Goal: Task Accomplishment & Management: Manage account settings

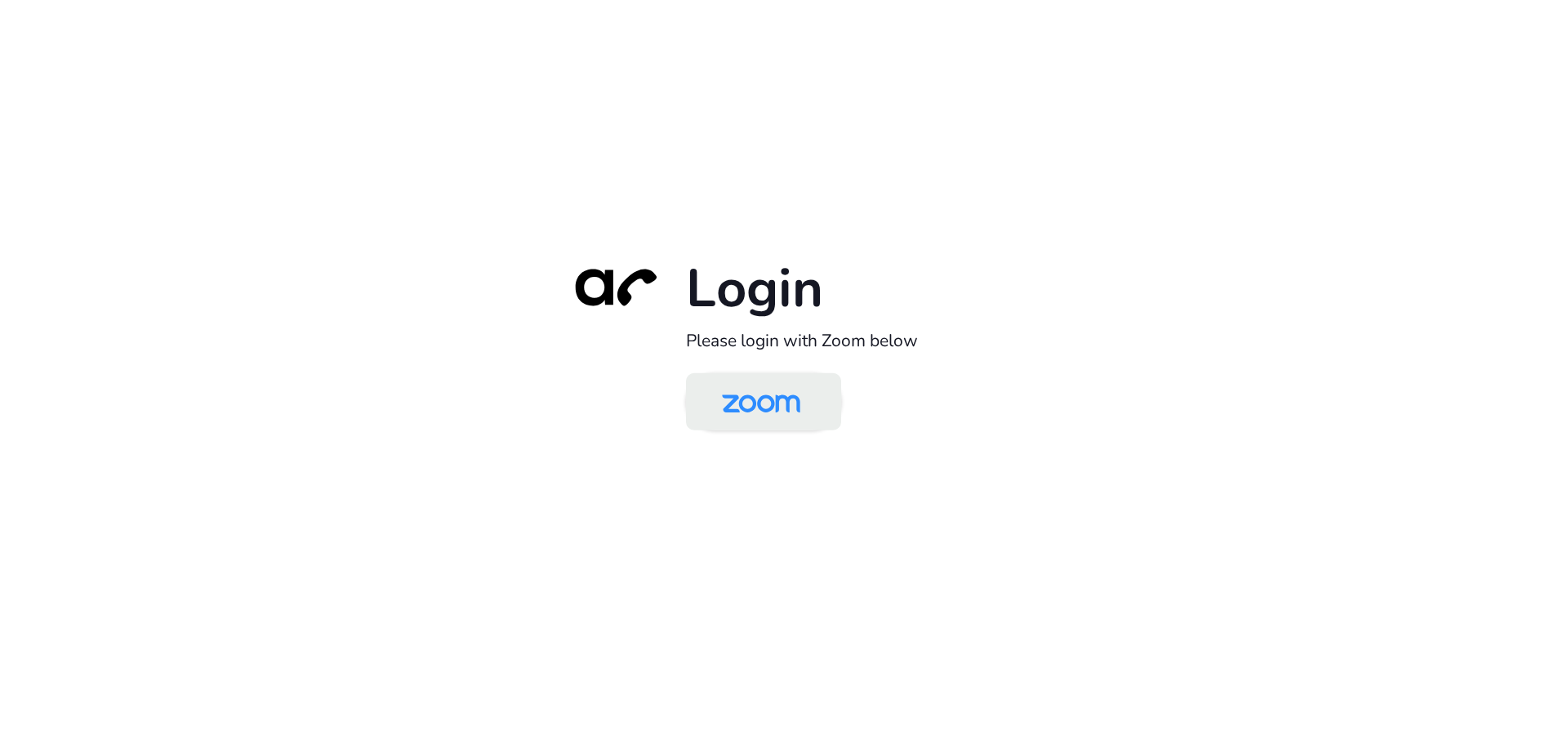
click at [806, 399] on img at bounding box center [761, 403] width 113 height 53
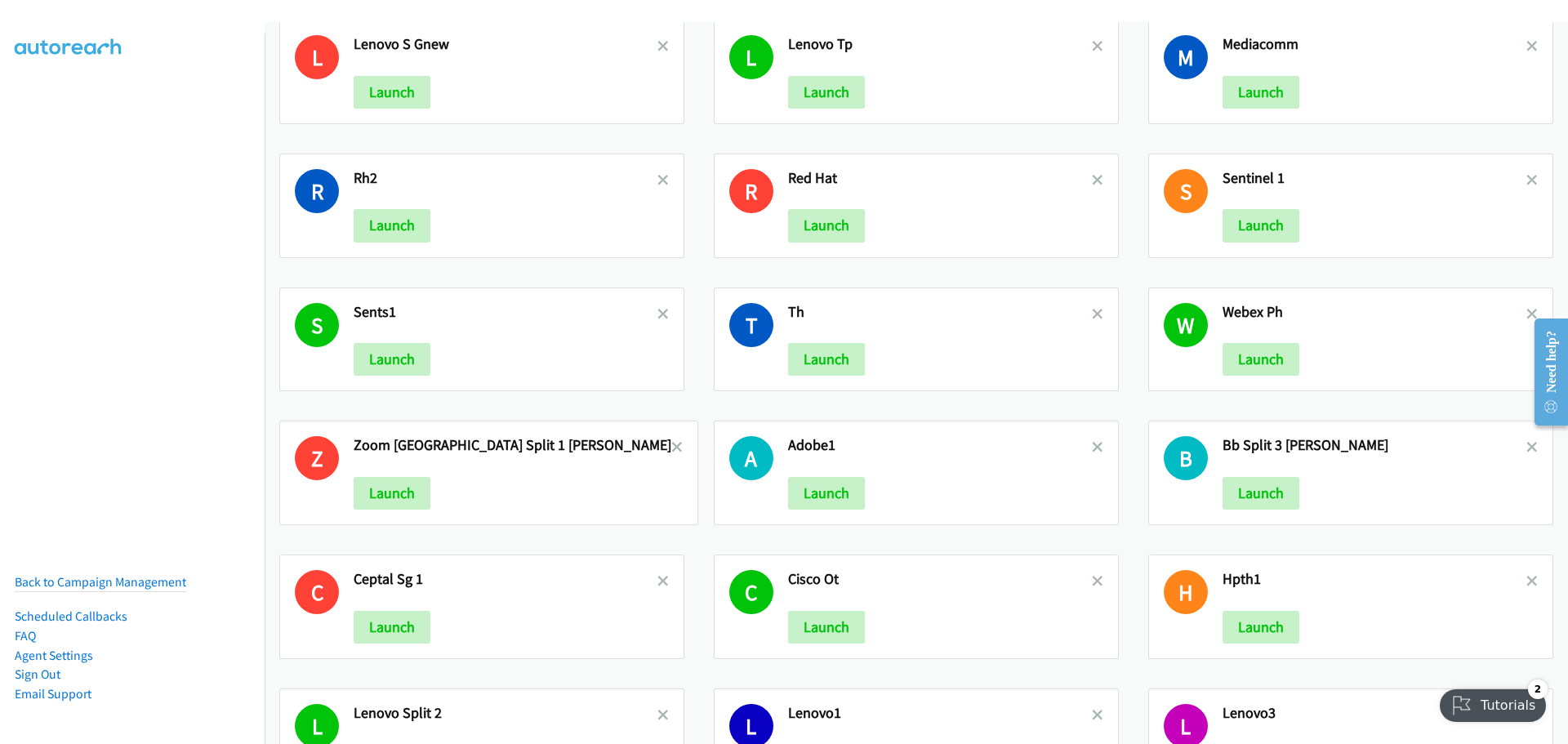
scroll to position [2550, 0]
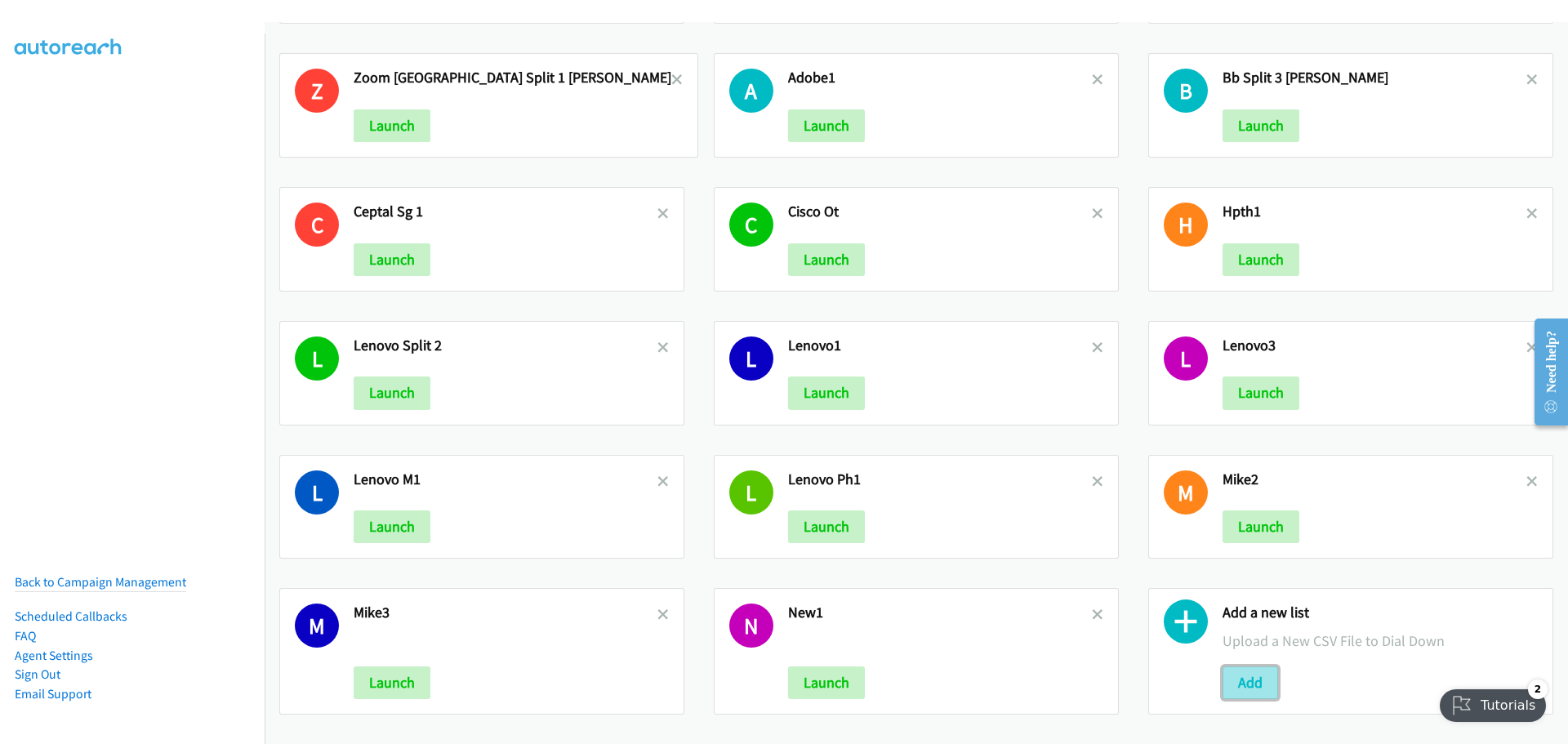
click at [1239, 682] on button "Add" at bounding box center [1249, 683] width 55 height 33
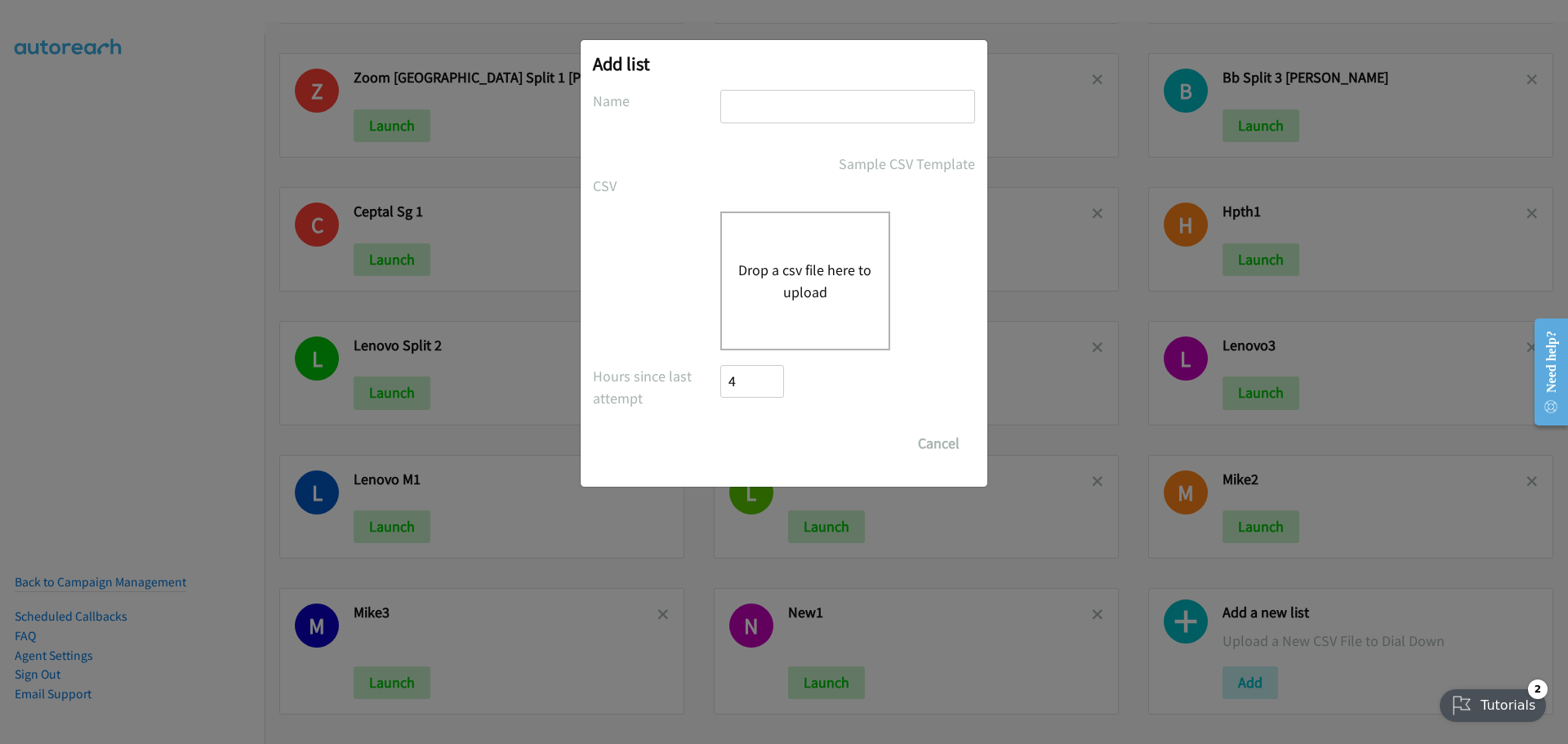
click at [767, 256] on div "Drop a csv file here to upload" at bounding box center [805, 281] width 170 height 139
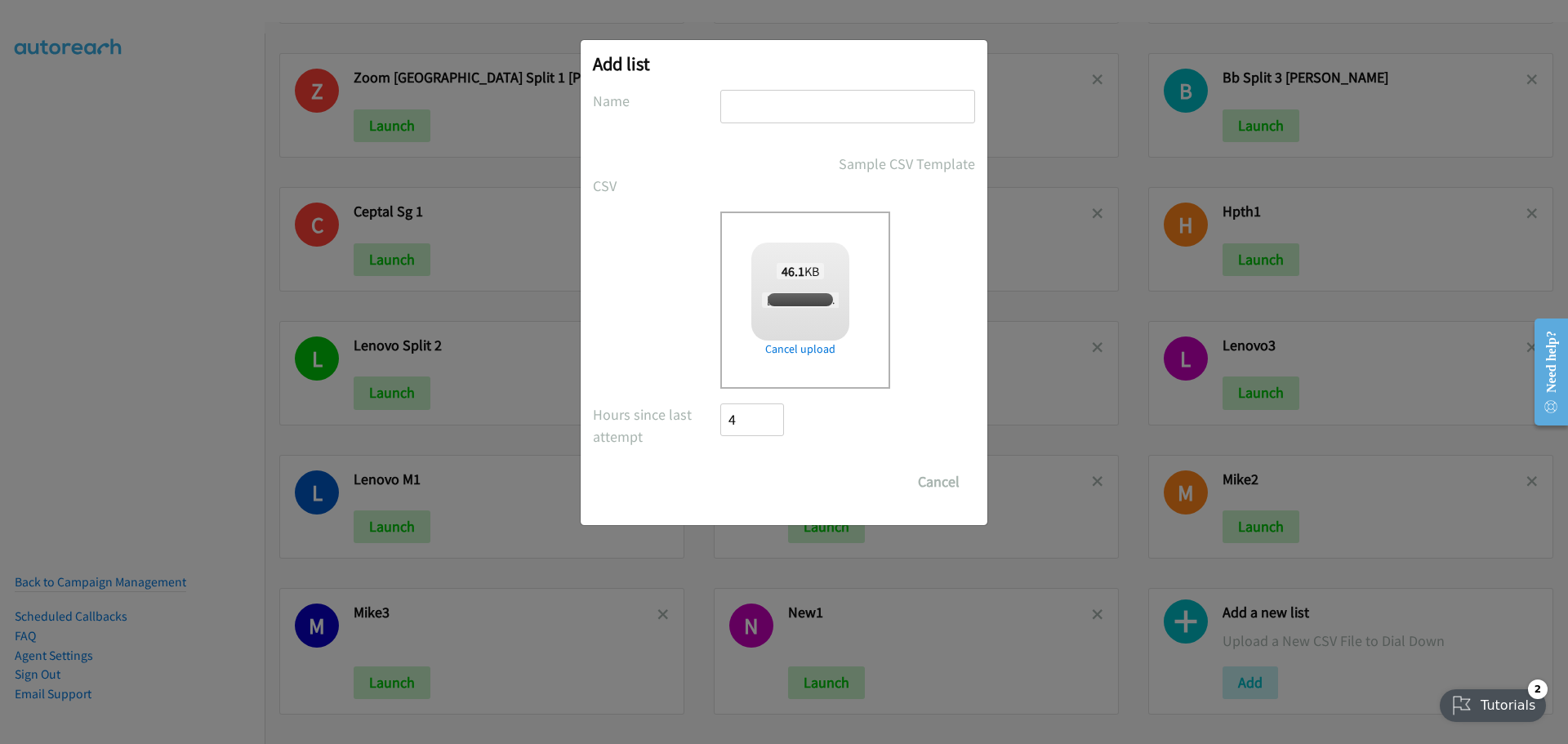
checkbox input "true"
click at [767, 102] on input "text" at bounding box center [847, 106] width 255 height 33
paste input "FY25 Q4 BPS & ACS - TH"
type input "hpFY25 Q4 BPS & ACS - TH"
click at [766, 487] on input "Save List" at bounding box center [762, 481] width 86 height 33
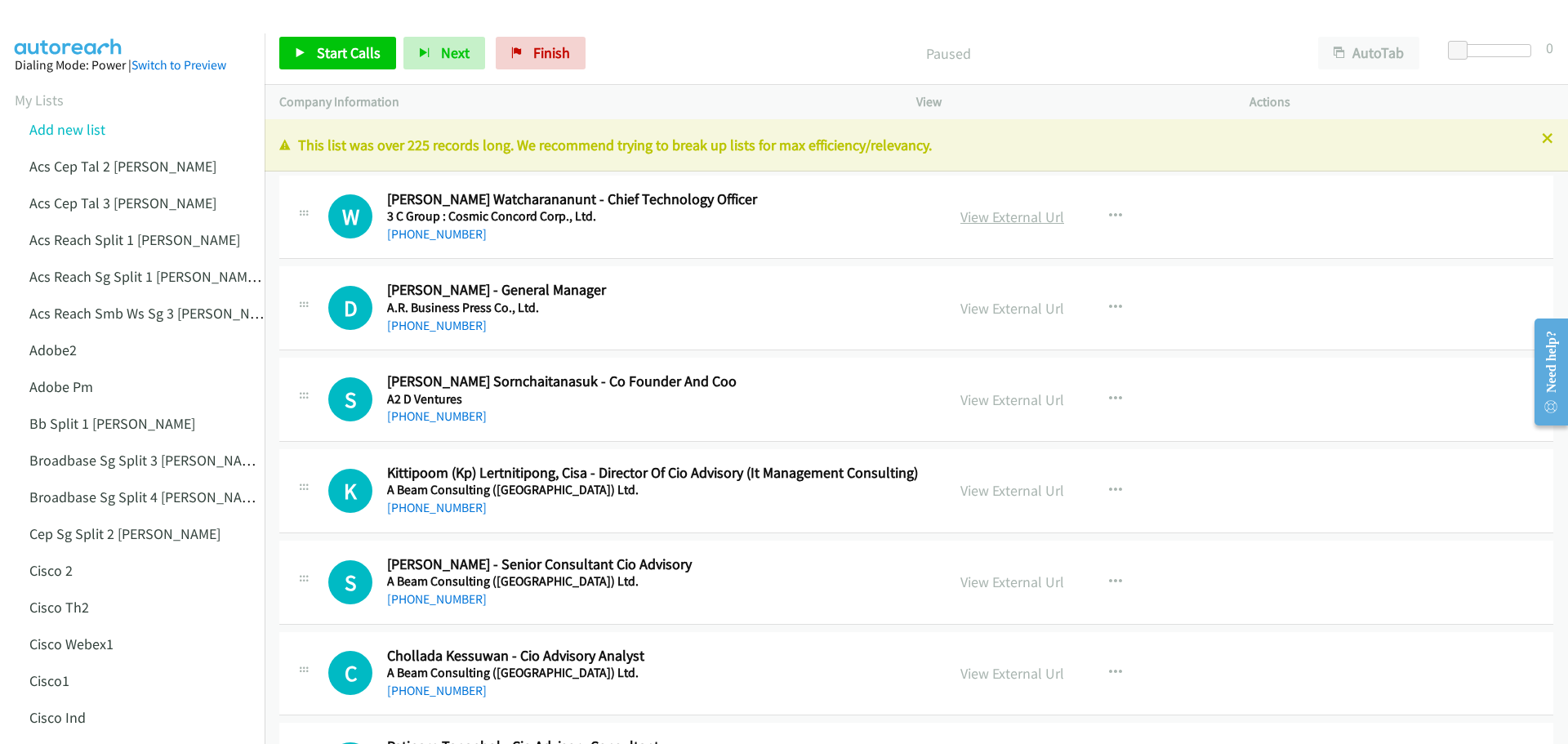
click at [1008, 213] on link "View External Url" at bounding box center [1012, 217] width 104 height 19
click at [304, 64] on link "Start Calls" at bounding box center [337, 53] width 117 height 33
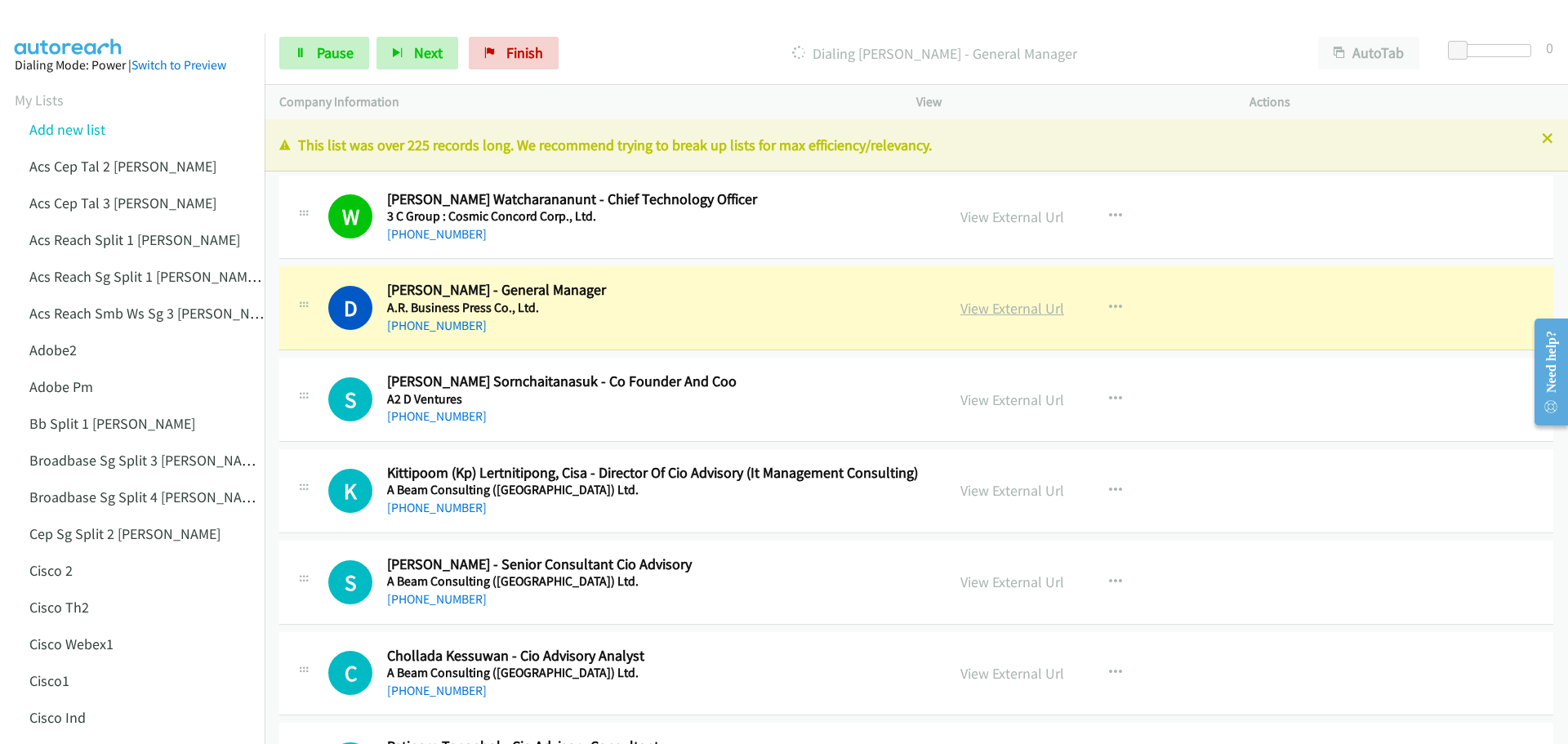
click at [983, 301] on link "View External Url" at bounding box center [1012, 308] width 104 height 19
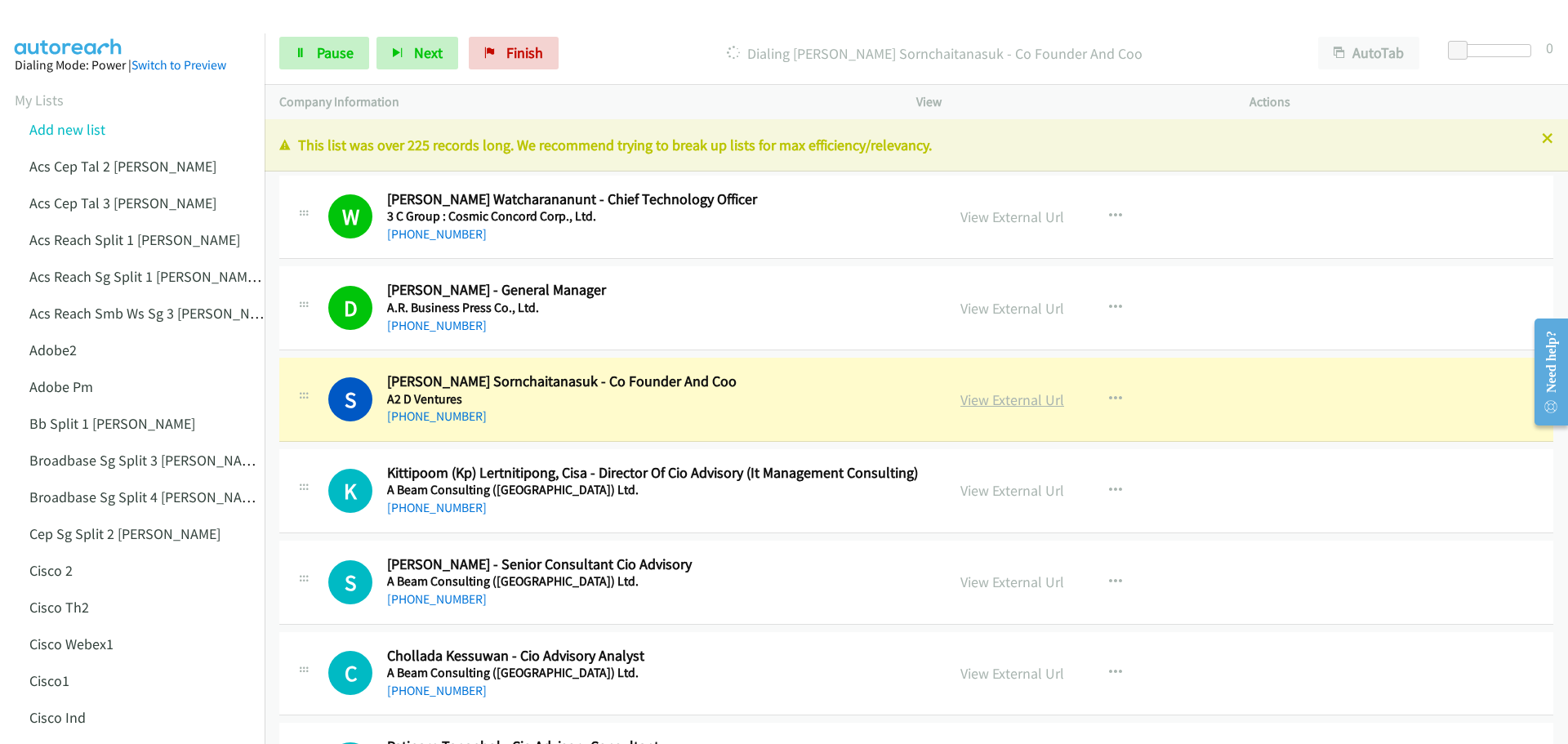
click at [1017, 407] on link "View External Url" at bounding box center [1012, 399] width 104 height 19
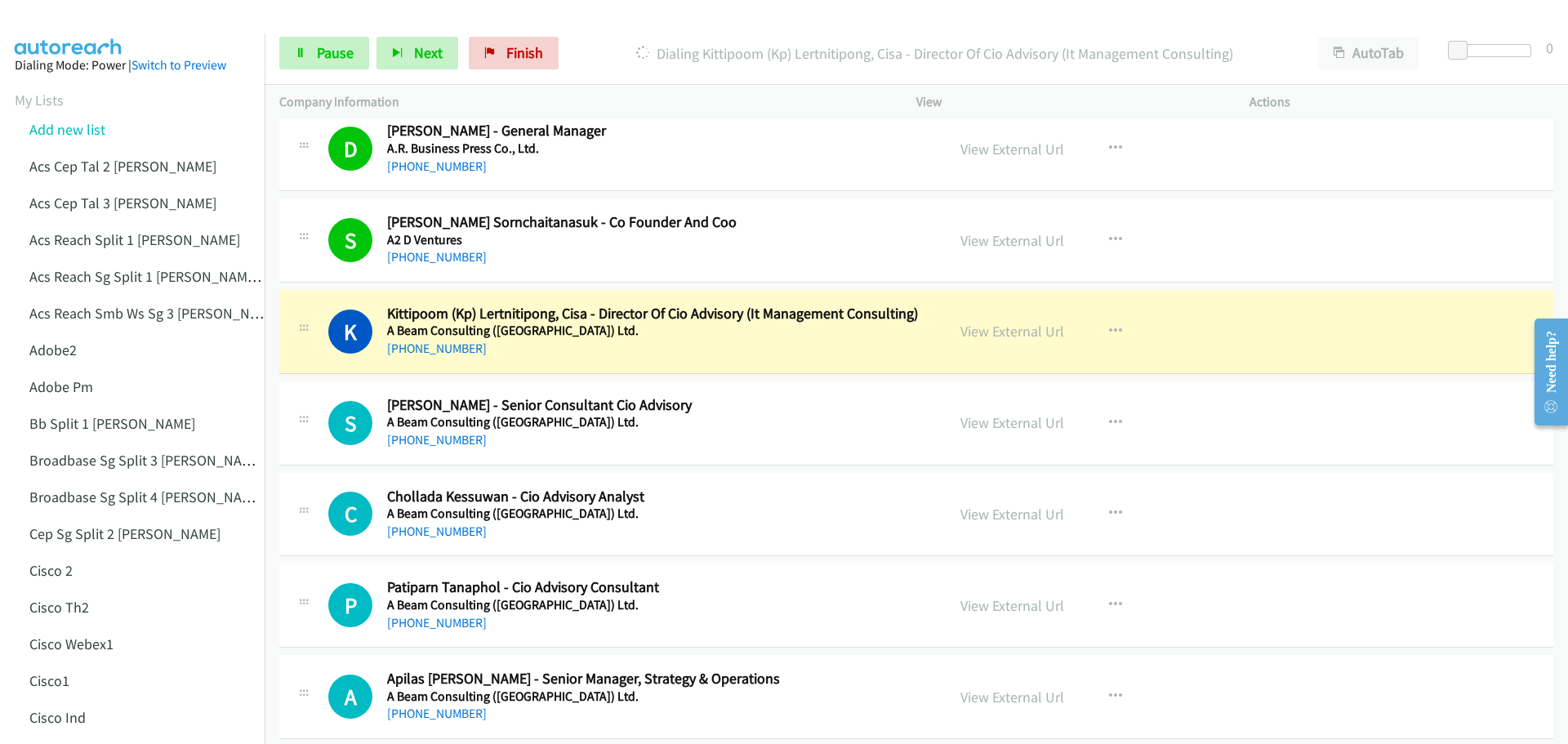
scroll to position [163, 0]
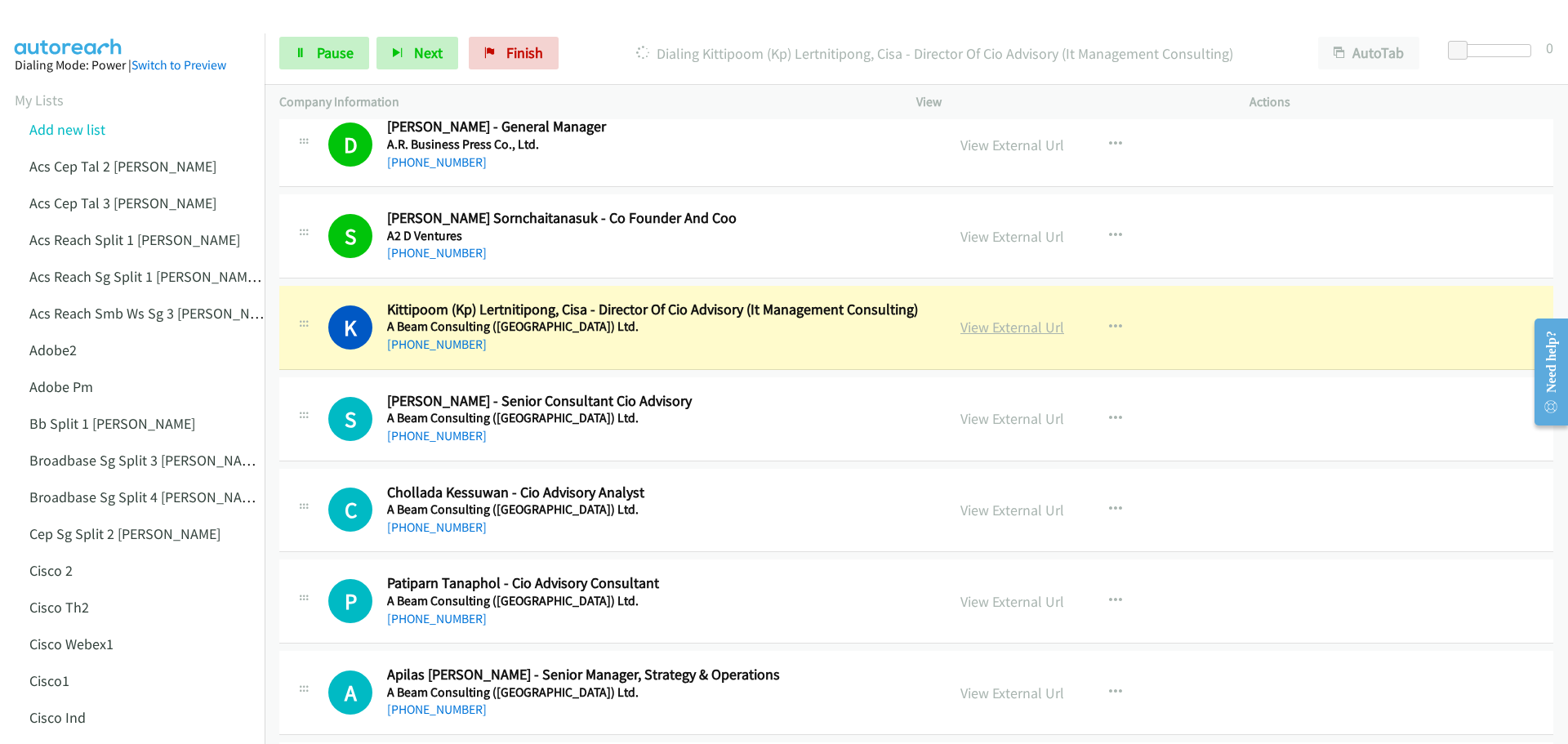
click at [1013, 327] on link "View External Url" at bounding box center [1012, 327] width 104 height 19
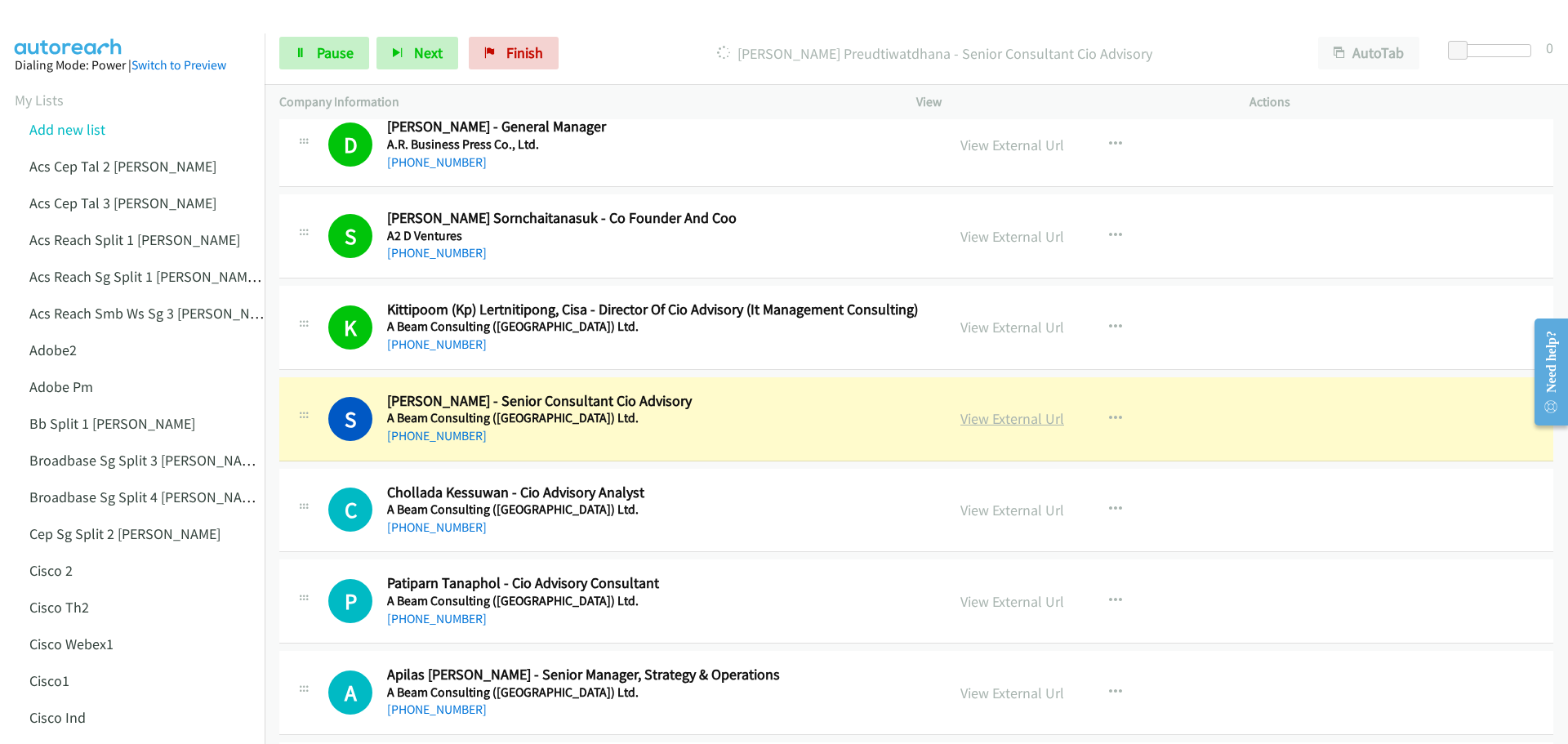
click at [1028, 423] on link "View External Url" at bounding box center [1012, 418] width 104 height 19
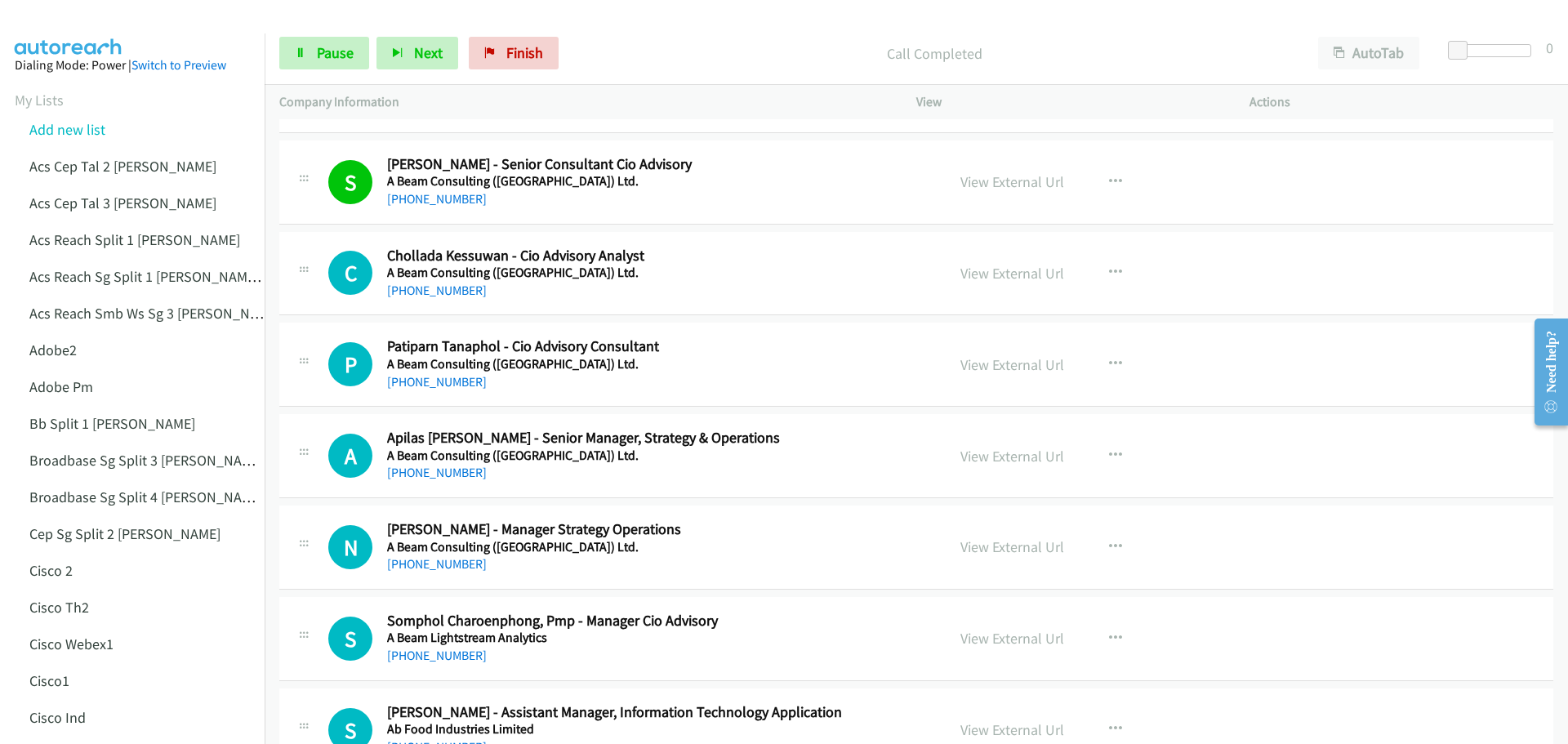
scroll to position [408, 0]
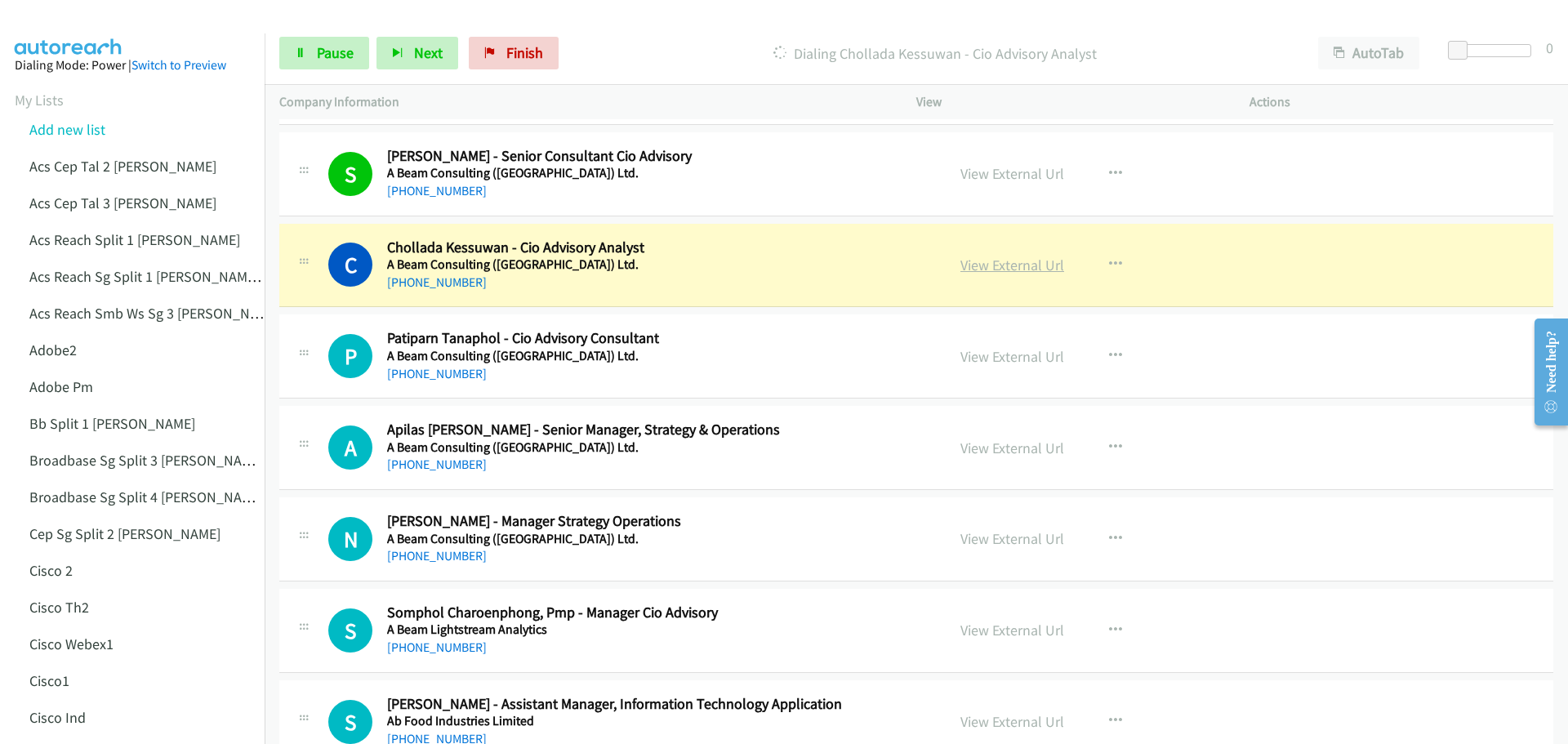
click at [977, 259] on link "View External Url" at bounding box center [1012, 265] width 104 height 19
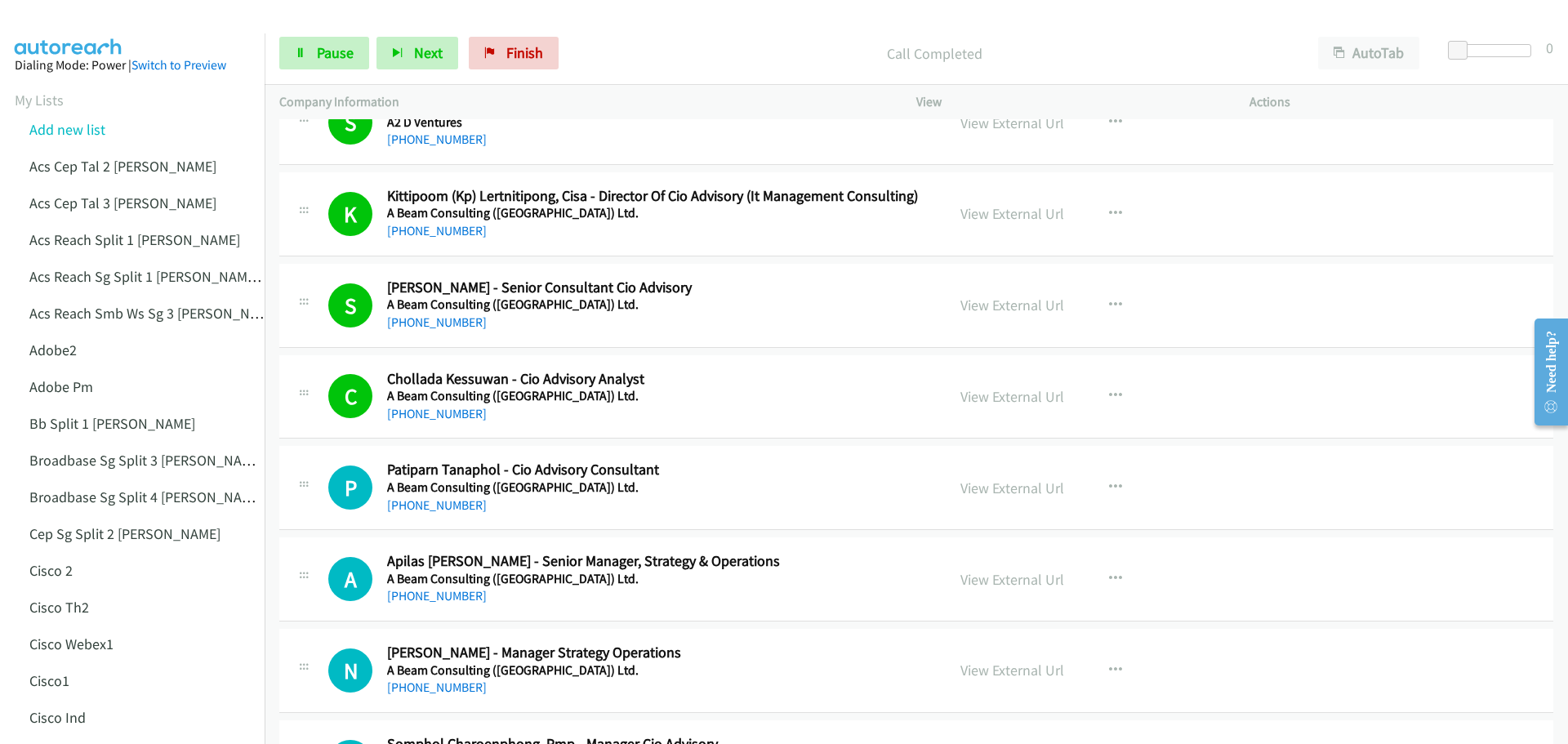
scroll to position [245, 0]
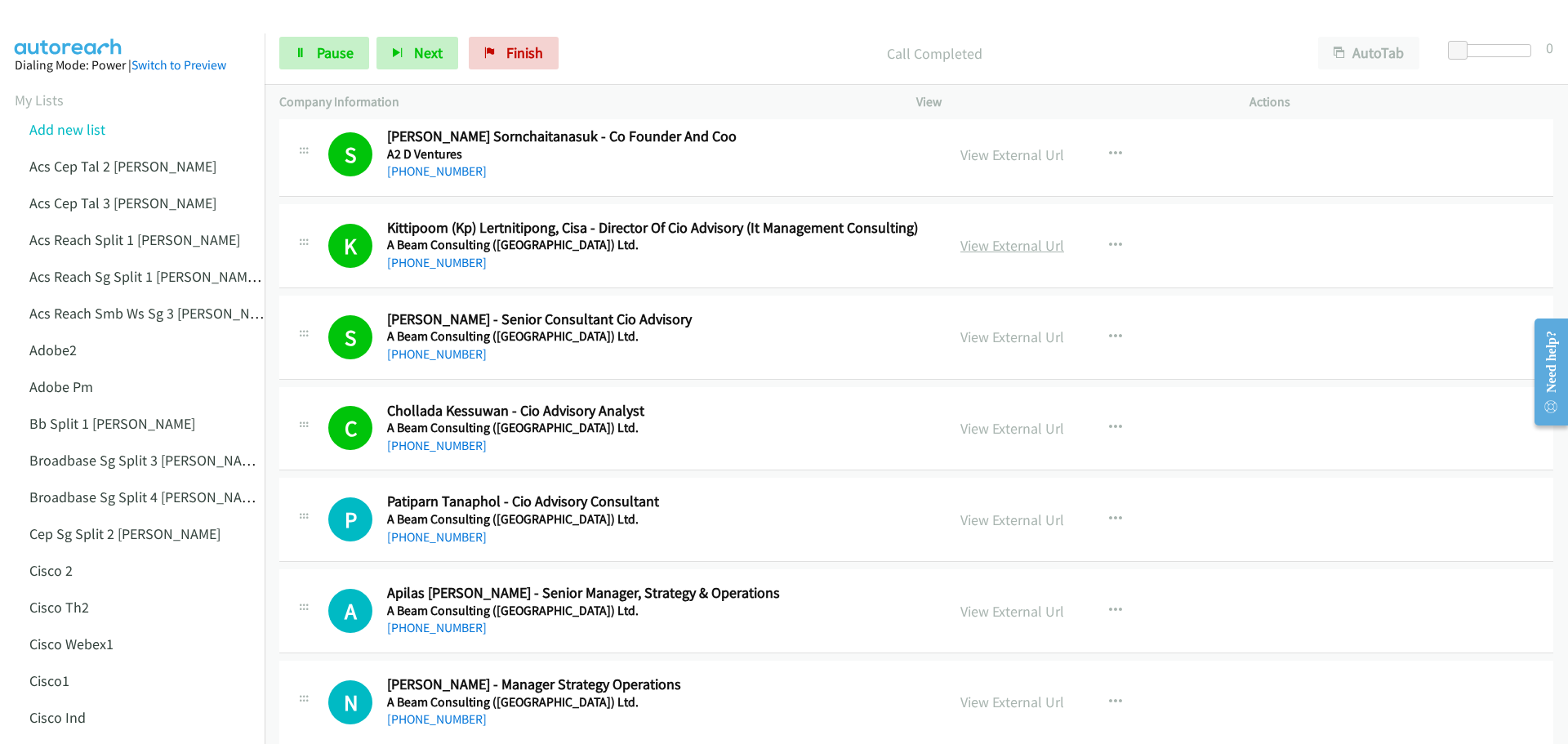
click at [1003, 237] on link "View External Url" at bounding box center [1012, 245] width 104 height 19
click at [1037, 339] on link "View External Url" at bounding box center [1012, 337] width 104 height 19
click at [1003, 428] on link "View External Url" at bounding box center [1012, 428] width 104 height 19
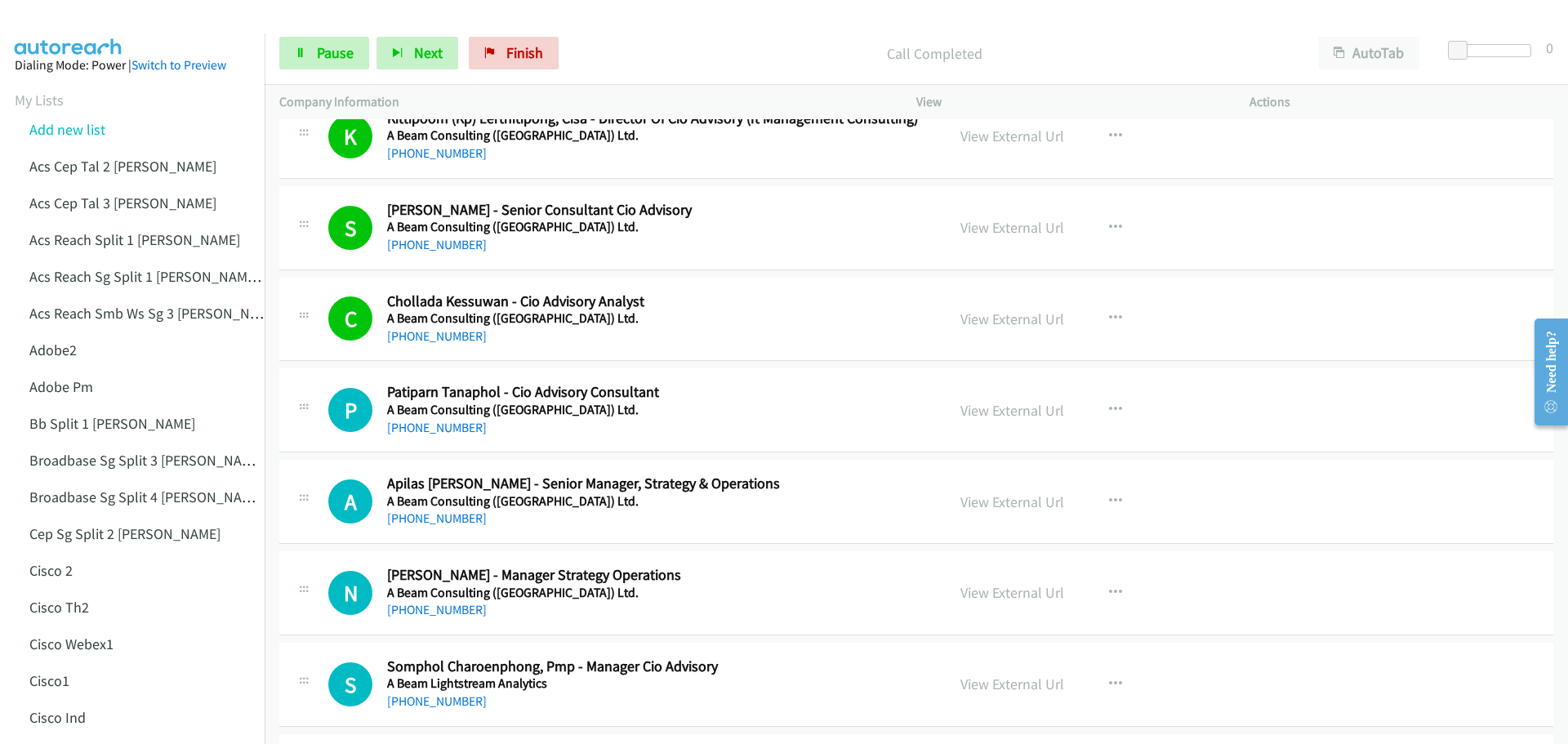
scroll to position [408, 0]
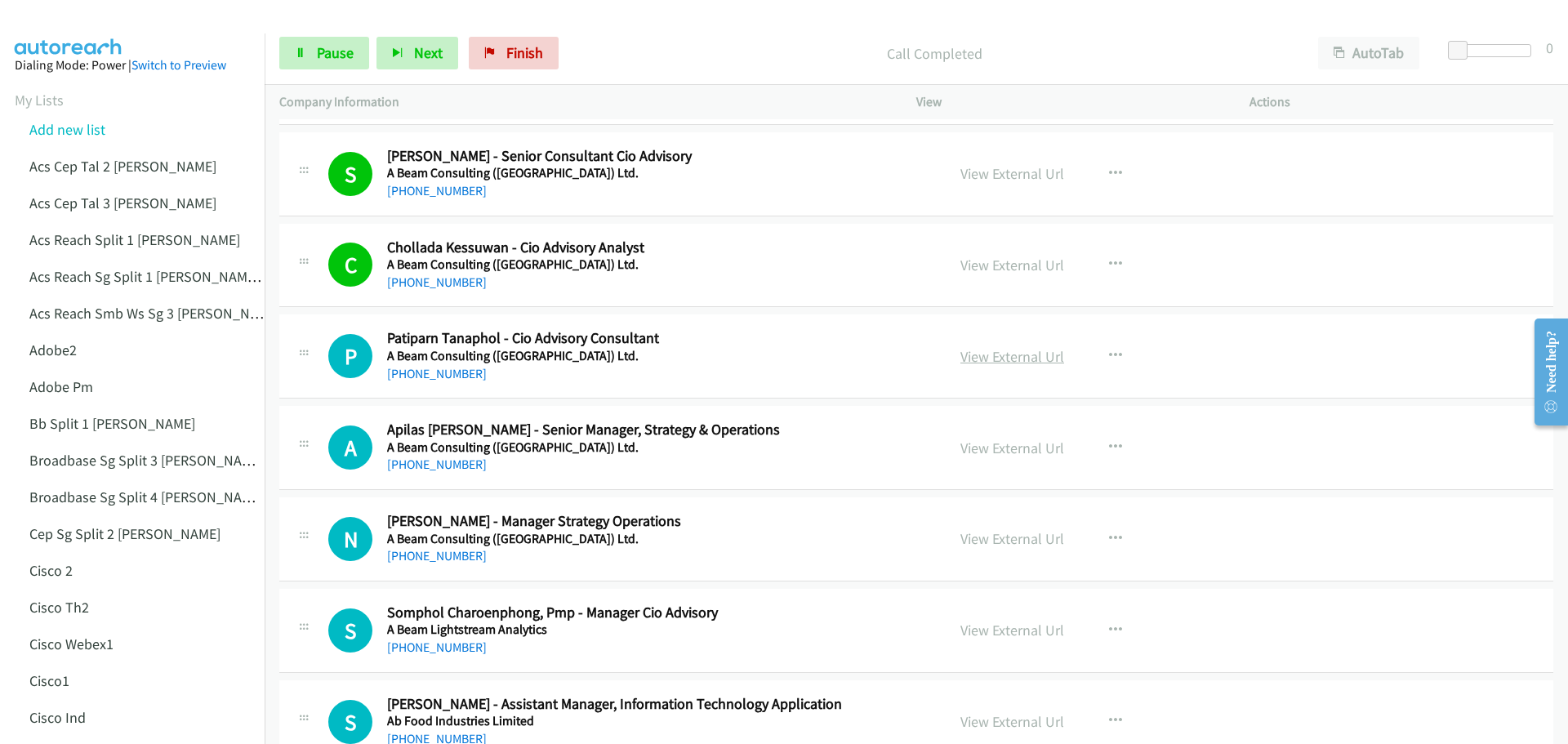
click at [1024, 353] on link "View External Url" at bounding box center [1012, 356] width 104 height 19
click at [1001, 441] on link "View External Url" at bounding box center [1012, 447] width 104 height 19
click at [1032, 539] on link "View External Url" at bounding box center [1012, 538] width 104 height 19
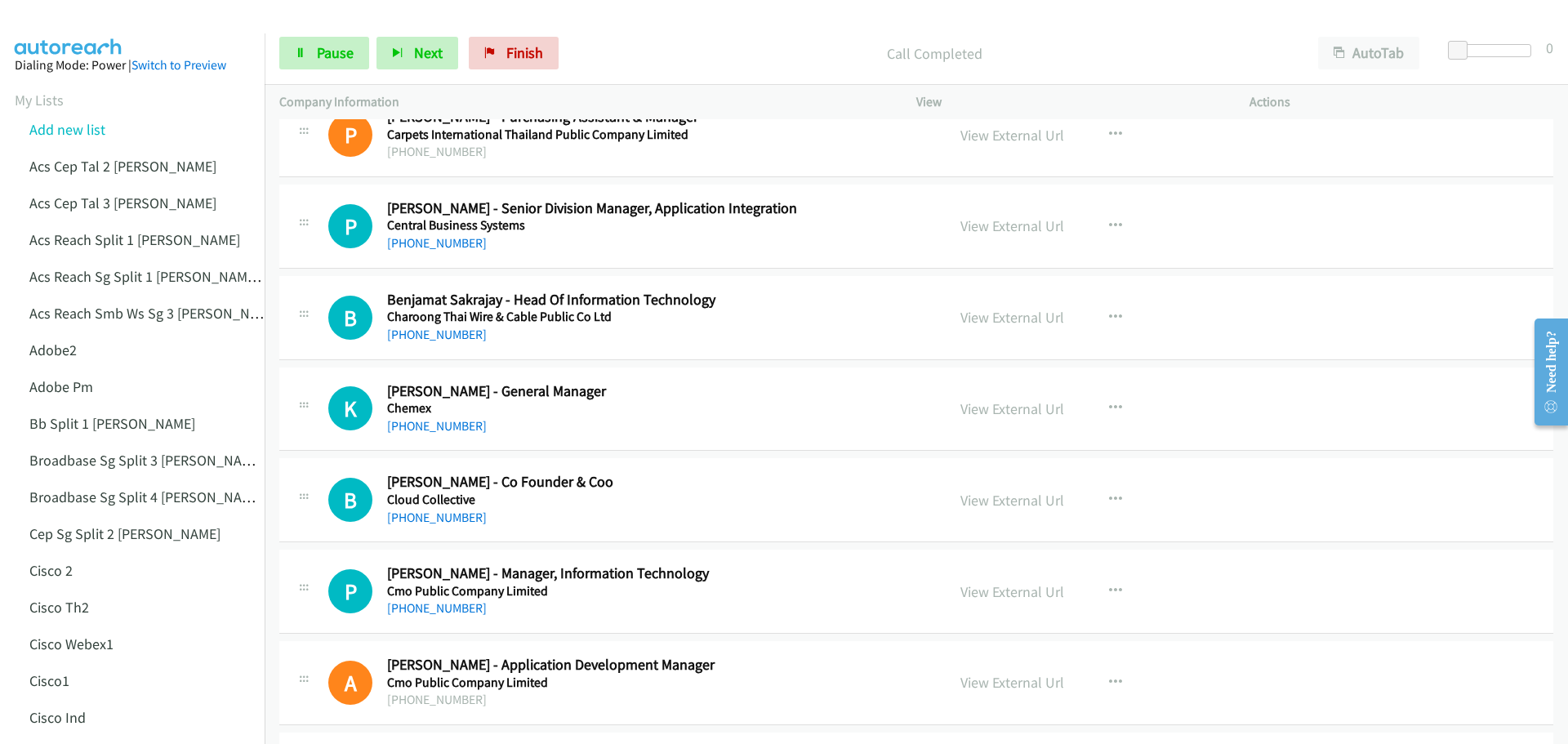
scroll to position [3712, 0]
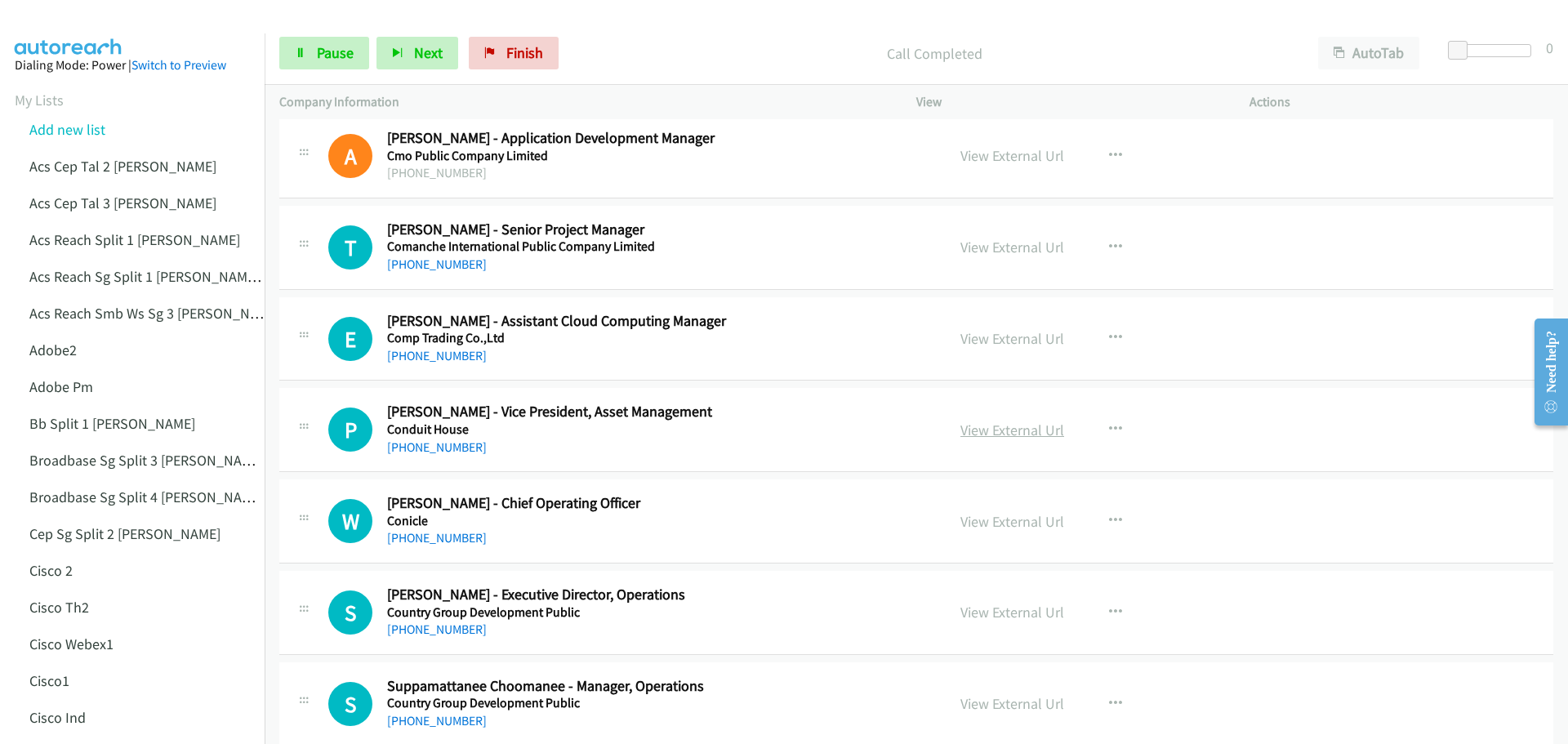
click at [1017, 428] on link "View External Url" at bounding box center [1012, 430] width 104 height 19
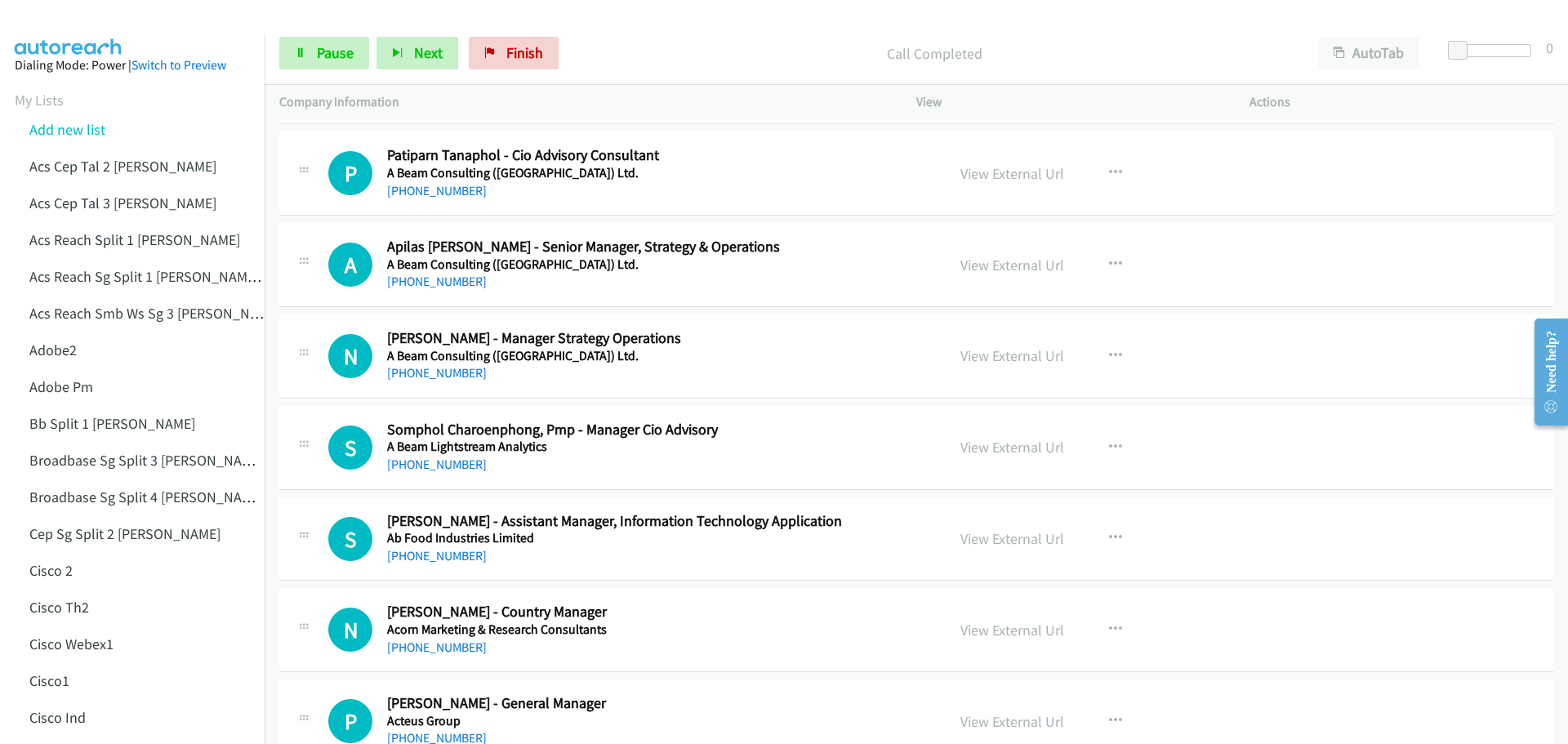
scroll to position [659, 0]
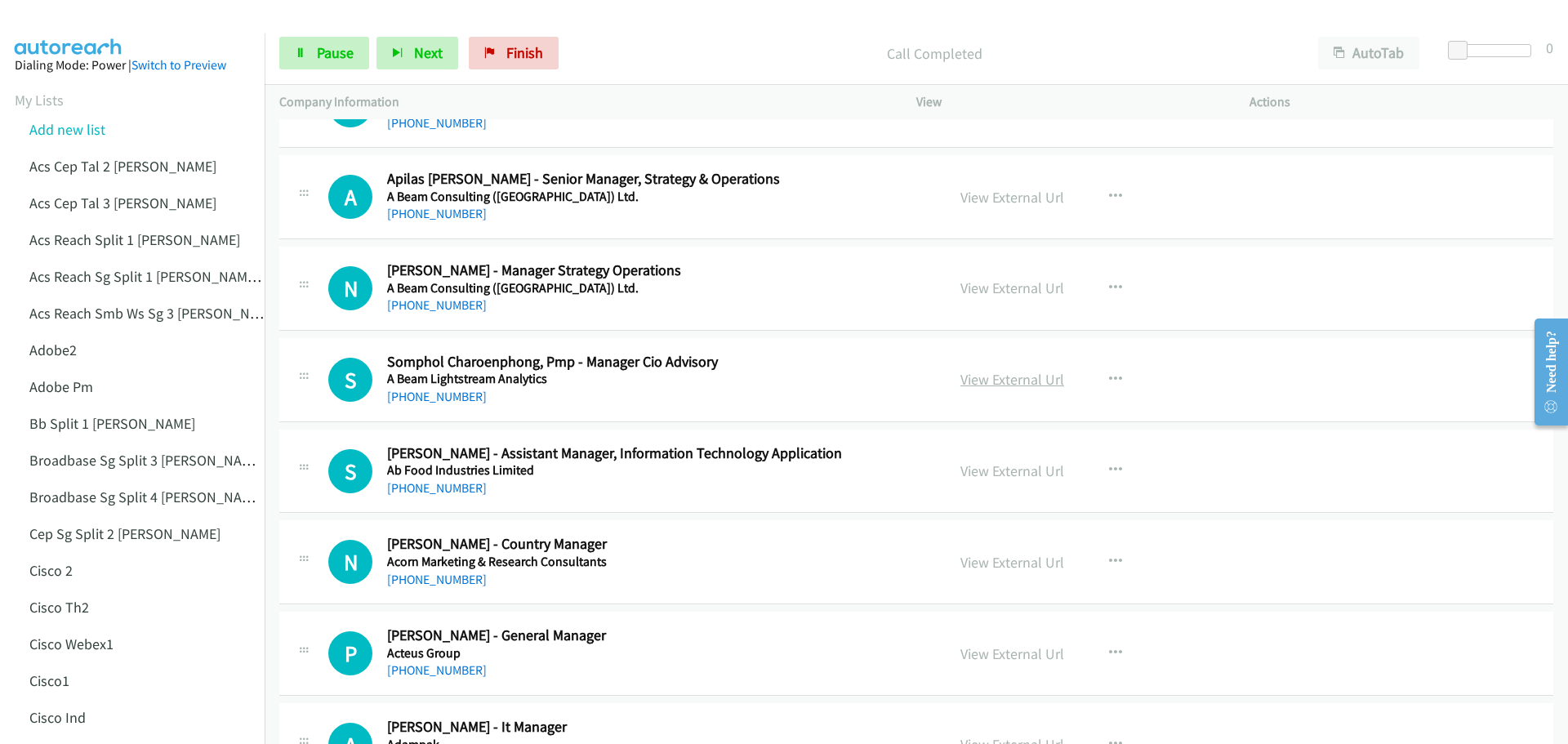
click at [986, 374] on link "View External Url" at bounding box center [1012, 379] width 104 height 19
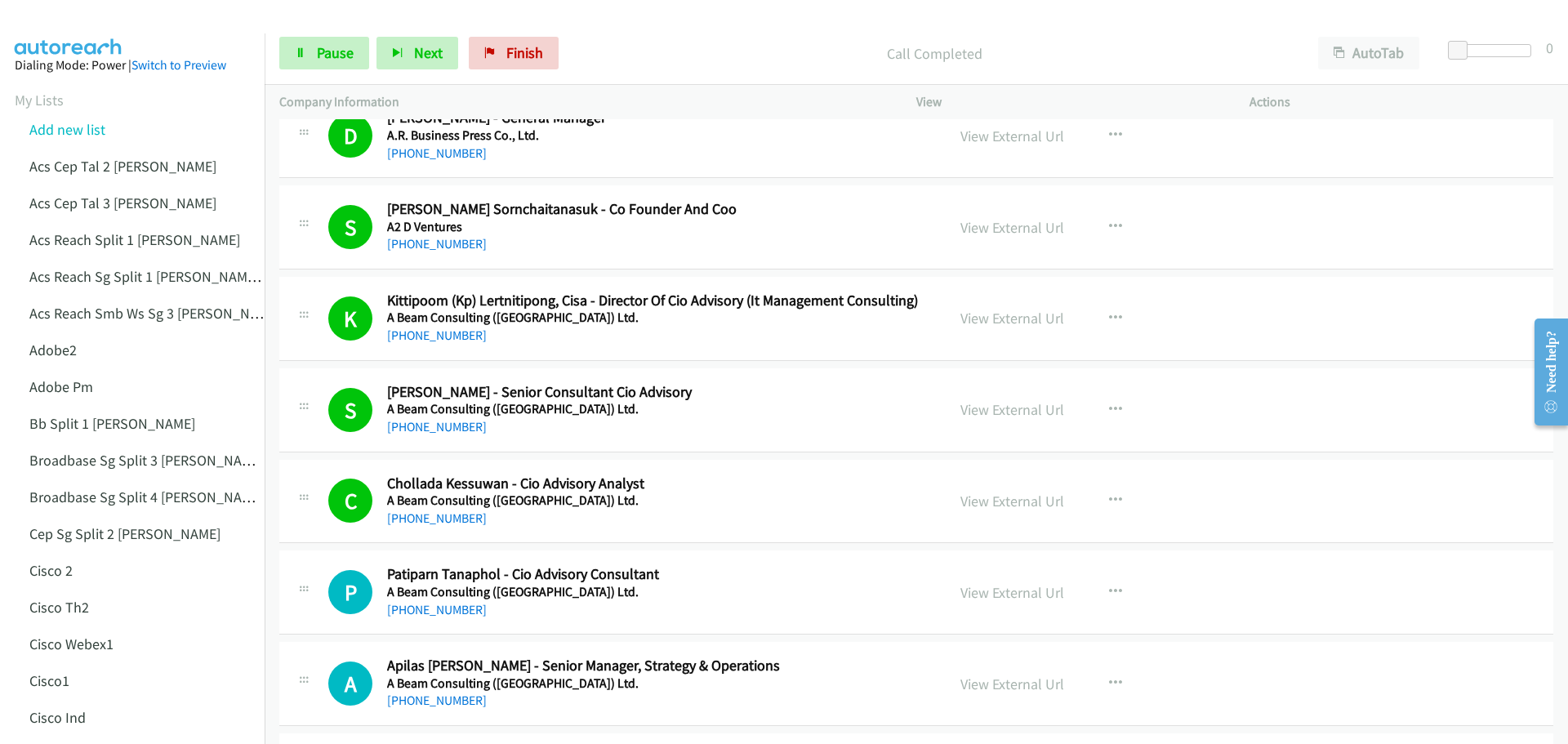
scroll to position [169, 0]
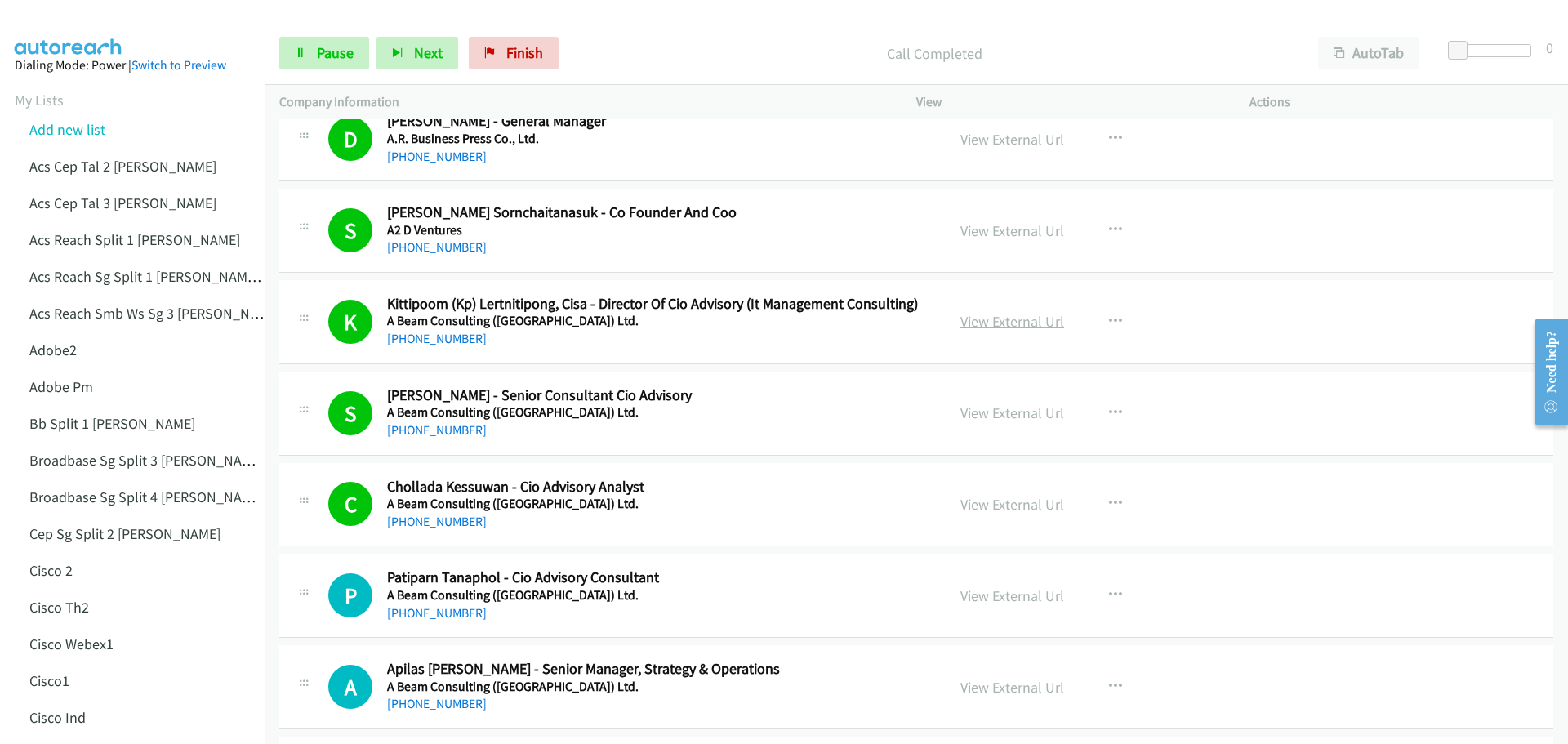
click at [1023, 319] on link "View External Url" at bounding box center [1012, 321] width 104 height 19
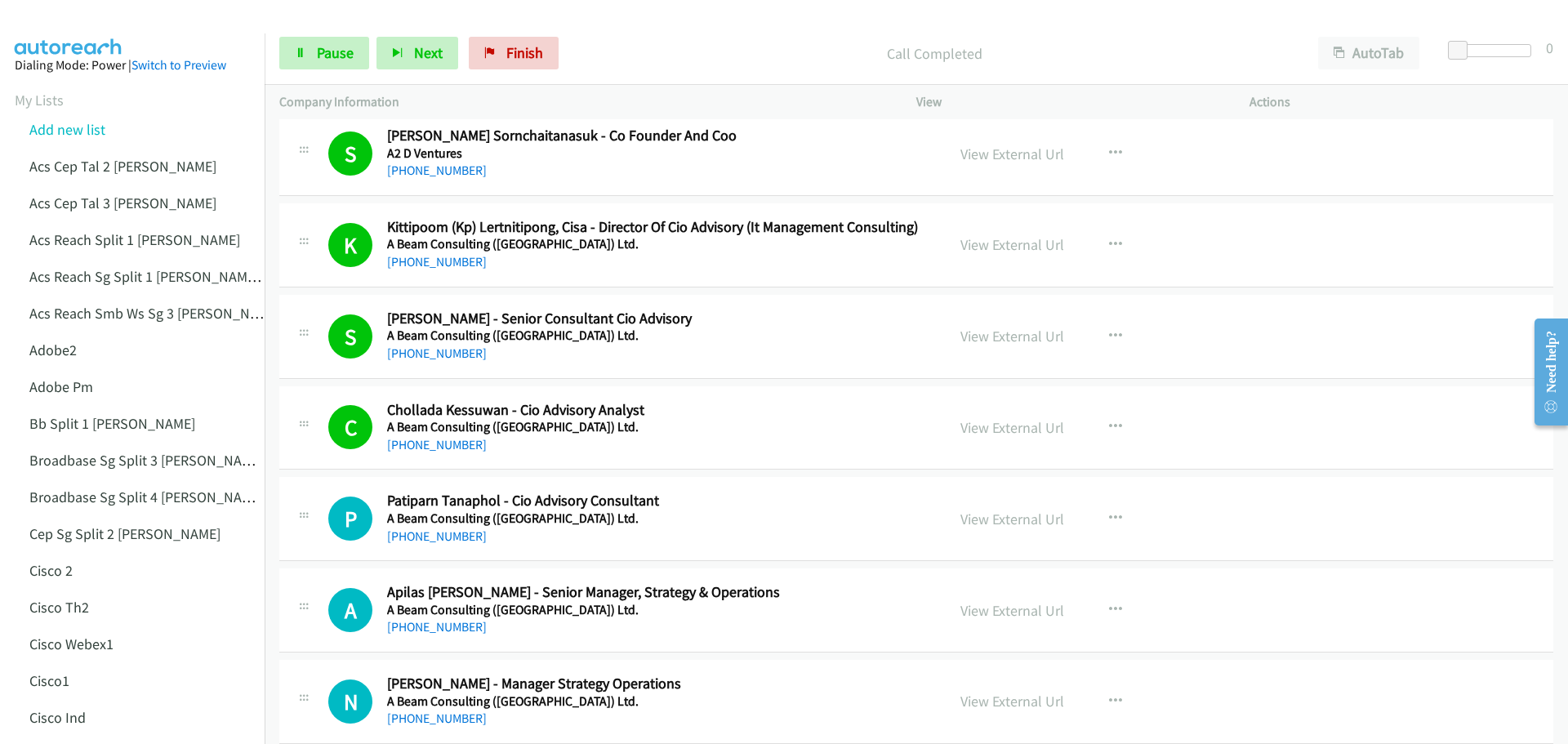
scroll to position [251, 0]
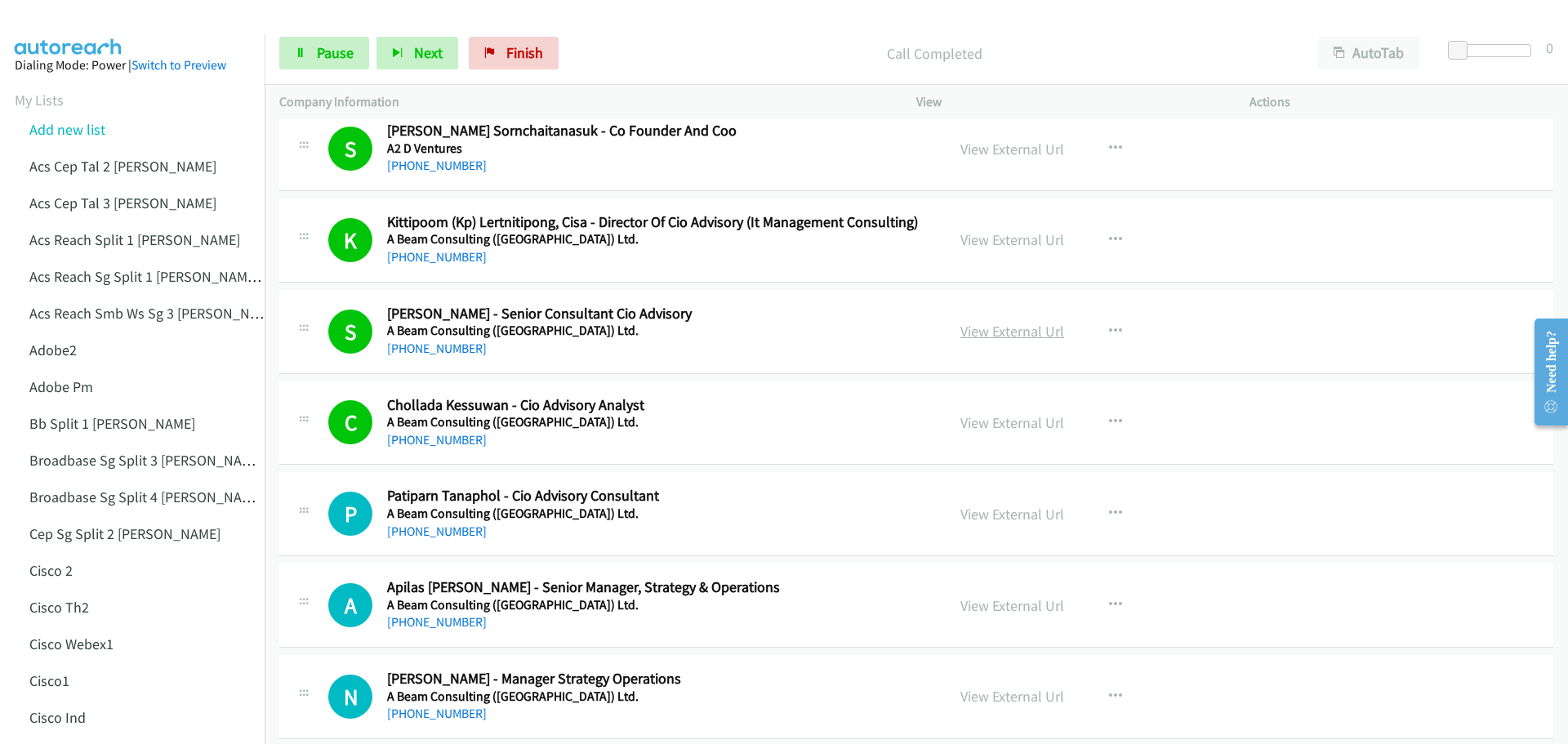
click at [991, 324] on link "View External Url" at bounding box center [1012, 330] width 104 height 19
click at [1006, 234] on link "View External Url" at bounding box center [1012, 239] width 104 height 19
click at [1012, 328] on link "View External Url" at bounding box center [1012, 330] width 104 height 19
click at [996, 417] on link "View External Url" at bounding box center [1012, 422] width 104 height 19
click at [61, 140] on li "Add new list" at bounding box center [146, 129] width 265 height 37
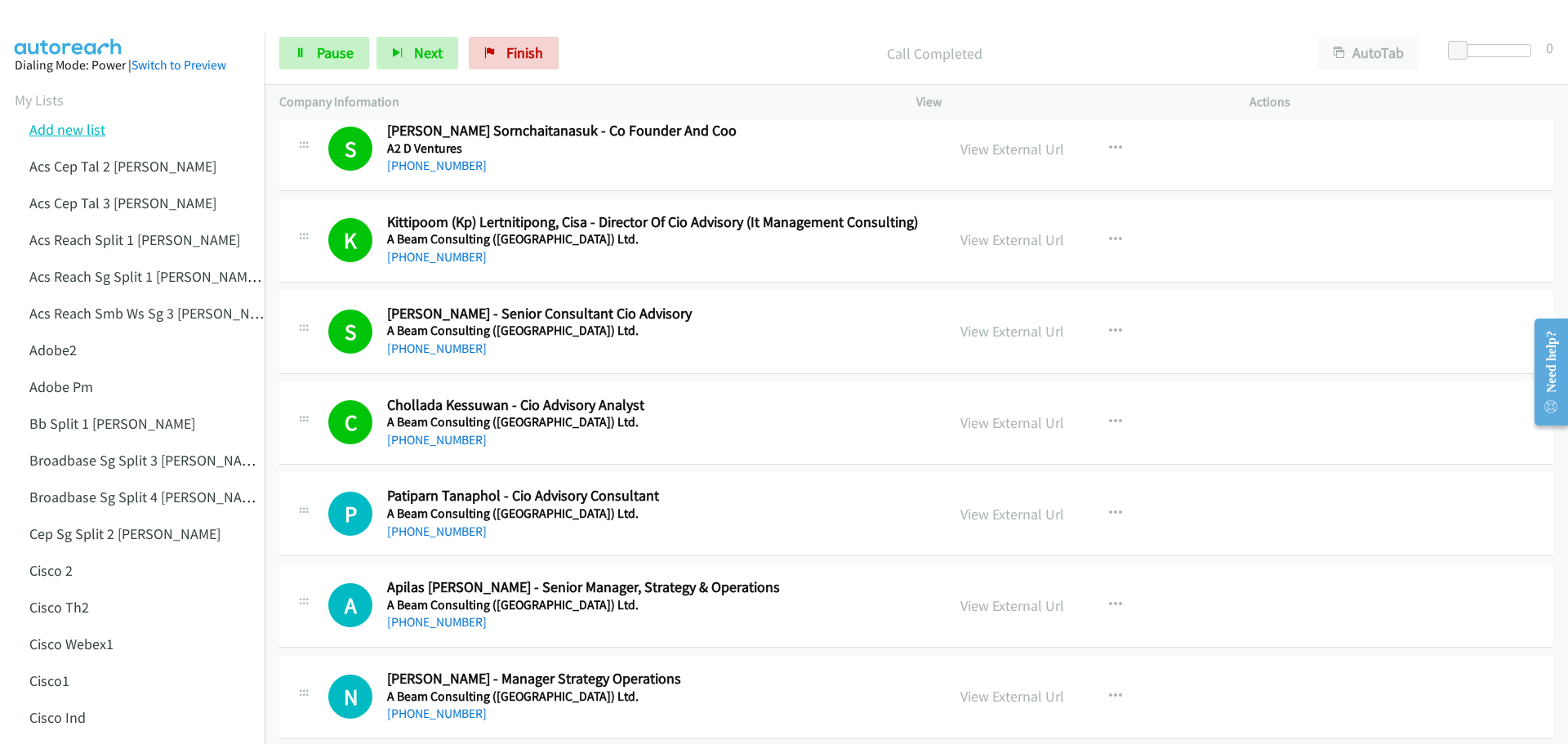
click at [64, 126] on link "Add new list" at bounding box center [68, 129] width 76 height 19
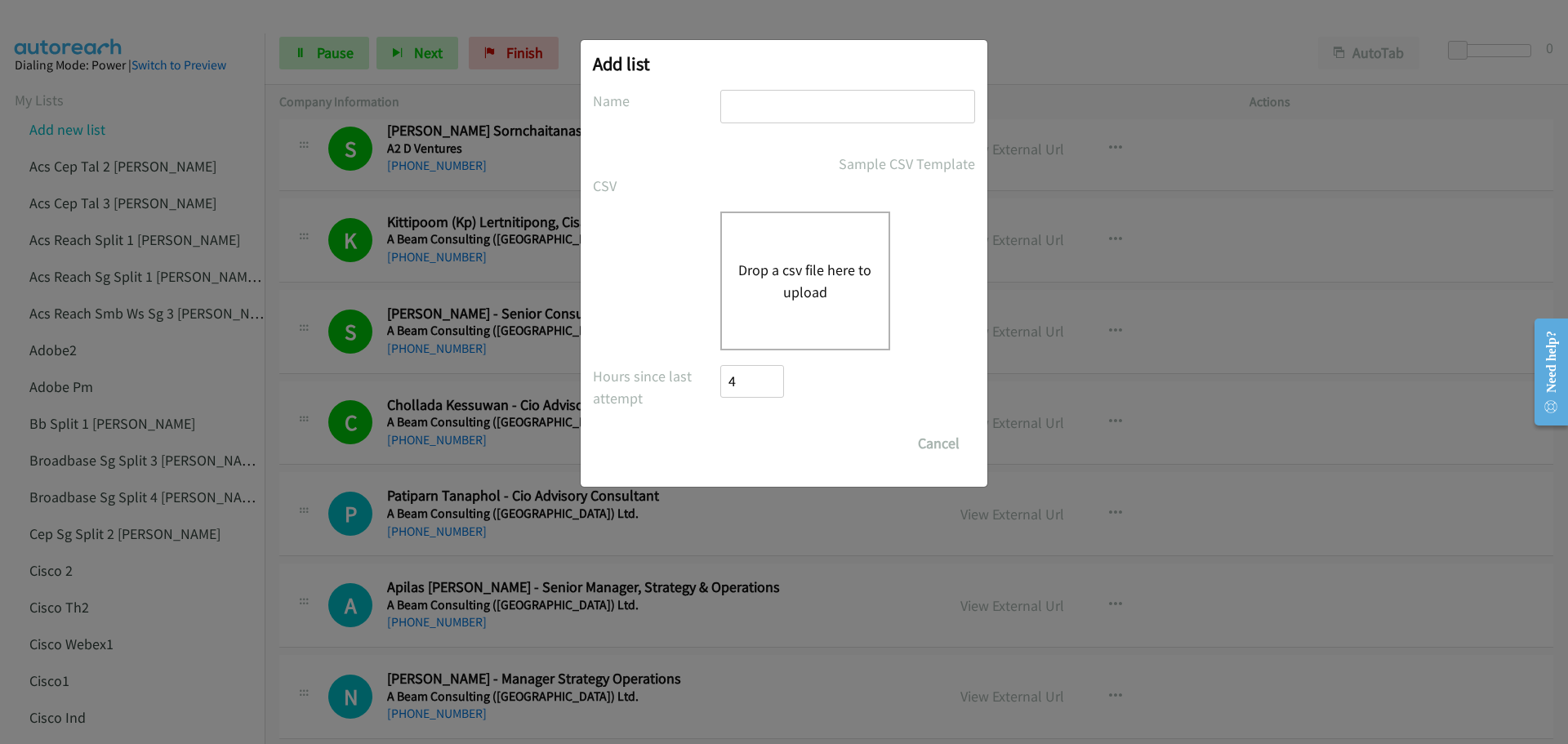
click at [790, 282] on button "Drop a csv file here to upload" at bounding box center [805, 281] width 134 height 44
click at [960, 445] on button "Cancel" at bounding box center [938, 443] width 72 height 33
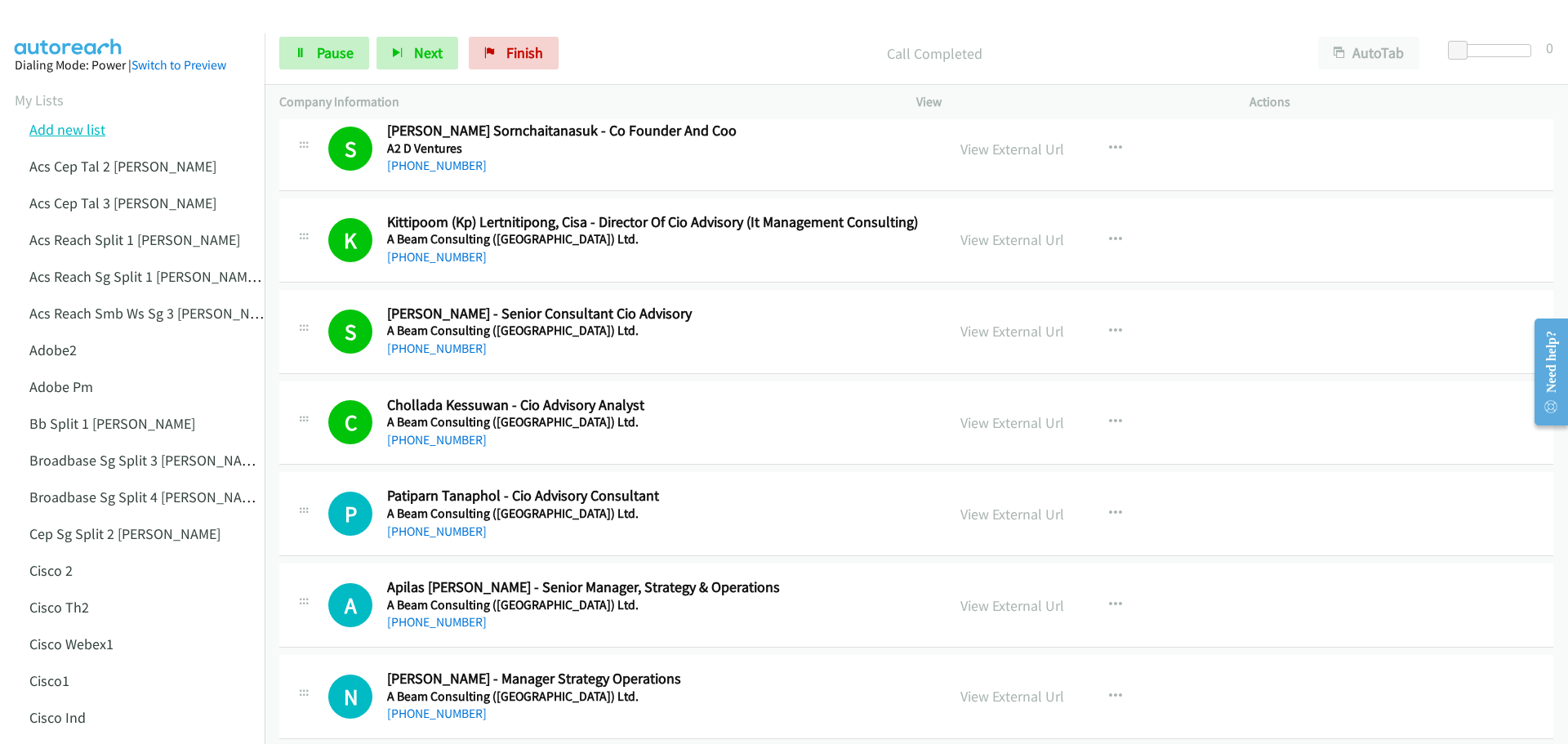
click at [60, 128] on link "Add new list" at bounding box center [68, 129] width 76 height 19
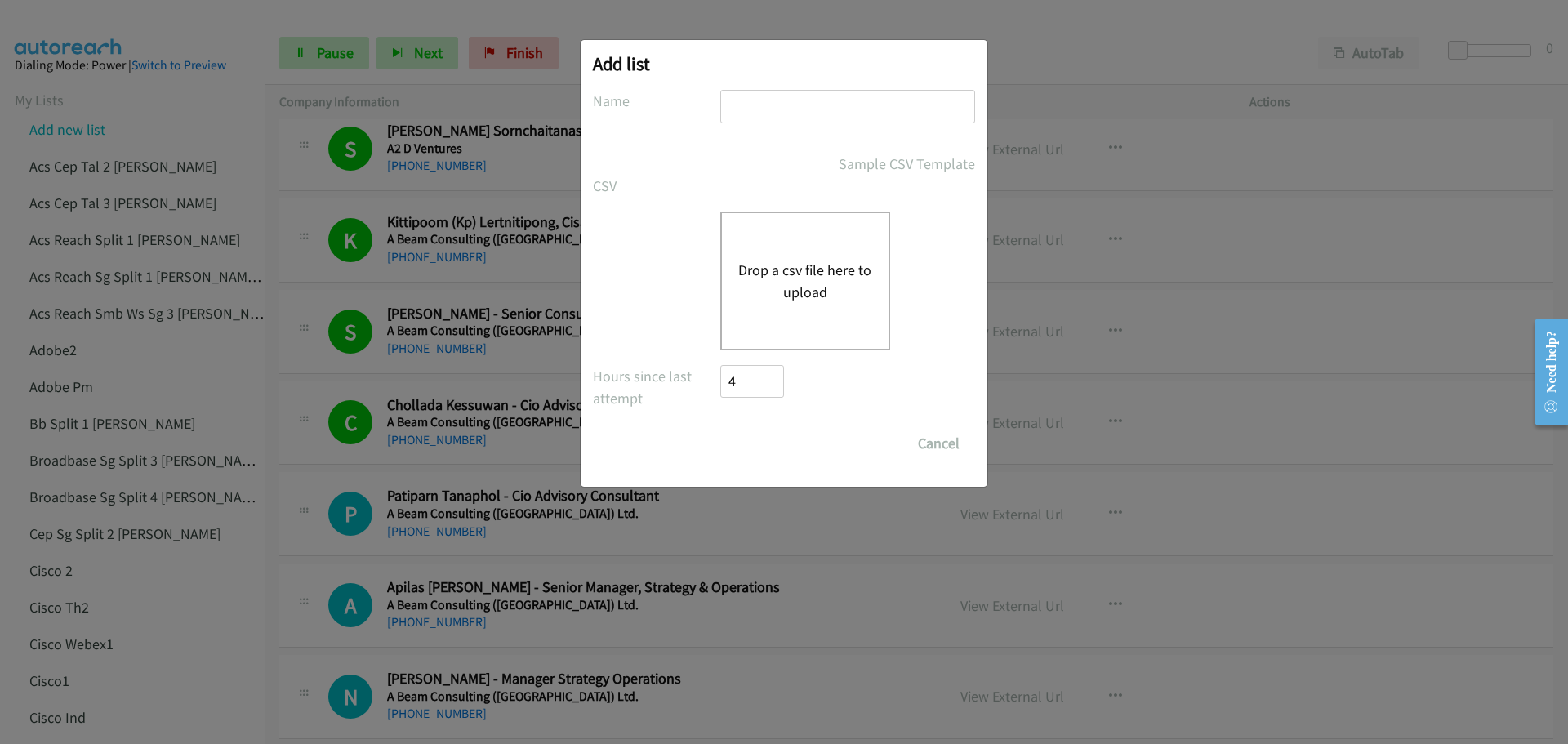
click at [819, 284] on button "Drop a csv file here to upload" at bounding box center [805, 281] width 134 height 44
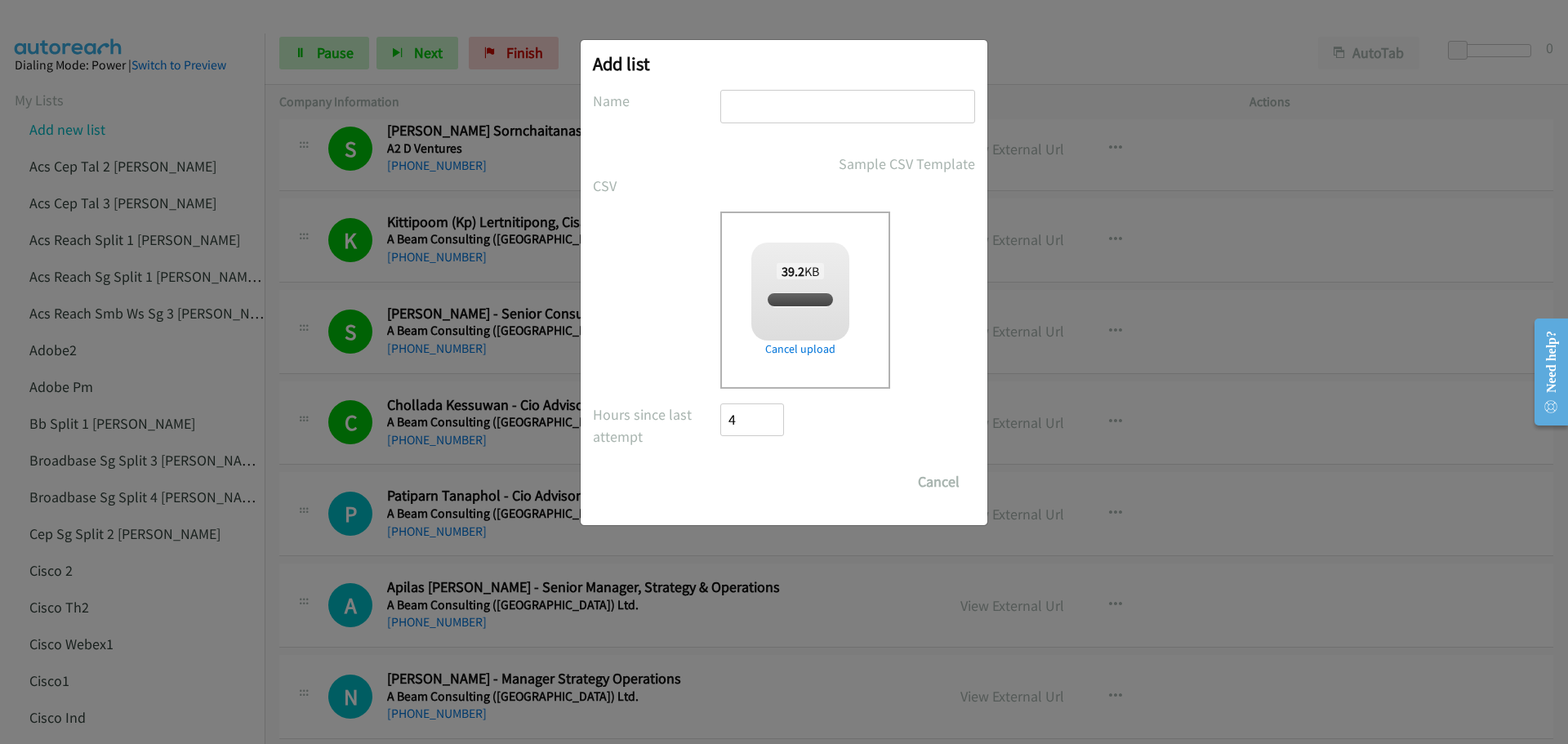
checkbox input "true"
click at [744, 106] on input "text" at bounding box center [847, 106] width 255 height 33
type input "hpth3"
click at [768, 475] on input "Save List" at bounding box center [762, 481] width 86 height 33
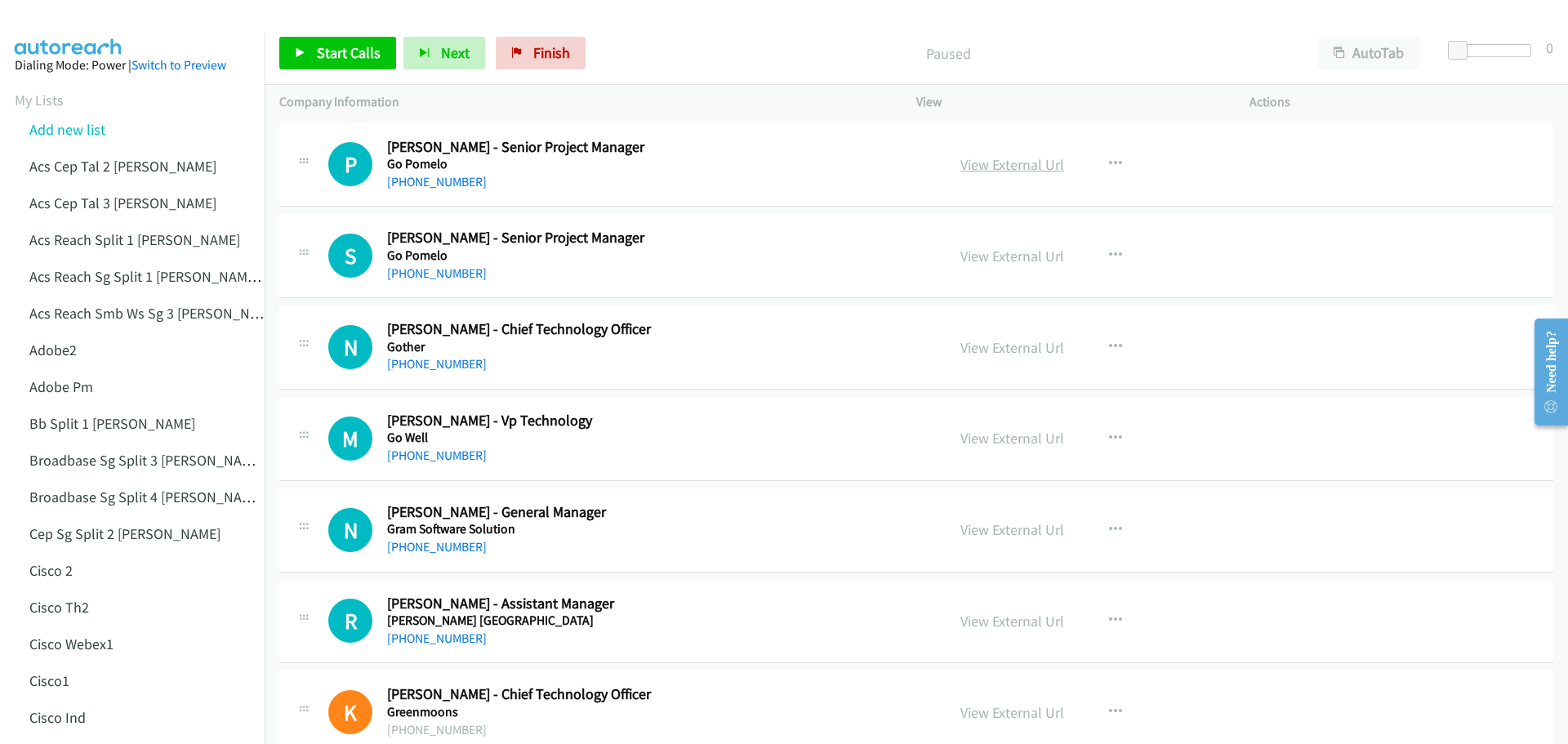
click at [994, 172] on link "View External Url" at bounding box center [1012, 164] width 104 height 19
click at [1027, 256] on link "View External Url" at bounding box center [1012, 256] width 104 height 19
click at [333, 50] on span "Start Calls" at bounding box center [349, 52] width 64 height 19
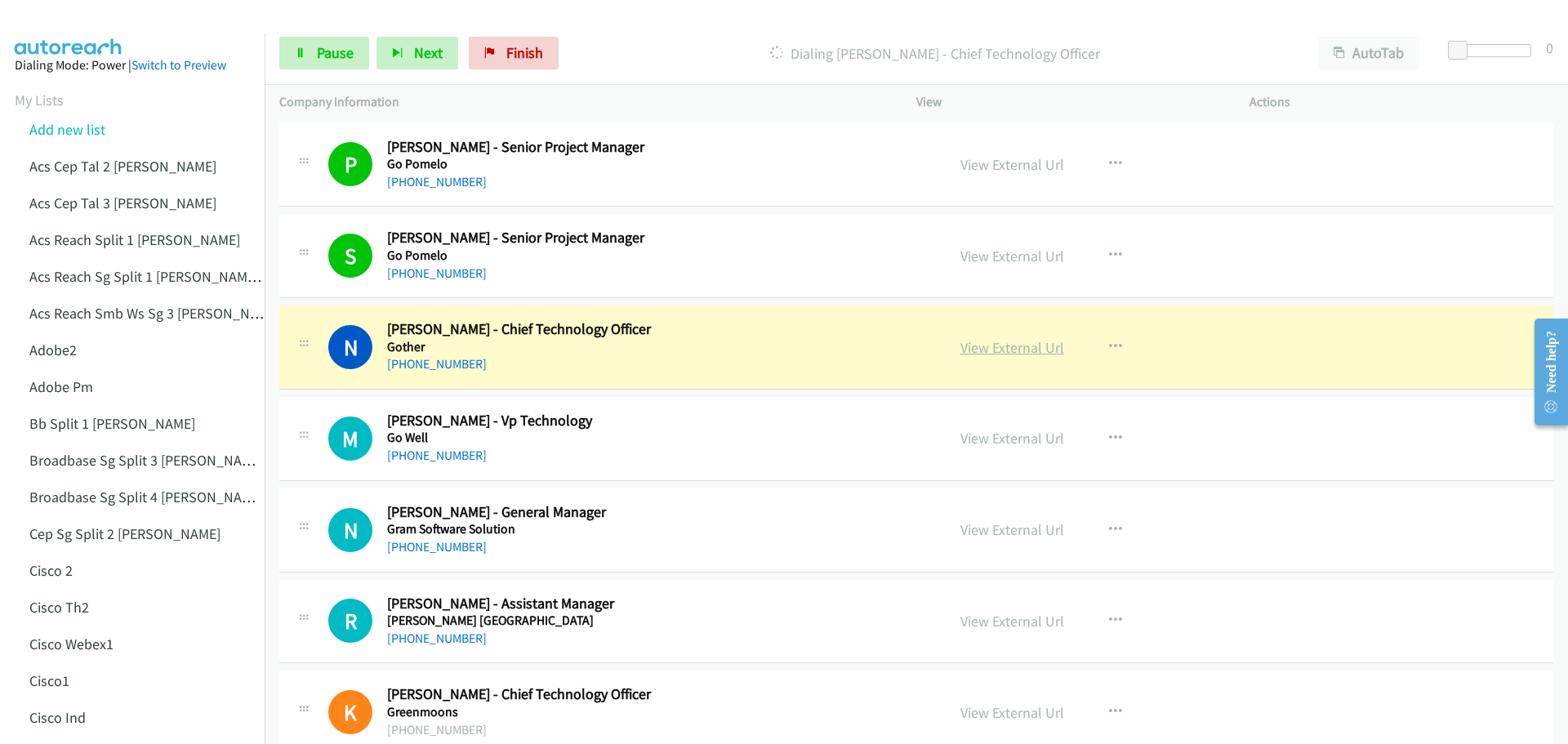
click at [986, 353] on link "View External Url" at bounding box center [1012, 347] width 104 height 19
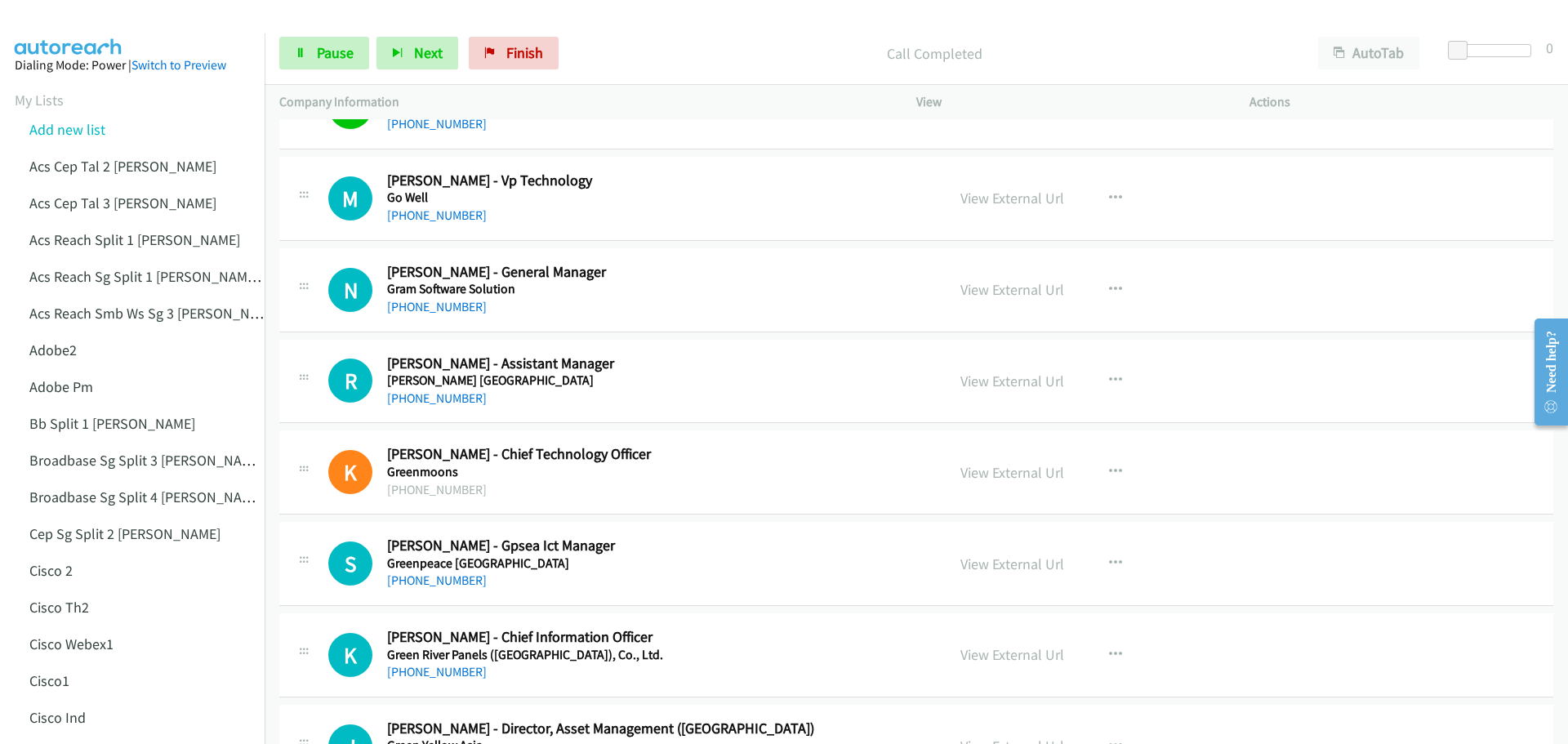
scroll to position [245, 0]
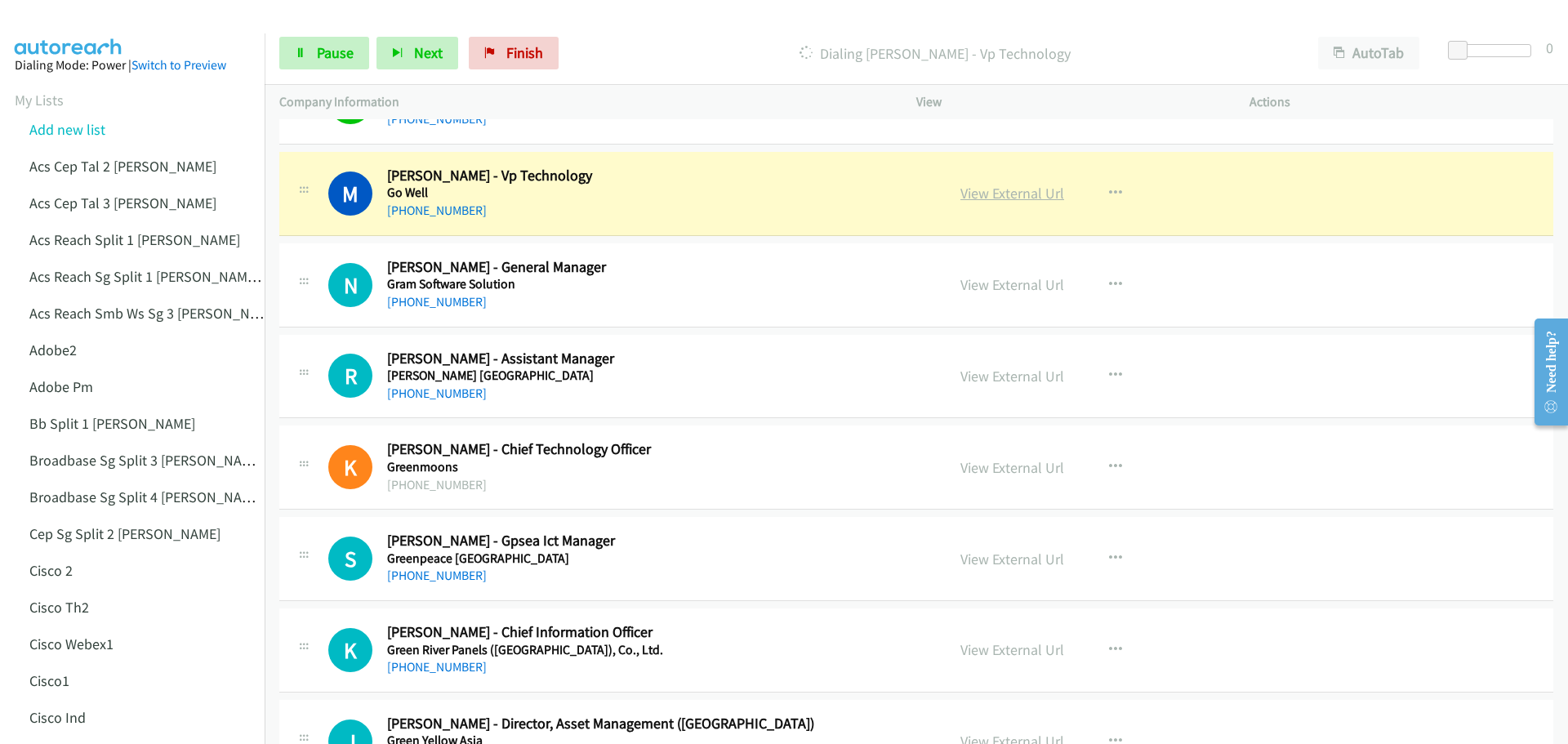
click at [1005, 194] on link "View External Url" at bounding box center [1012, 192] width 104 height 19
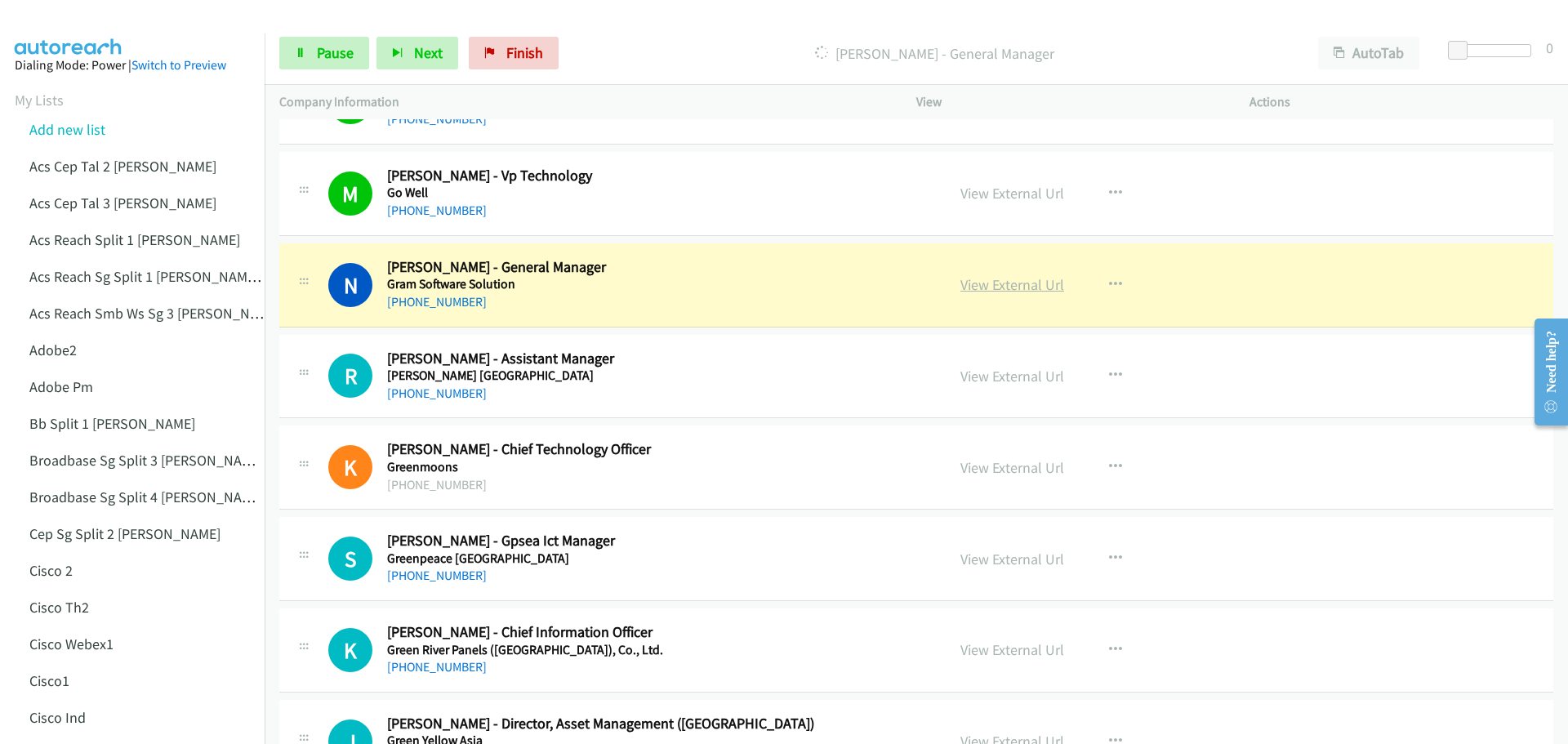
click at [1008, 288] on link "View External Url" at bounding box center [1012, 284] width 104 height 19
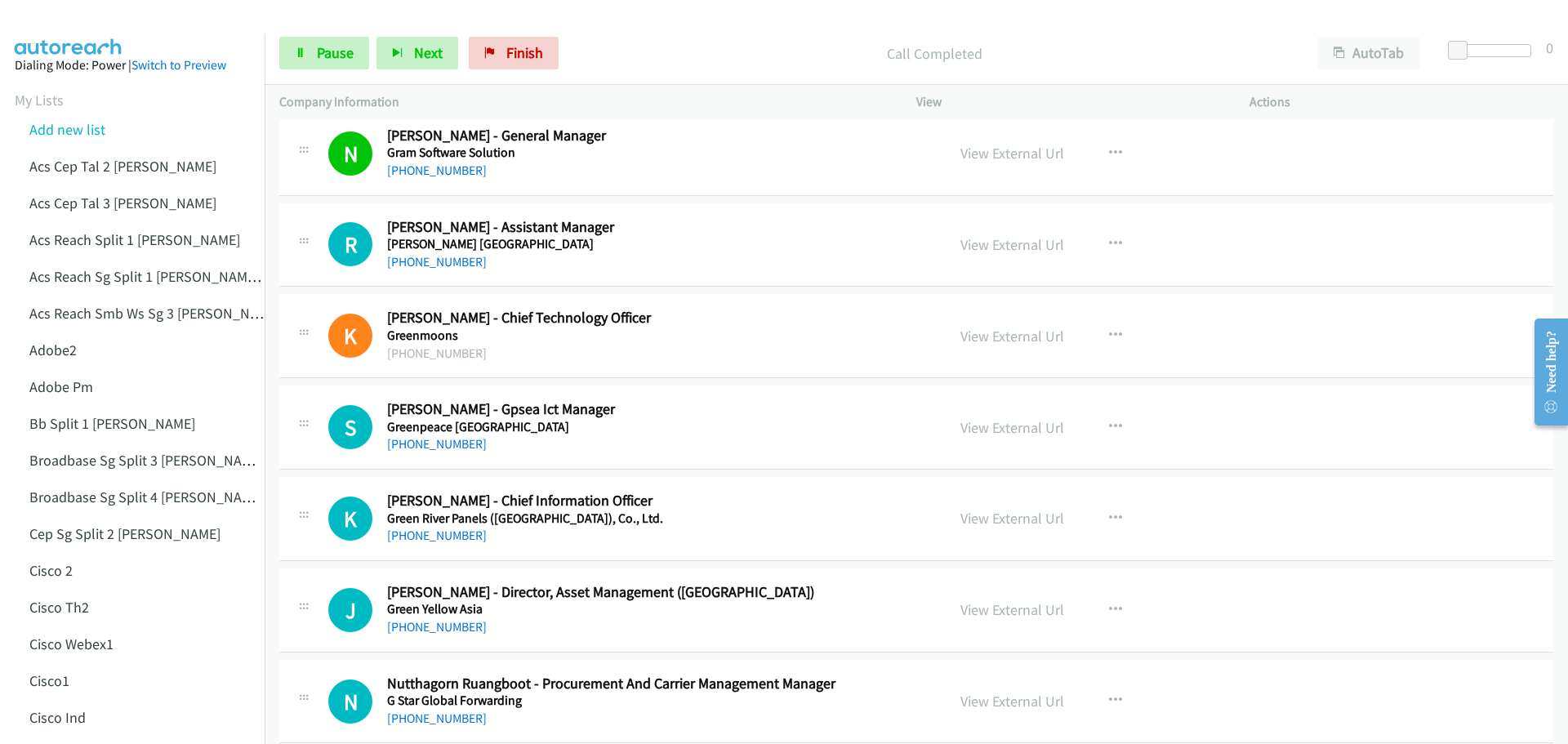
scroll to position [489, 0]
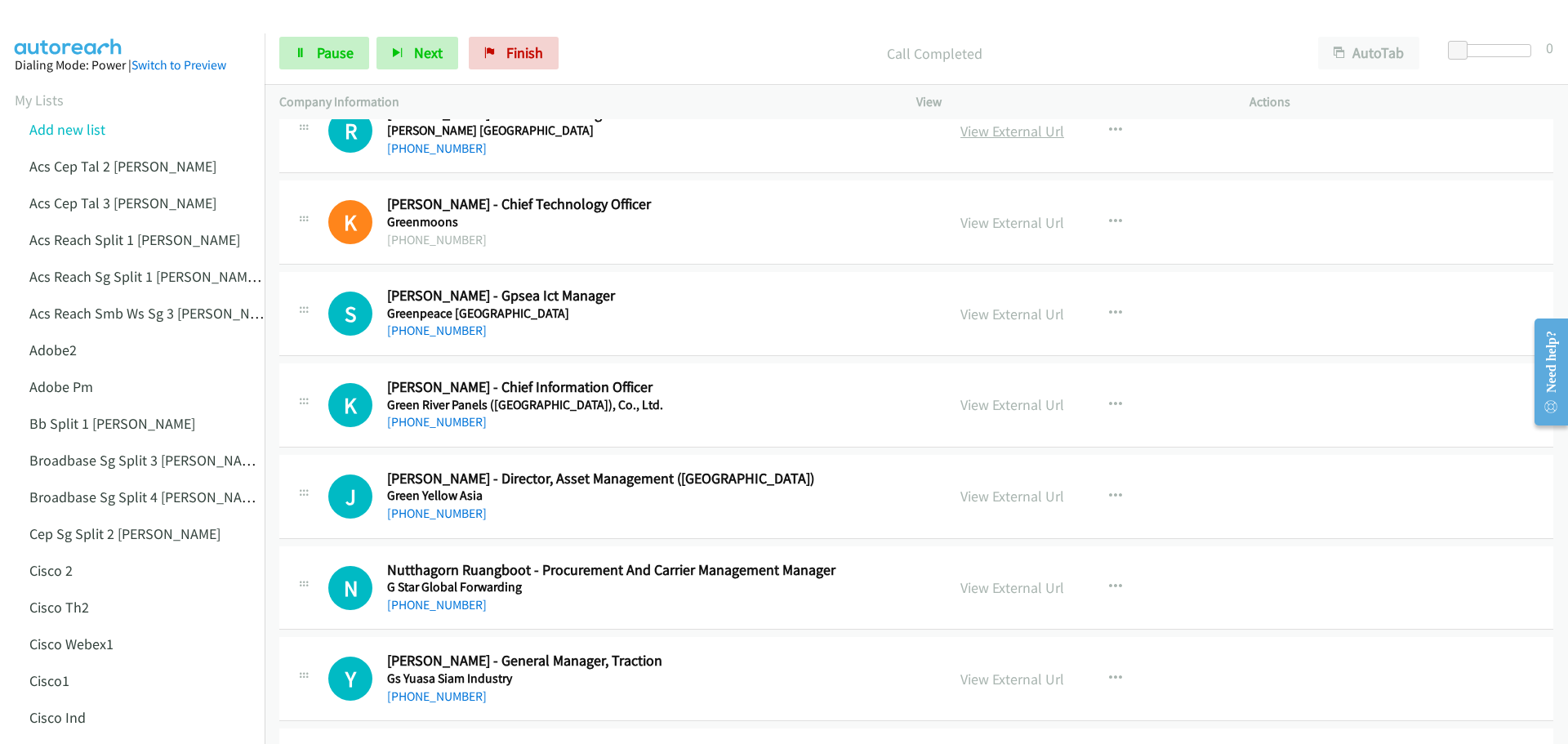
click at [1029, 126] on link "View External Url" at bounding box center [1012, 131] width 104 height 19
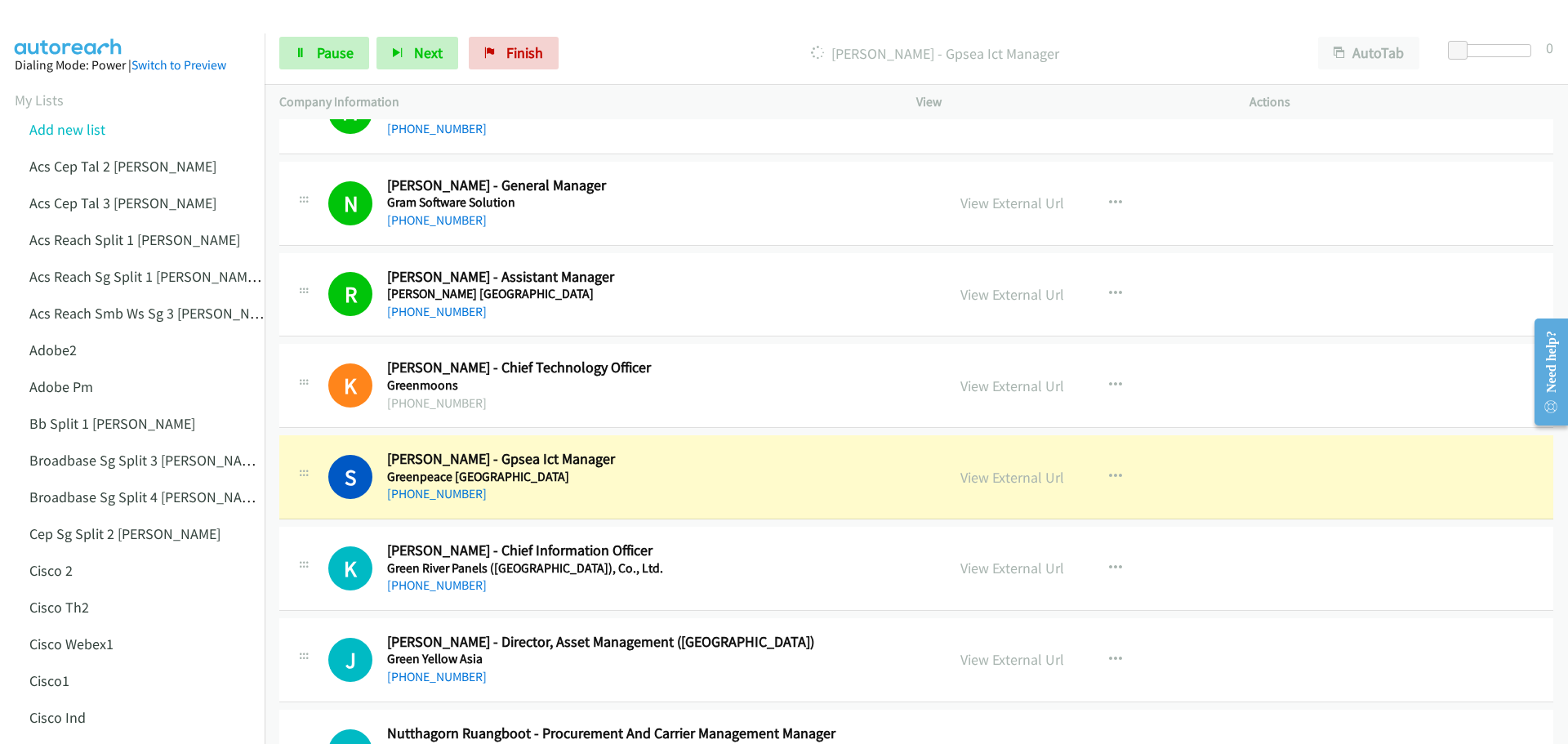
scroll to position [408, 0]
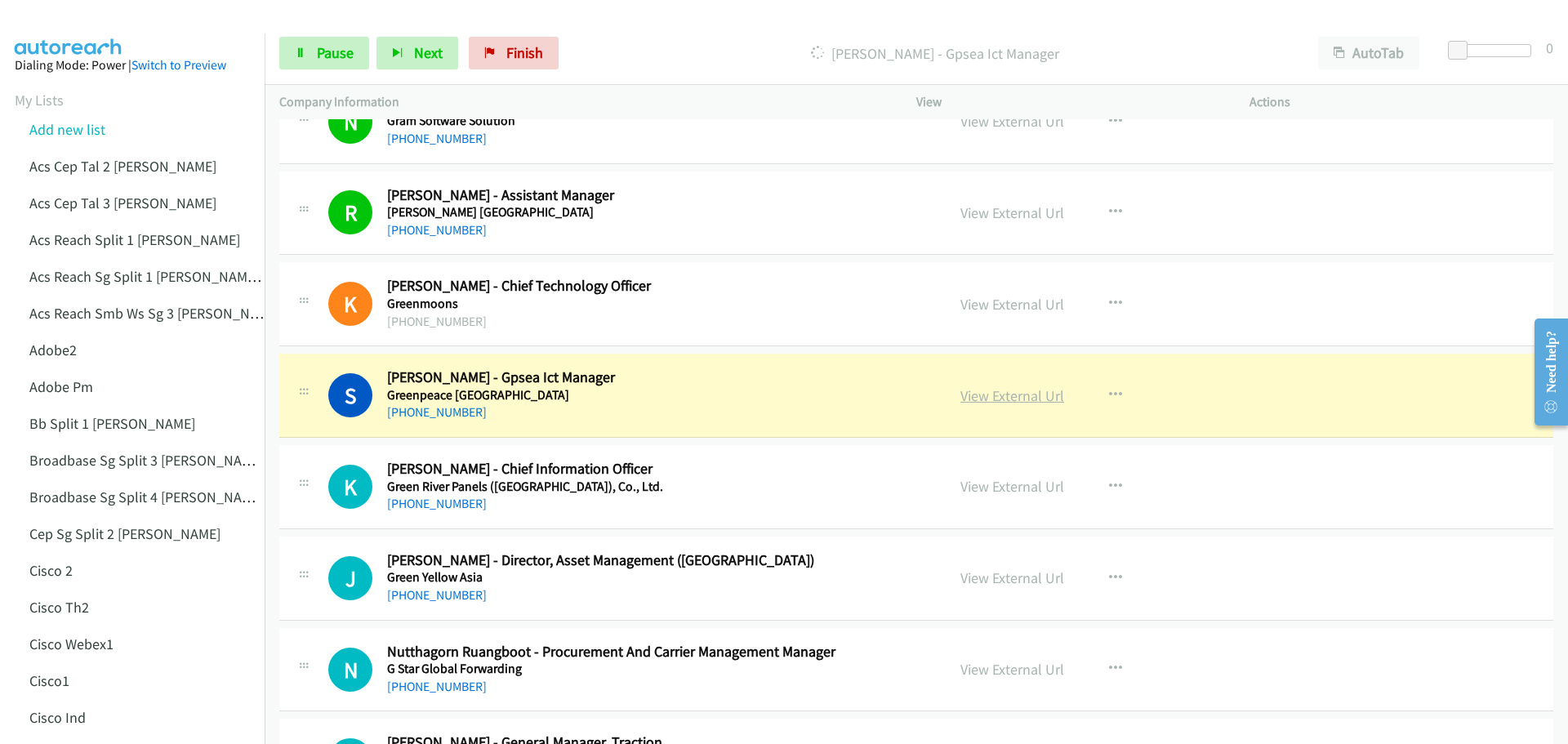
click at [1013, 393] on link "View External Url" at bounding box center [1012, 395] width 104 height 19
drag, startPoint x: 338, startPoint y: 61, endPoint x: 467, endPoint y: 30, distance: 132.7
click at [338, 61] on span "Pause" at bounding box center [335, 52] width 37 height 19
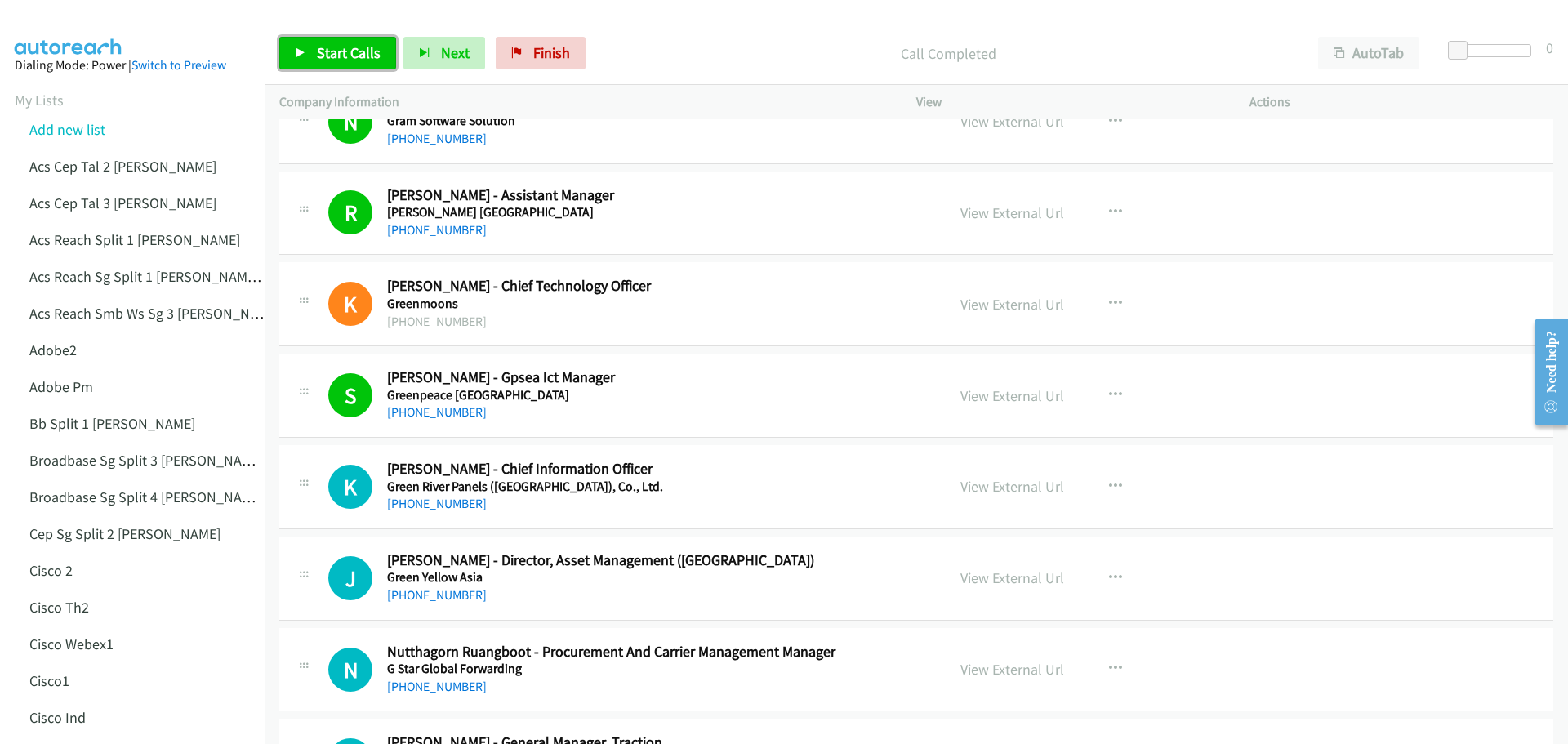
click at [328, 47] on span "Start Calls" at bounding box center [349, 52] width 64 height 19
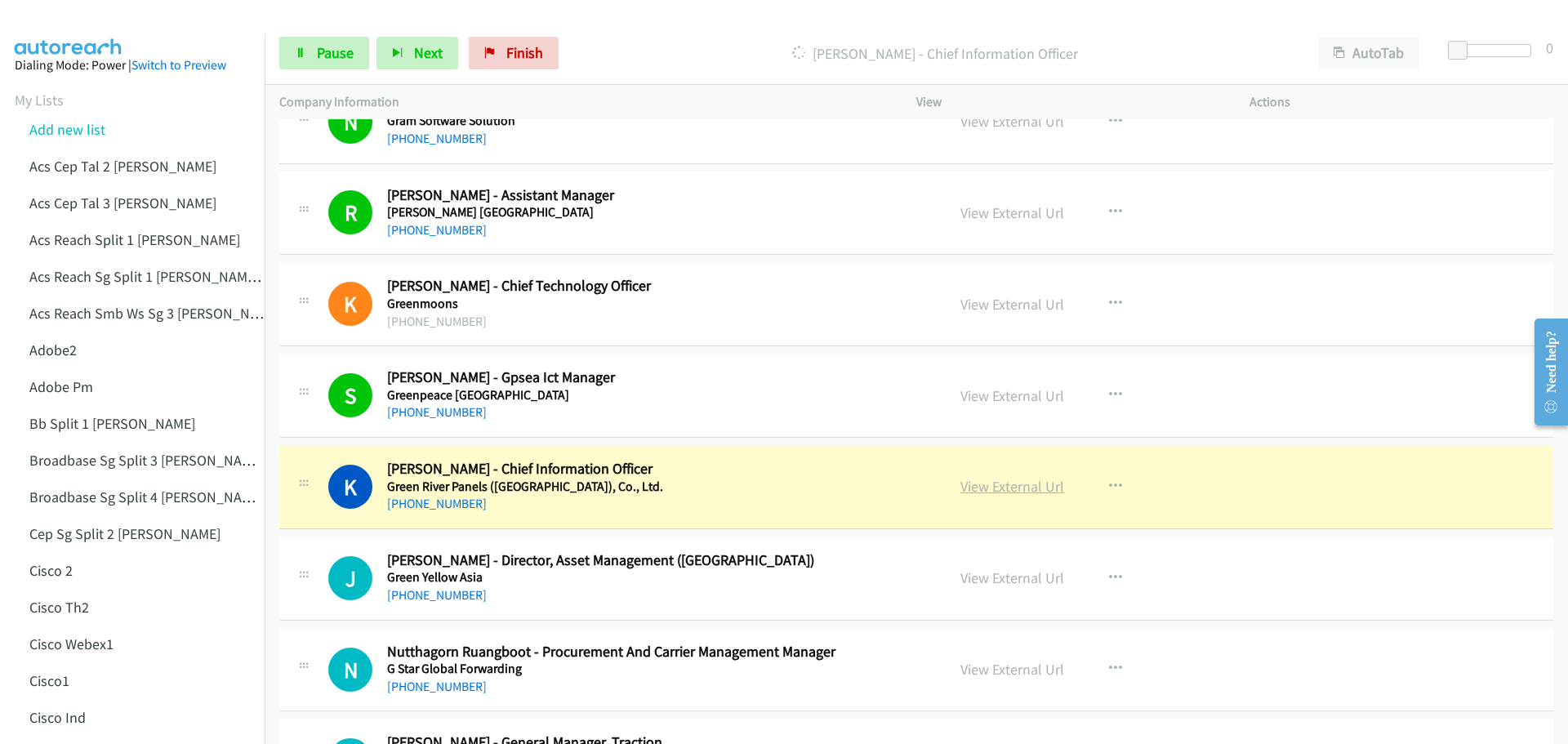
click at [1013, 493] on link "View External Url" at bounding box center [1012, 486] width 104 height 19
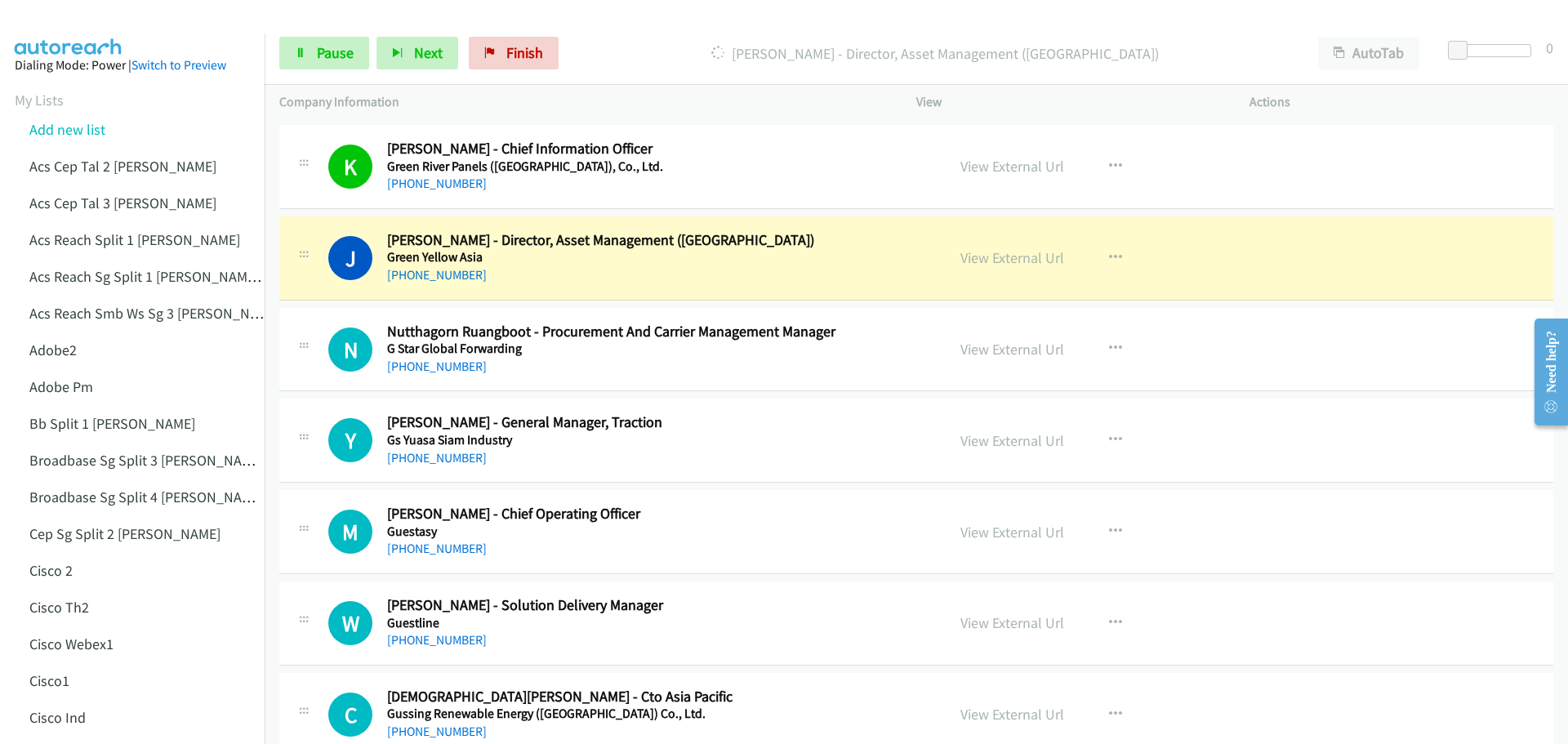
scroll to position [735, 0]
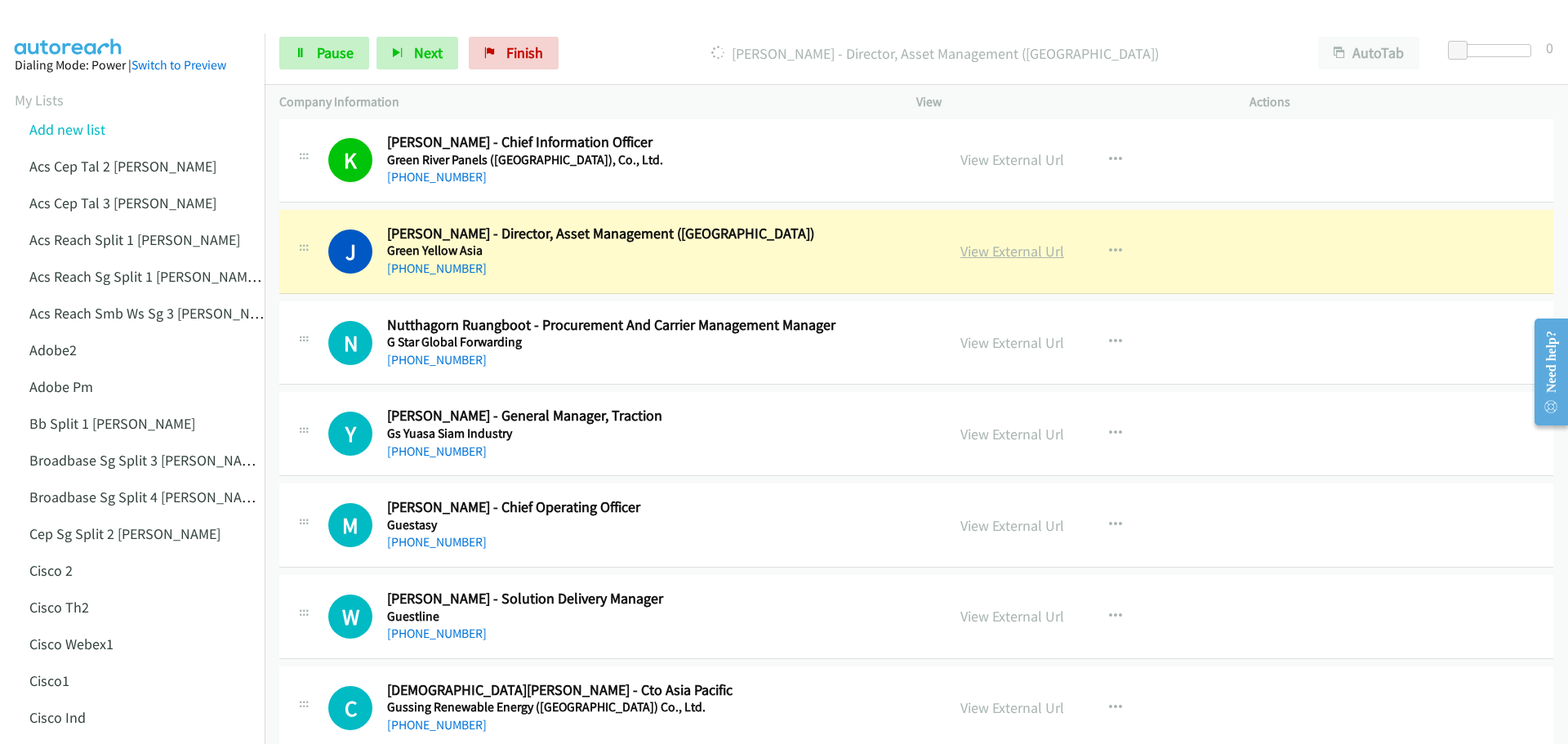
click at [964, 245] on link "View External Url" at bounding box center [1012, 251] width 104 height 19
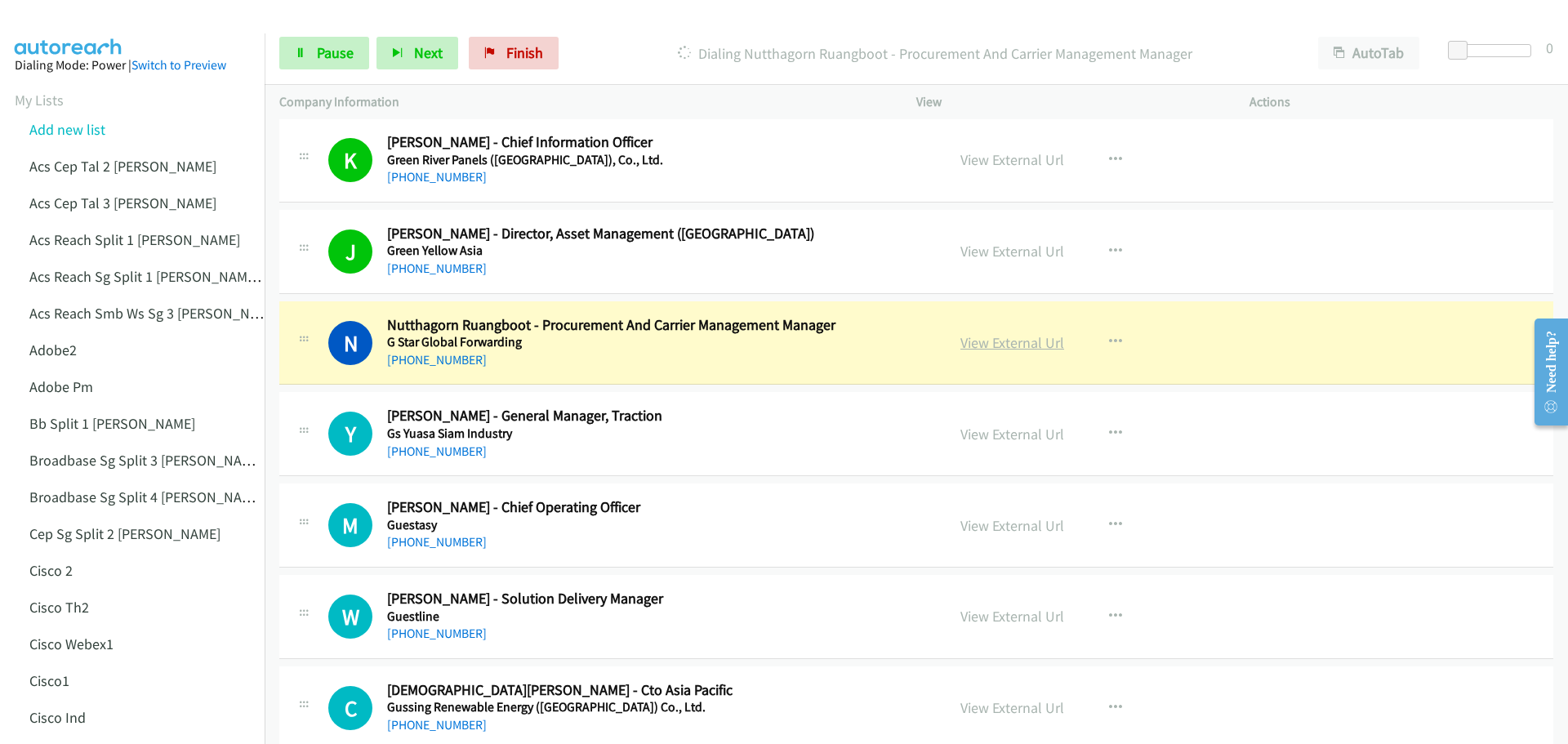
click at [1019, 344] on link "View External Url" at bounding box center [1012, 342] width 104 height 19
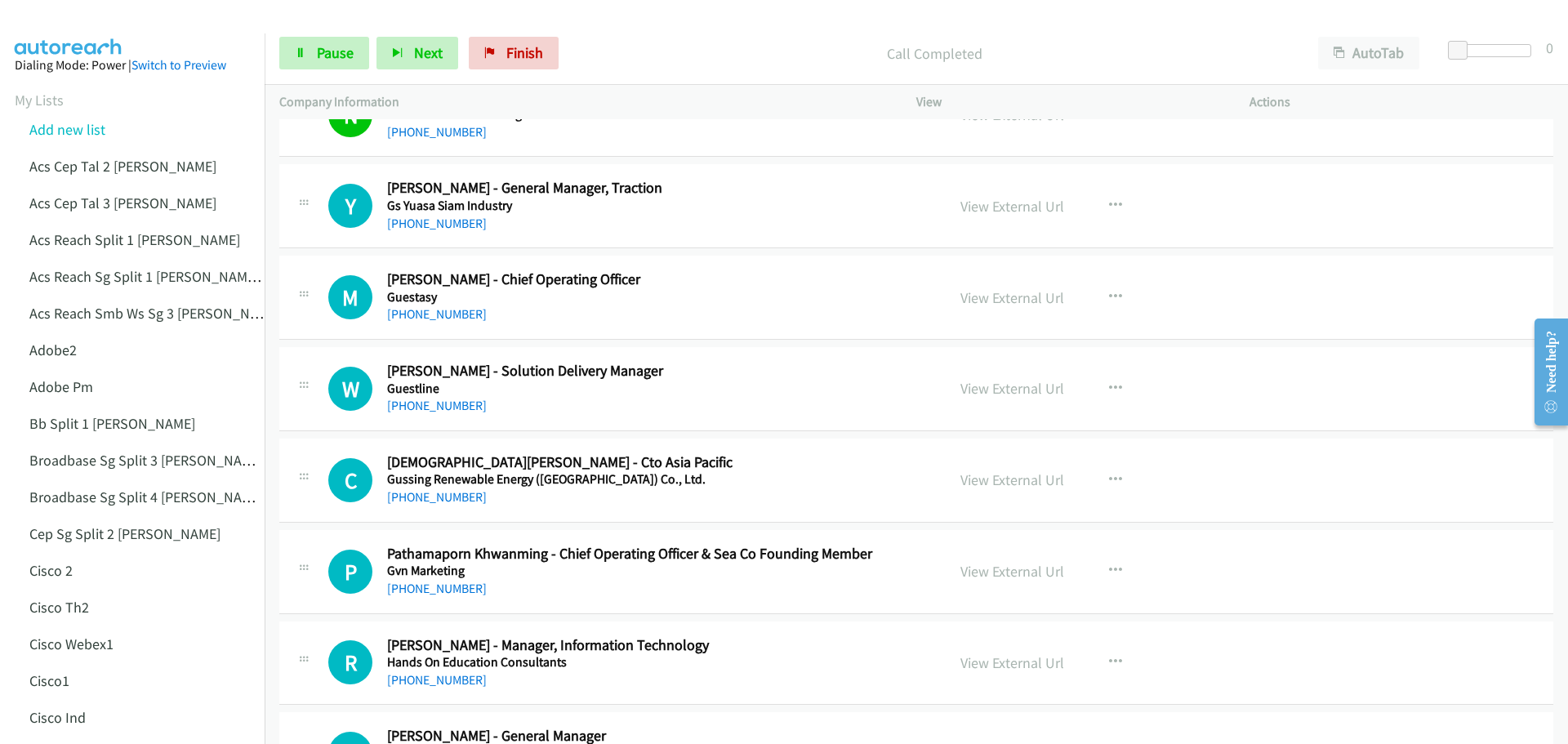
scroll to position [980, 0]
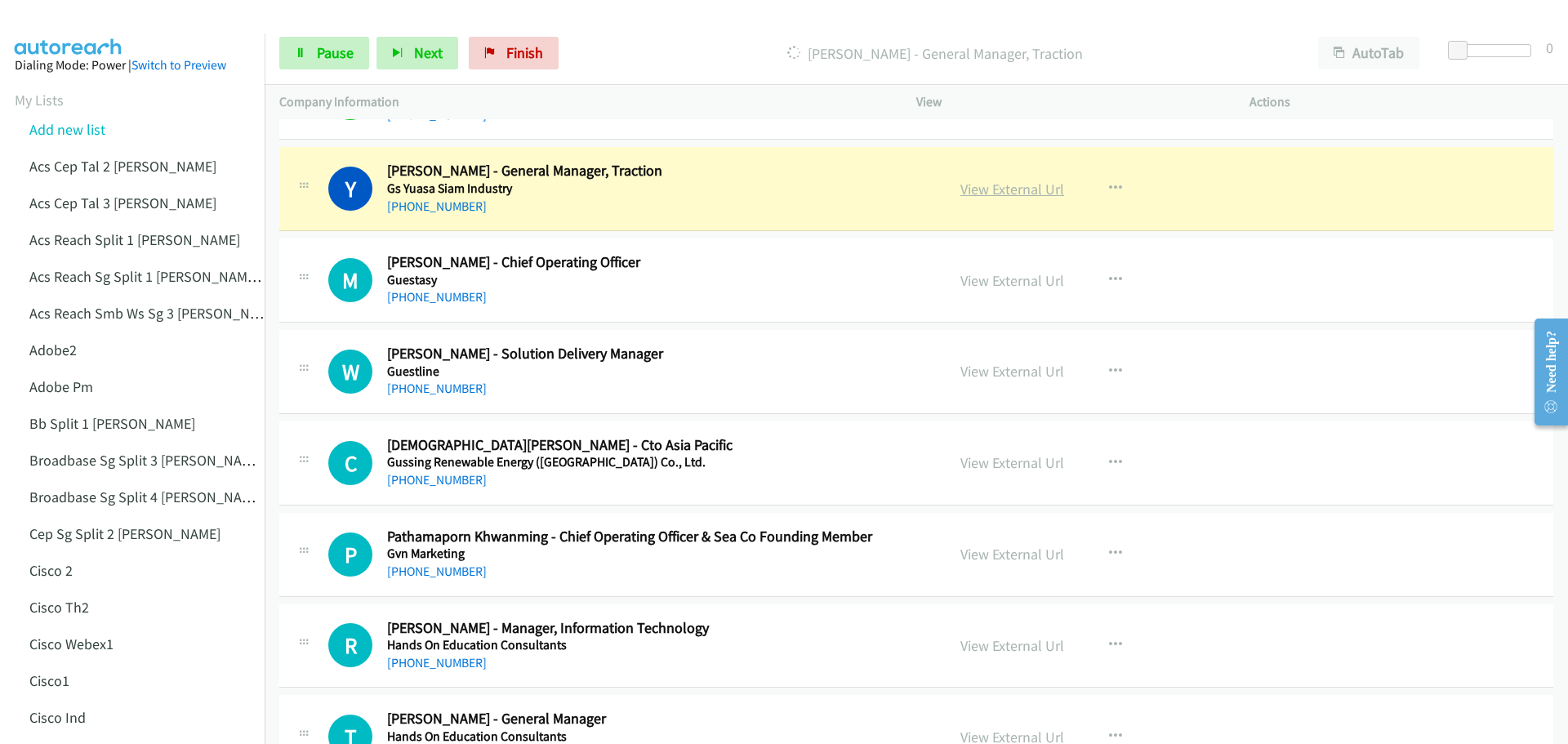
click at [991, 194] on link "View External Url" at bounding box center [1012, 189] width 104 height 19
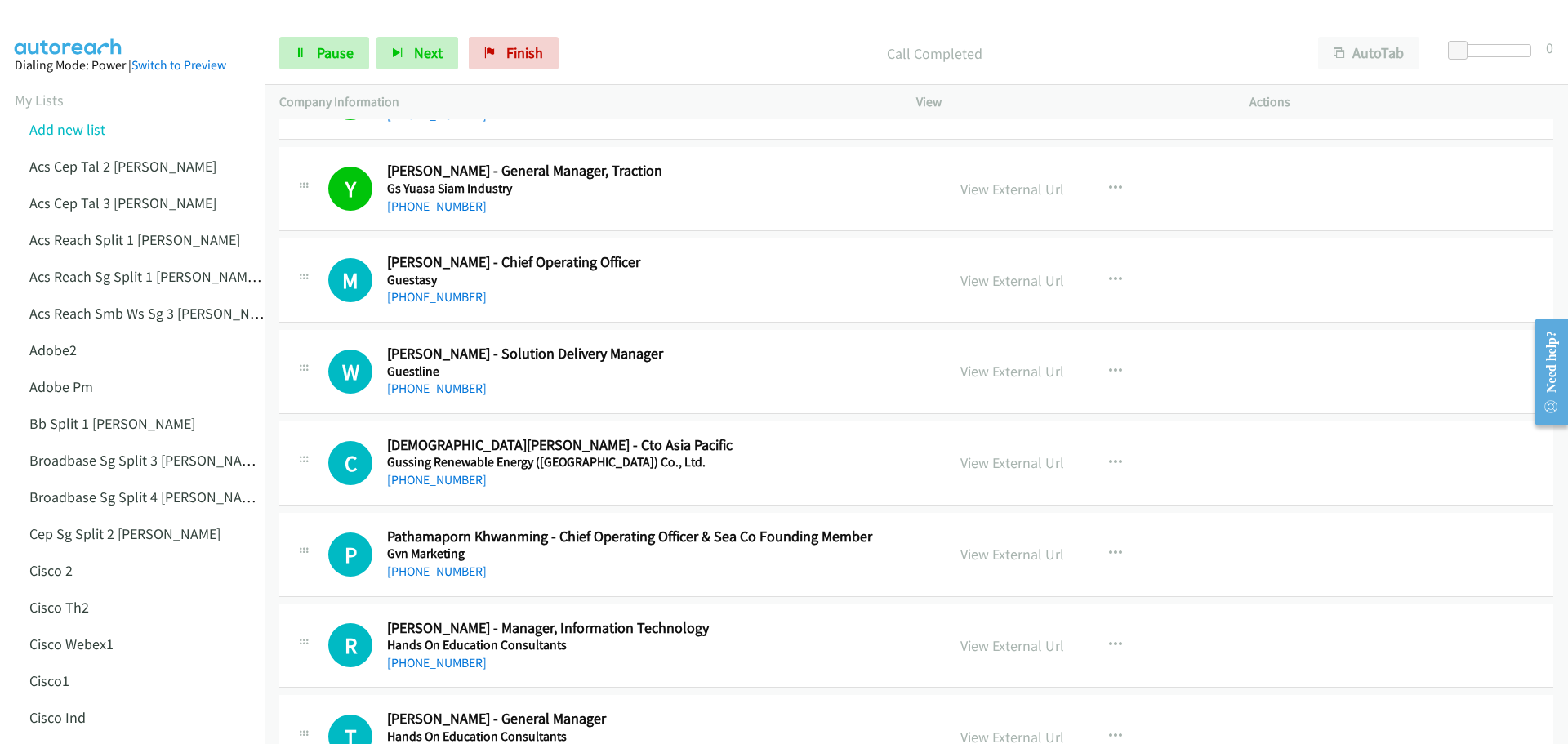
click at [1016, 282] on link "View External Url" at bounding box center [1012, 280] width 104 height 19
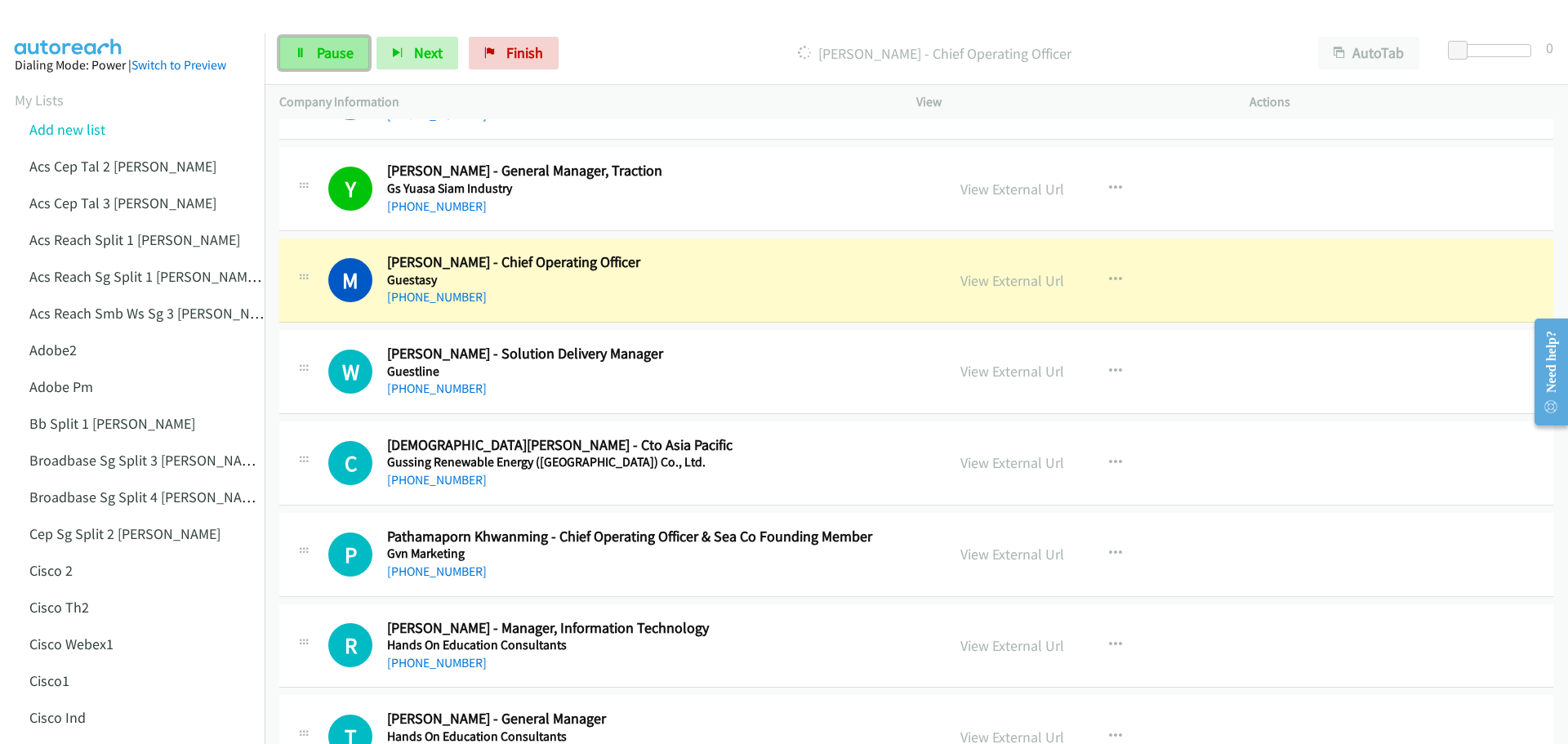
click at [331, 52] on span "Pause" at bounding box center [335, 52] width 37 height 19
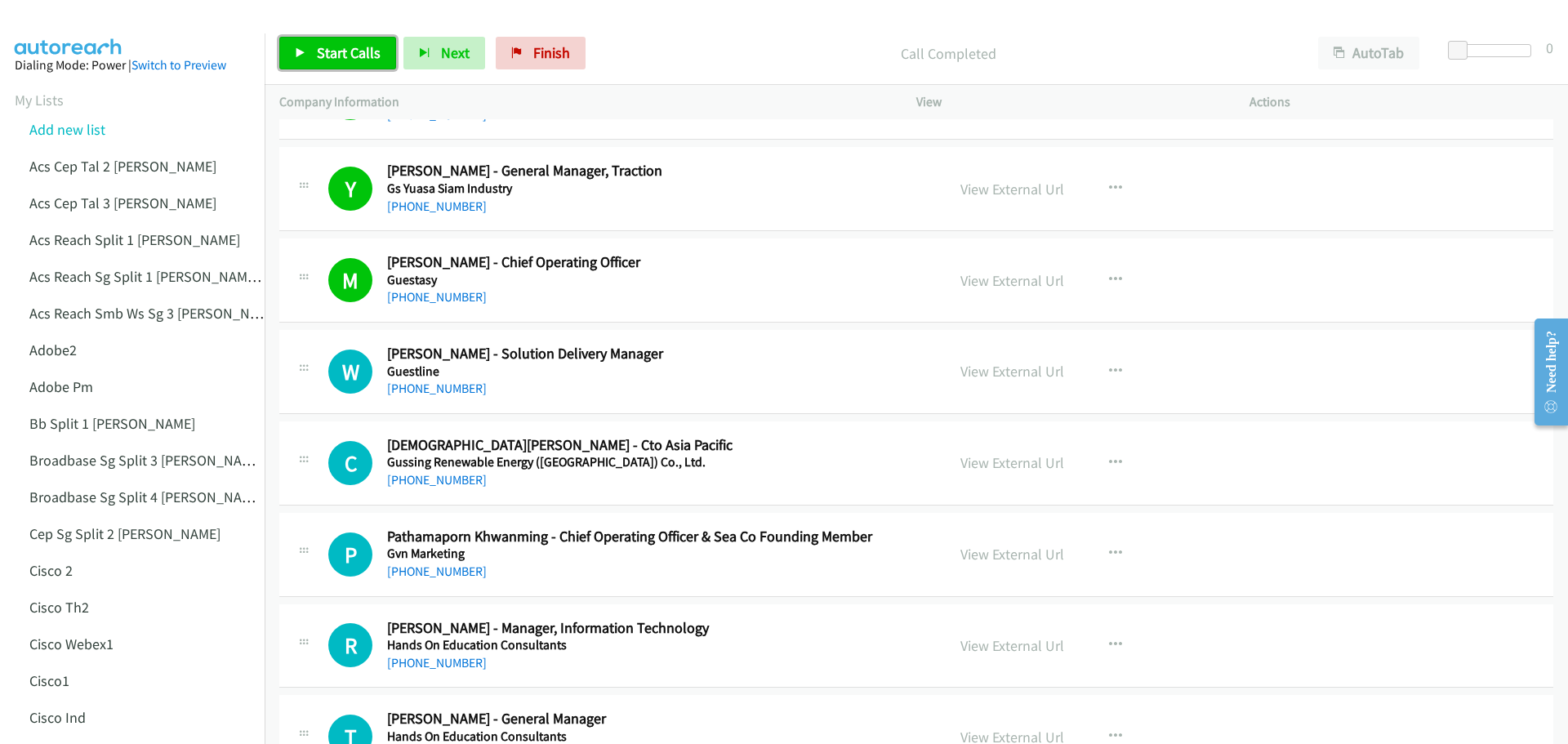
click at [322, 46] on span "Start Calls" at bounding box center [349, 52] width 64 height 19
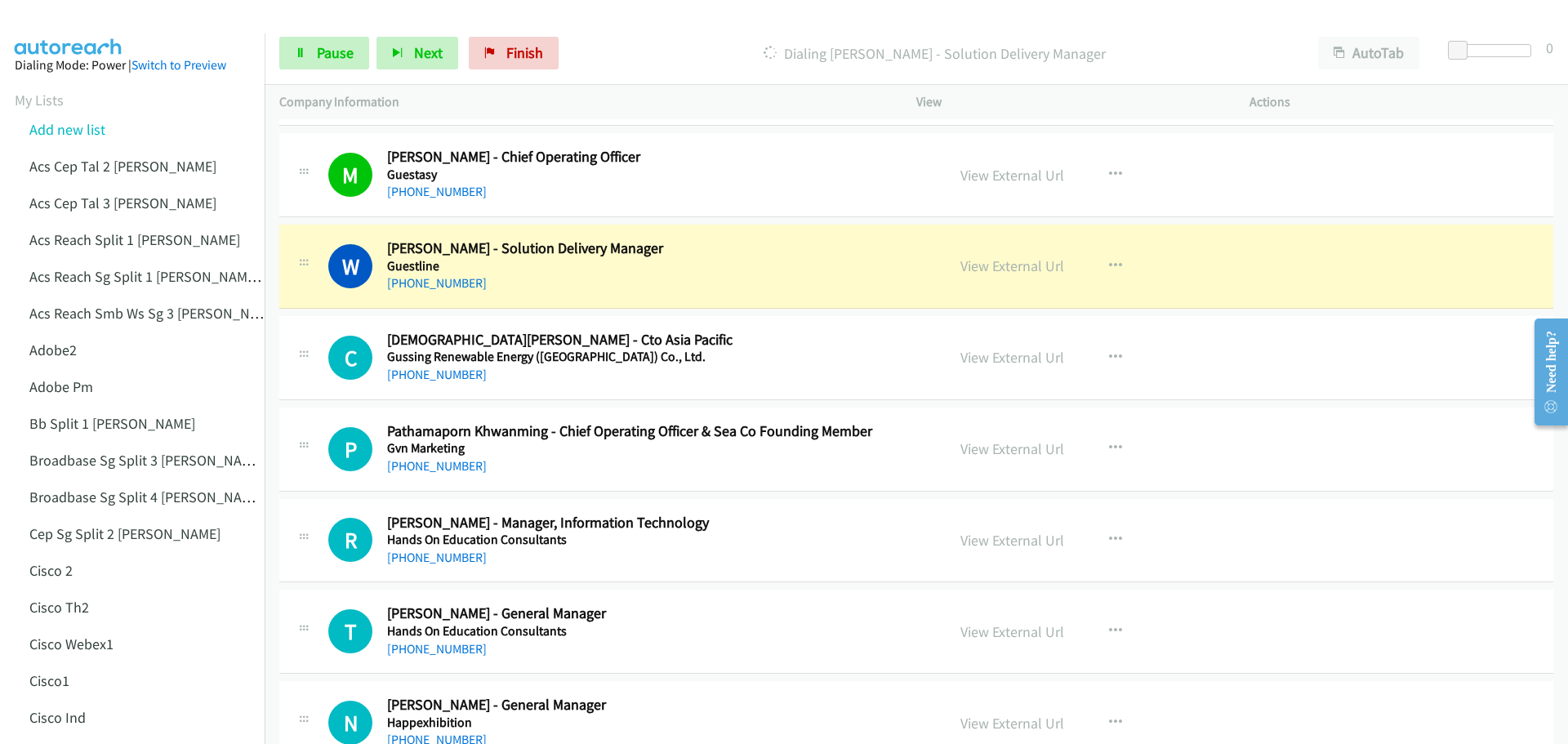
scroll to position [1143, 0]
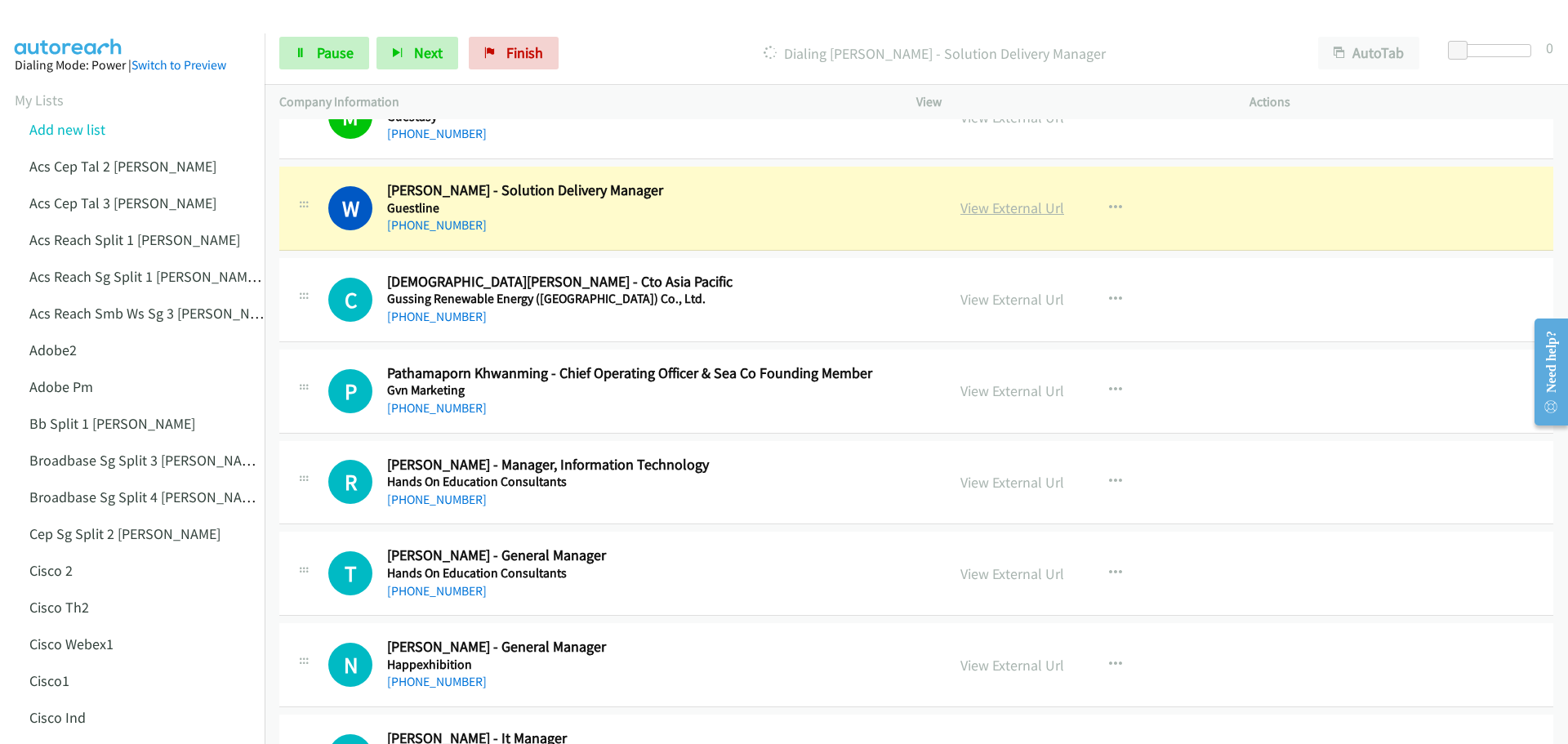
click at [997, 212] on link "View External Url" at bounding box center [1012, 208] width 104 height 19
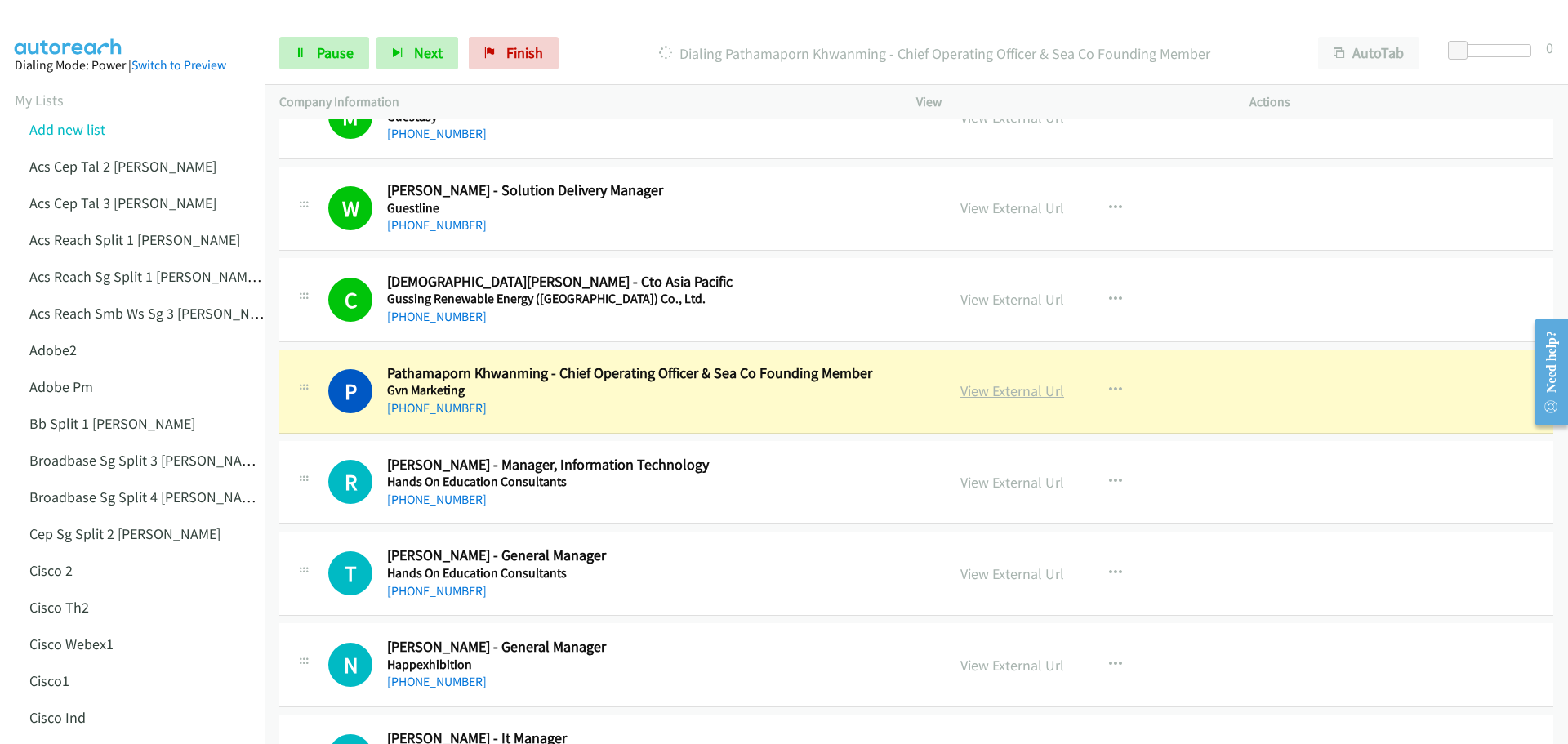
click at [982, 392] on link "View External Url" at bounding box center [1012, 390] width 104 height 19
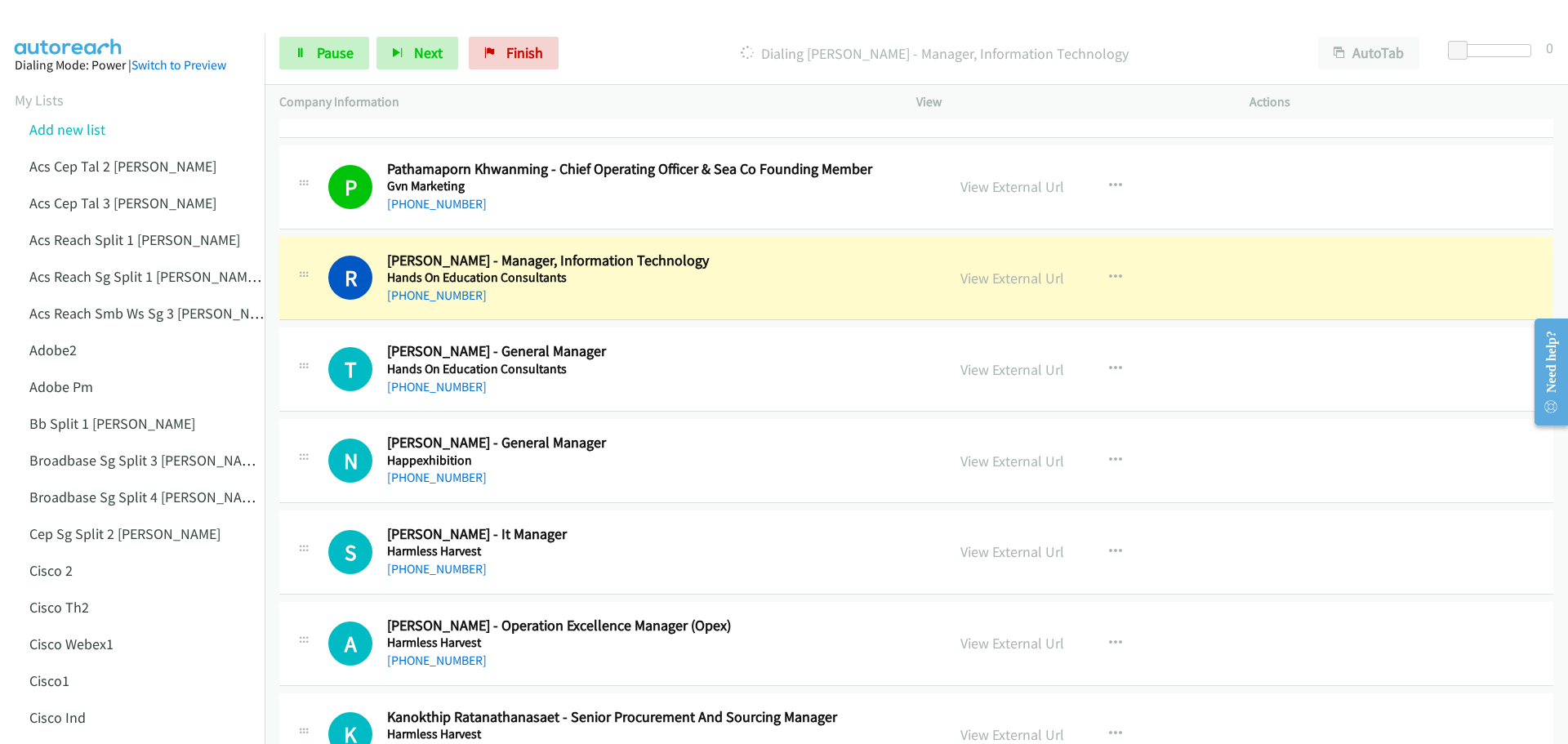
scroll to position [1388, 0]
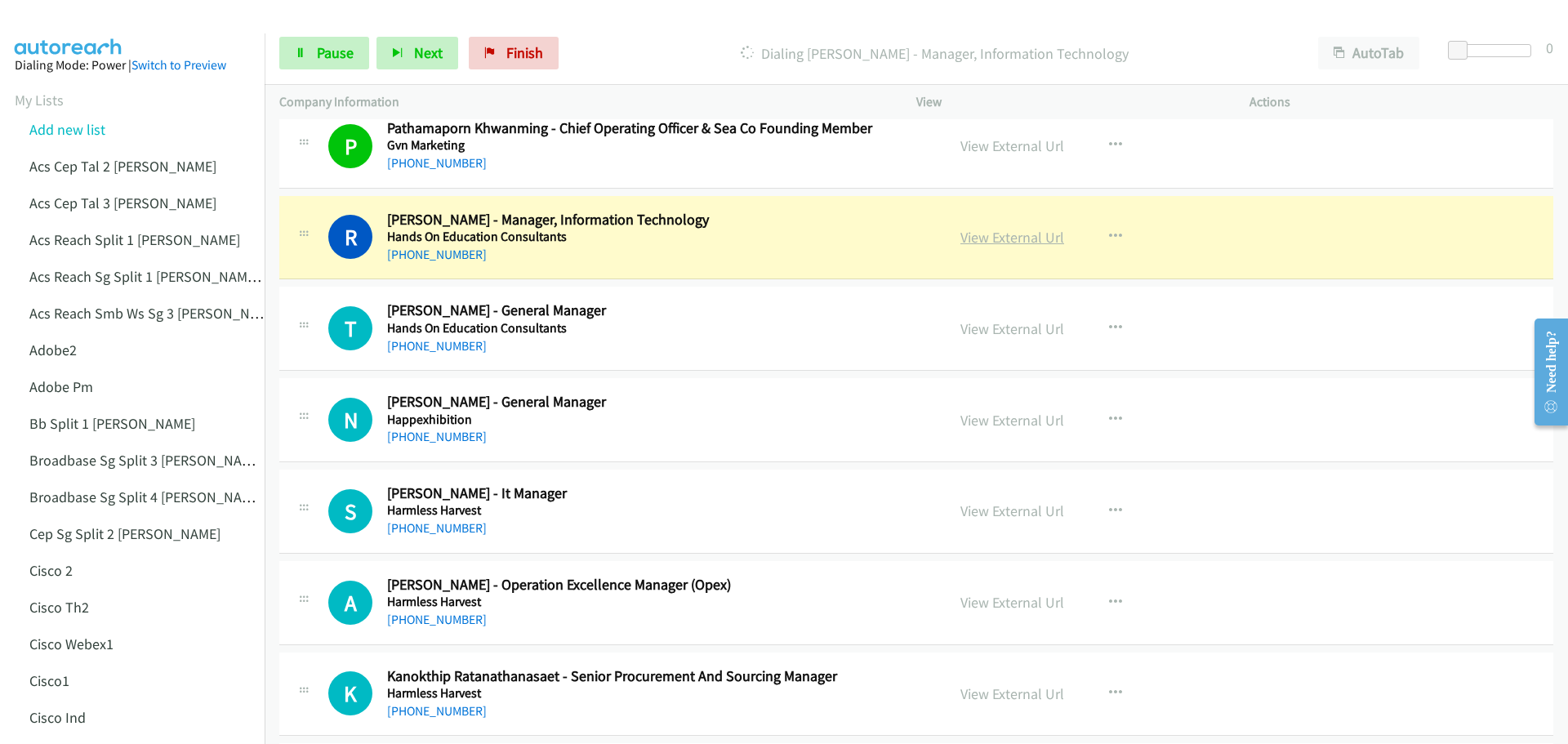
click at [997, 241] on link "View External Url" at bounding box center [1012, 237] width 104 height 19
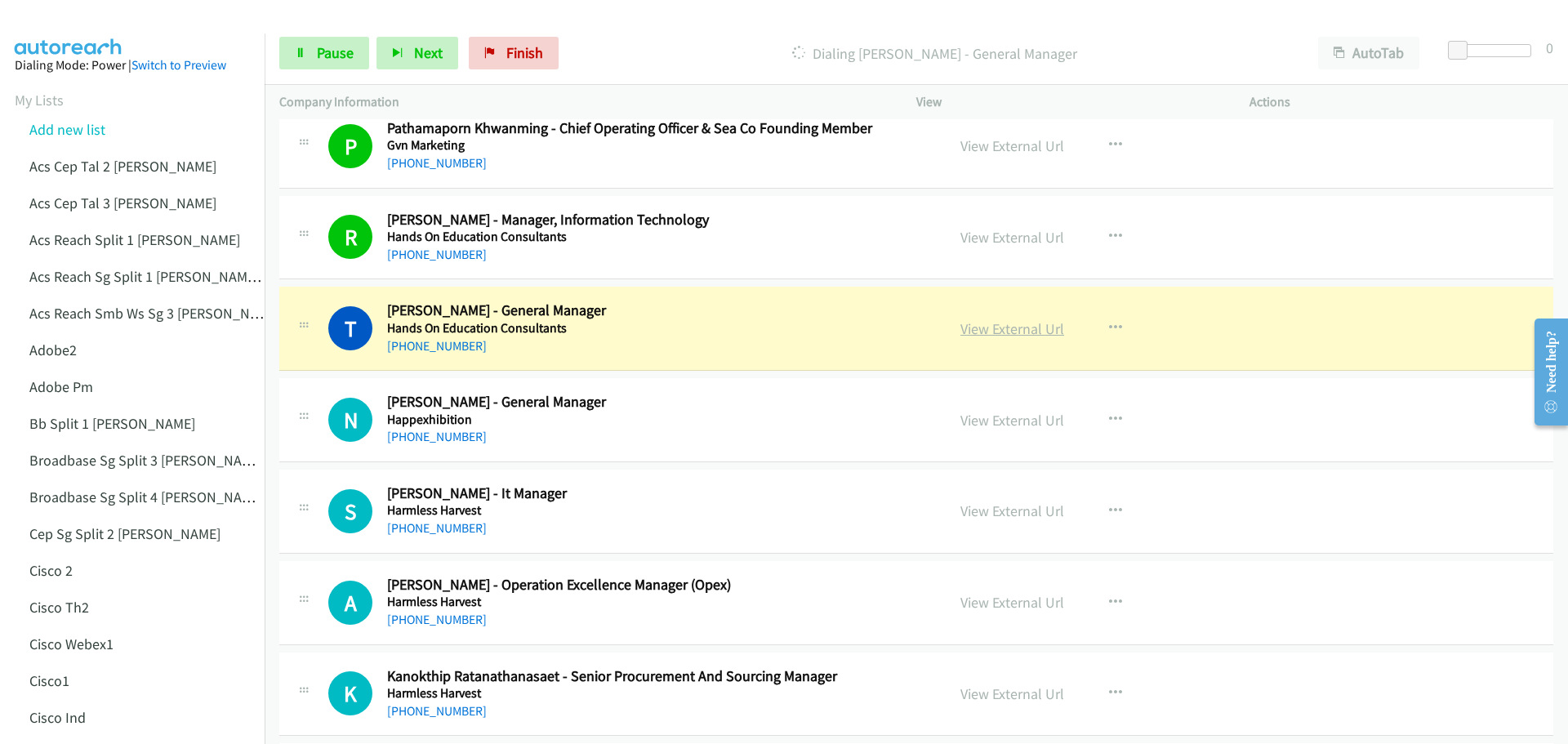
click at [1037, 335] on link "View External Url" at bounding box center [1012, 328] width 104 height 19
drag, startPoint x: 316, startPoint y: 55, endPoint x: 359, endPoint y: 42, distance: 44.9
click at [317, 55] on span "Pause" at bounding box center [335, 52] width 37 height 19
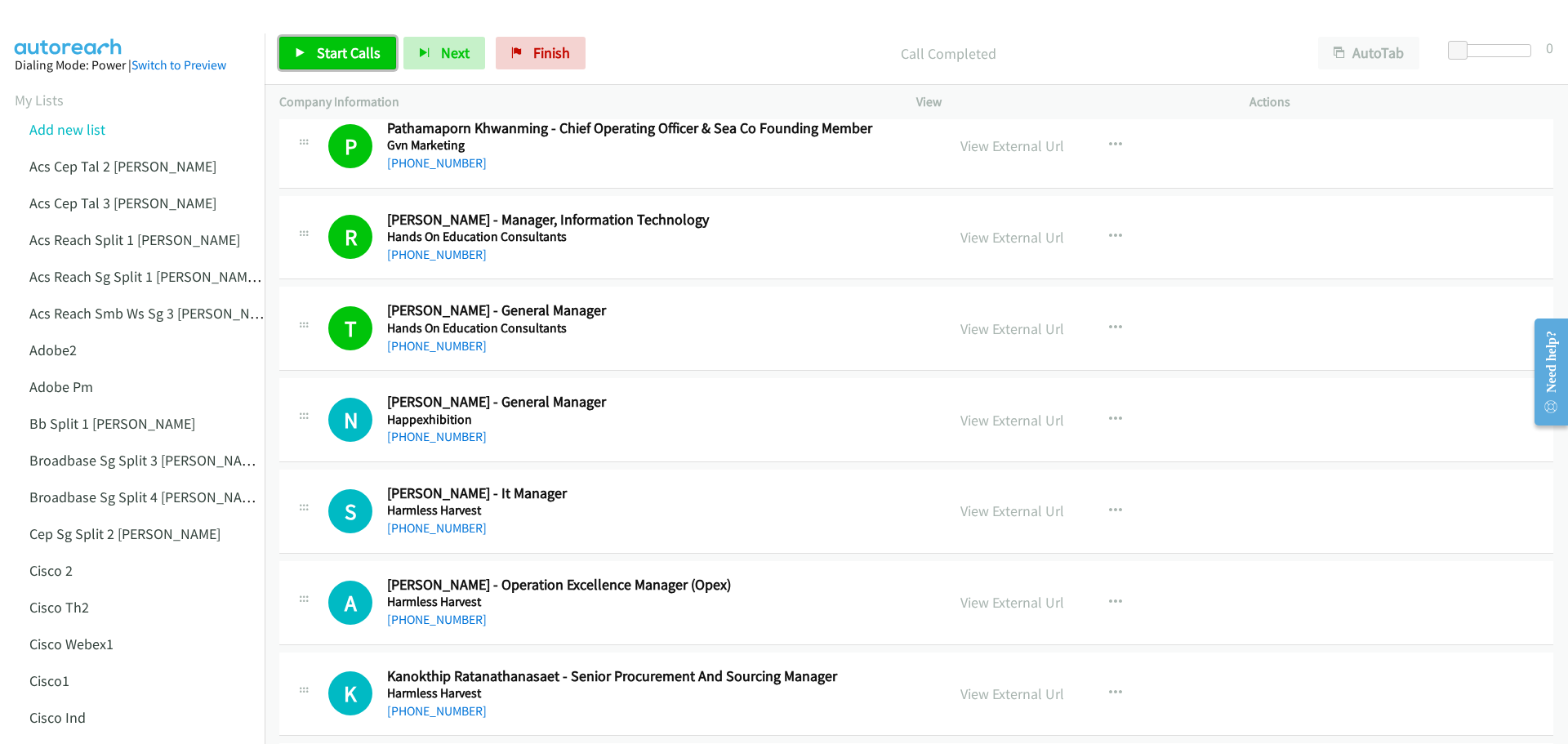
click at [349, 61] on span "Start Calls" at bounding box center [349, 52] width 64 height 19
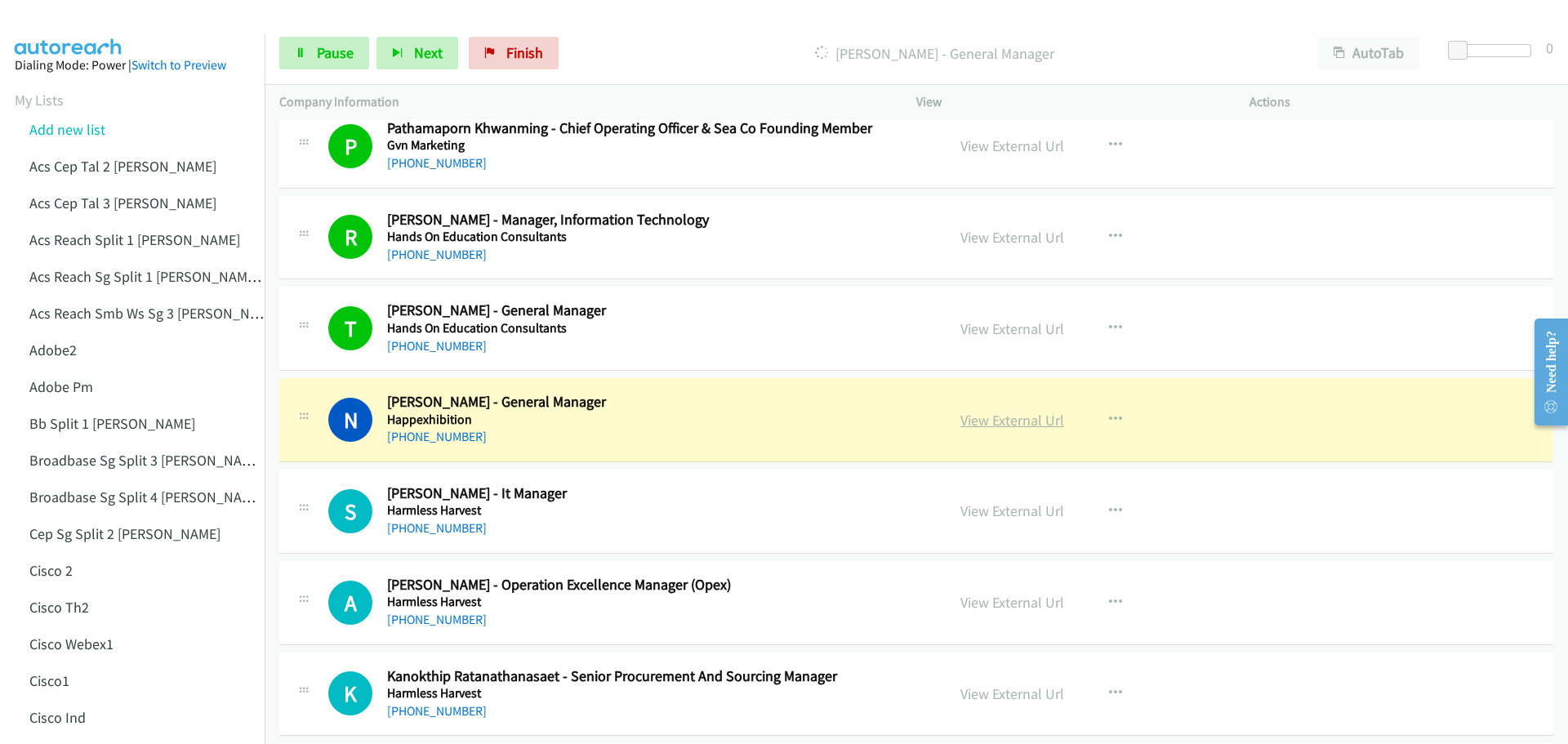
click at [994, 427] on link "View External Url" at bounding box center [1012, 420] width 104 height 19
click at [332, 61] on span "Pause" at bounding box center [335, 52] width 37 height 19
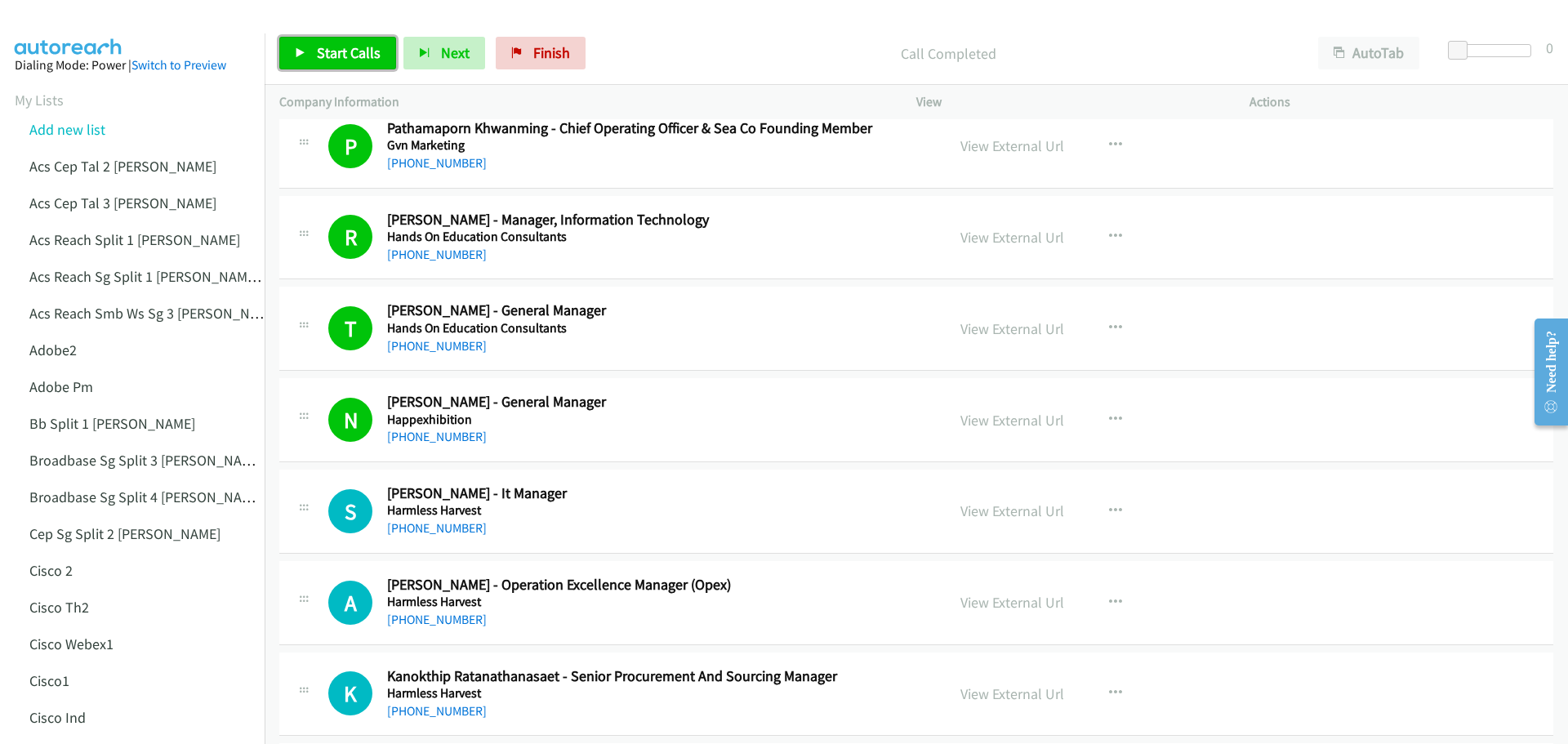
click at [344, 55] on span "Start Calls" at bounding box center [349, 52] width 64 height 19
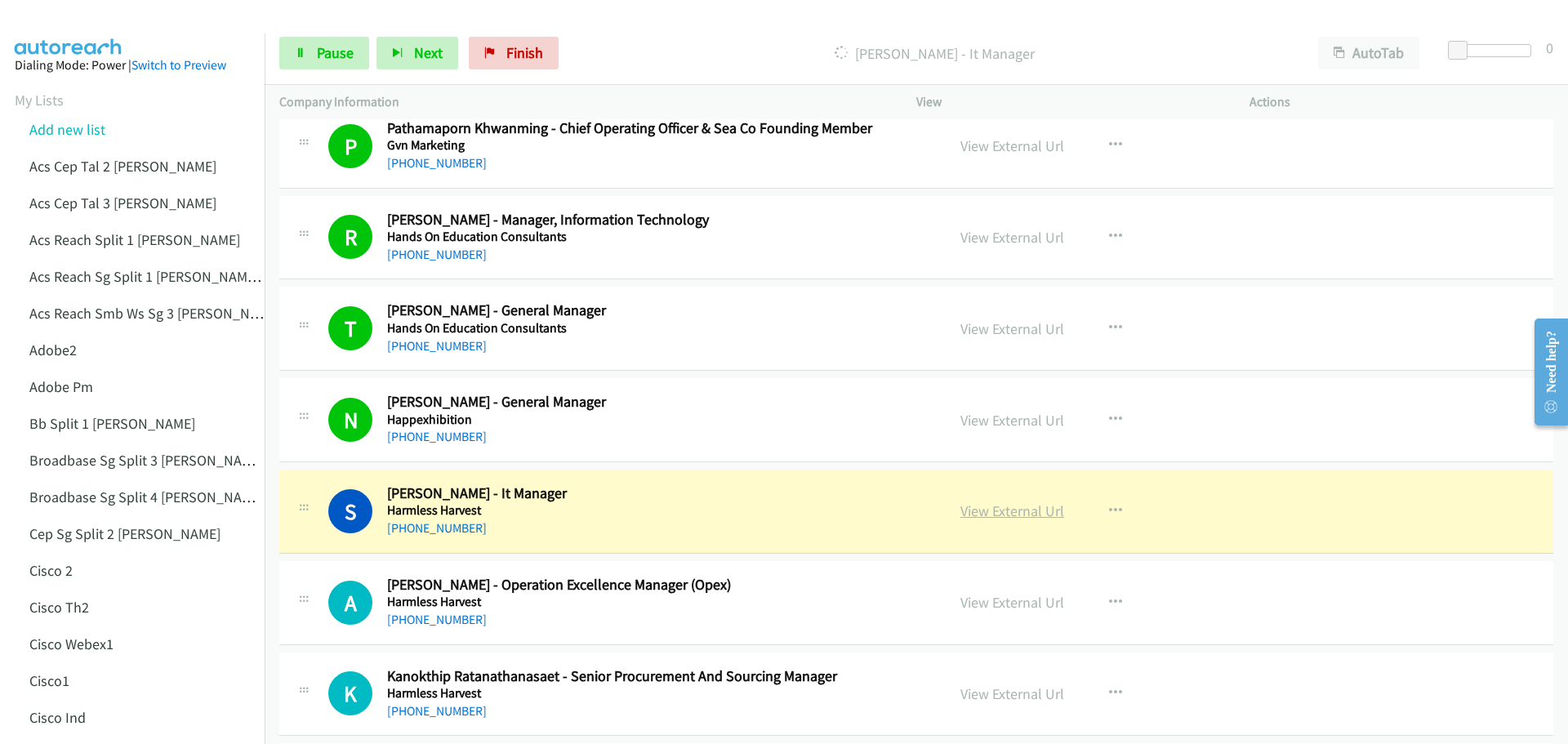
click at [1027, 509] on link "View External Url" at bounding box center [1012, 510] width 104 height 19
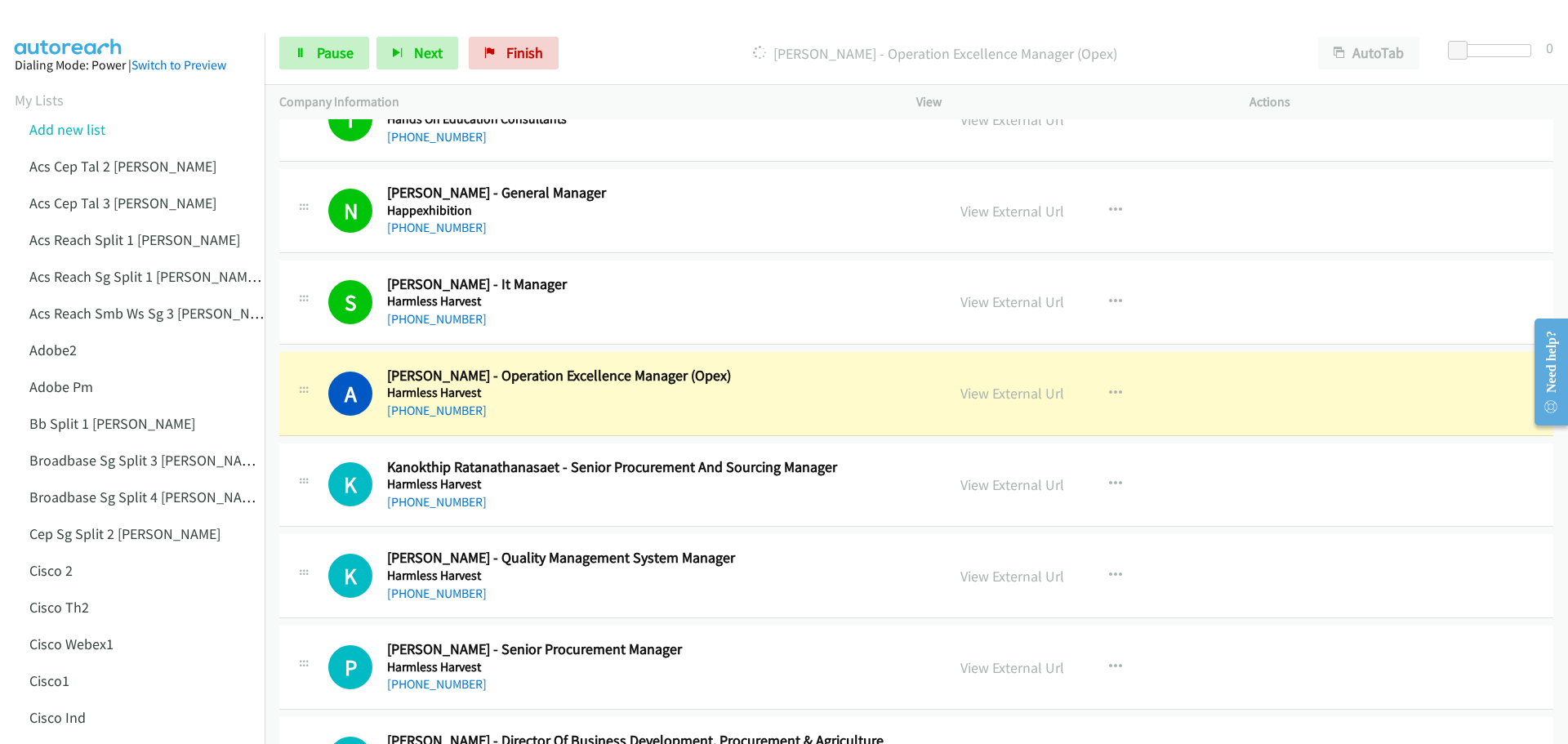
scroll to position [1632, 0]
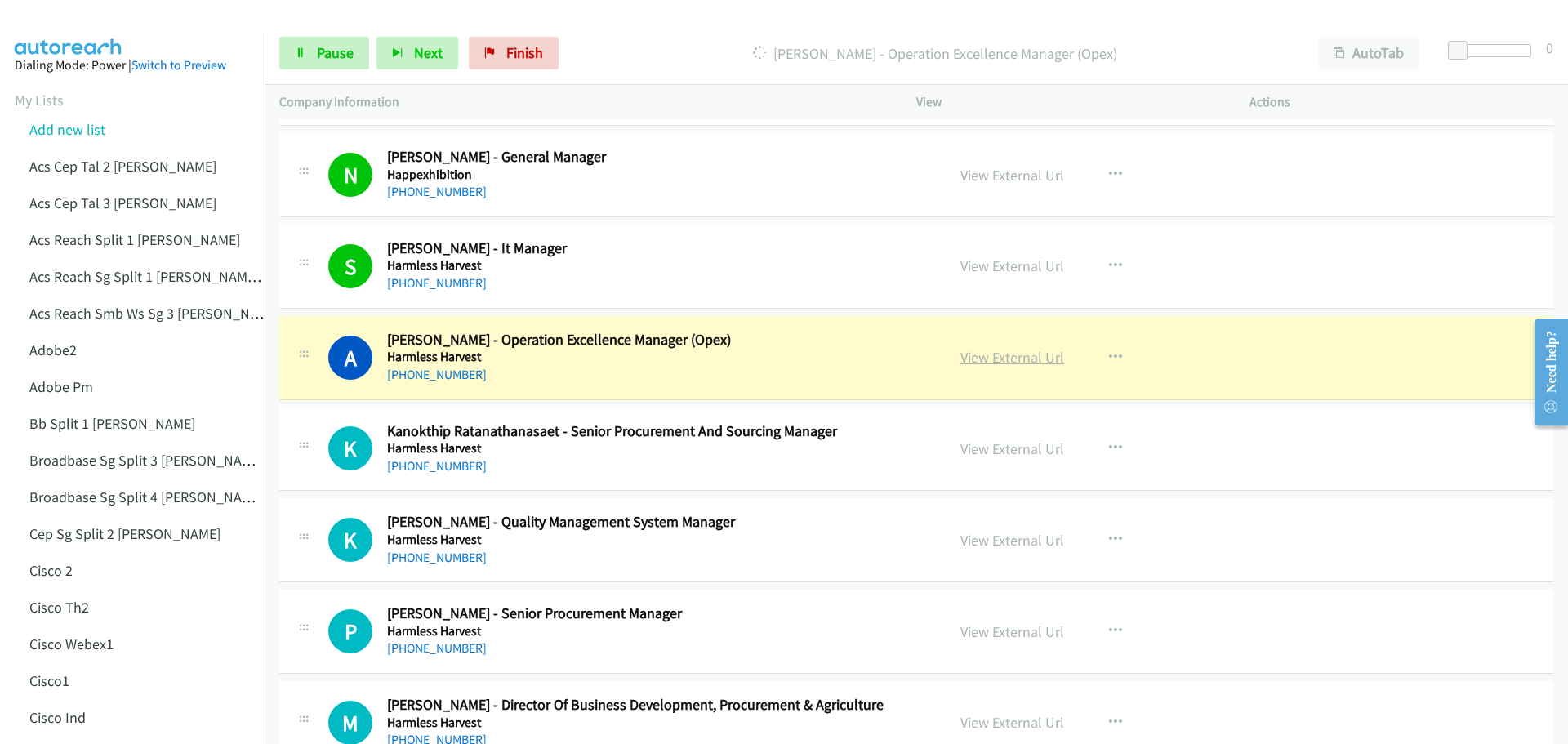
click at [1014, 354] on link "View External Url" at bounding box center [1012, 357] width 104 height 19
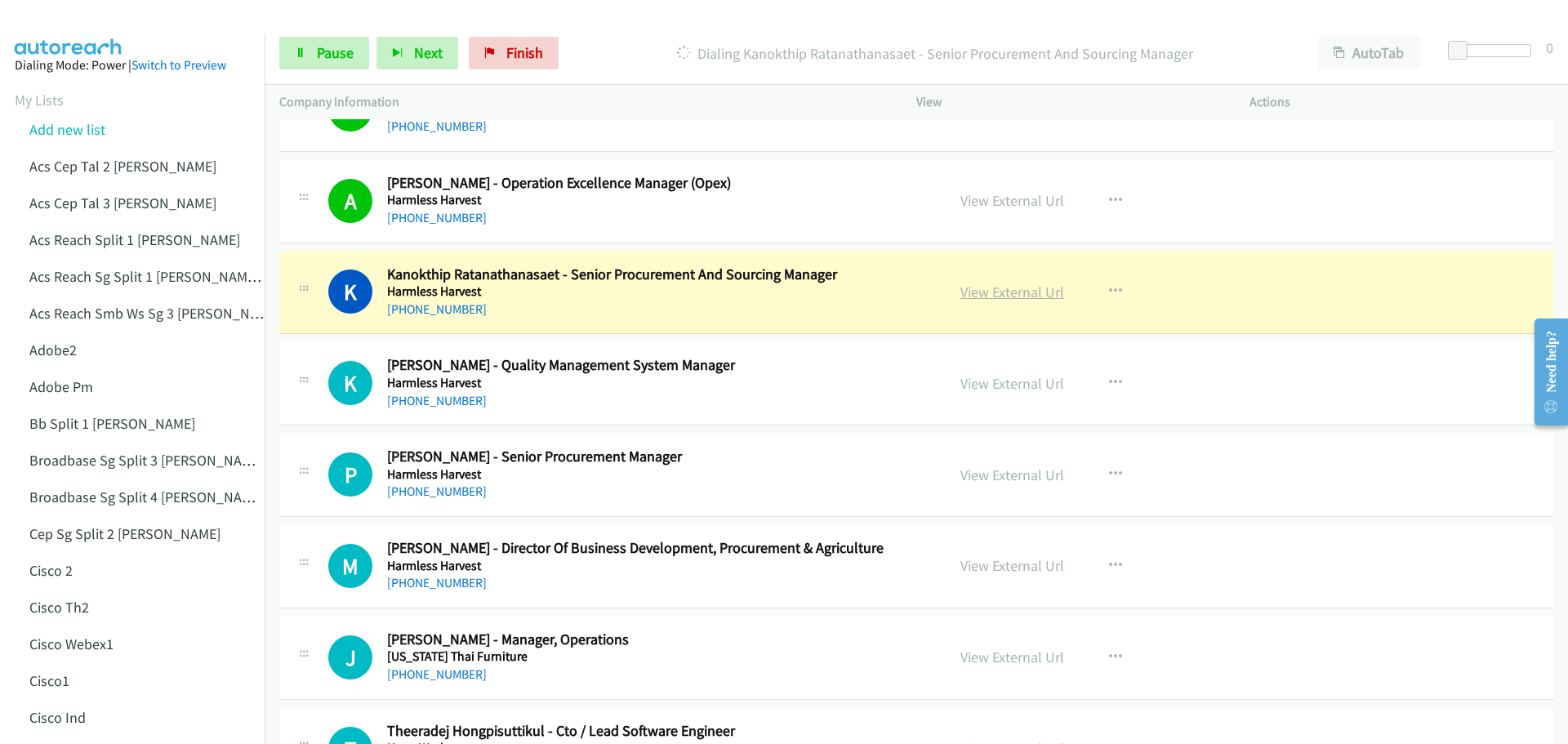
scroll to position [1796, 0]
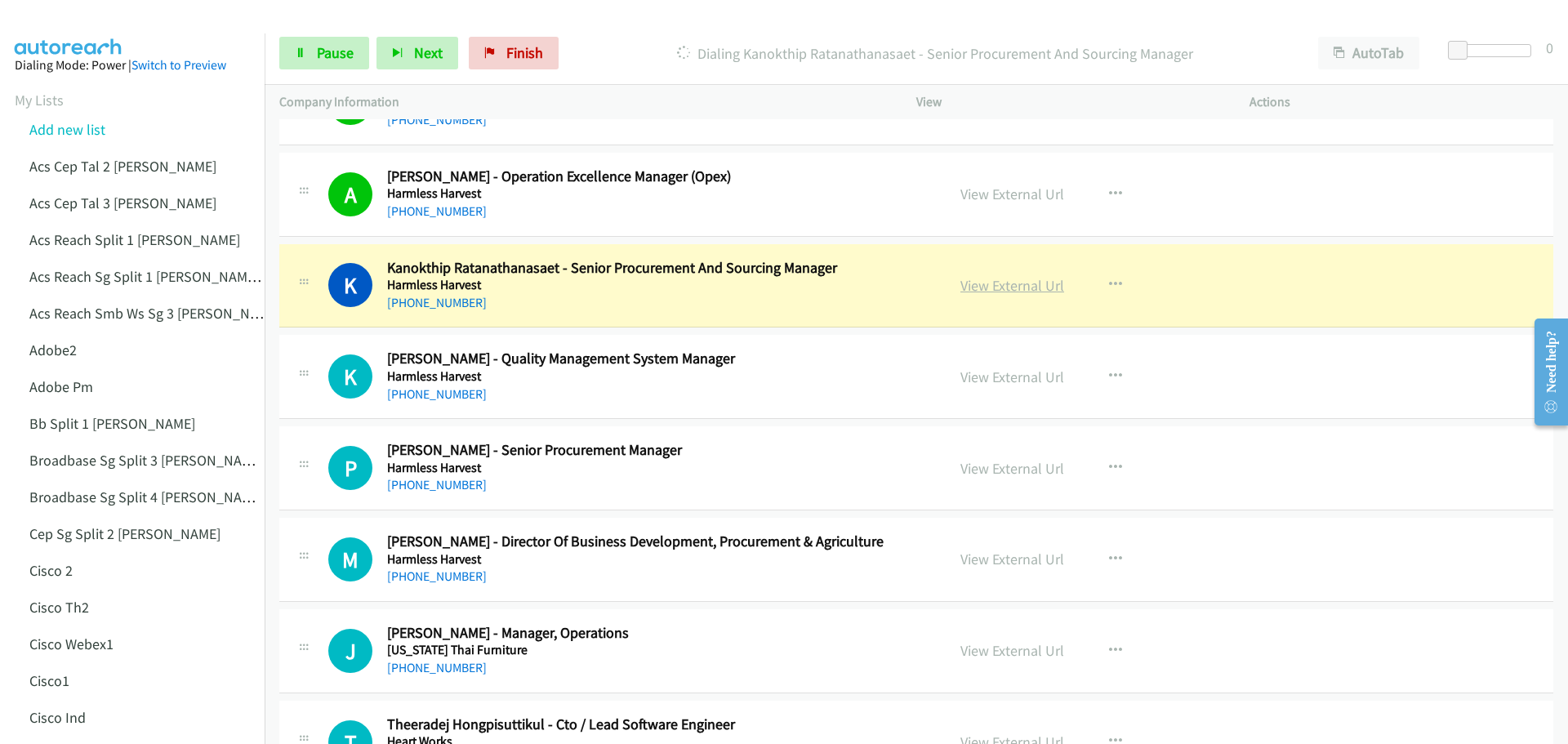
click at [1012, 284] on link "View External Url" at bounding box center [1012, 285] width 104 height 19
click at [328, 47] on span "Pause" at bounding box center [335, 52] width 37 height 19
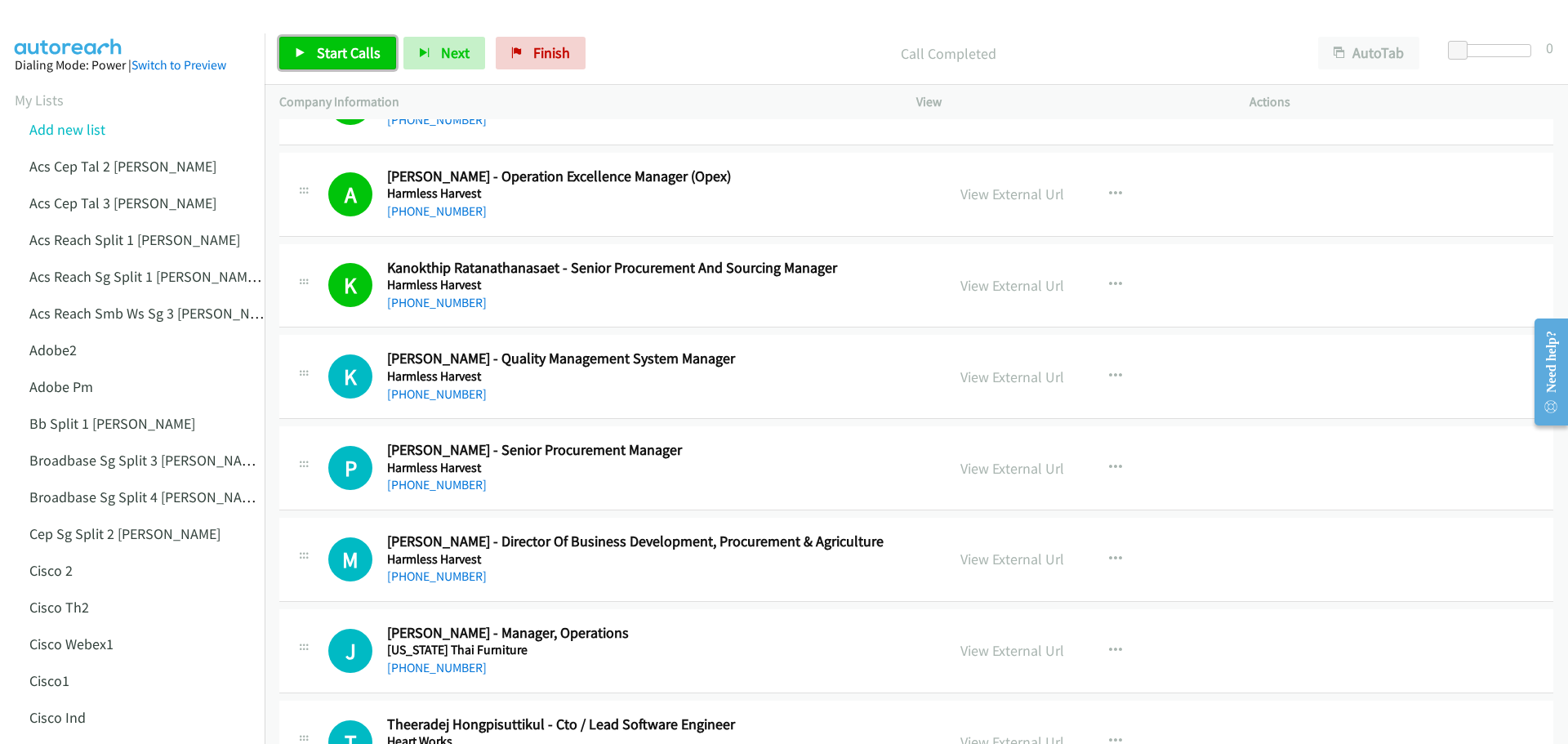
drag, startPoint x: 344, startPoint y: 51, endPoint x: 530, endPoint y: 93, distance: 190.7
click at [345, 51] on span "Start Calls" at bounding box center [349, 52] width 64 height 19
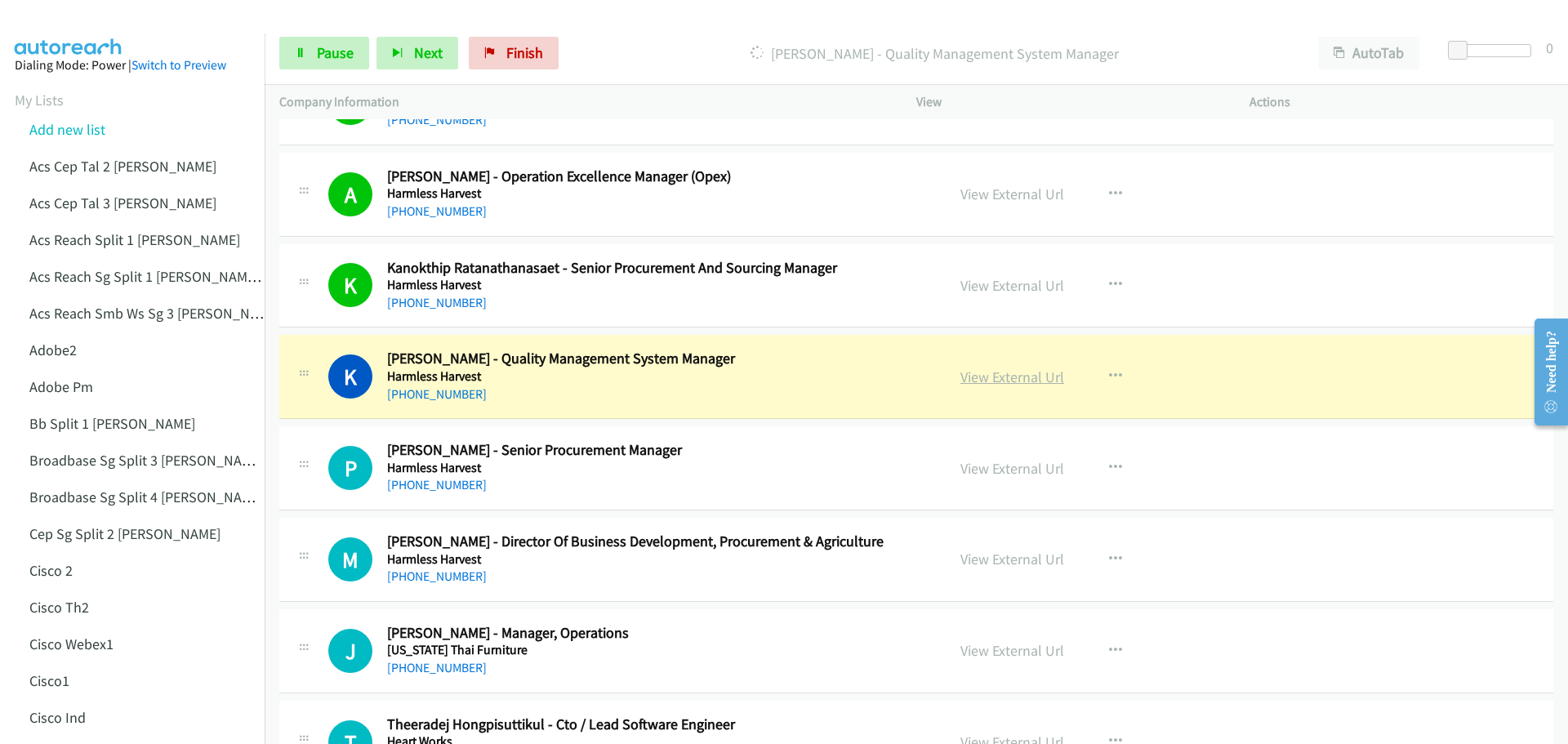
click at [1031, 382] on link "View External Url" at bounding box center [1012, 377] width 104 height 19
drag, startPoint x: 335, startPoint y: 61, endPoint x: 373, endPoint y: 68, distance: 38.6
click at [332, 60] on span "Pause" at bounding box center [335, 52] width 37 height 19
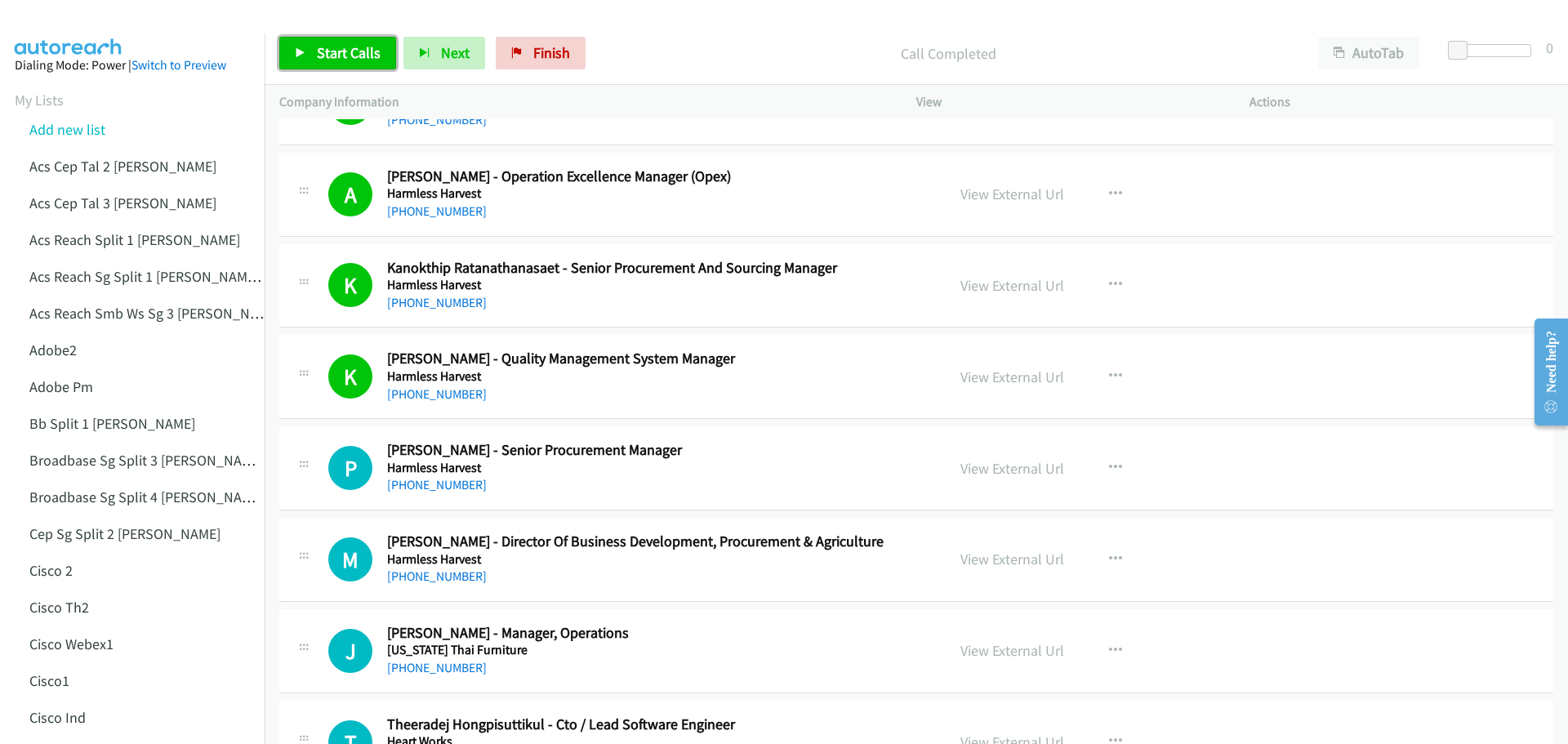
click at [362, 47] on span "Start Calls" at bounding box center [349, 52] width 64 height 19
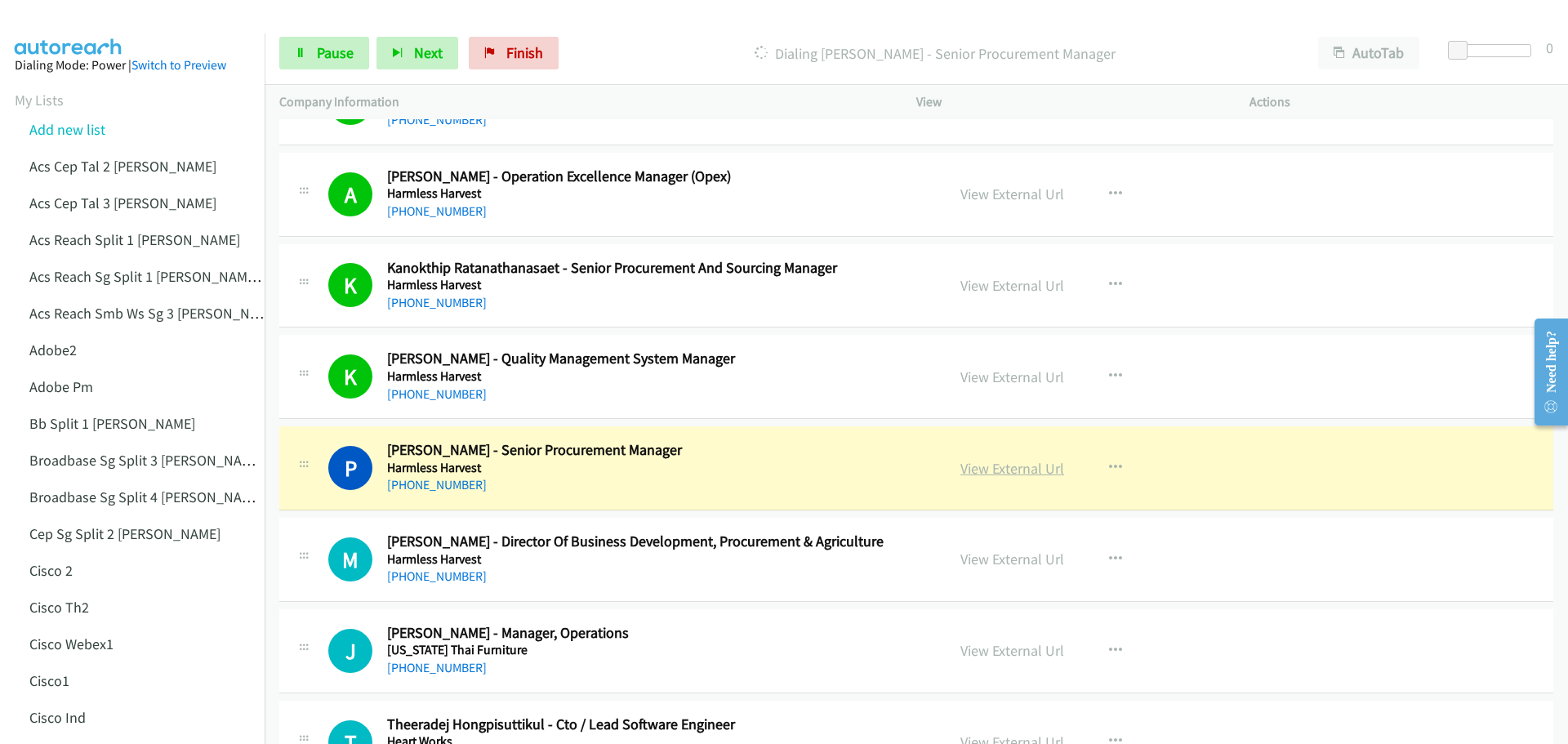
click at [1000, 468] on link "View External Url" at bounding box center [1012, 468] width 104 height 19
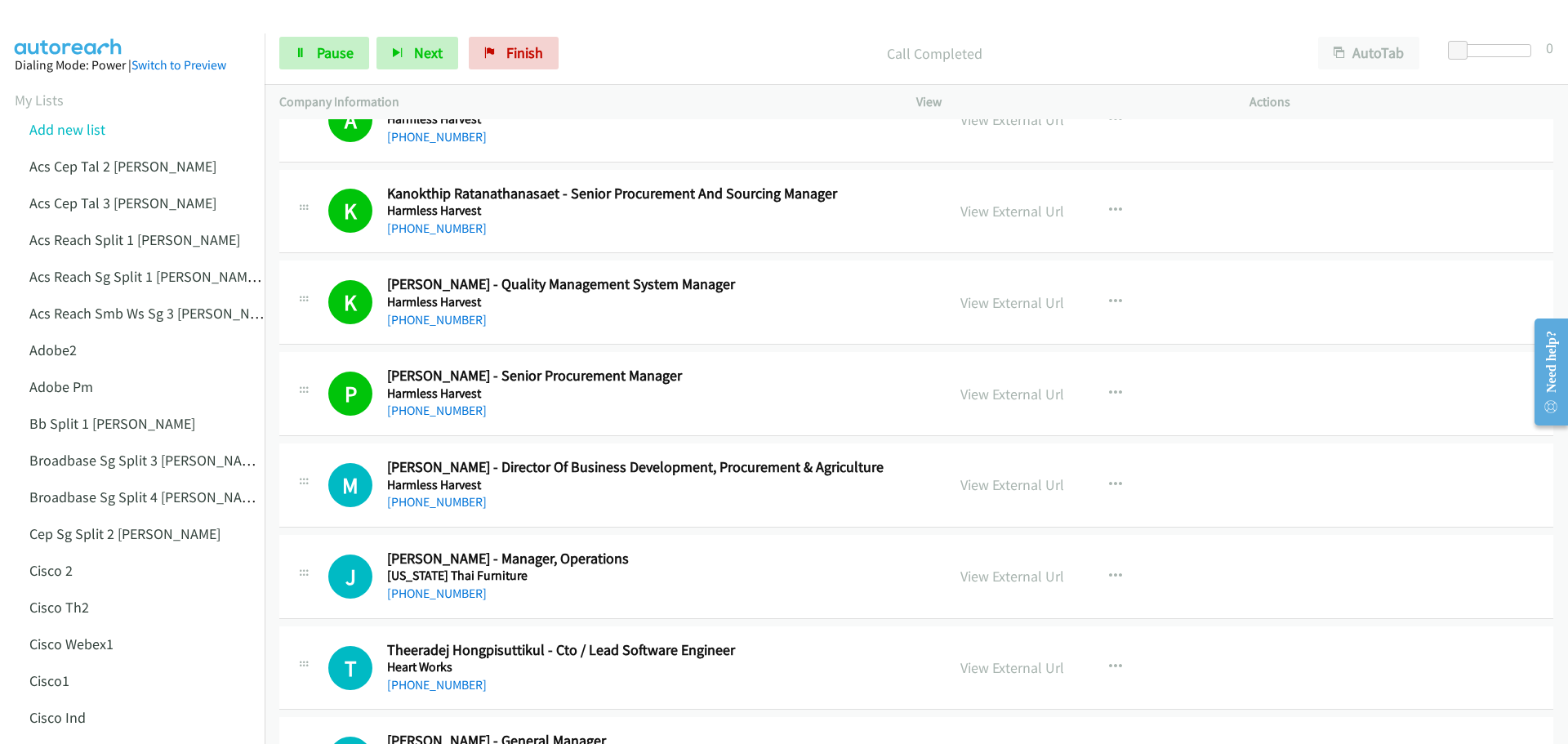
scroll to position [2041, 0]
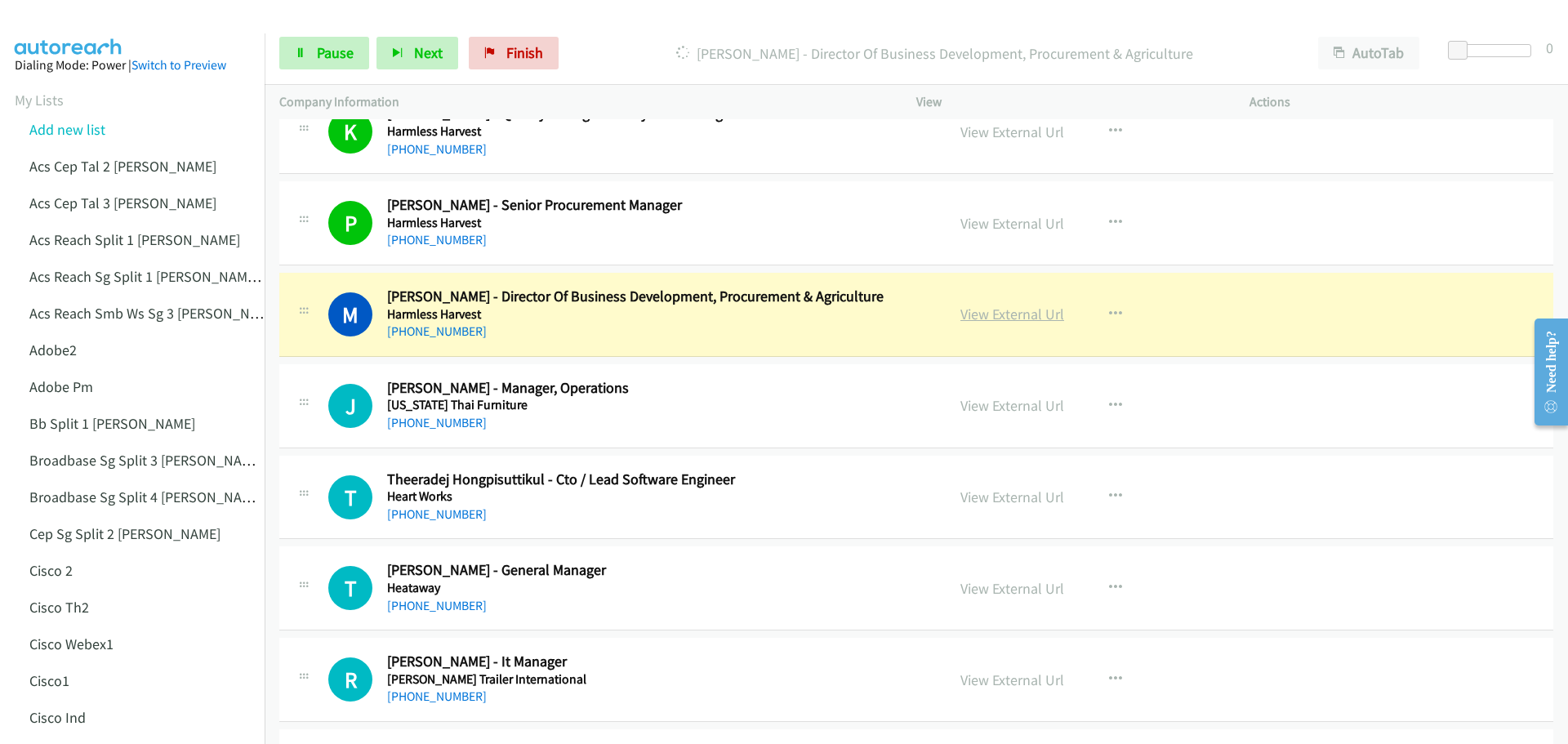
click at [1005, 312] on link "View External Url" at bounding box center [1012, 313] width 104 height 19
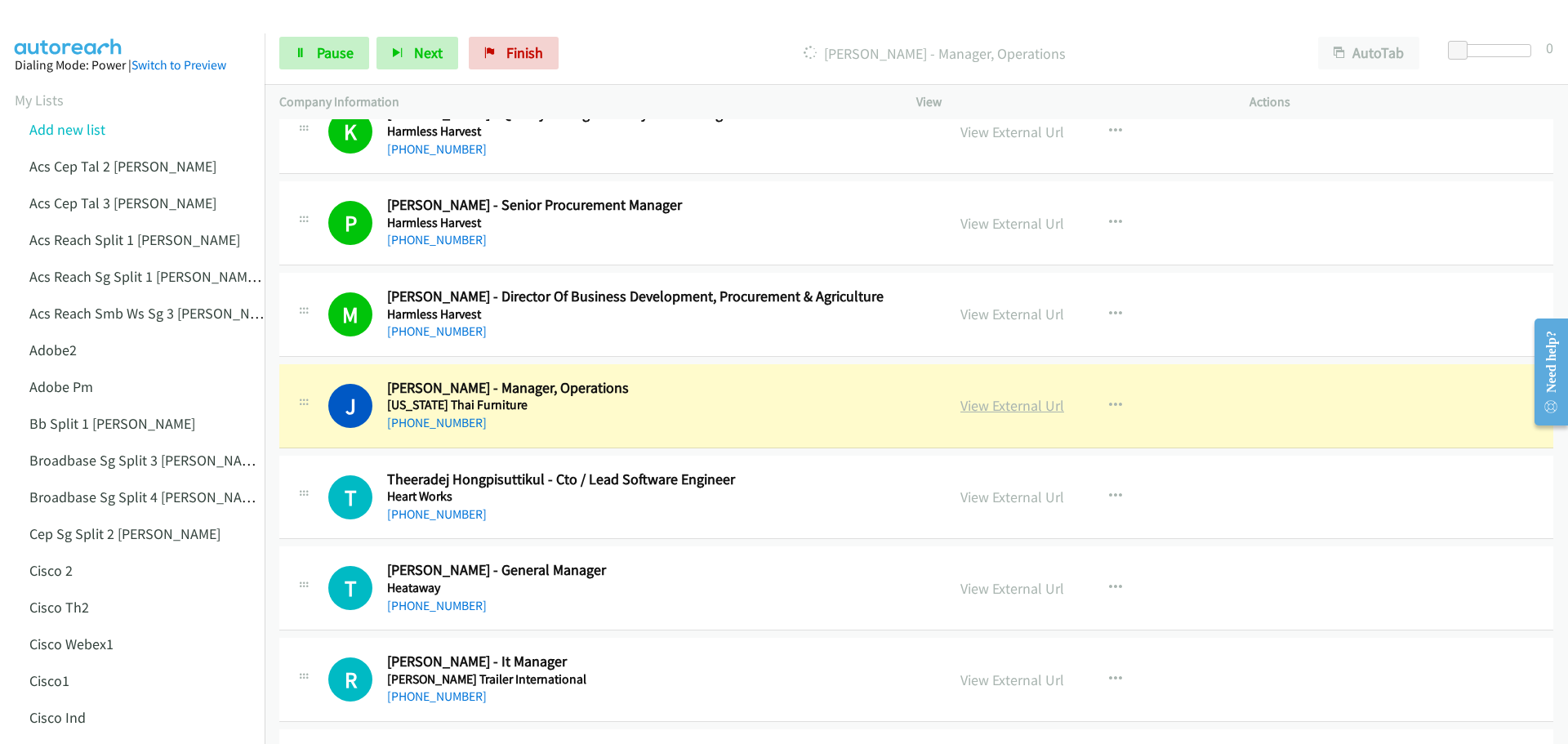
click at [1012, 409] on link "View External Url" at bounding box center [1012, 405] width 104 height 19
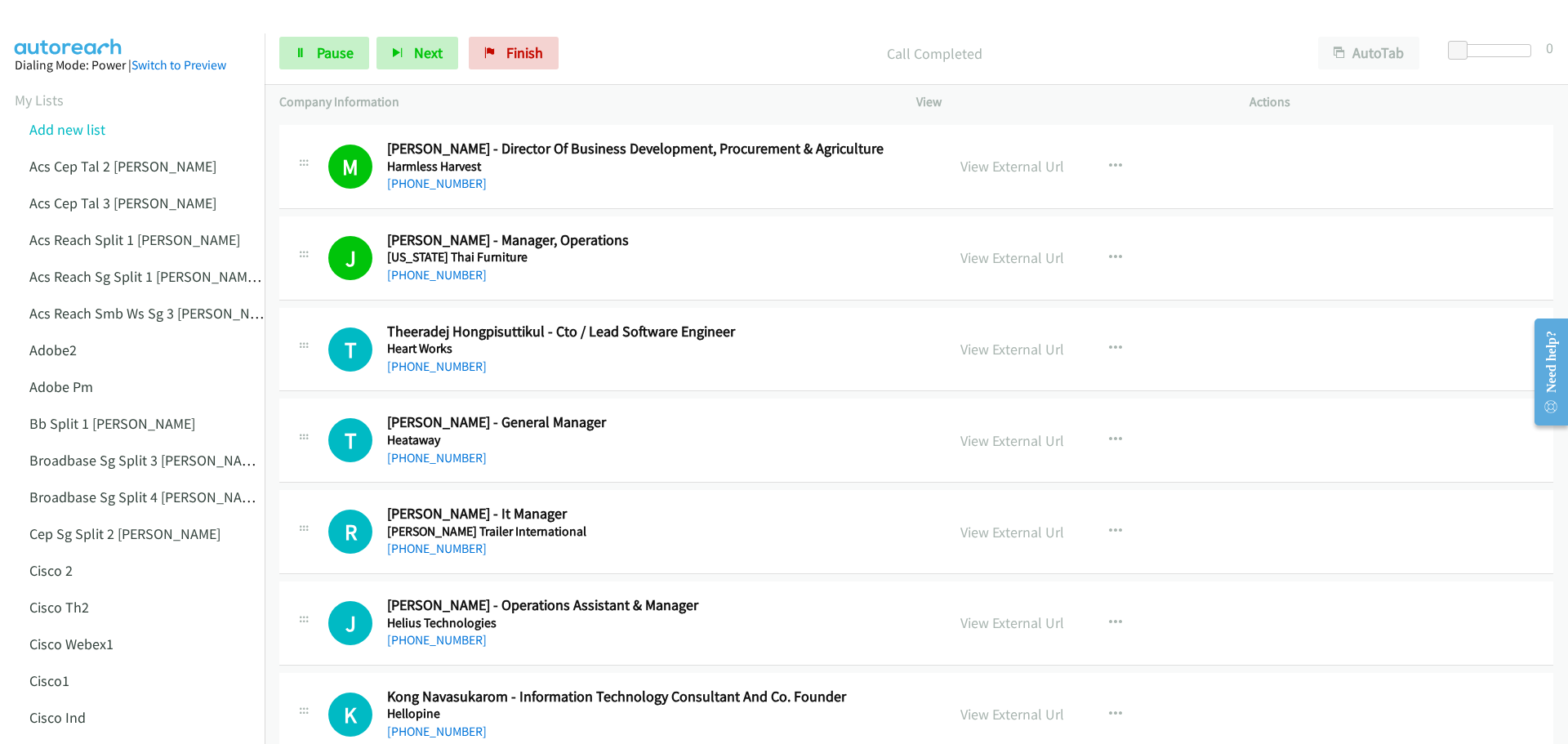
scroll to position [2204, 0]
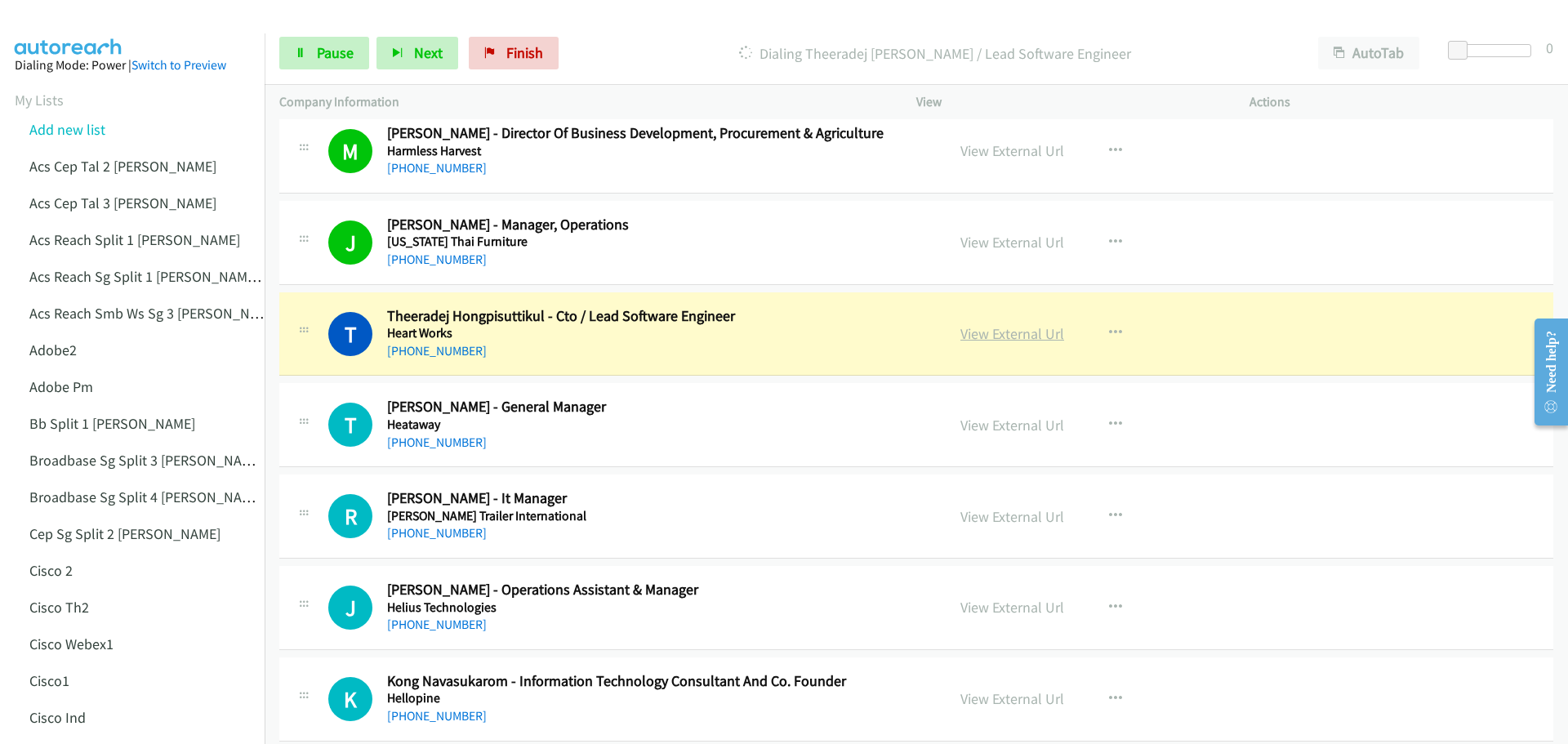
click at [972, 337] on link "View External Url" at bounding box center [1012, 333] width 104 height 19
click at [338, 54] on span "Pause" at bounding box center [335, 52] width 37 height 19
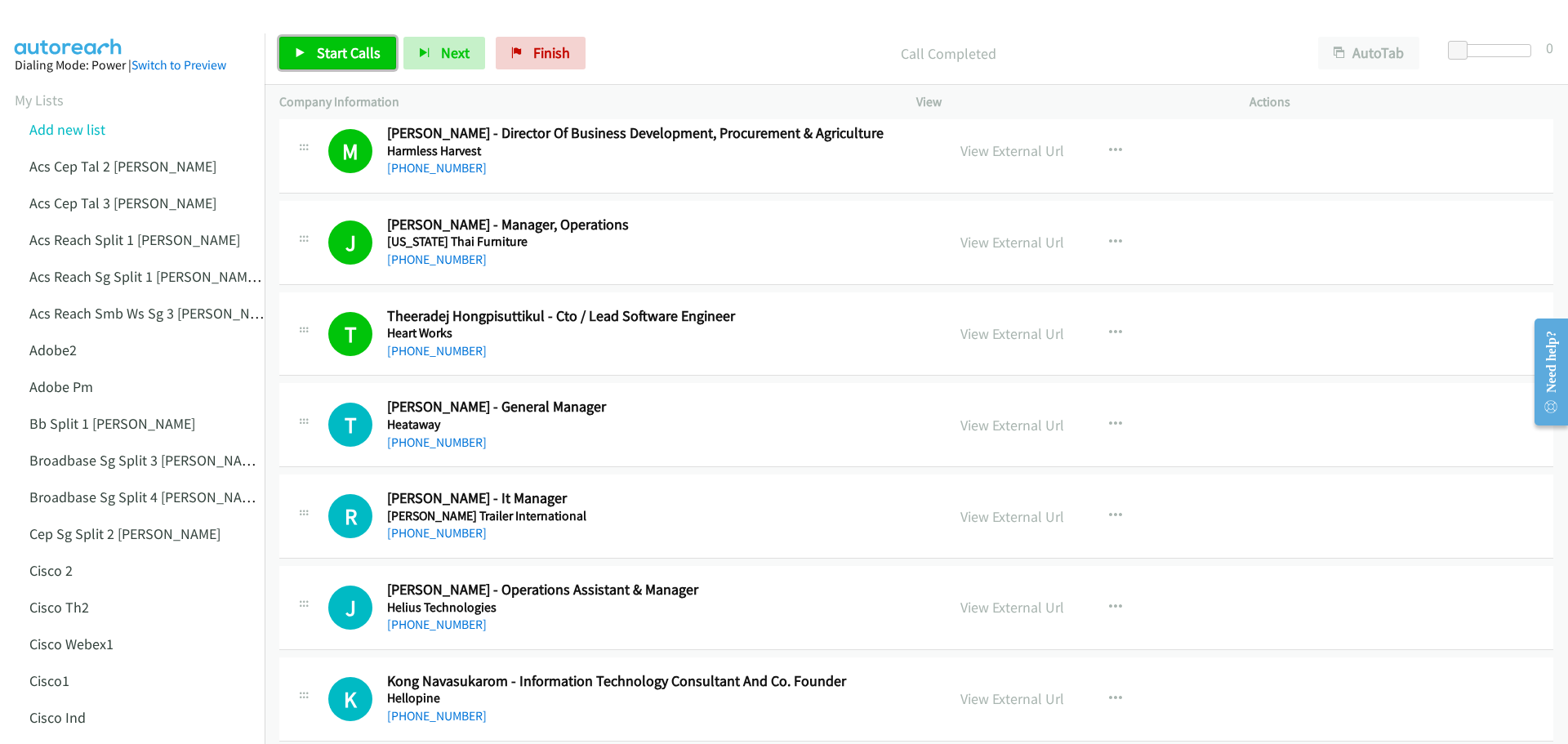
click at [338, 49] on span "Start Calls" at bounding box center [349, 52] width 64 height 19
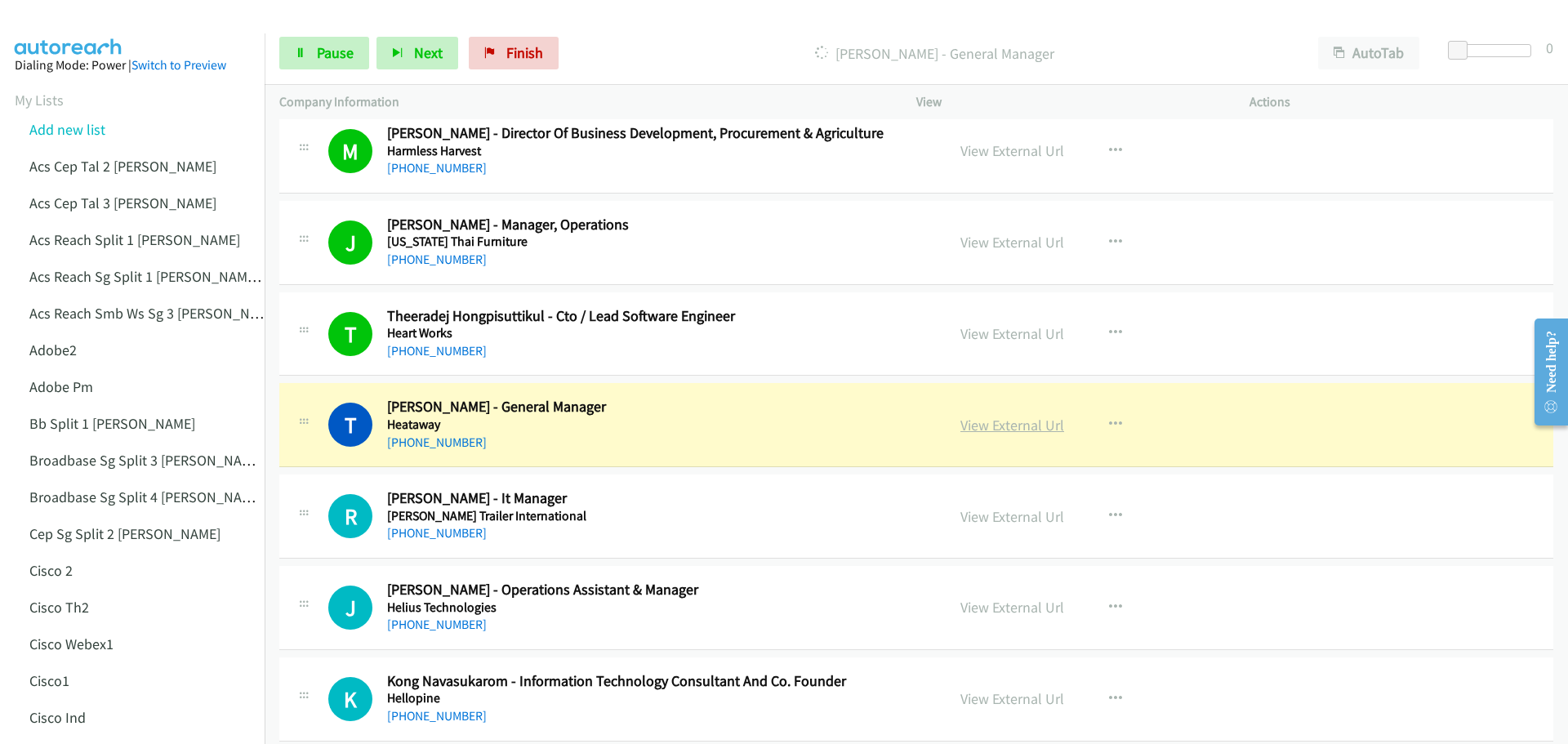
click at [994, 422] on link "View External Url" at bounding box center [1012, 424] width 104 height 19
click at [339, 52] on span "Pause" at bounding box center [335, 52] width 37 height 19
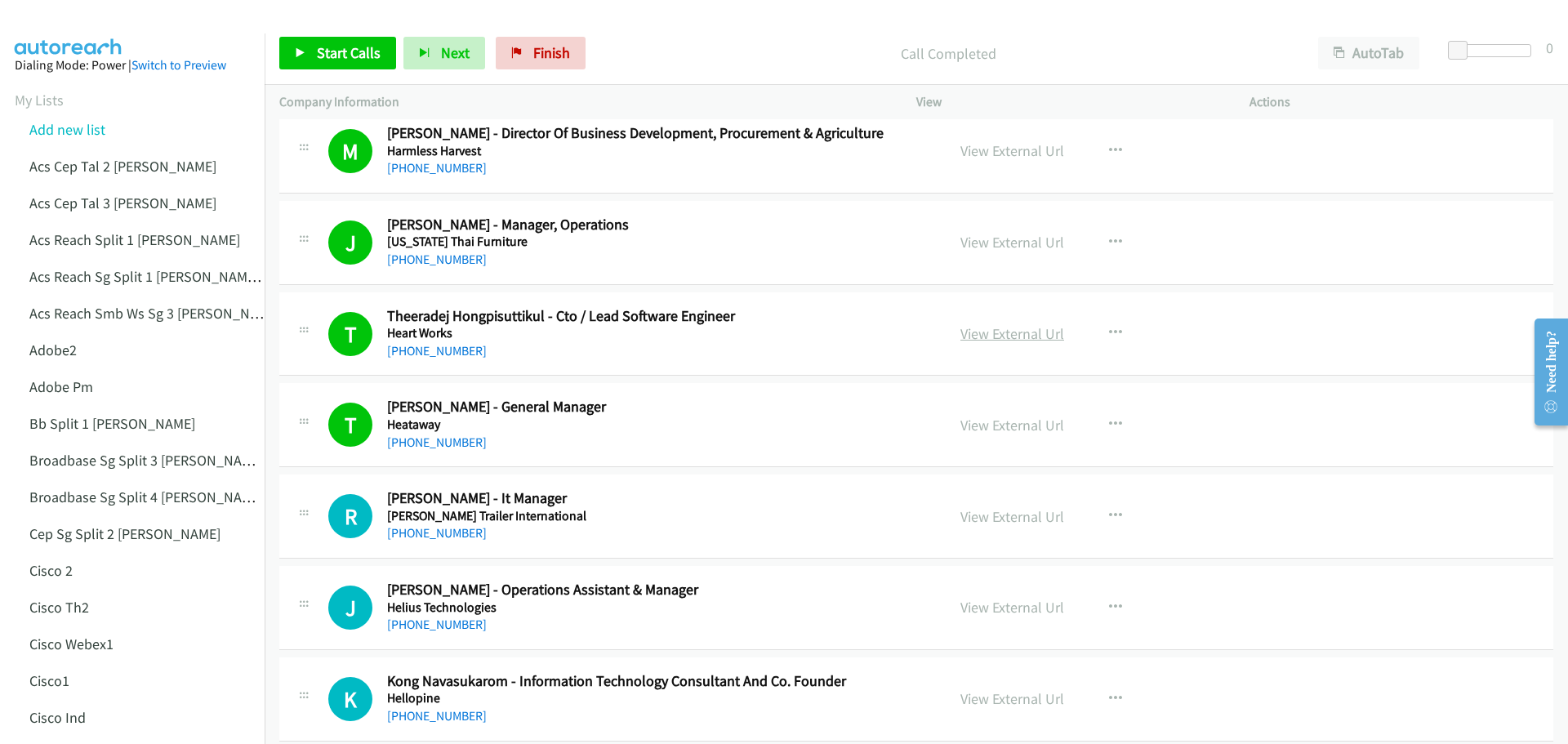
click at [977, 335] on link "View External Url" at bounding box center [1012, 333] width 104 height 19
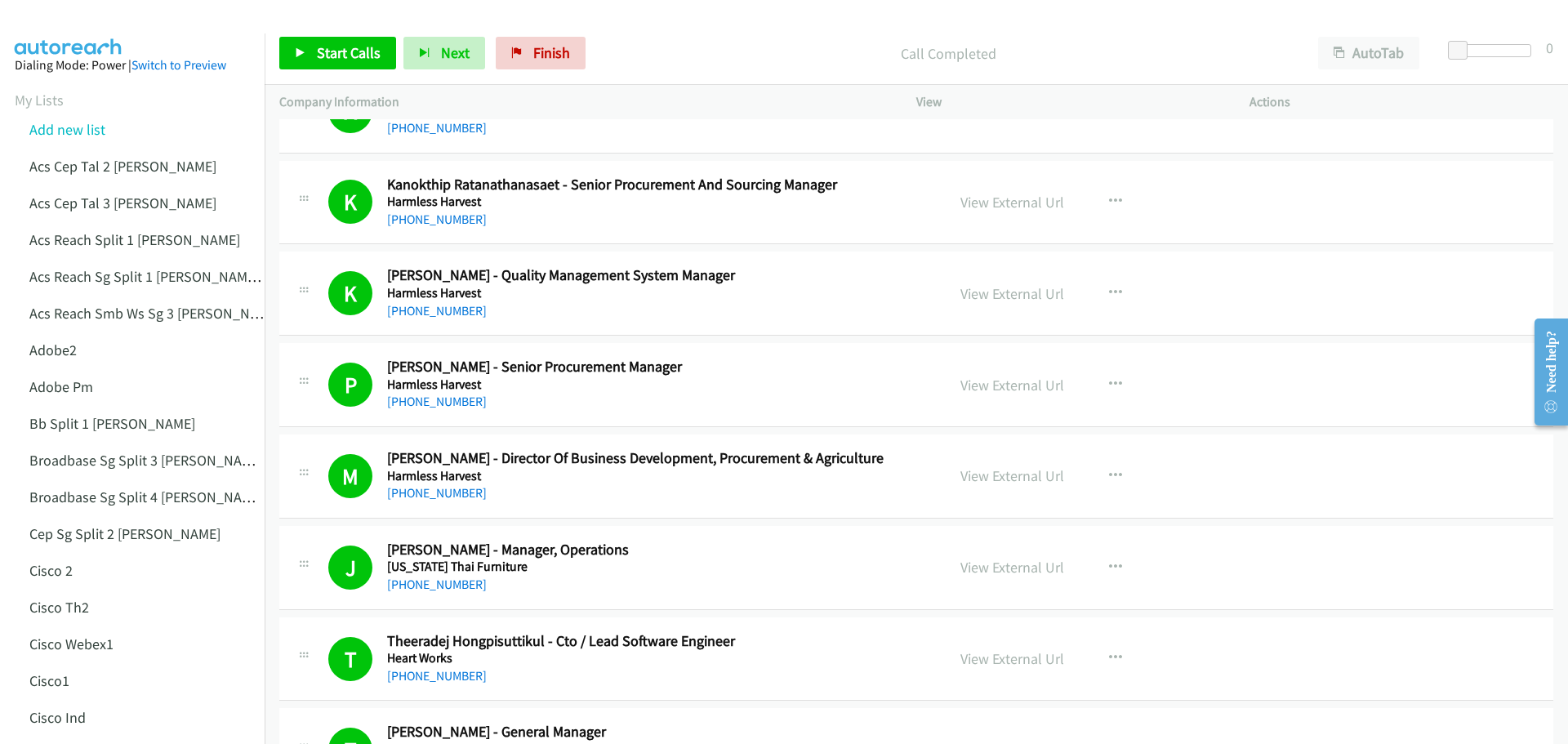
scroll to position [1877, 0]
click at [990, 205] on link "View External Url" at bounding box center [1012, 203] width 104 height 19
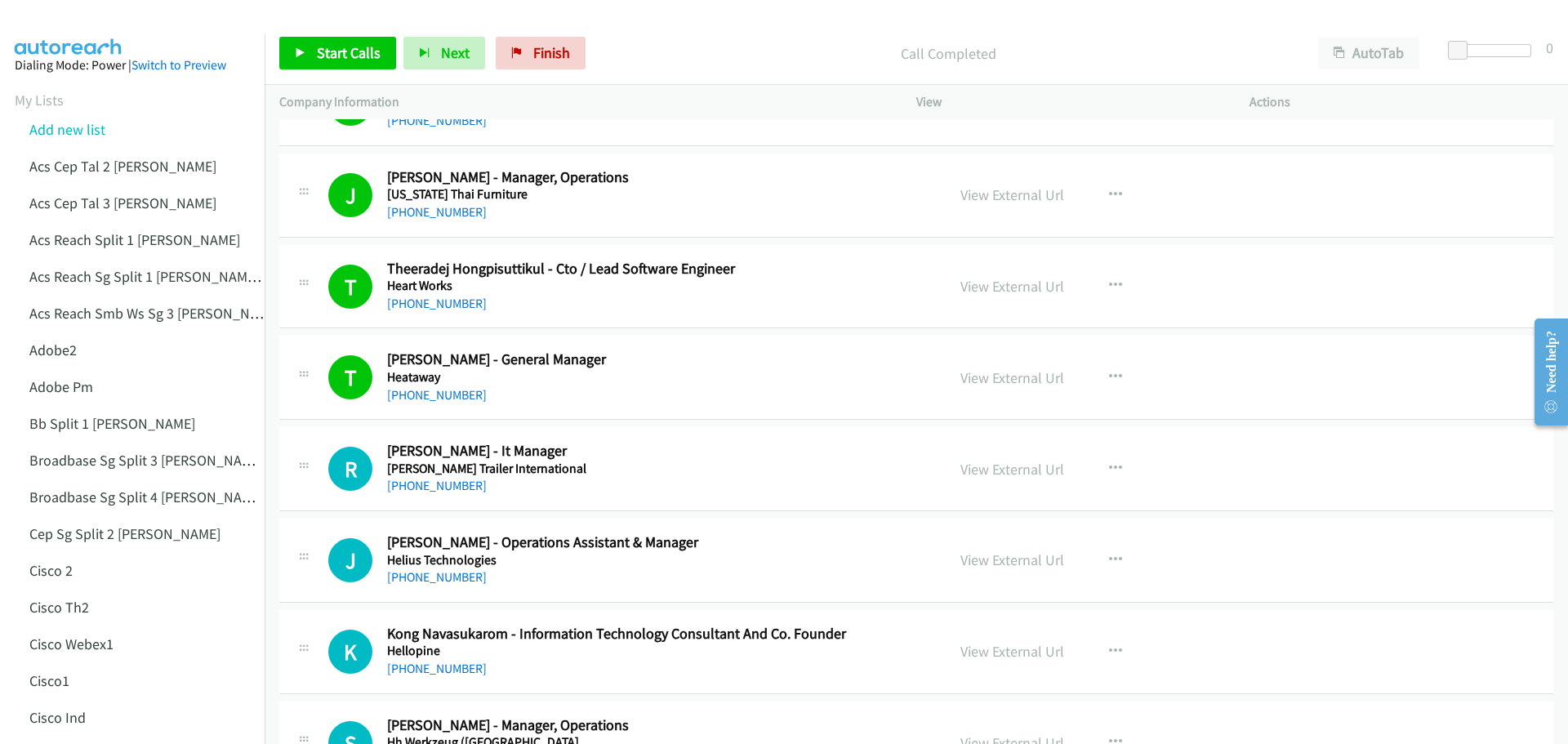
scroll to position [2367, 0]
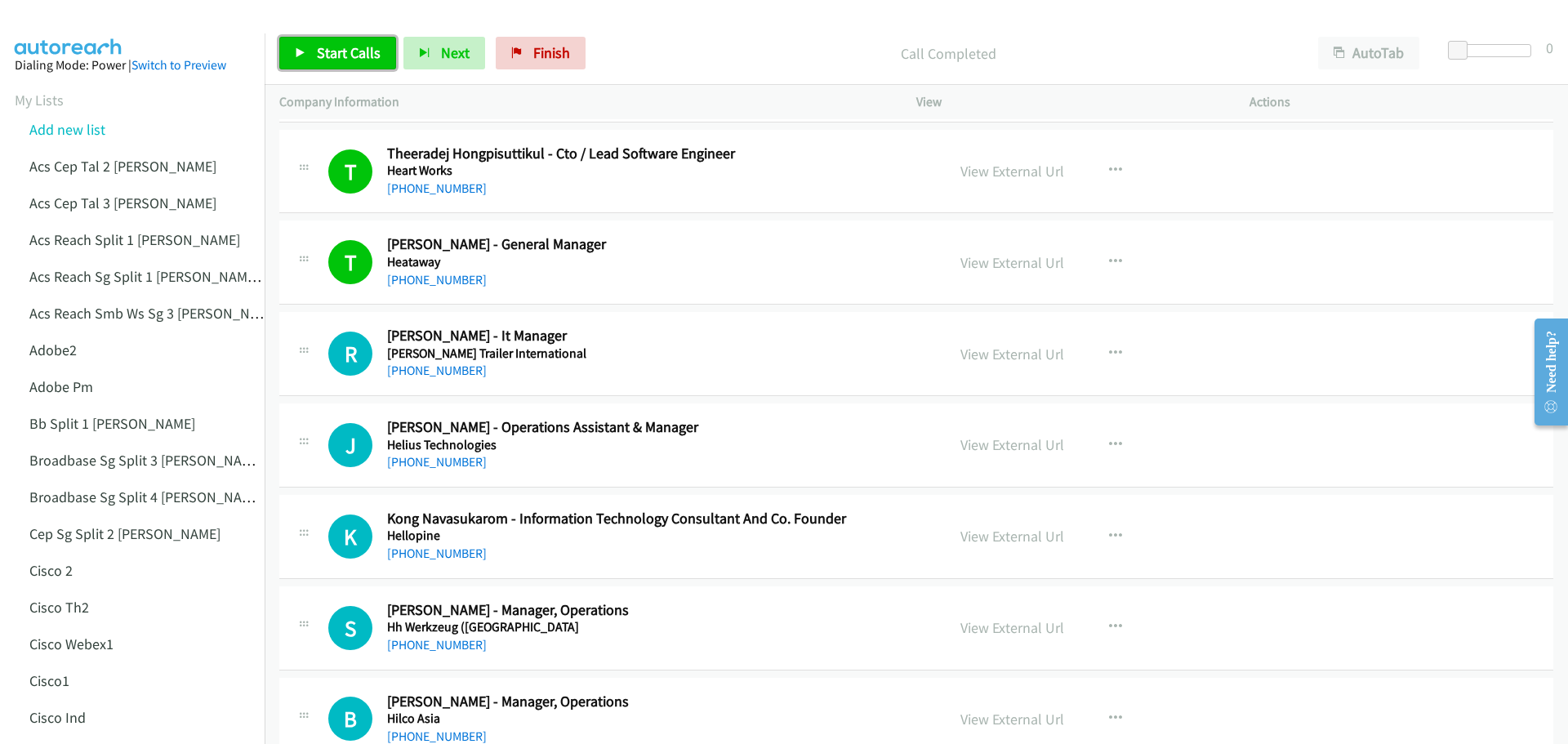
click at [353, 58] on span "Start Calls" at bounding box center [349, 52] width 64 height 19
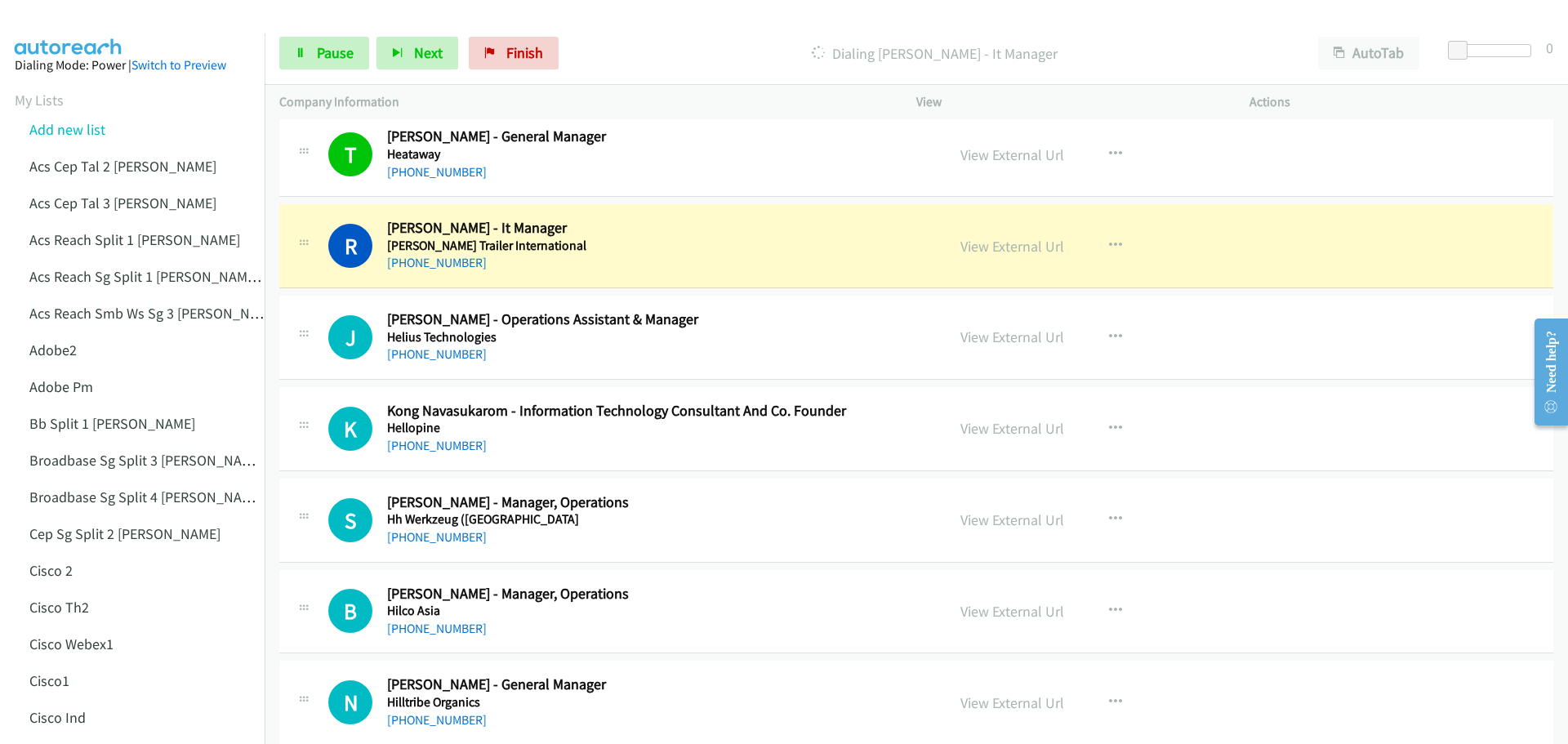
scroll to position [2530, 0]
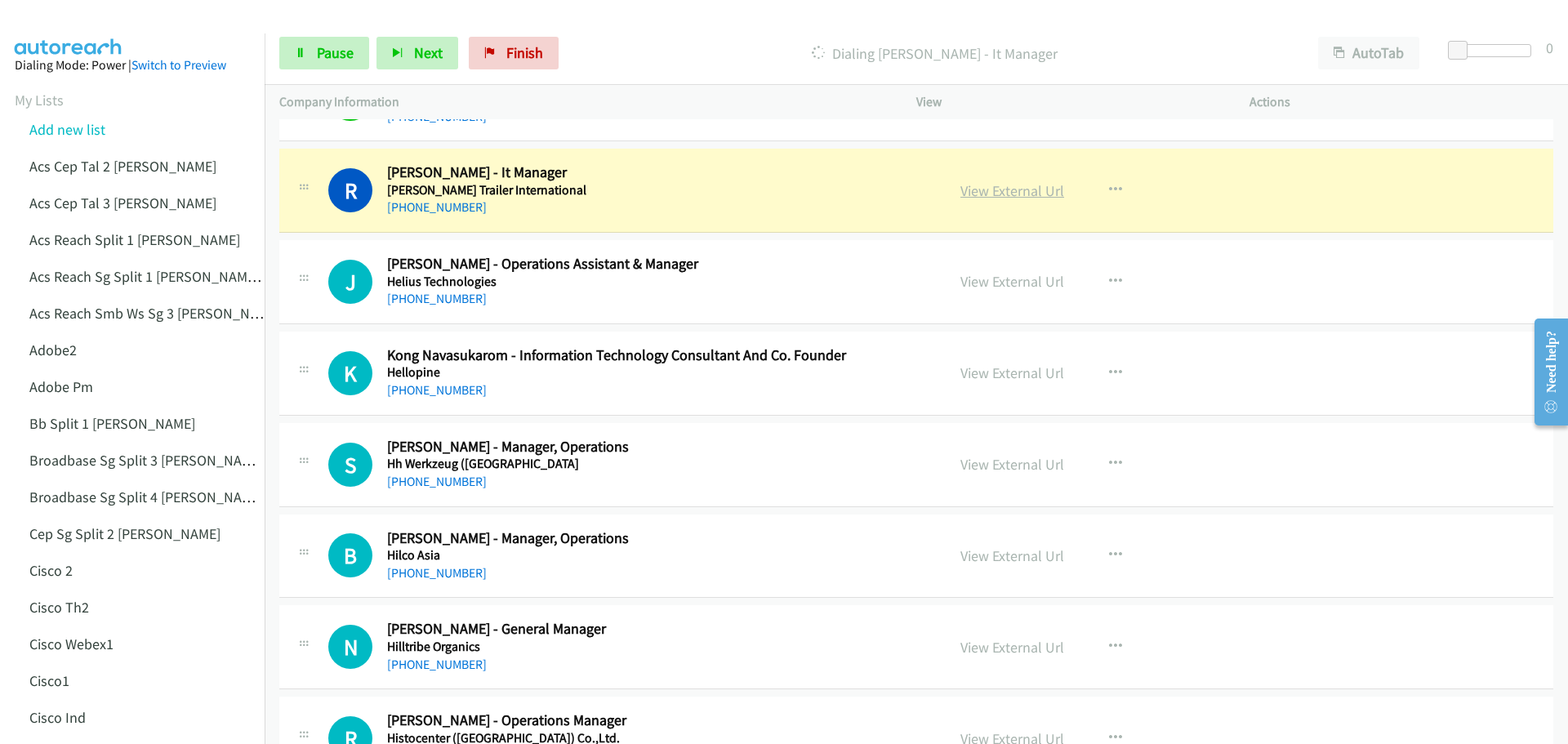
click at [1007, 186] on link "View External Url" at bounding box center [1012, 191] width 104 height 19
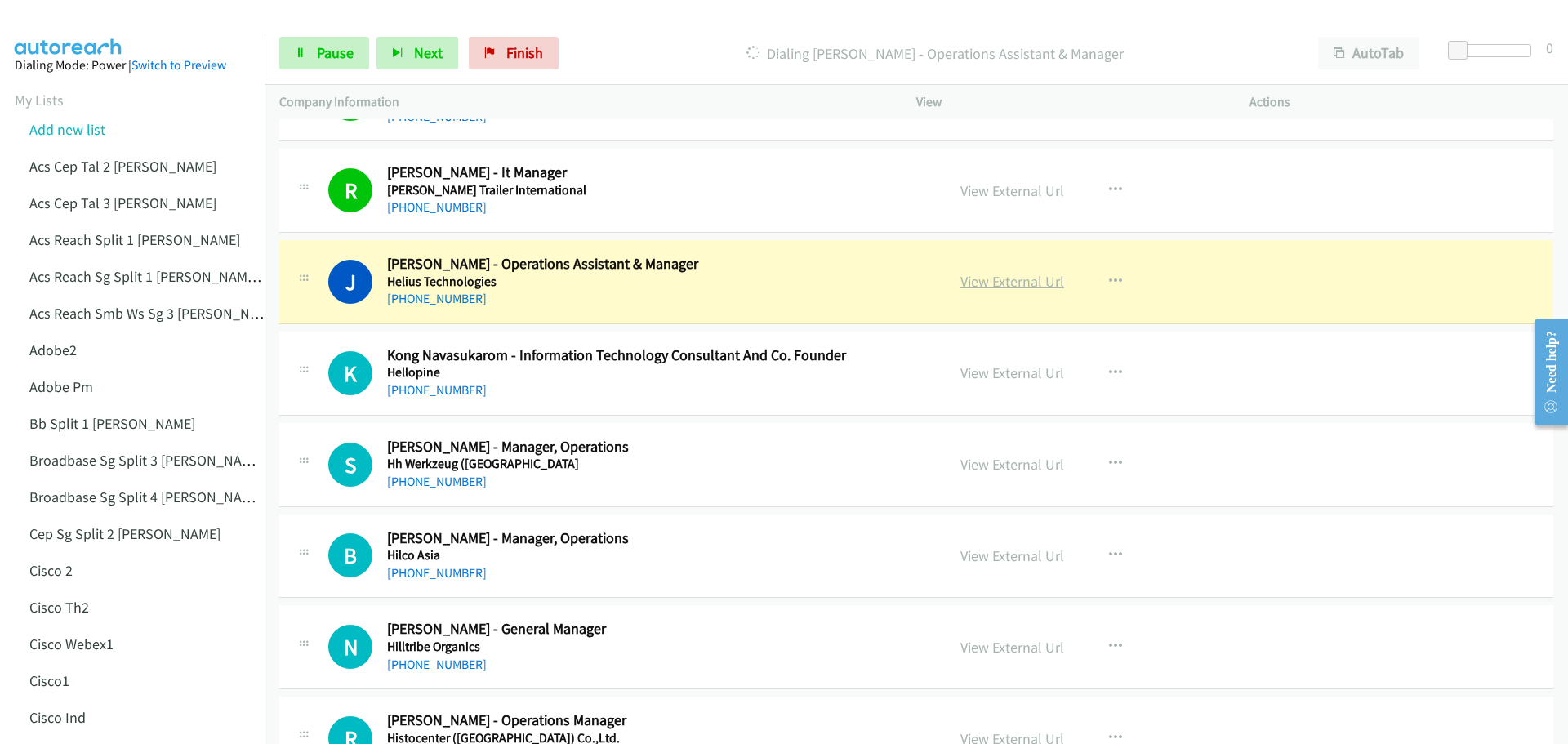
click at [1026, 281] on link "View External Url" at bounding box center [1012, 281] width 104 height 19
click at [331, 50] on span "Pause" at bounding box center [335, 52] width 37 height 19
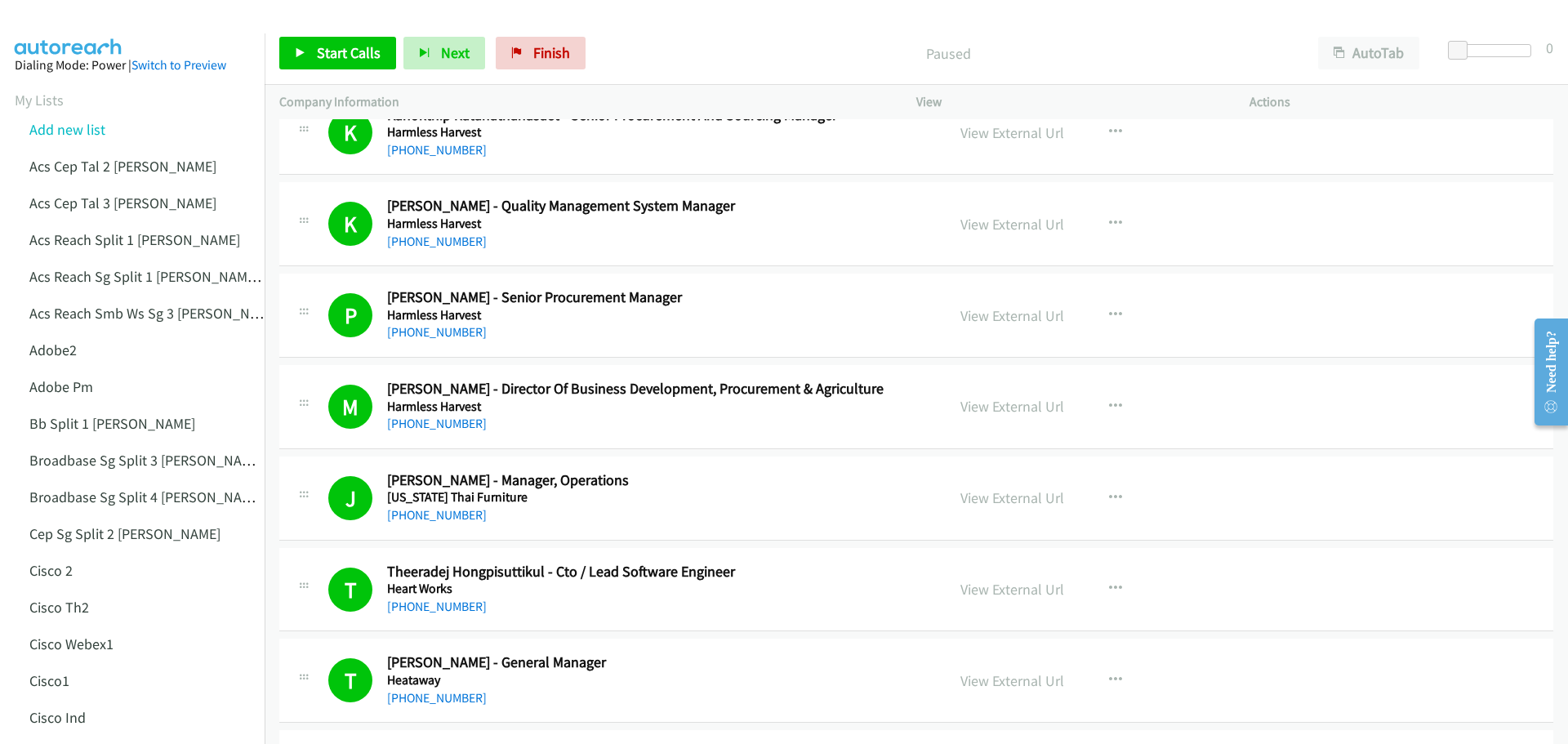
scroll to position [1911, 0]
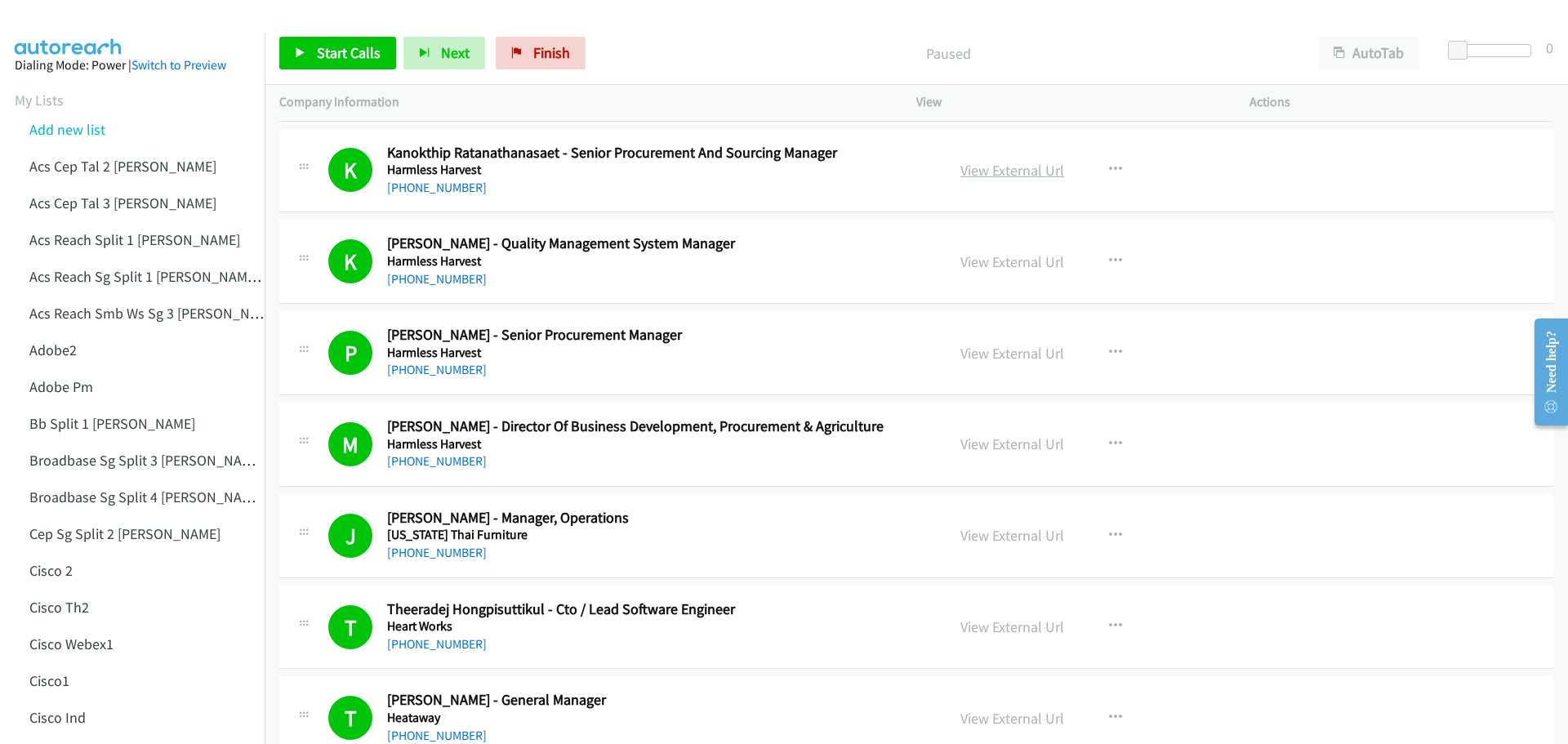
click at [1011, 163] on link "View External Url" at bounding box center [1012, 170] width 104 height 19
click at [302, 57] on icon at bounding box center [300, 53] width 12 height 12
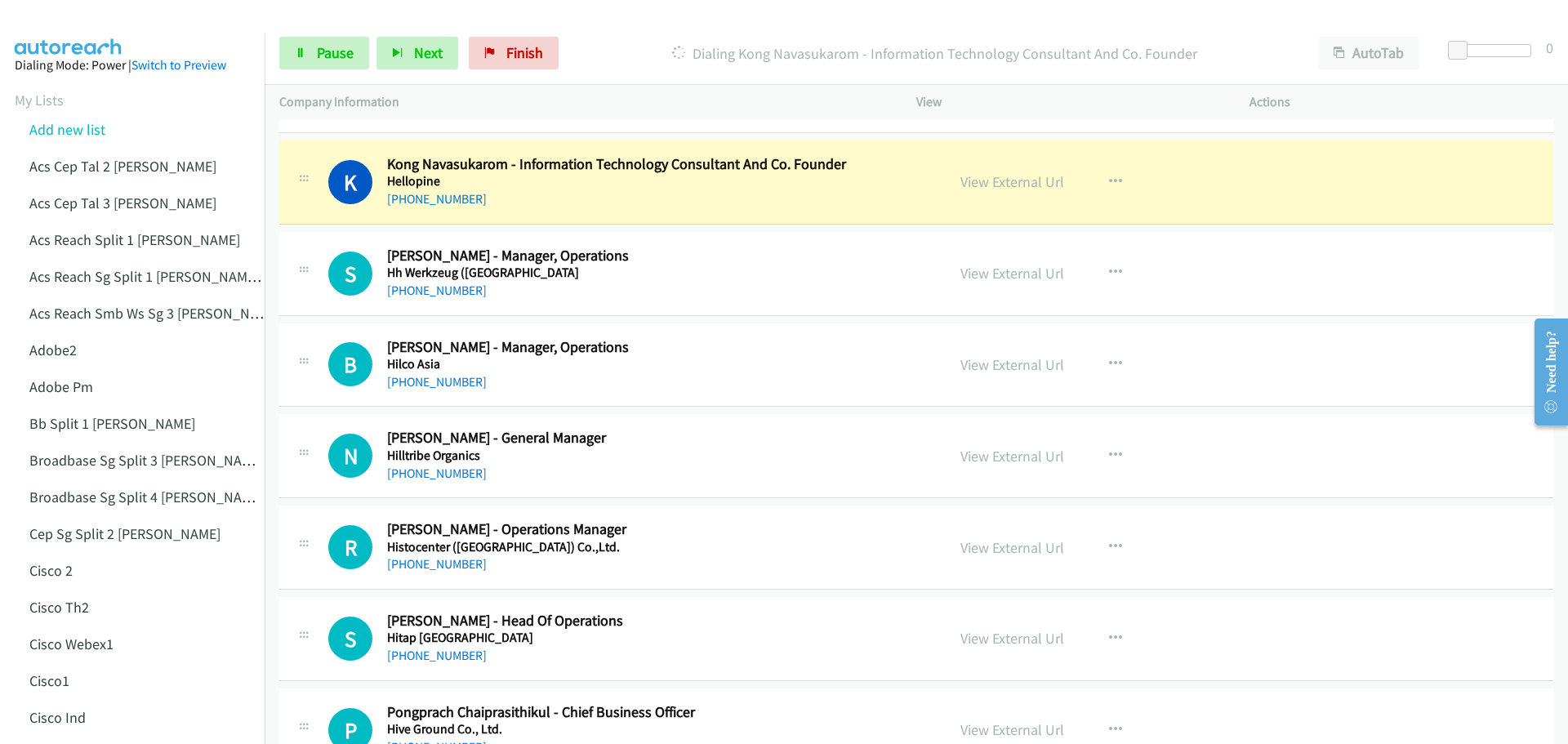
scroll to position [2727, 0]
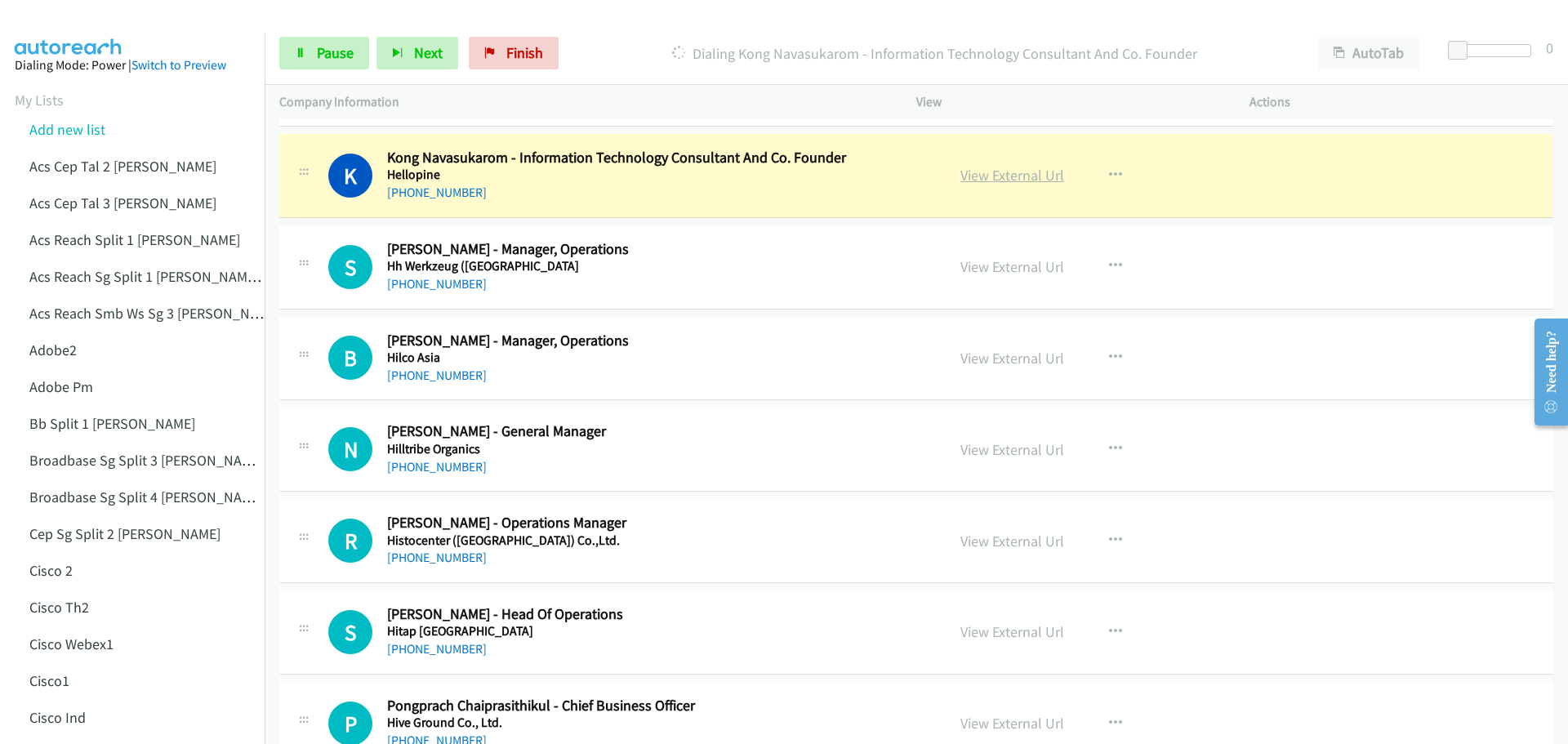
click at [1022, 178] on link "View External Url" at bounding box center [1012, 175] width 104 height 19
click at [326, 50] on span "Pause" at bounding box center [335, 52] width 37 height 19
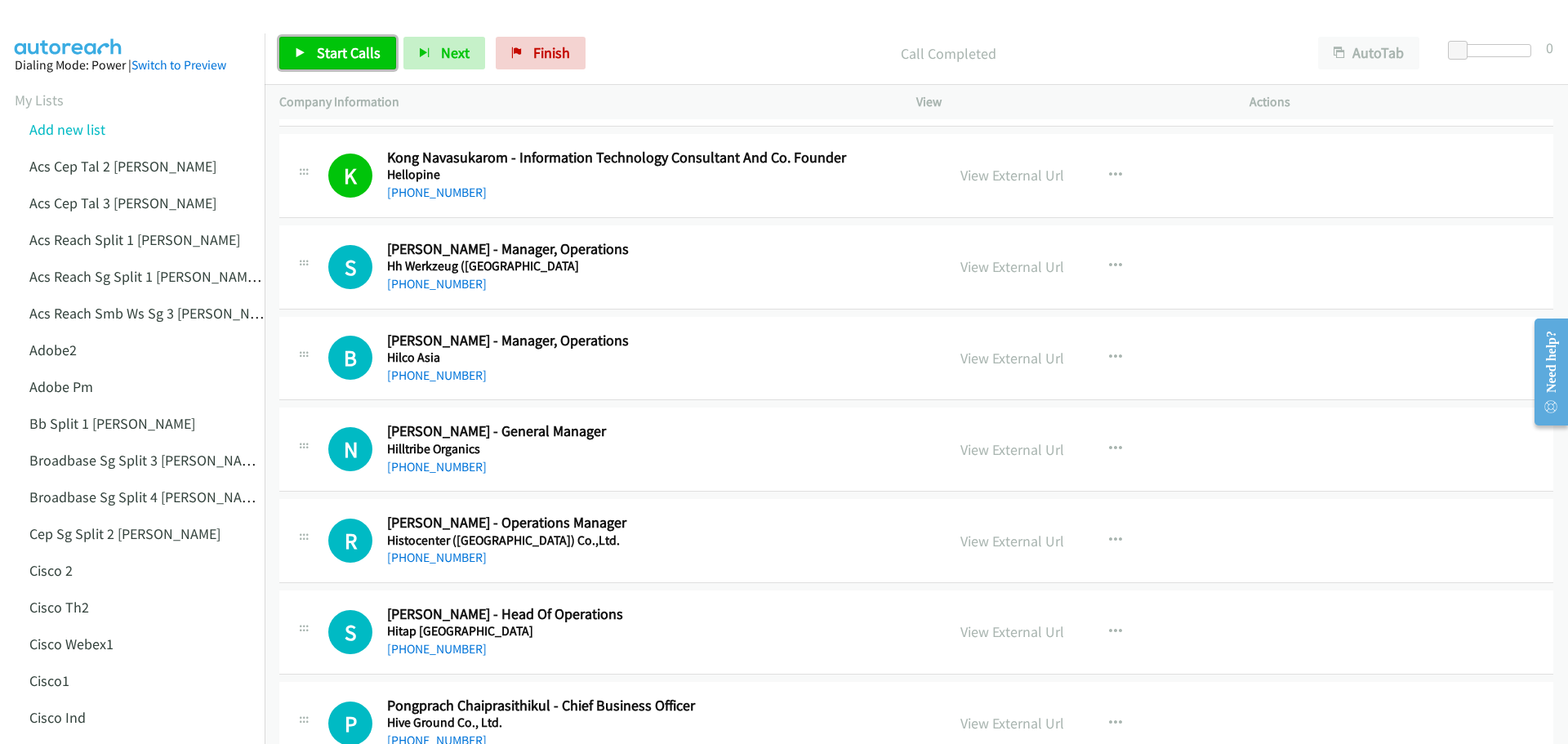
click at [310, 57] on link "Start Calls" at bounding box center [337, 53] width 117 height 33
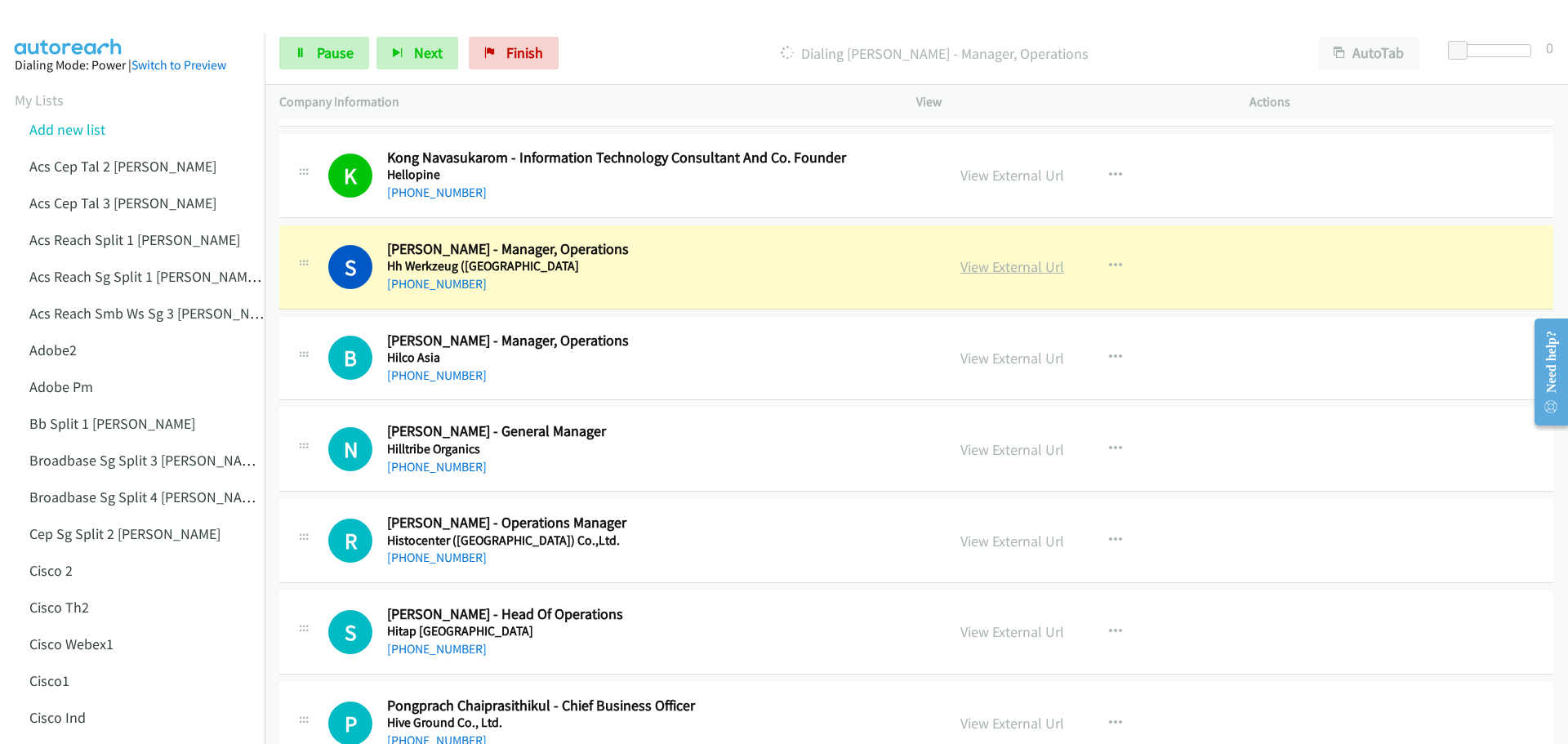
click at [1022, 261] on link "View External Url" at bounding box center [1012, 266] width 104 height 19
drag, startPoint x: 319, startPoint y: 54, endPoint x: 340, endPoint y: 49, distance: 21.6
click at [320, 54] on span "Pause" at bounding box center [335, 52] width 37 height 19
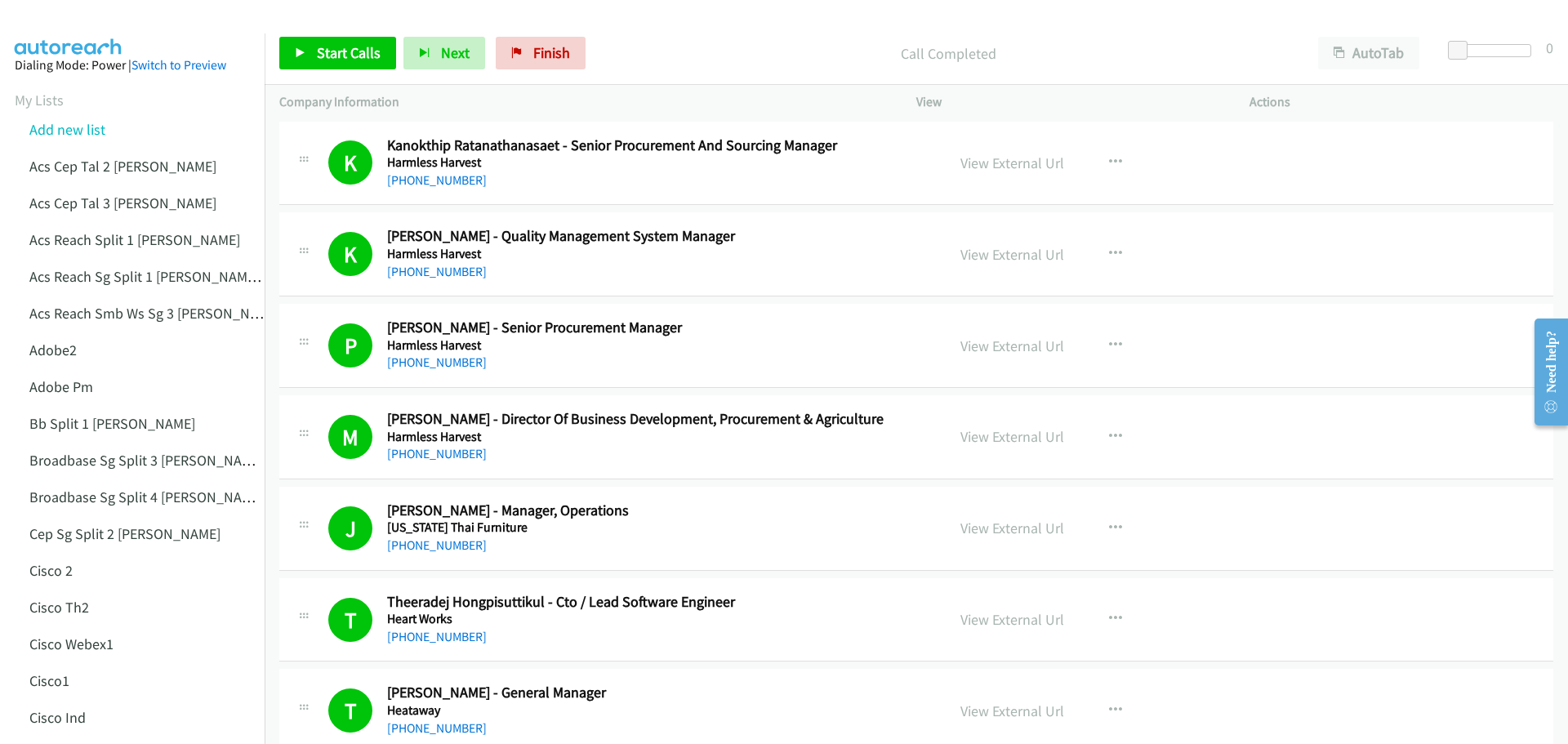
scroll to position [1844, 0]
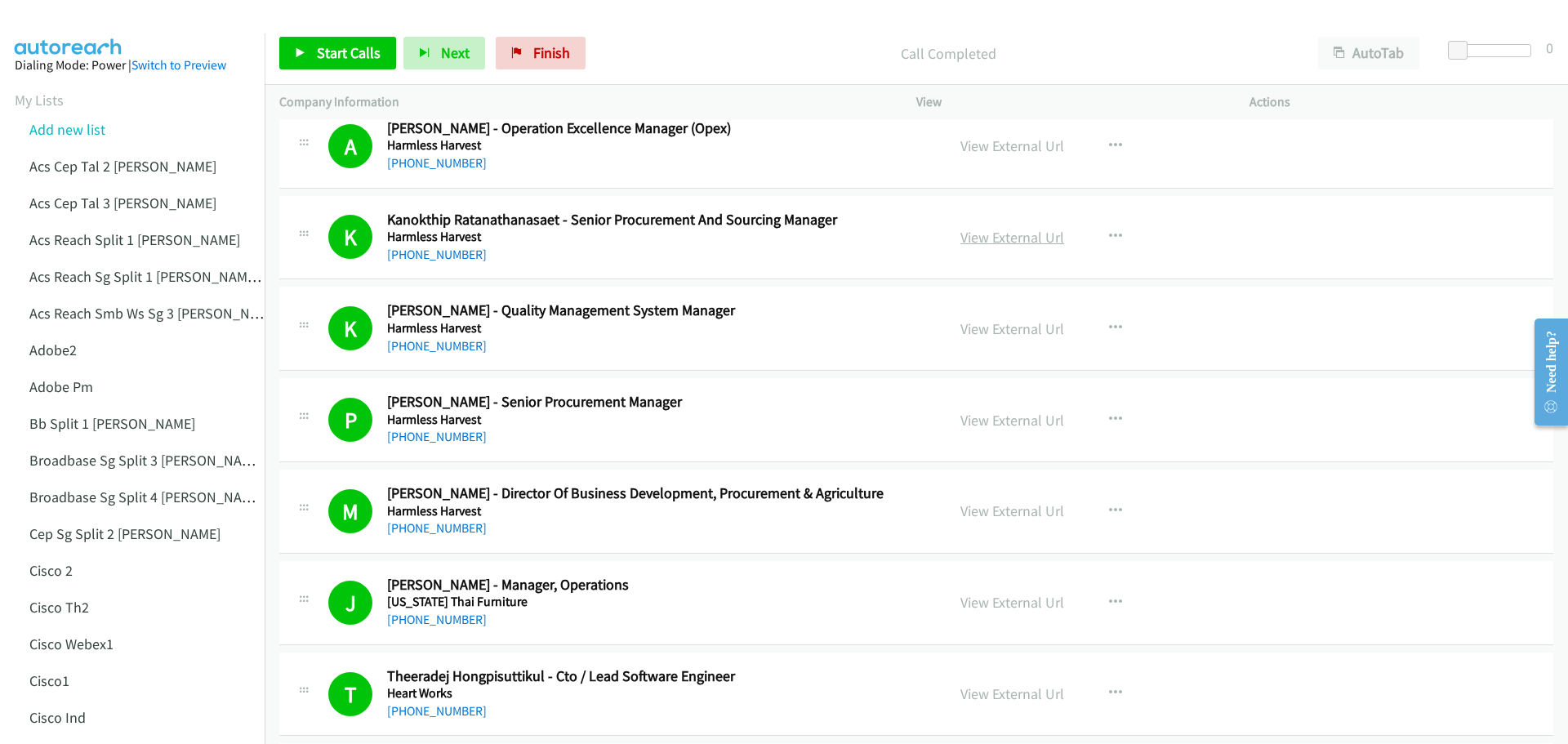
click at [1025, 239] on link "View External Url" at bounding box center [1012, 237] width 104 height 19
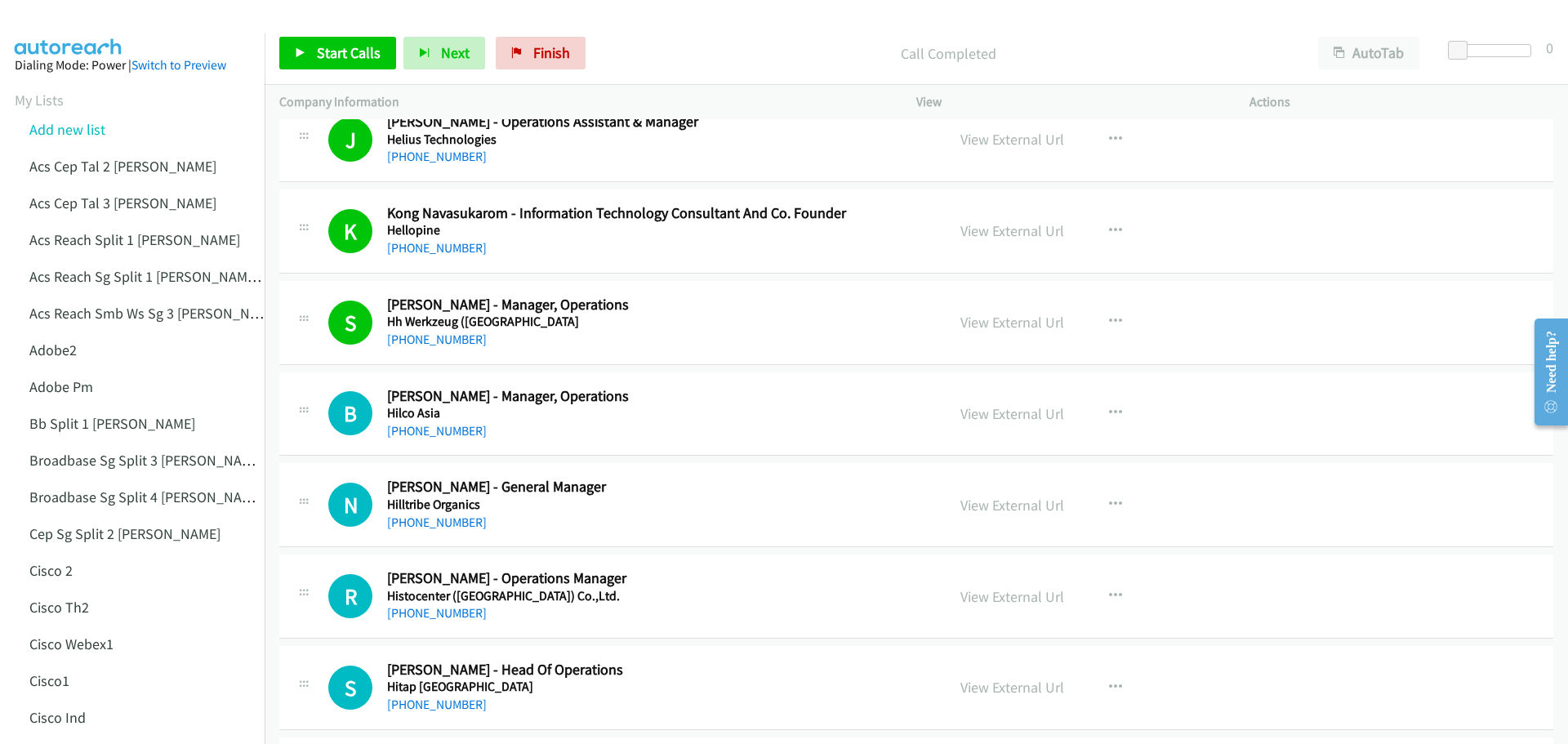
scroll to position [2674, 0]
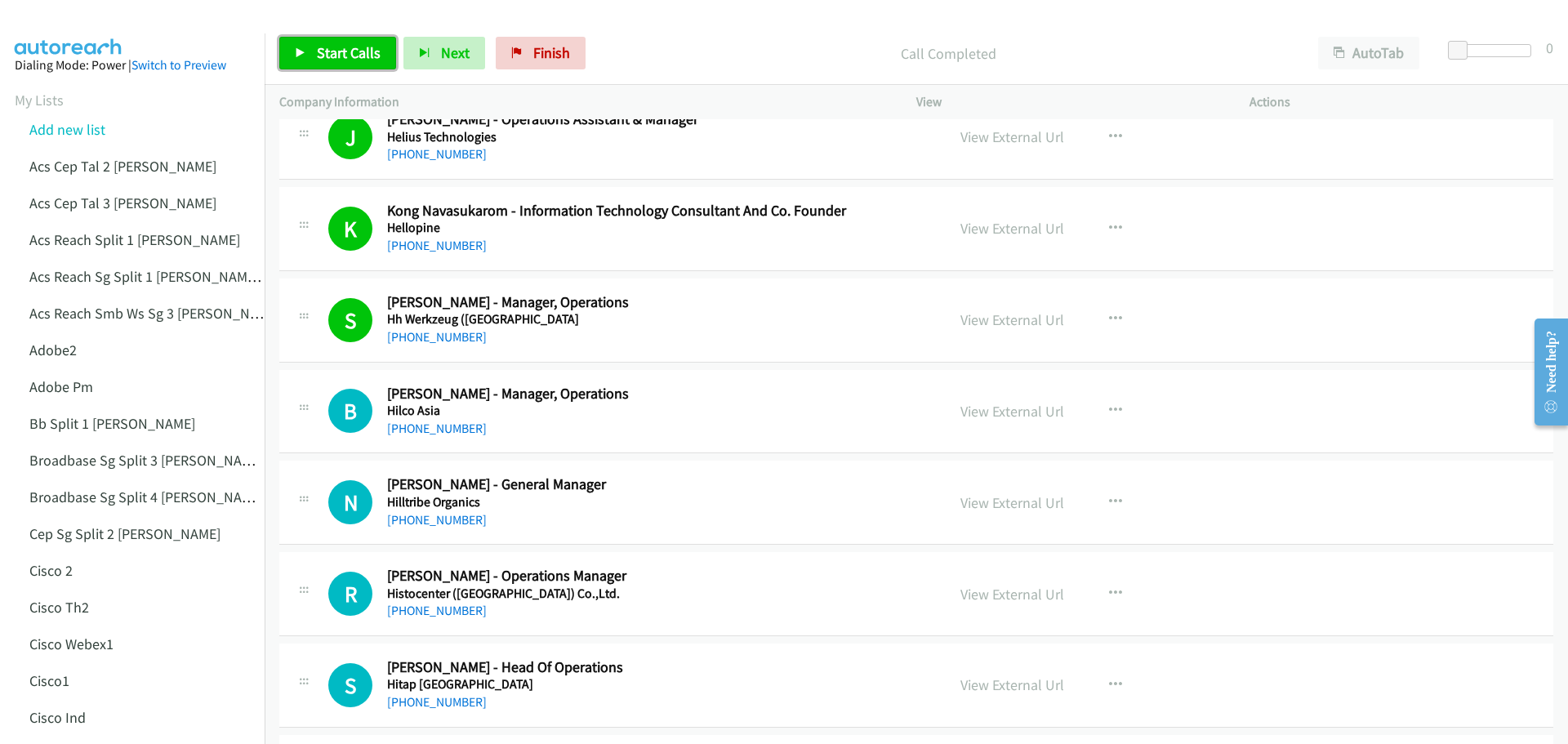
click at [318, 59] on span "Start Calls" at bounding box center [349, 52] width 64 height 19
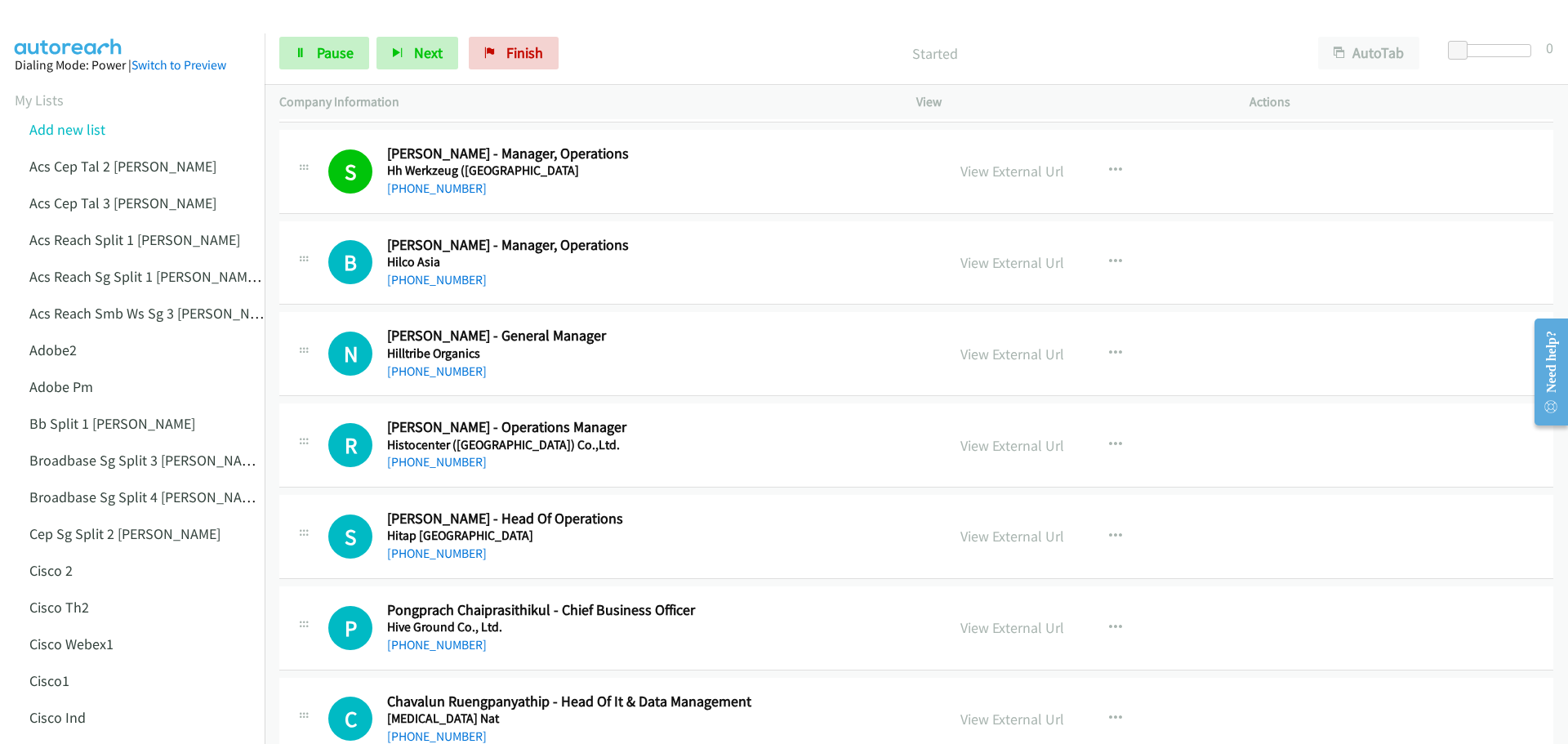
scroll to position [2837, 0]
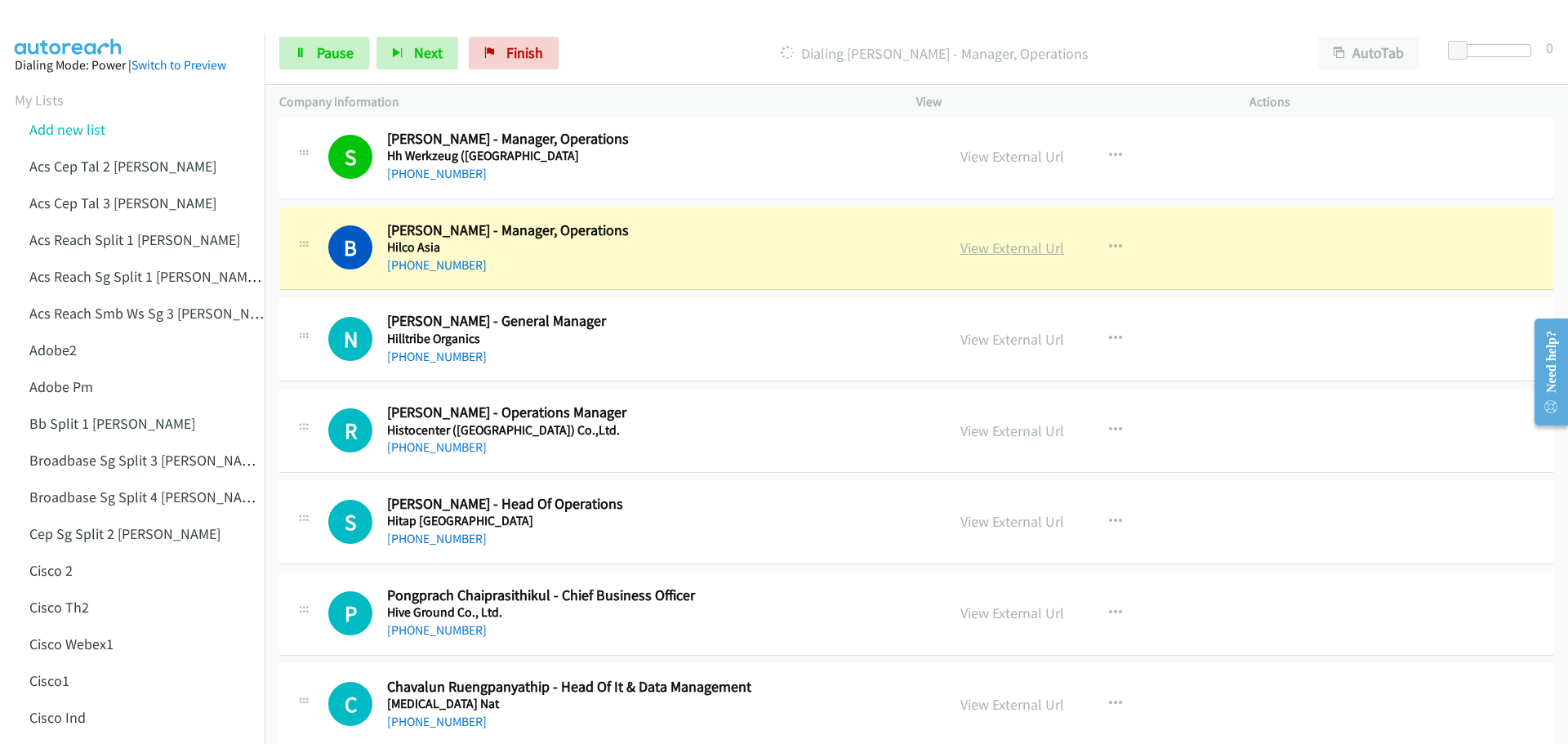
click at [993, 256] on link "View External Url" at bounding box center [1012, 247] width 104 height 19
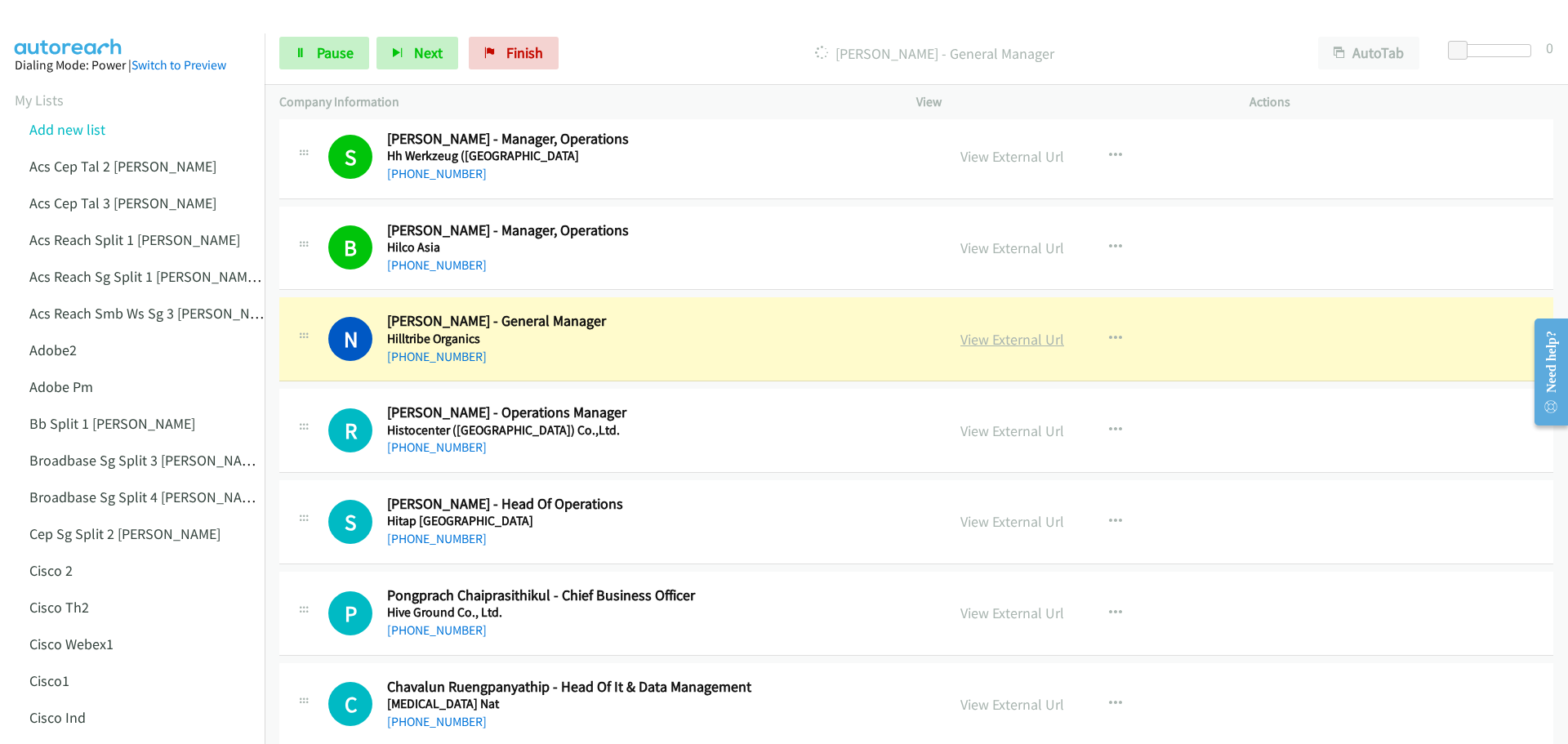
click at [1021, 339] on link "View External Url" at bounding box center [1012, 339] width 104 height 19
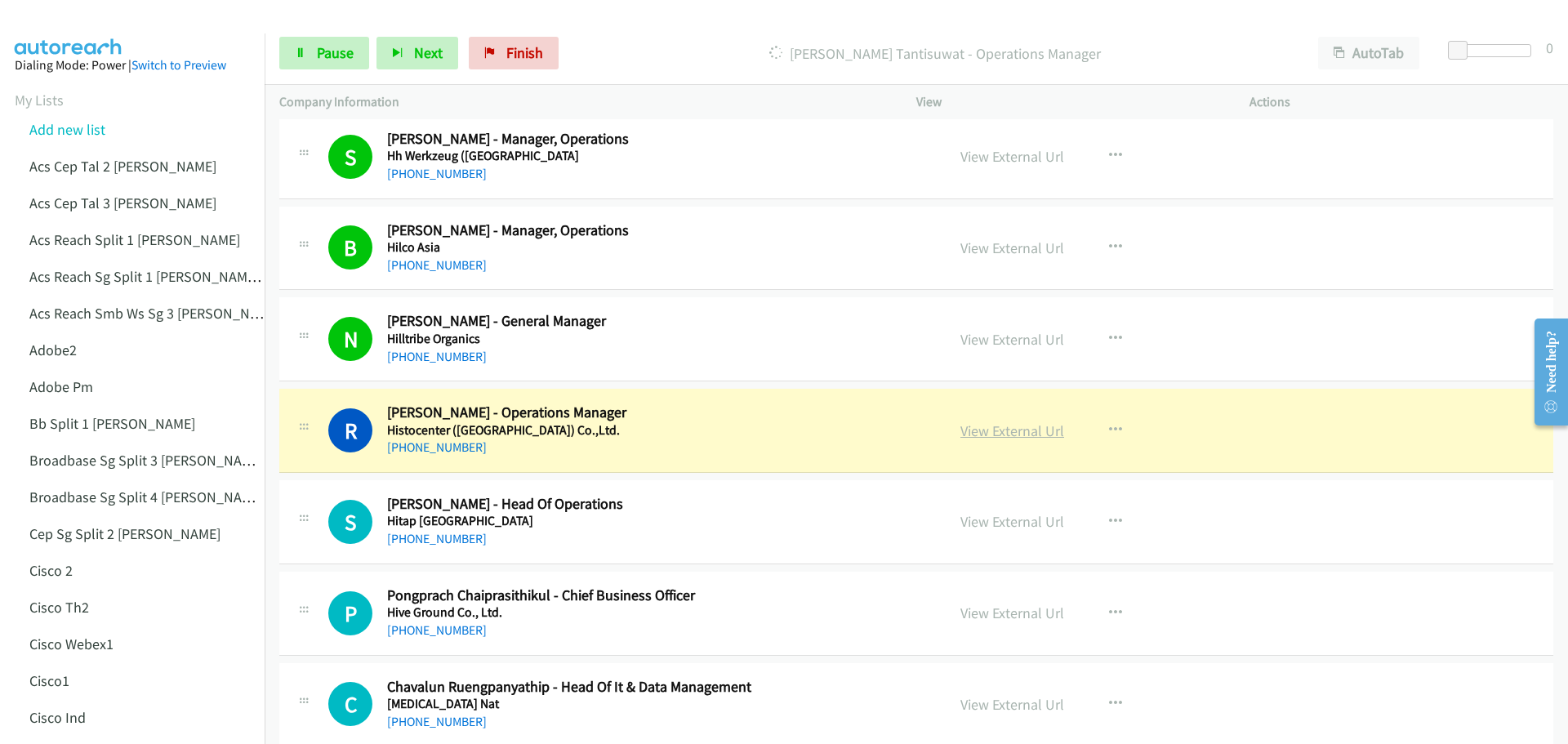
click at [1000, 431] on link "View External Url" at bounding box center [1012, 430] width 104 height 19
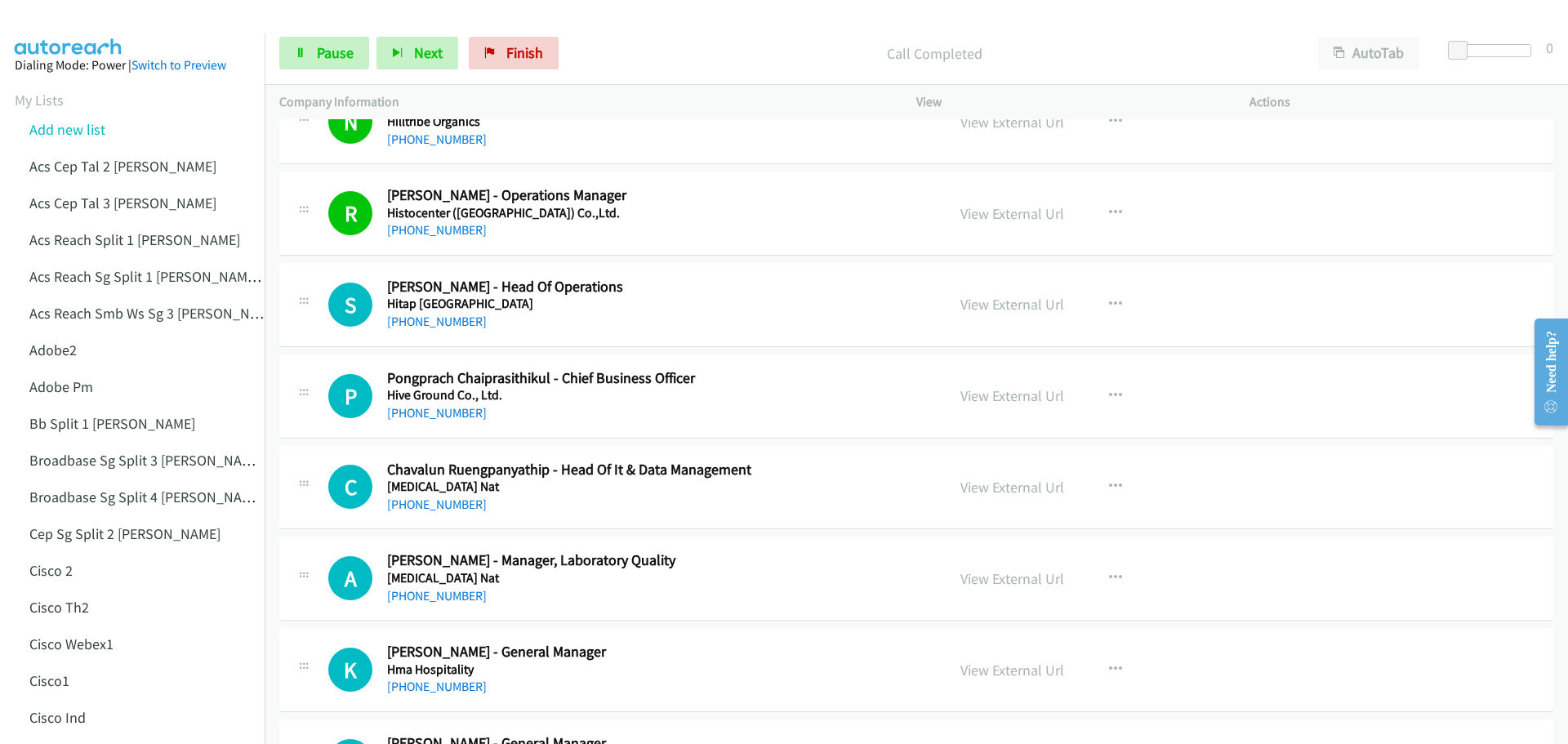
scroll to position [3083, 0]
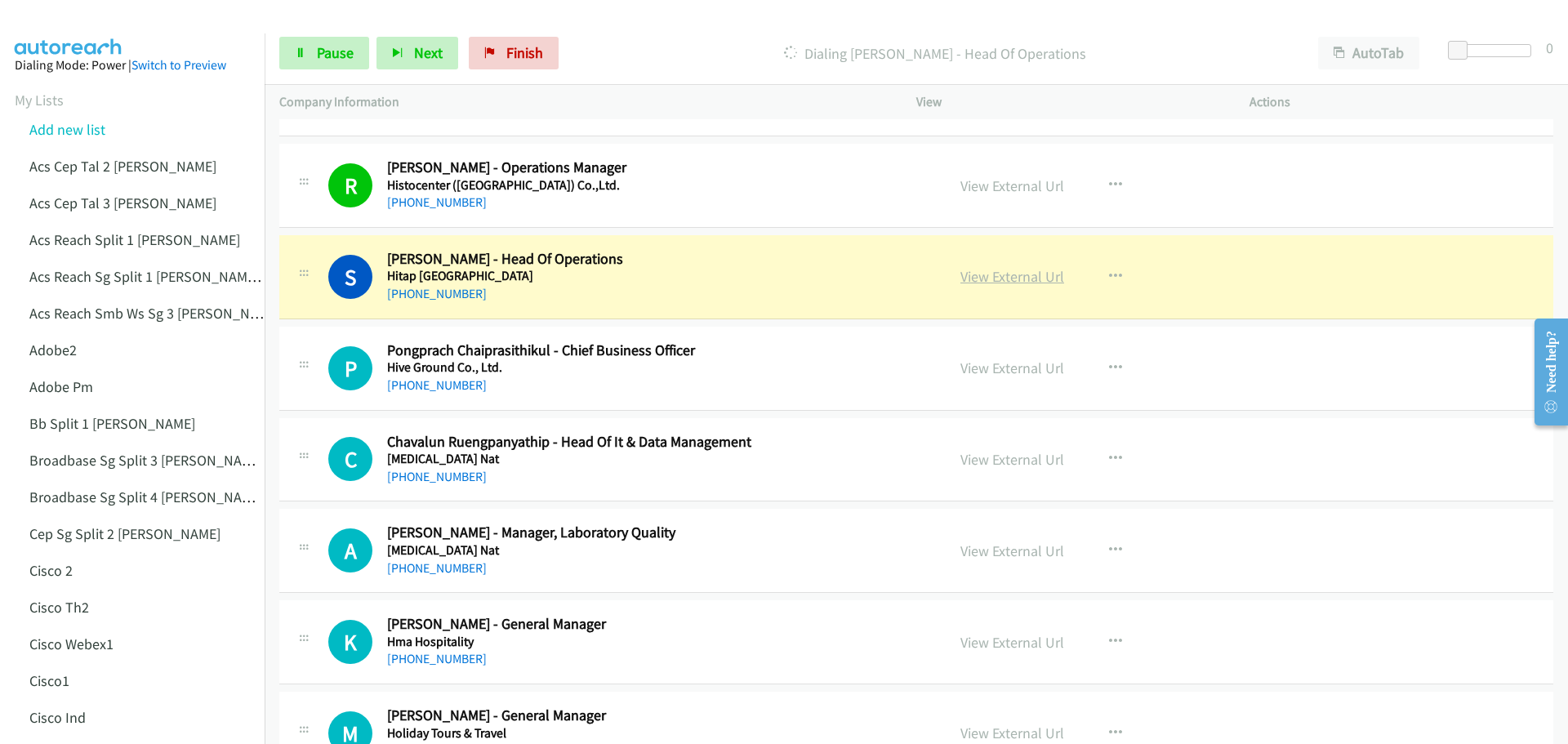
click at [1008, 276] on link "View External Url" at bounding box center [1012, 276] width 104 height 19
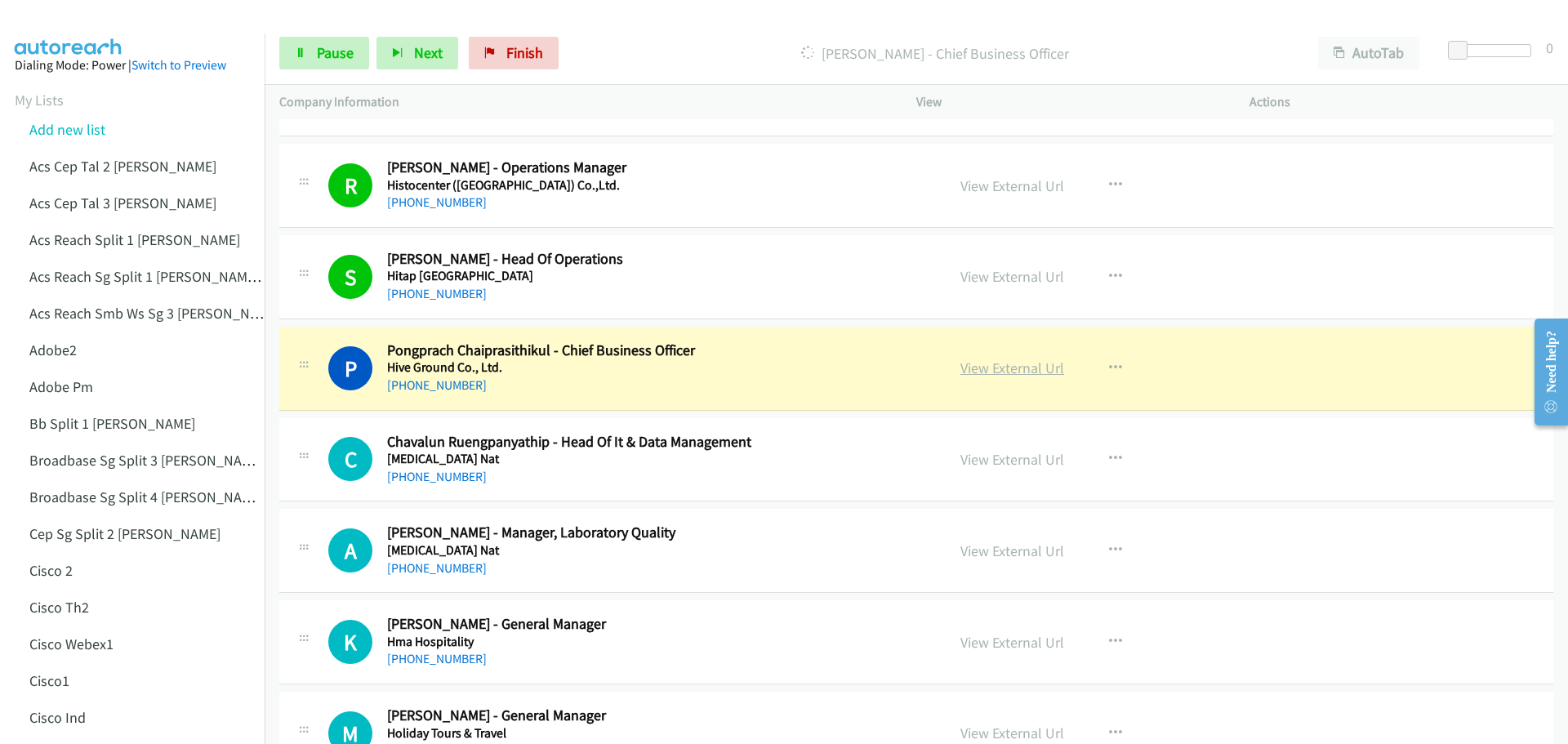
click at [1003, 369] on link "View External Url" at bounding box center [1012, 367] width 104 height 19
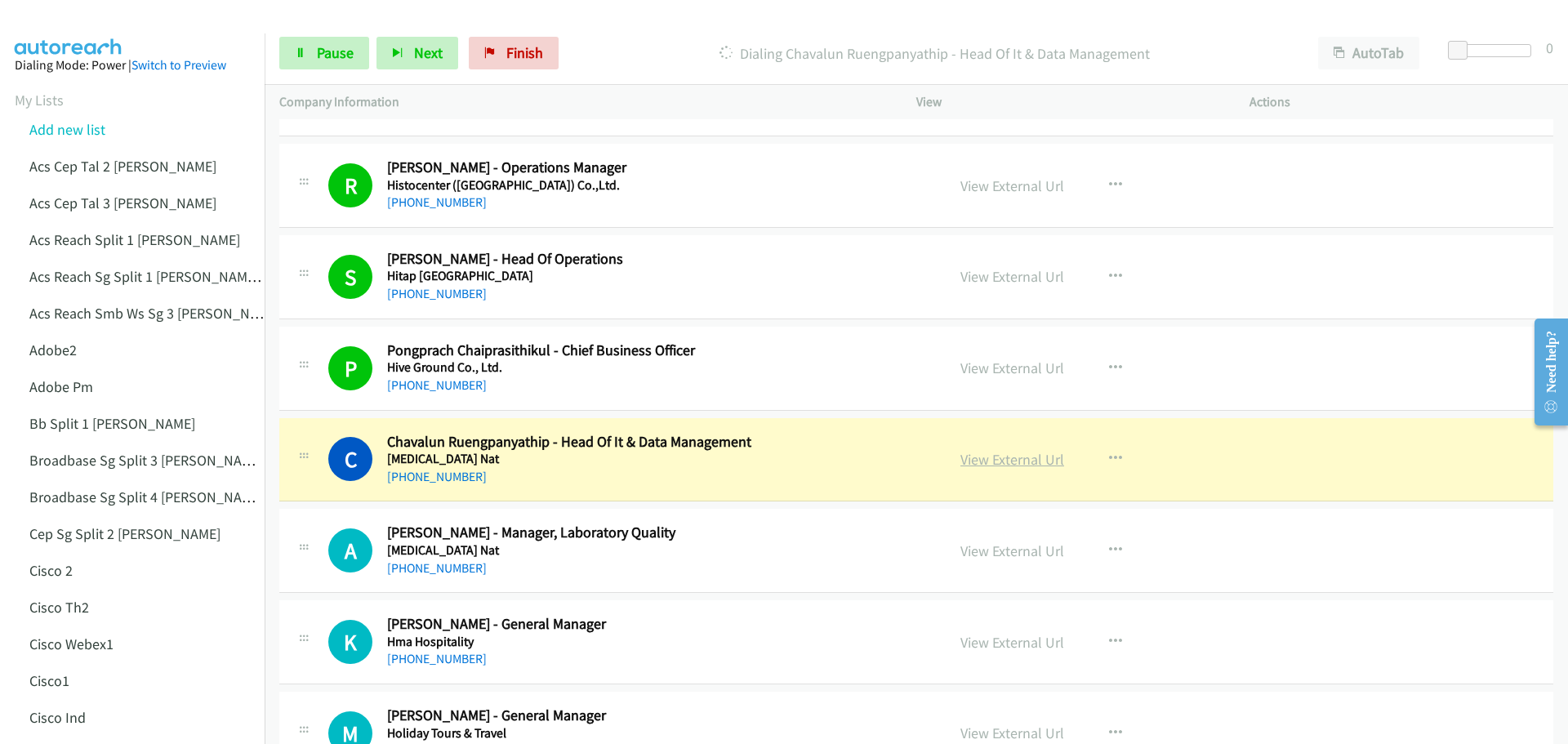
click at [1020, 455] on link "View External Url" at bounding box center [1012, 459] width 104 height 19
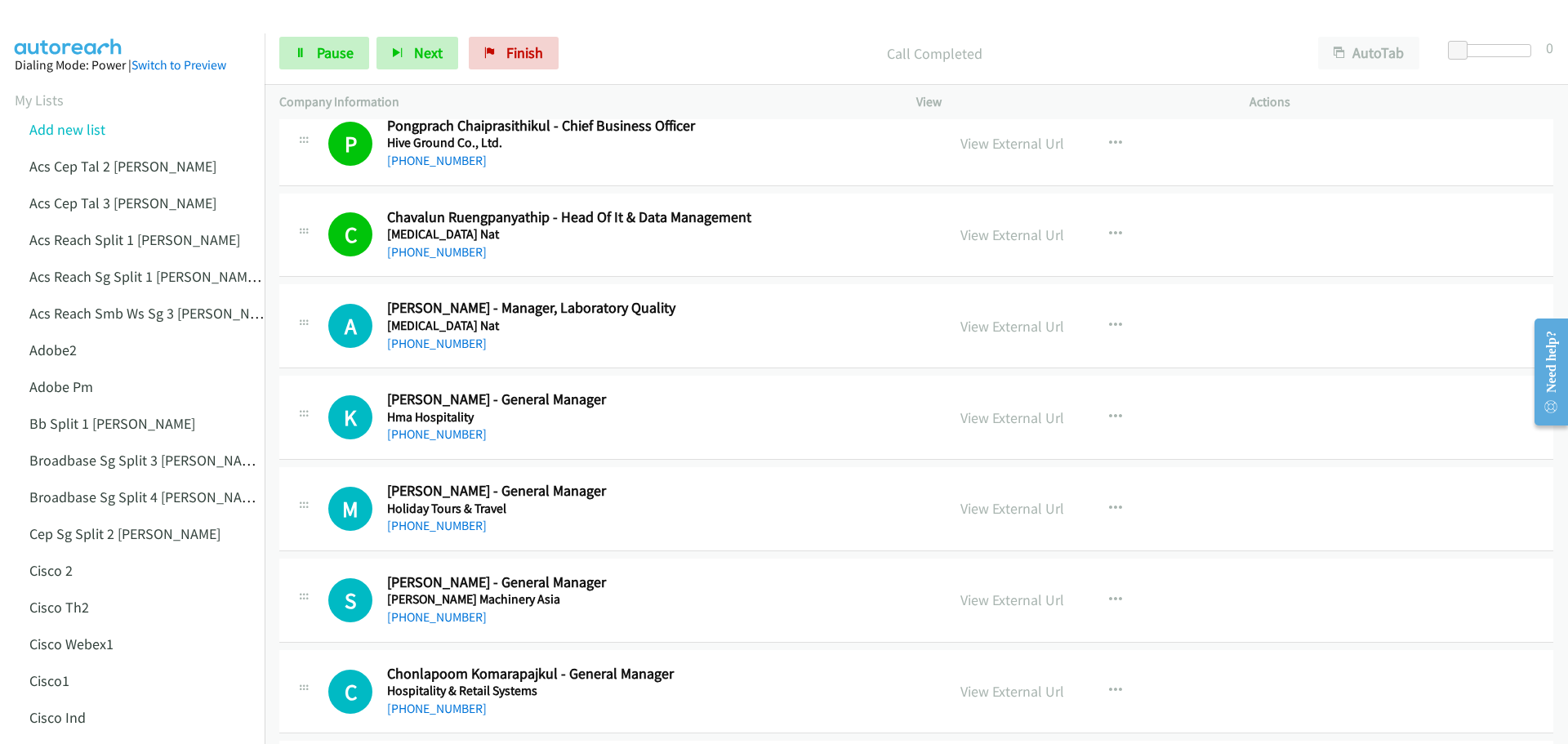
scroll to position [3327, 0]
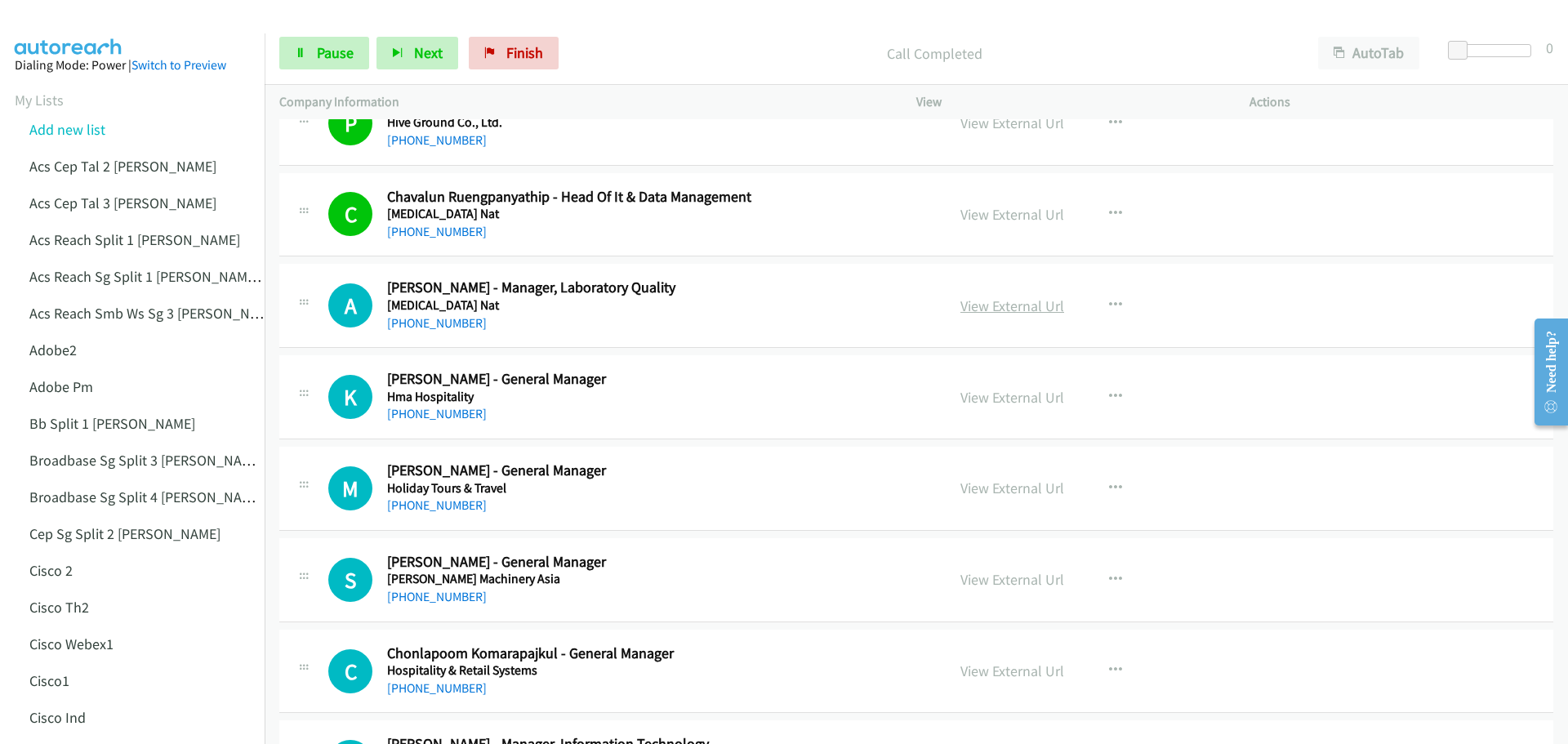
click at [1002, 304] on link "View External Url" at bounding box center [1012, 305] width 104 height 19
click at [1016, 398] on link "View External Url" at bounding box center [1012, 396] width 104 height 19
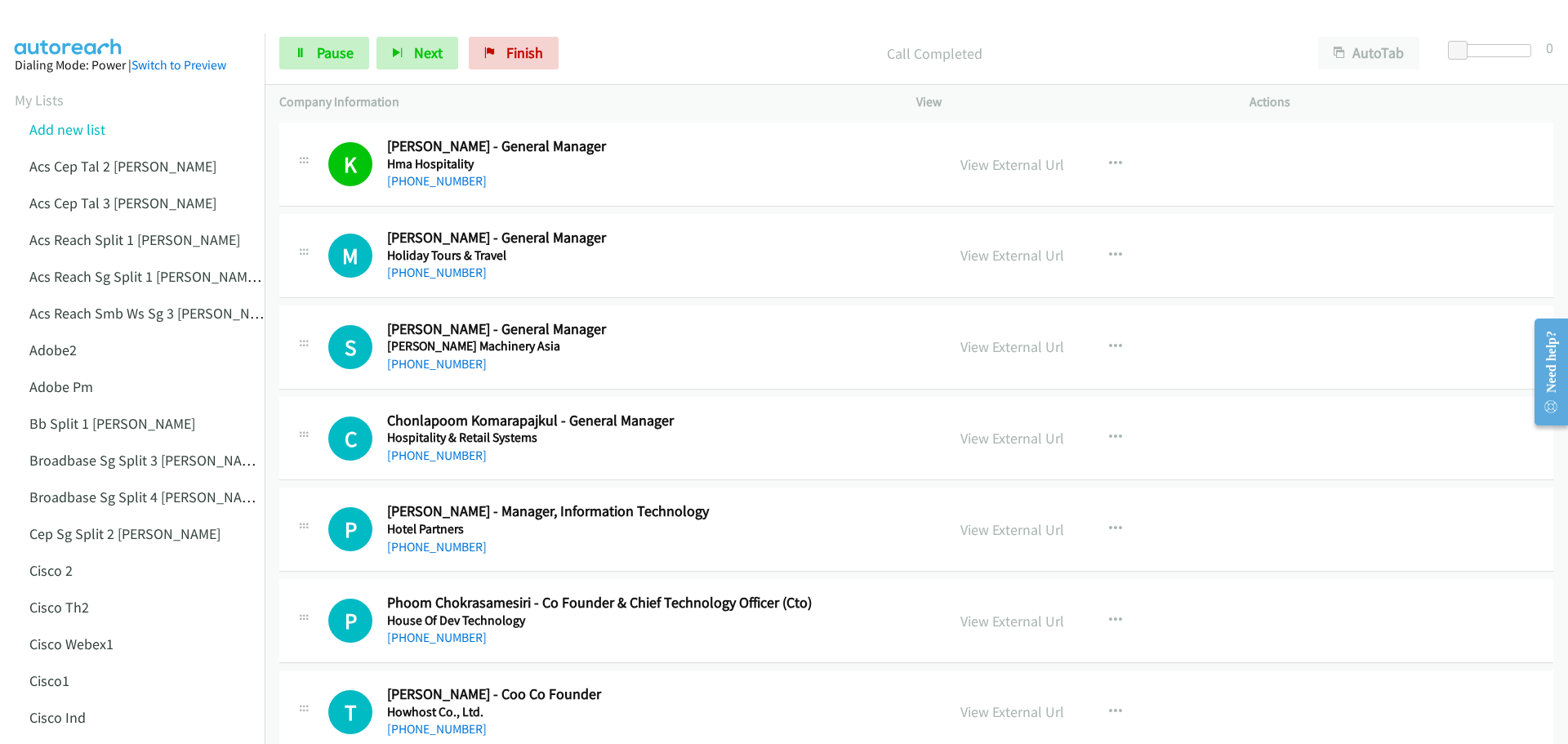
scroll to position [3572, 0]
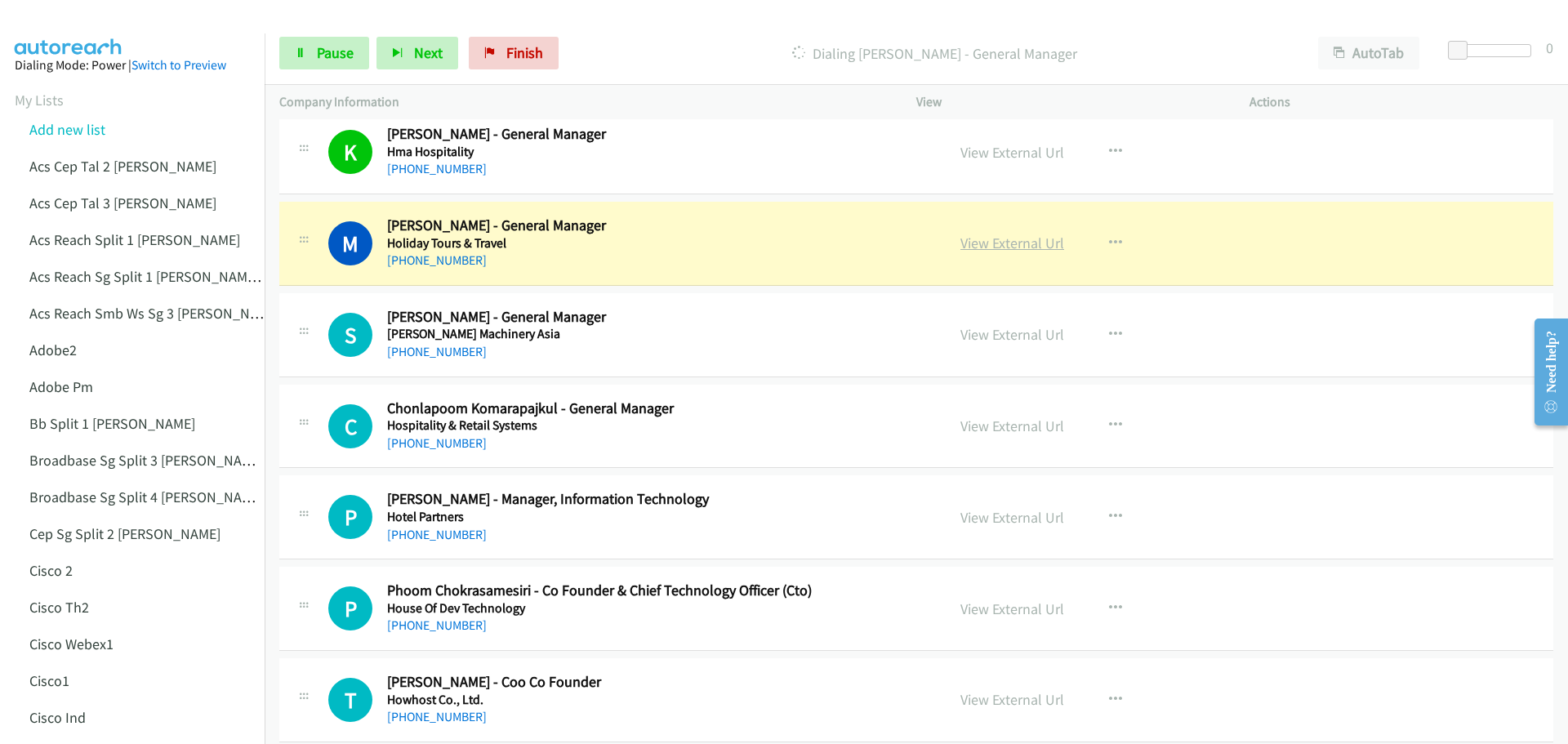
click at [1027, 242] on link "View External Url" at bounding box center [1012, 243] width 104 height 19
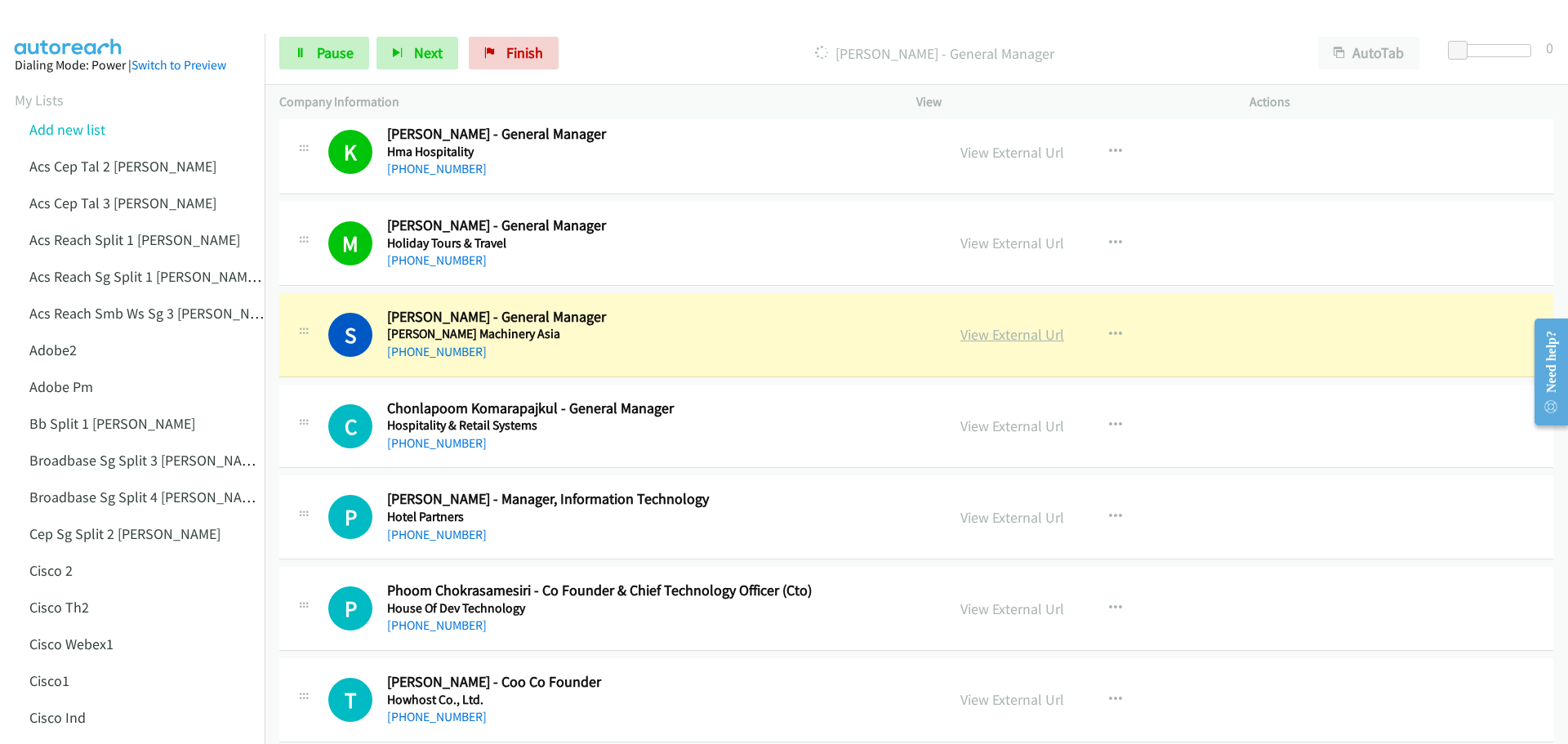
click at [1011, 337] on link "View External Url" at bounding box center [1012, 334] width 104 height 19
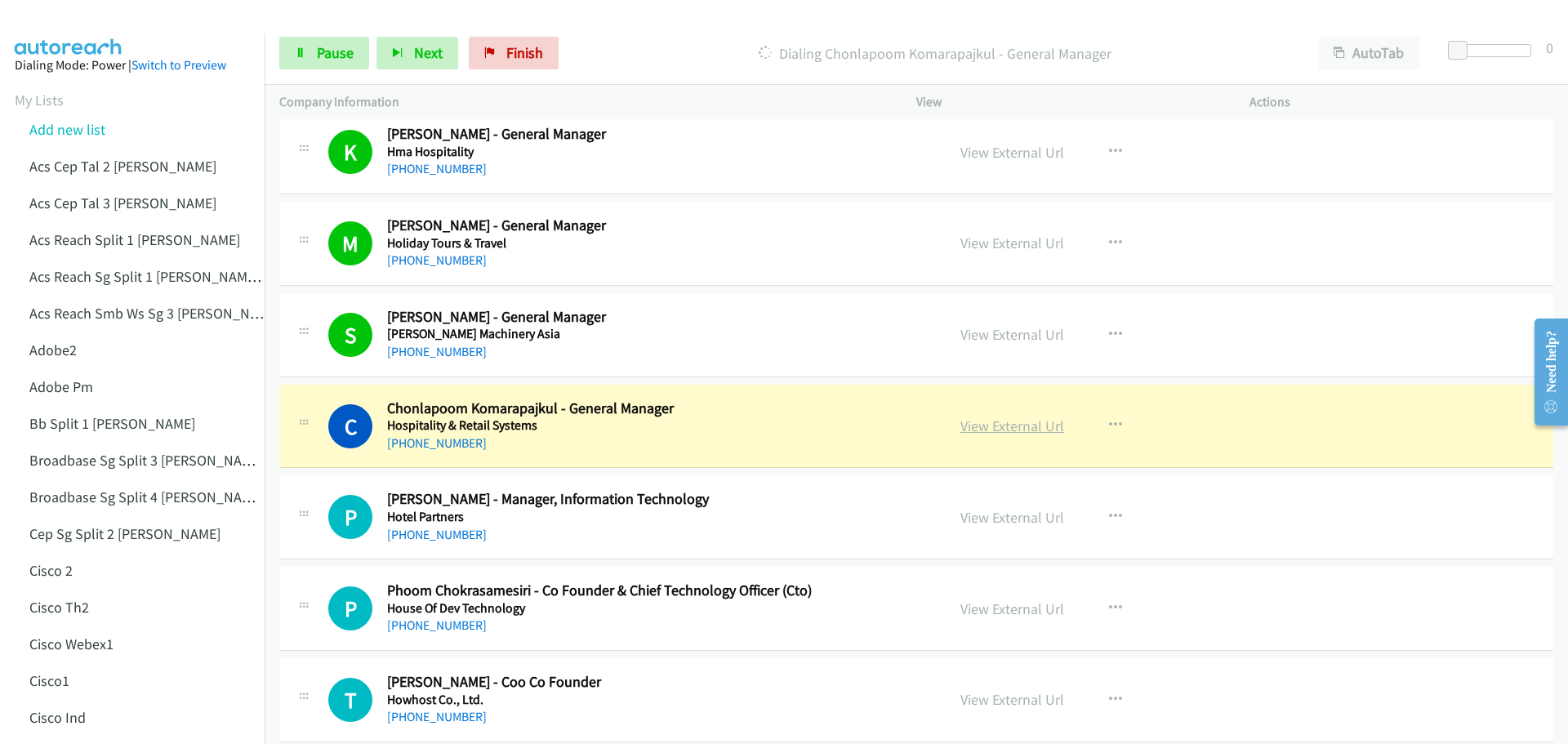
click at [1018, 424] on link "View External Url" at bounding box center [1012, 425] width 104 height 19
drag, startPoint x: 369, startPoint y: 46, endPoint x: 351, endPoint y: 51, distance: 18.7
click at [368, 46] on div "Start Calls Pause Next Finish" at bounding box center [422, 53] width 286 height 33
click at [313, 49] on link "Pause" at bounding box center [323, 53] width 89 height 33
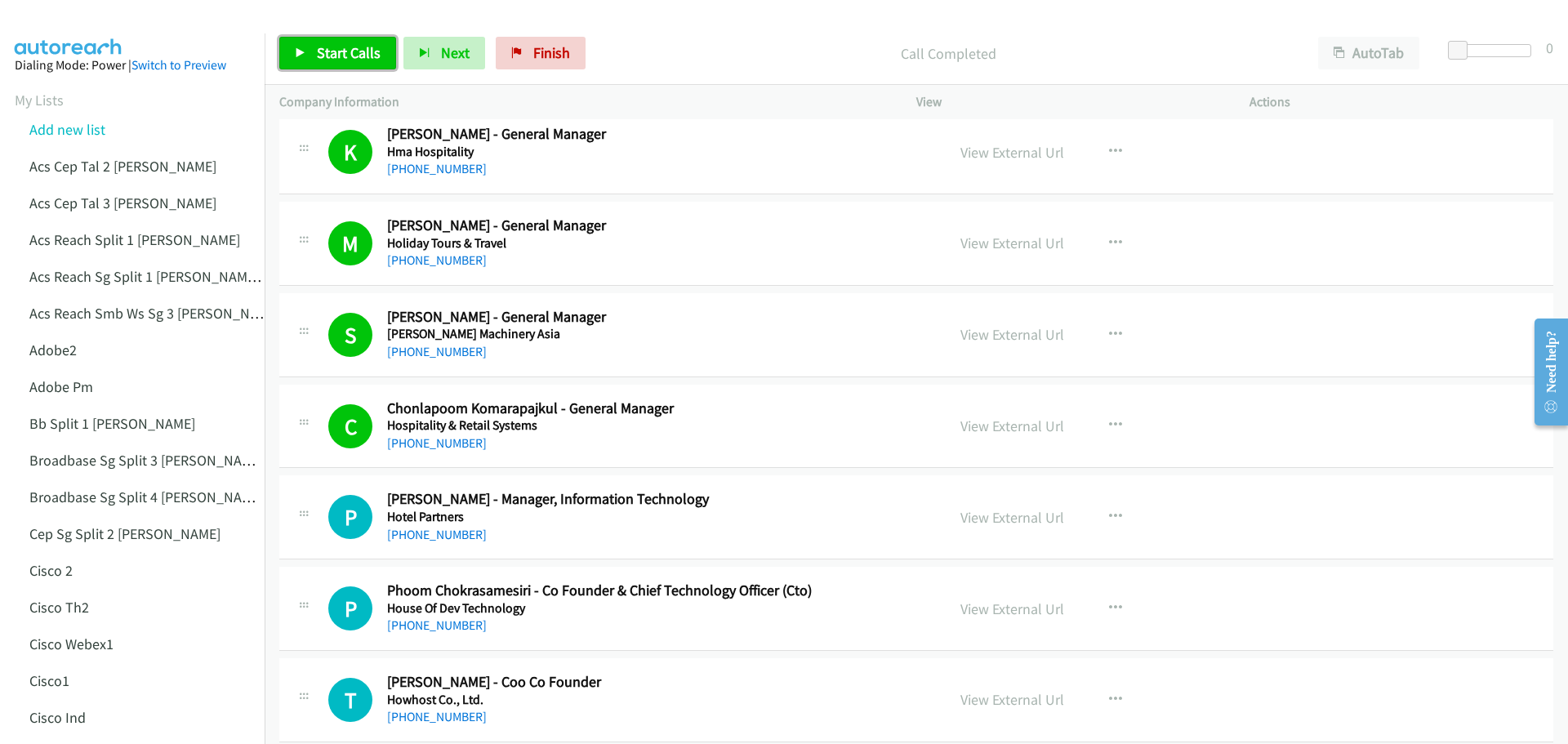
click at [341, 51] on span "Start Calls" at bounding box center [349, 52] width 64 height 19
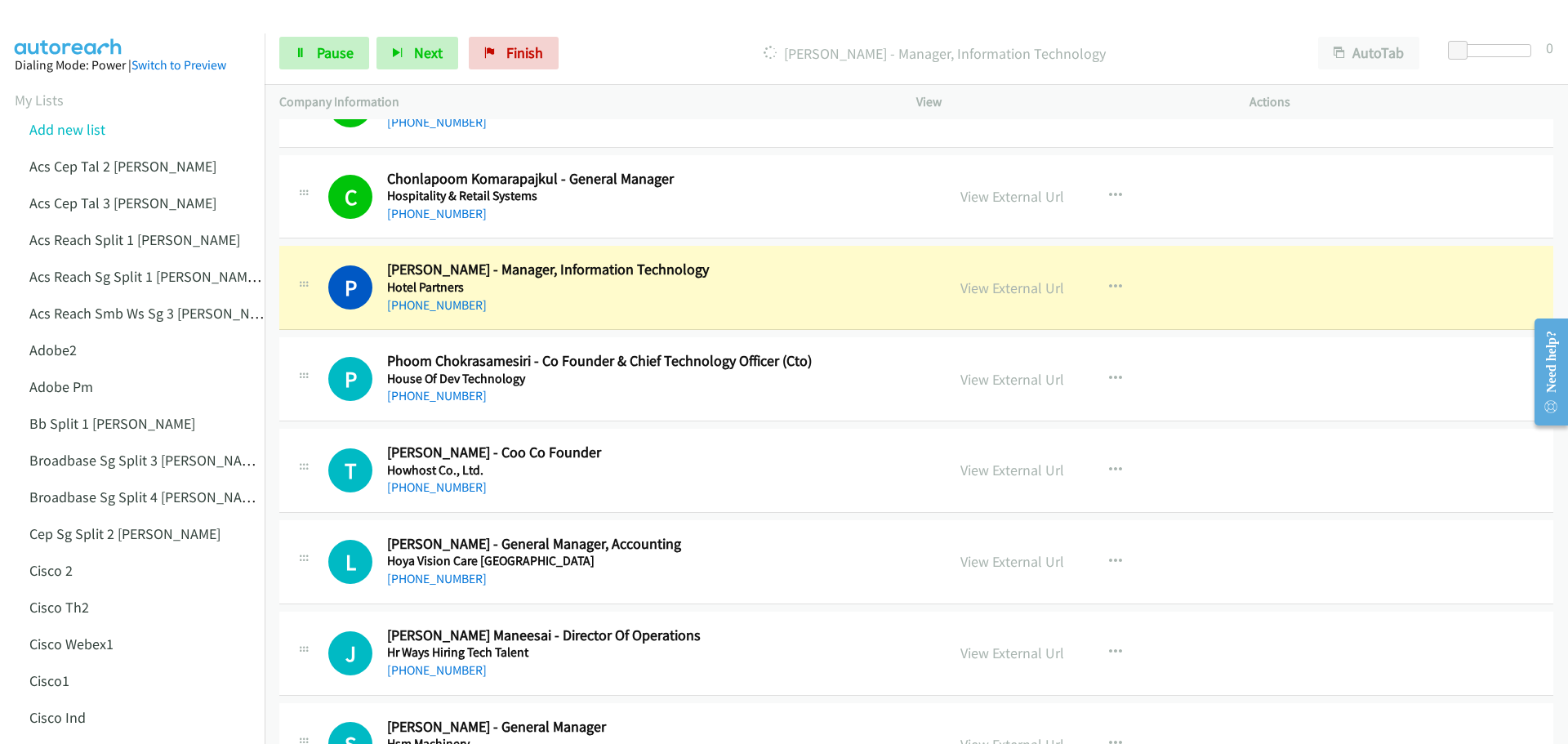
scroll to position [3817, 0]
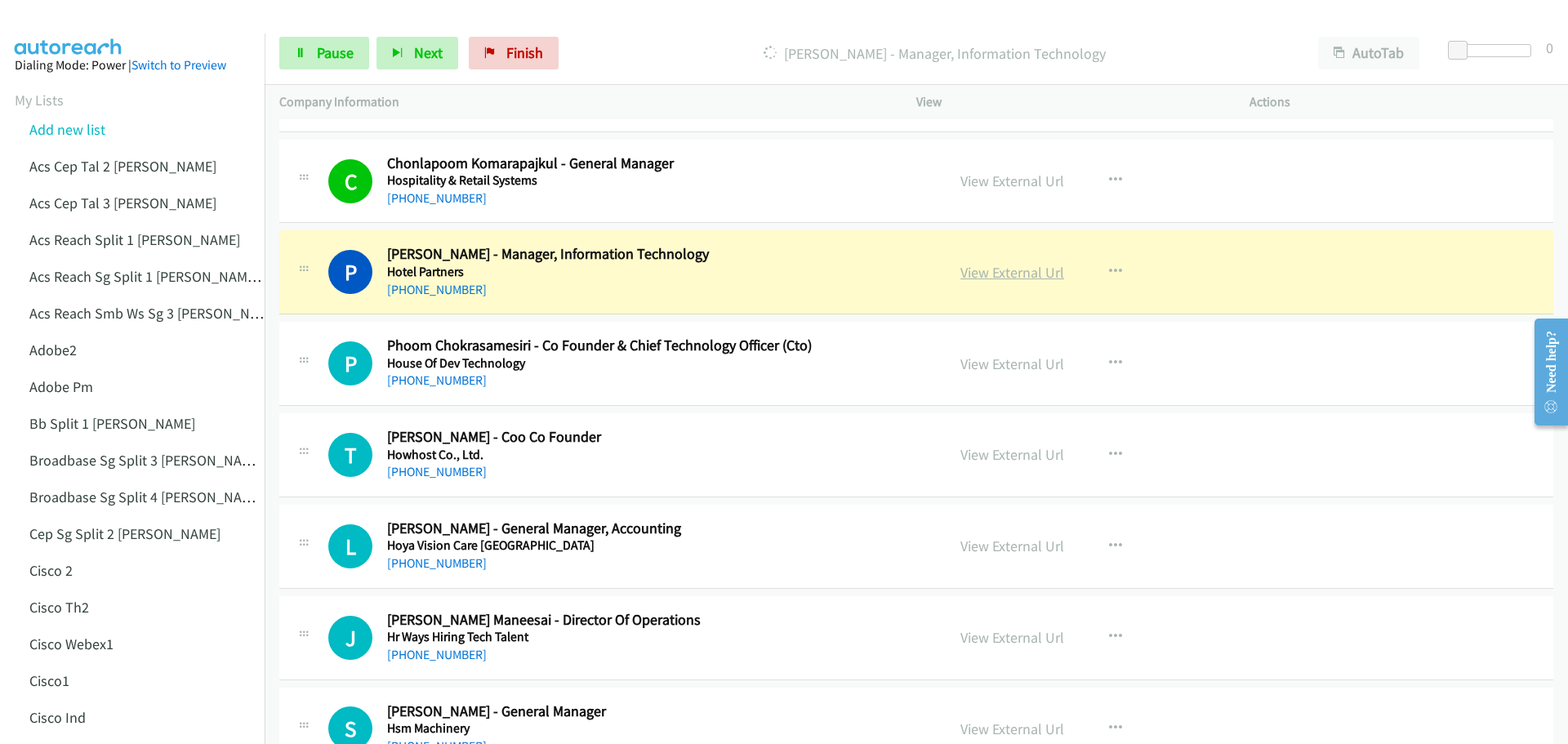
click at [1011, 276] on link "View External Url" at bounding box center [1012, 272] width 104 height 19
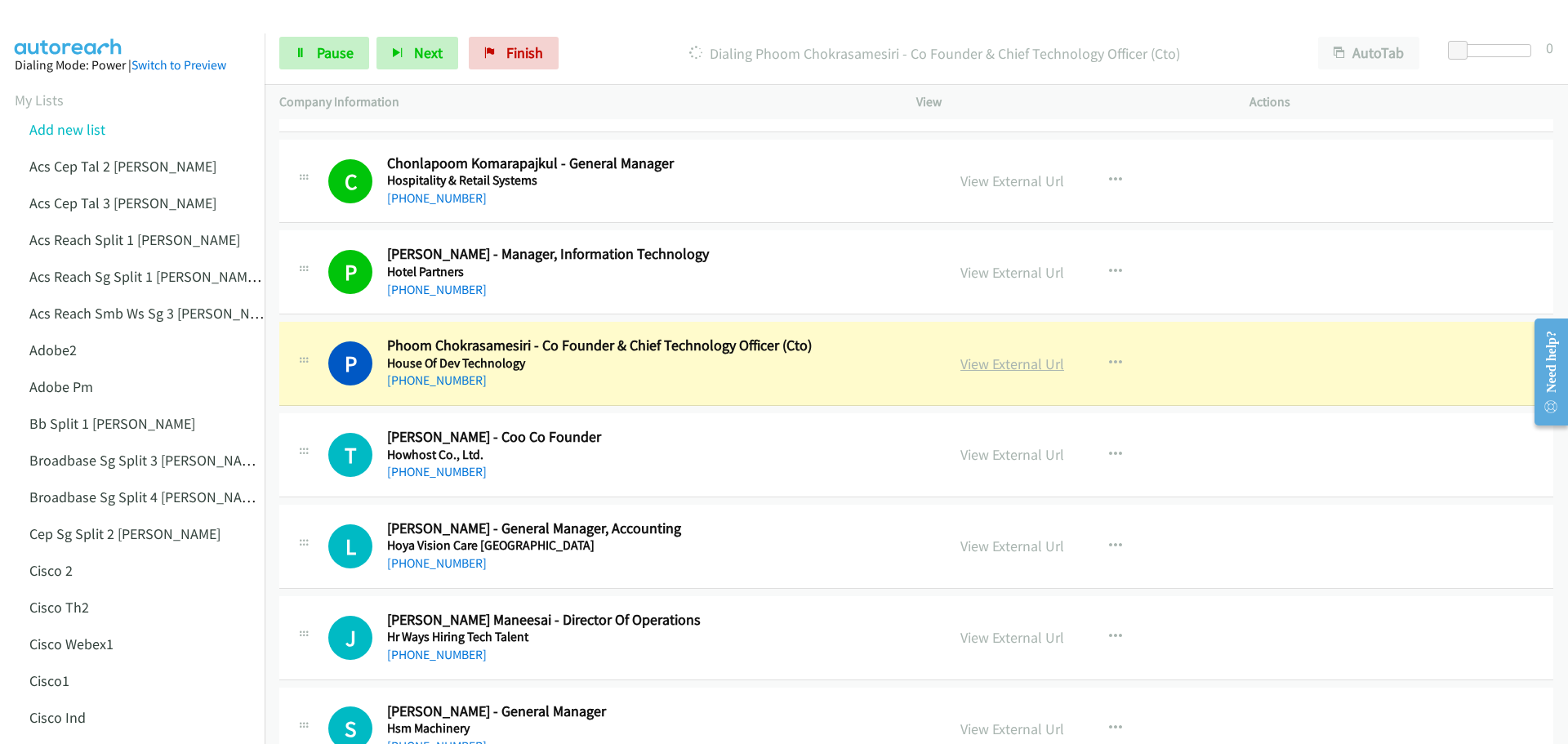
click at [1008, 354] on link "View External Url" at bounding box center [1012, 363] width 104 height 19
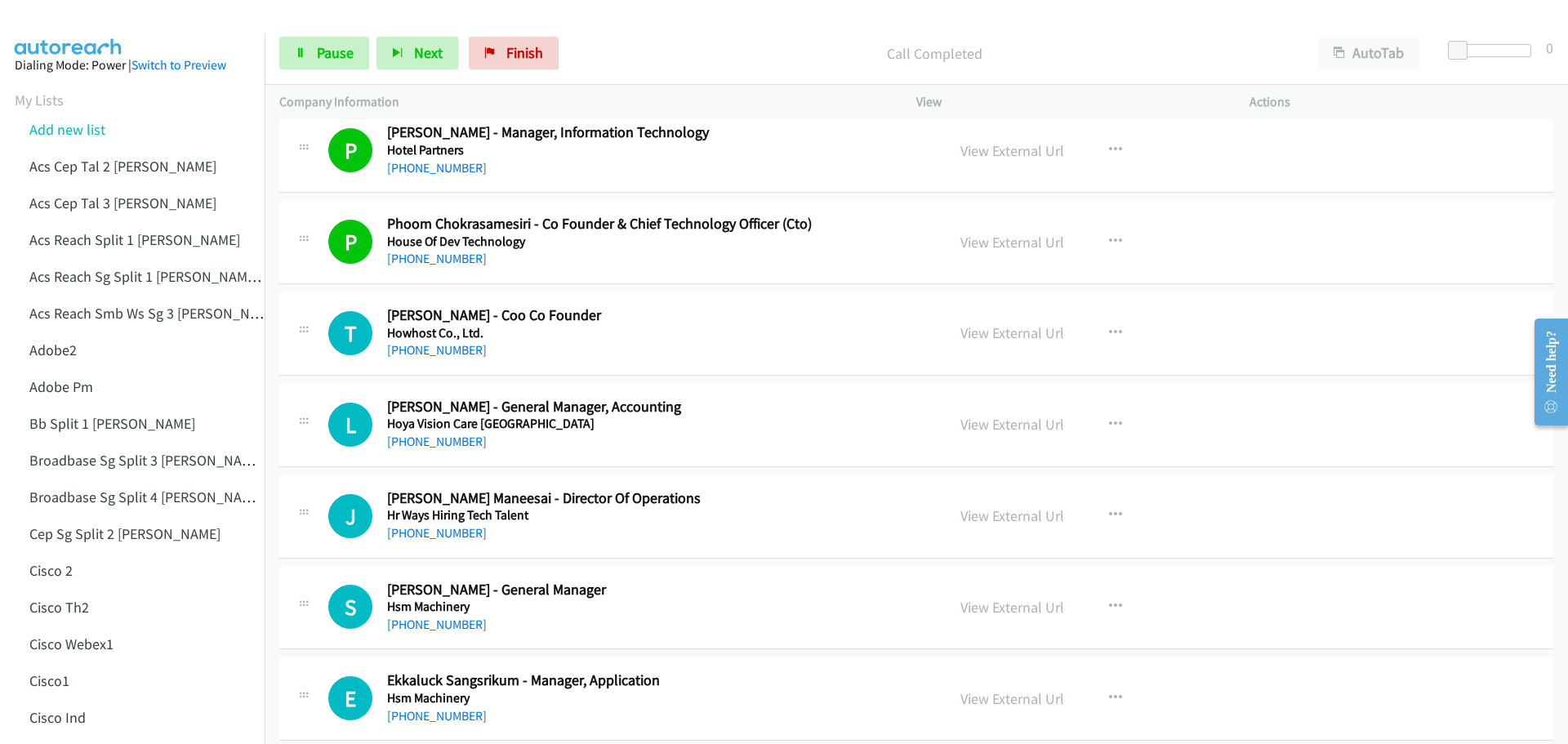
scroll to position [4061, 0]
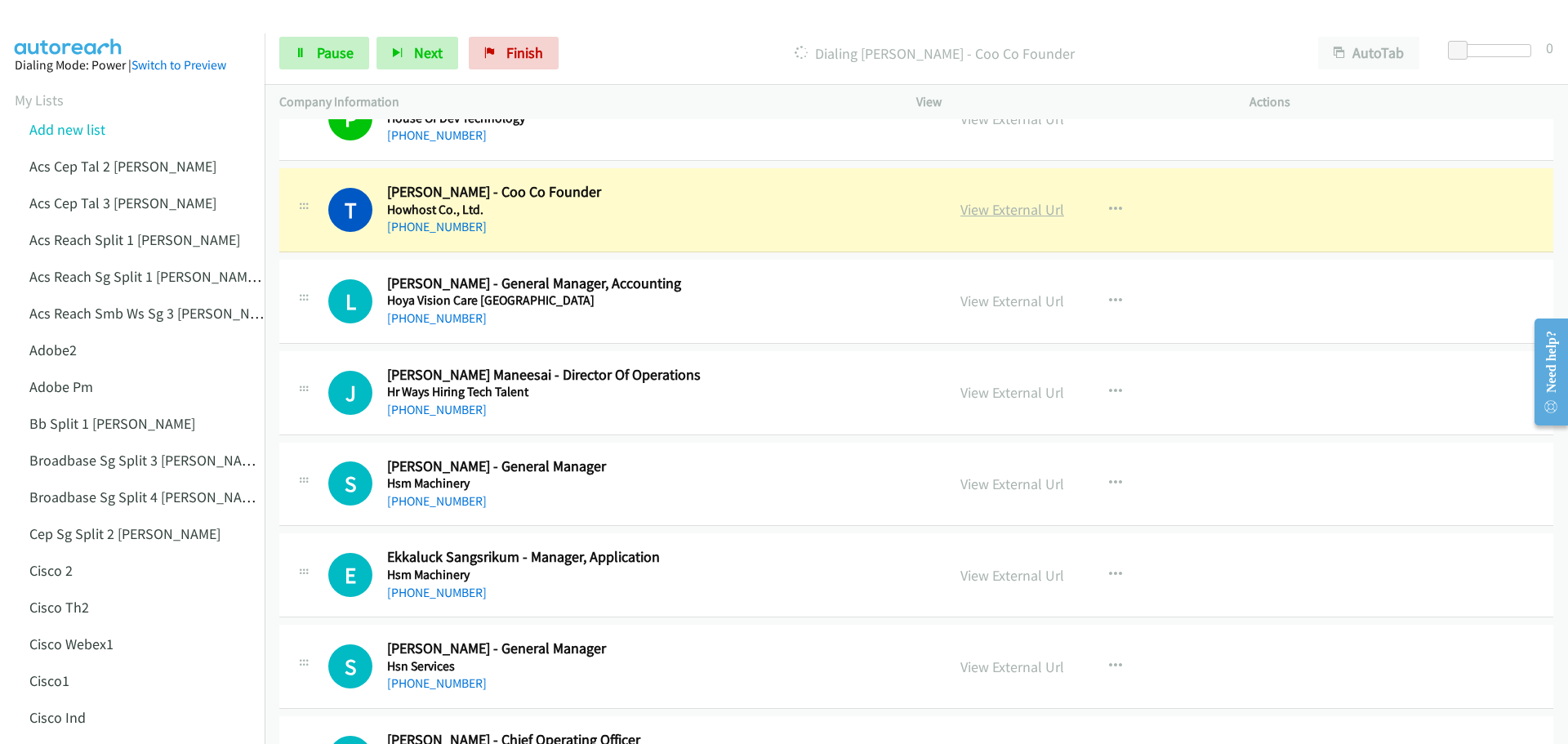
click at [1005, 215] on link "View External Url" at bounding box center [1012, 209] width 104 height 19
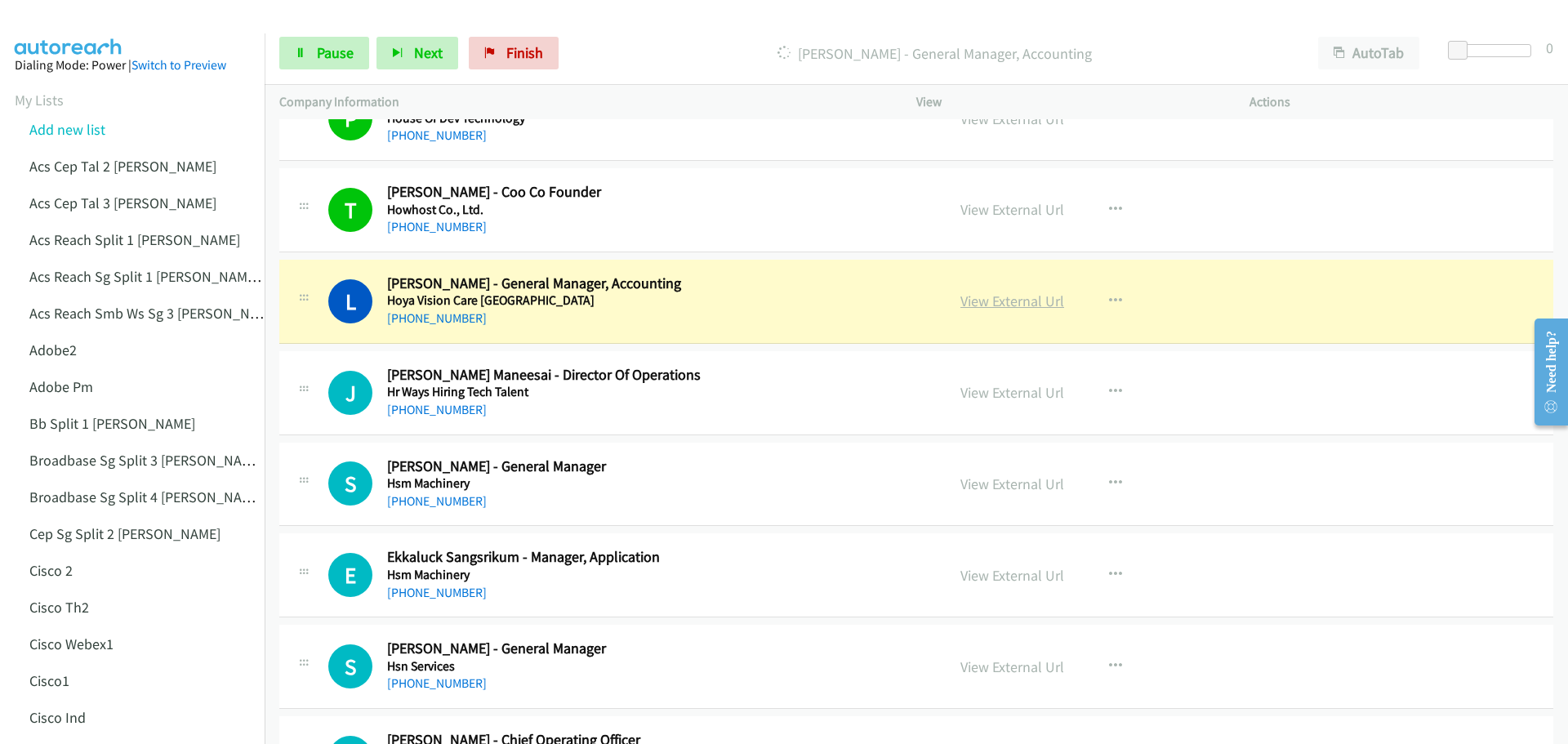
click at [983, 303] on link "View External Url" at bounding box center [1012, 301] width 104 height 19
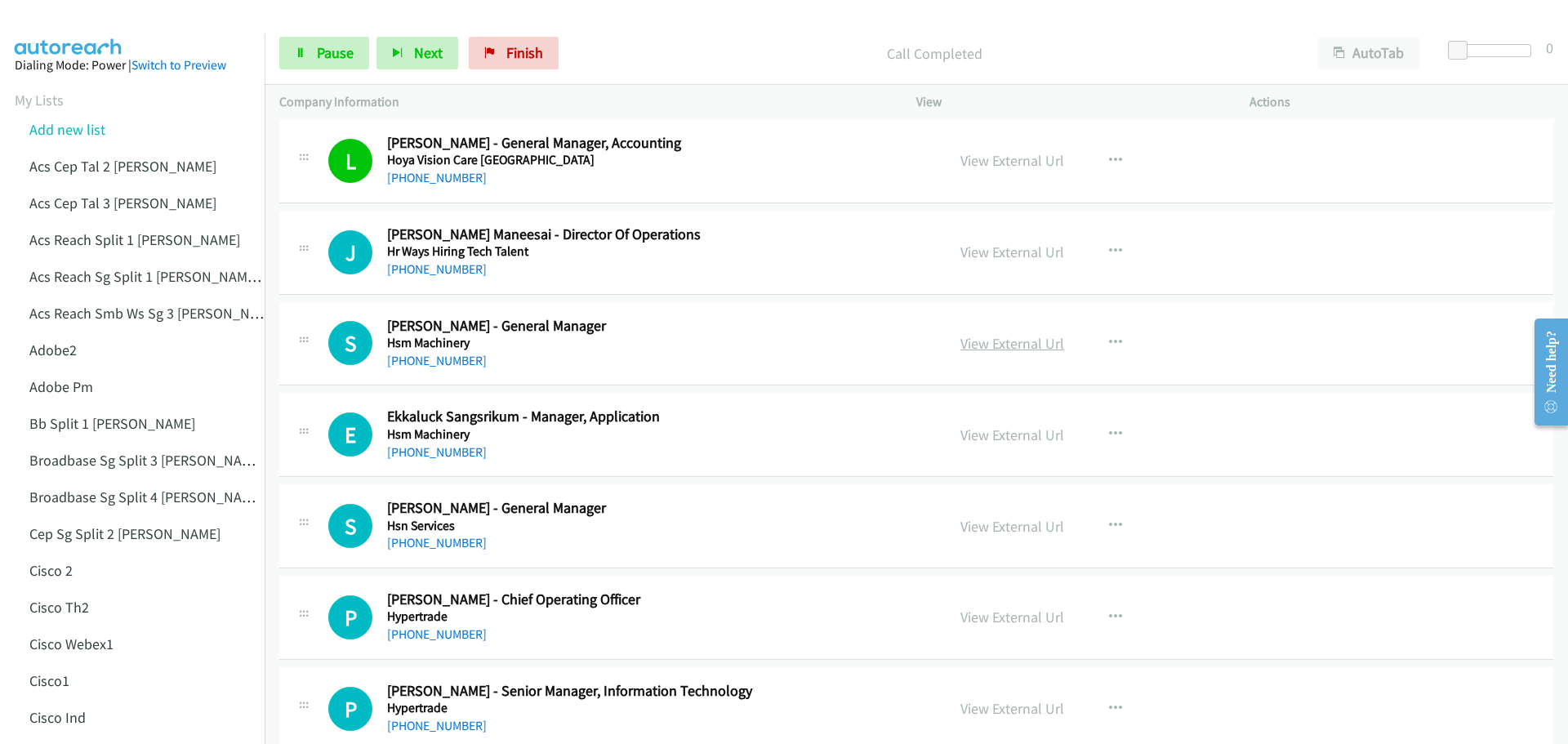
scroll to position [4307, 0]
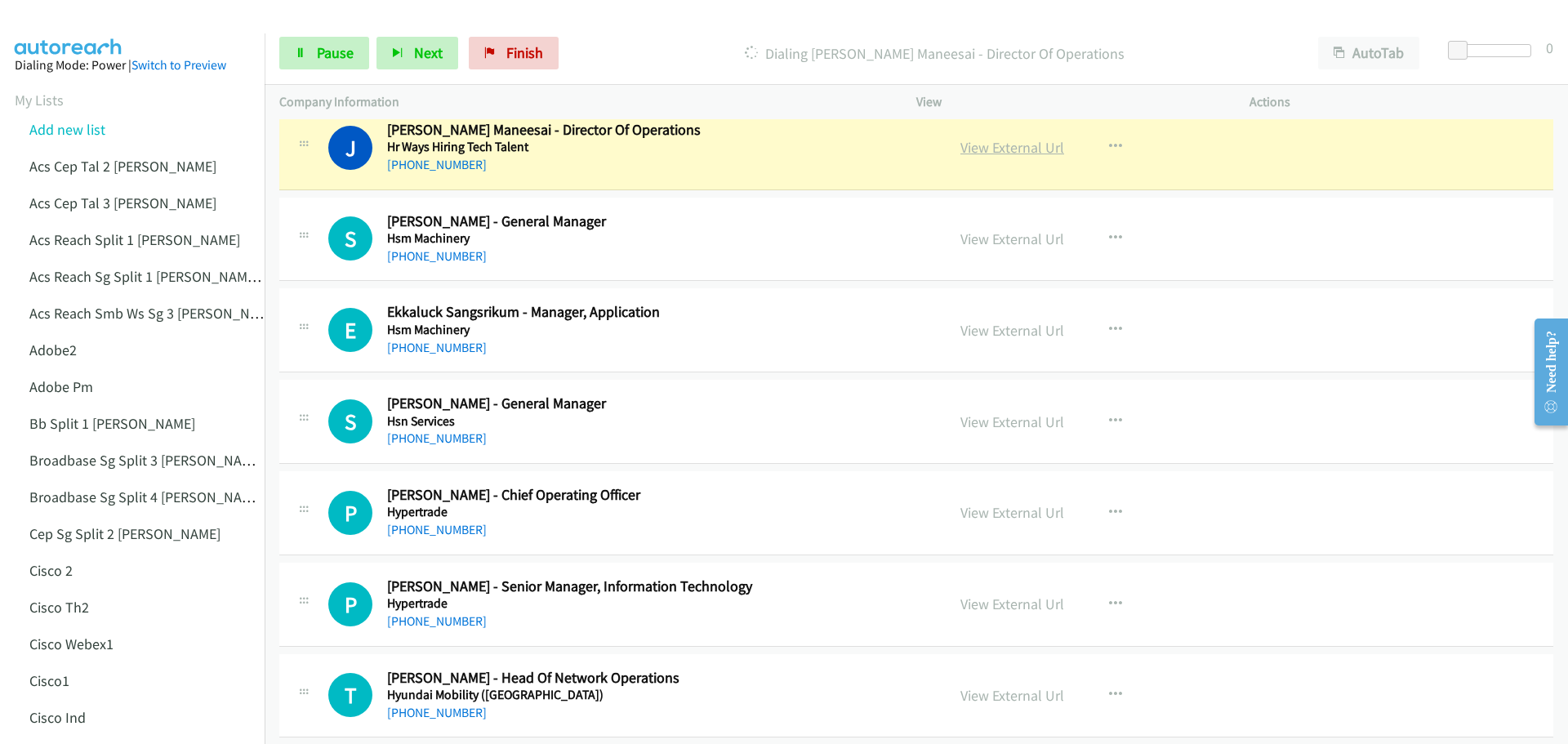
click at [996, 144] on link "View External Url" at bounding box center [1012, 147] width 104 height 19
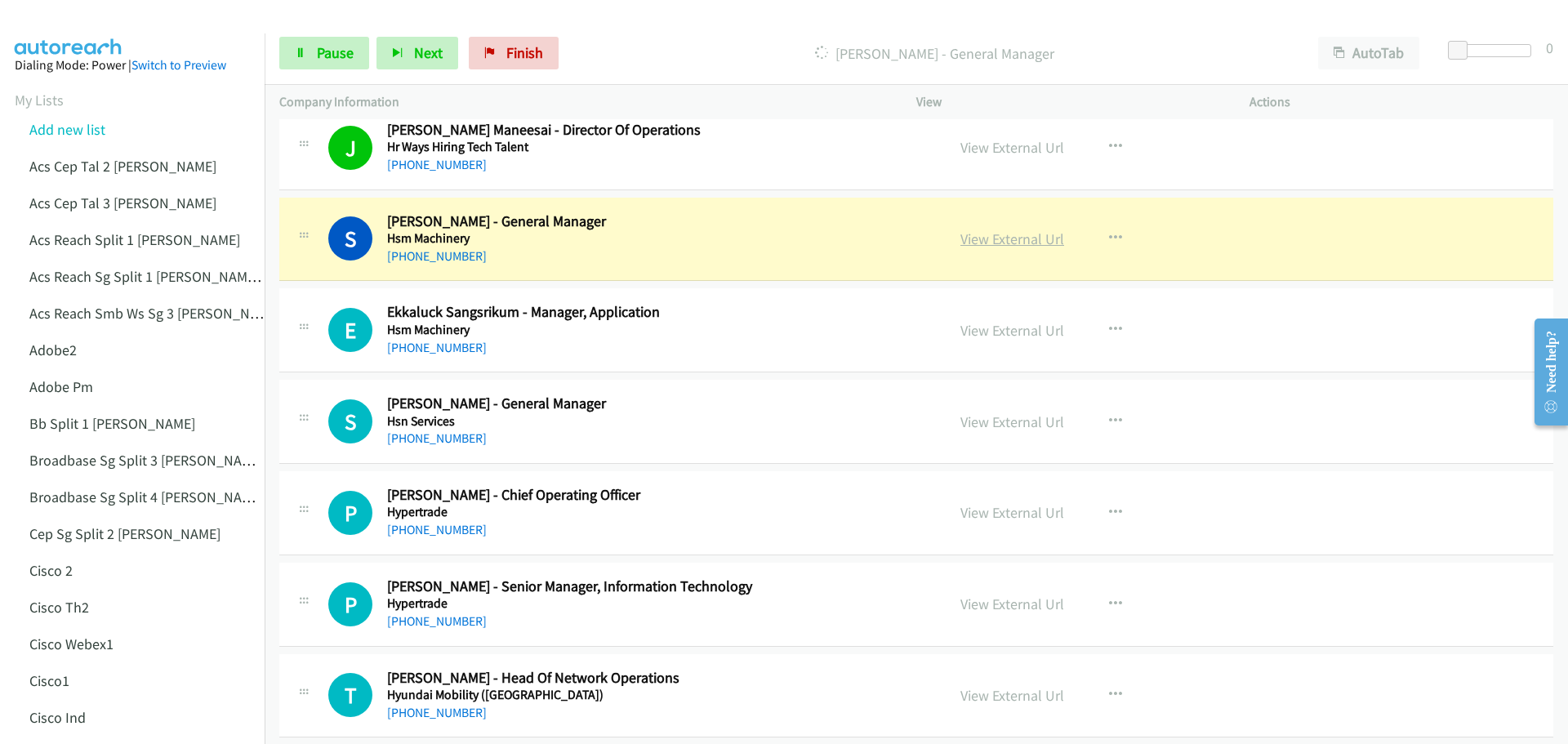
click at [991, 237] on link "View External Url" at bounding box center [1012, 238] width 104 height 19
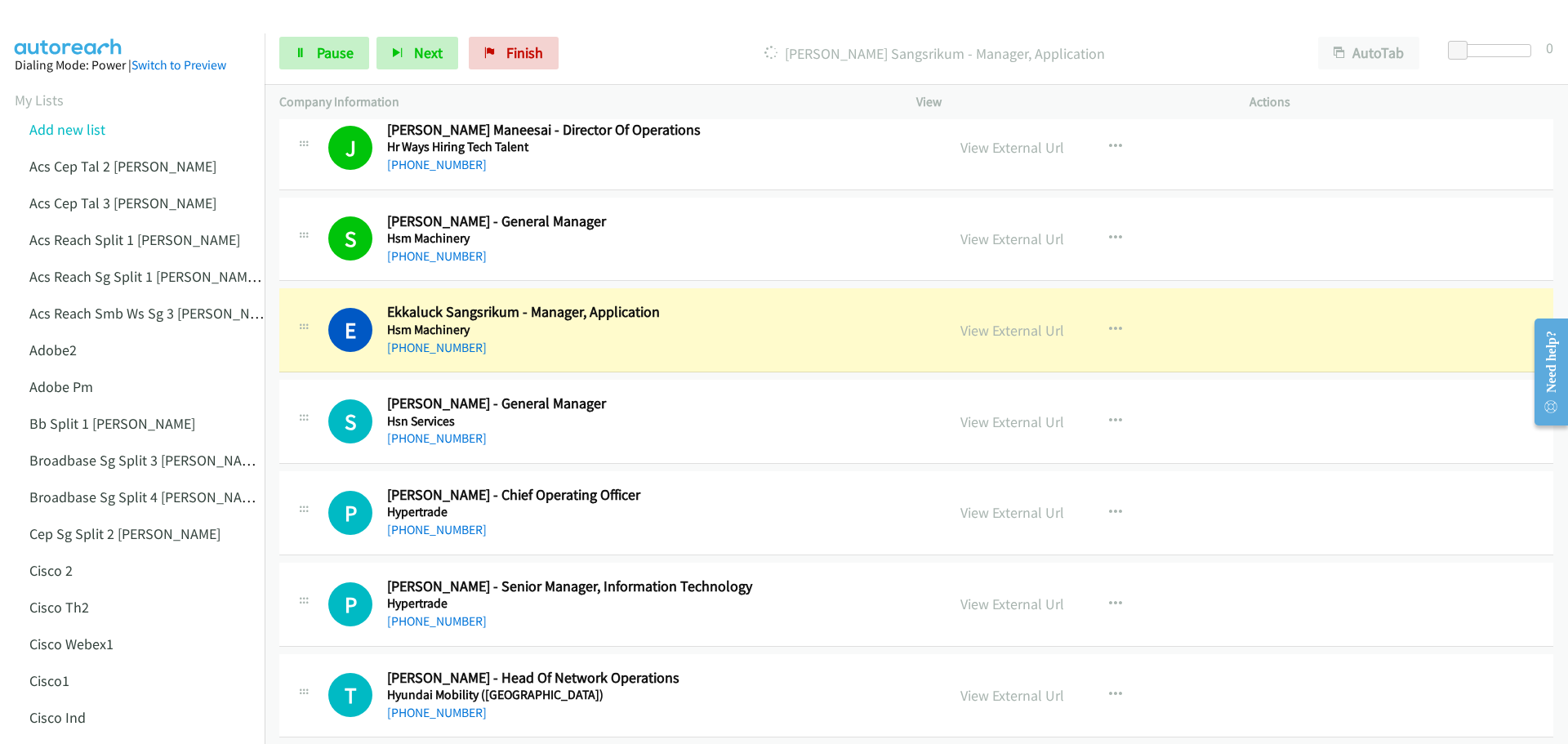
click at [991, 340] on div "View External Url" at bounding box center [1012, 330] width 104 height 22
click at [1003, 325] on link "View External Url" at bounding box center [1012, 330] width 104 height 19
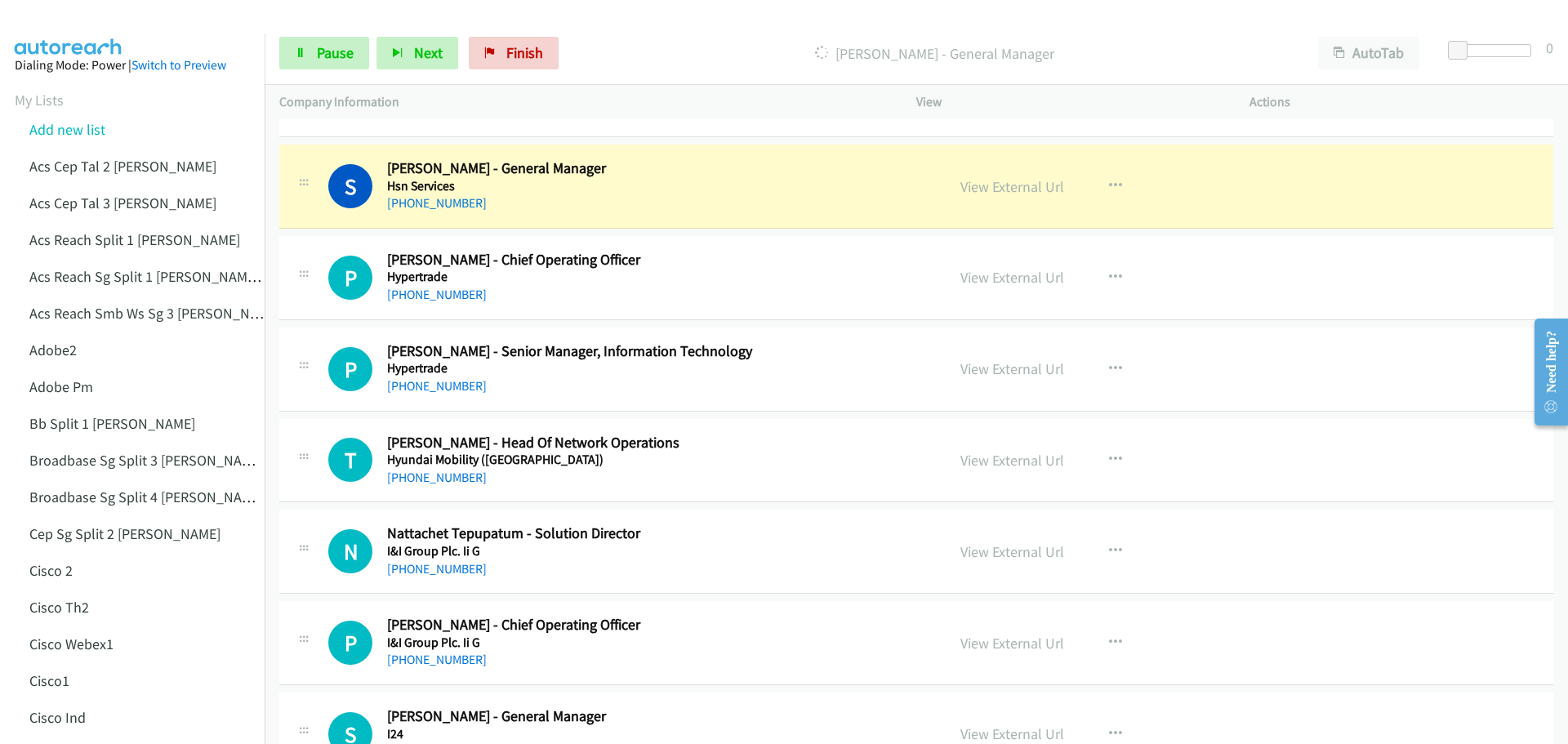
scroll to position [4552, 0]
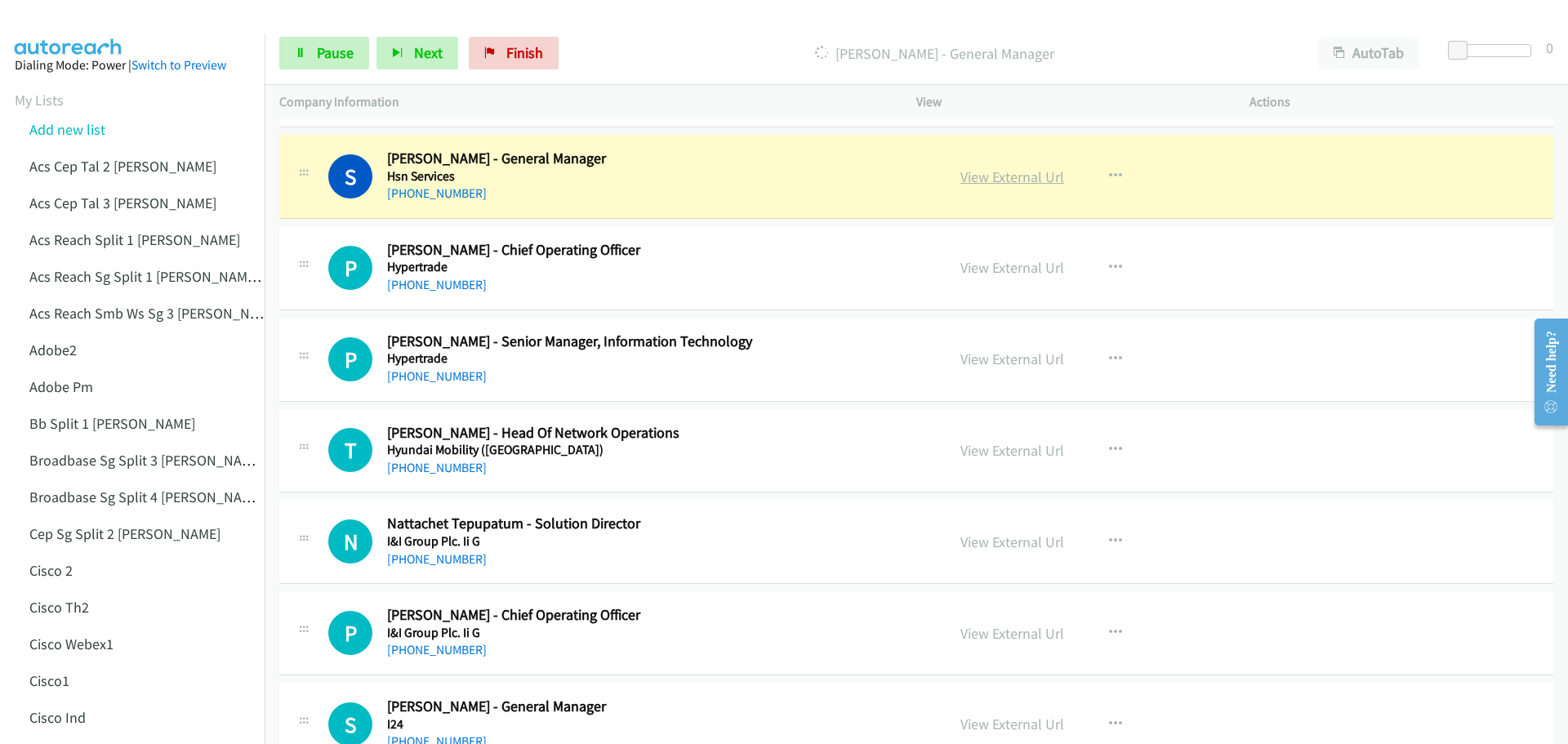
click at [1037, 174] on link "View External Url" at bounding box center [1012, 176] width 104 height 19
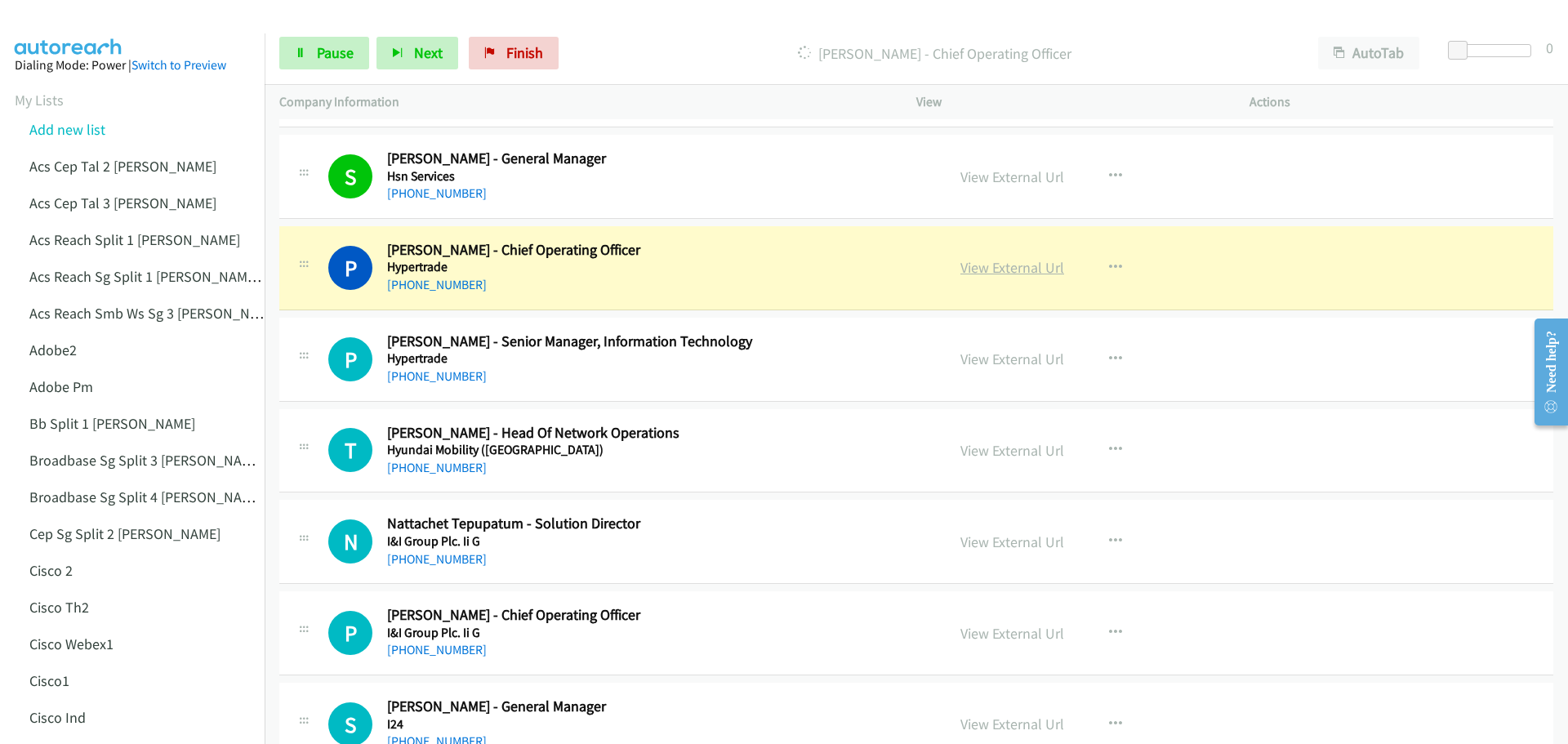
click at [992, 264] on link "View External Url" at bounding box center [1012, 267] width 104 height 19
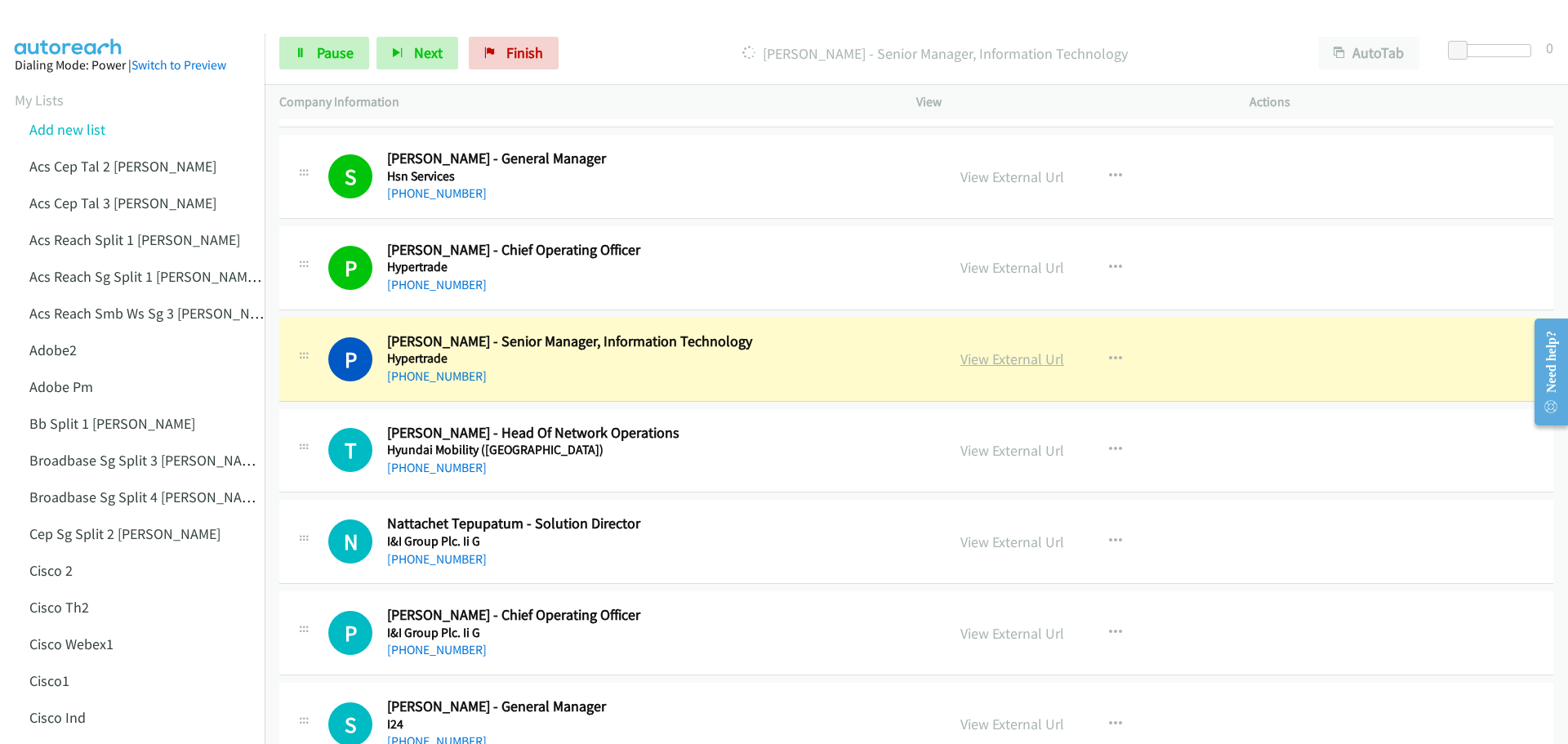
click at [986, 357] on link "View External Url" at bounding box center [1012, 358] width 104 height 19
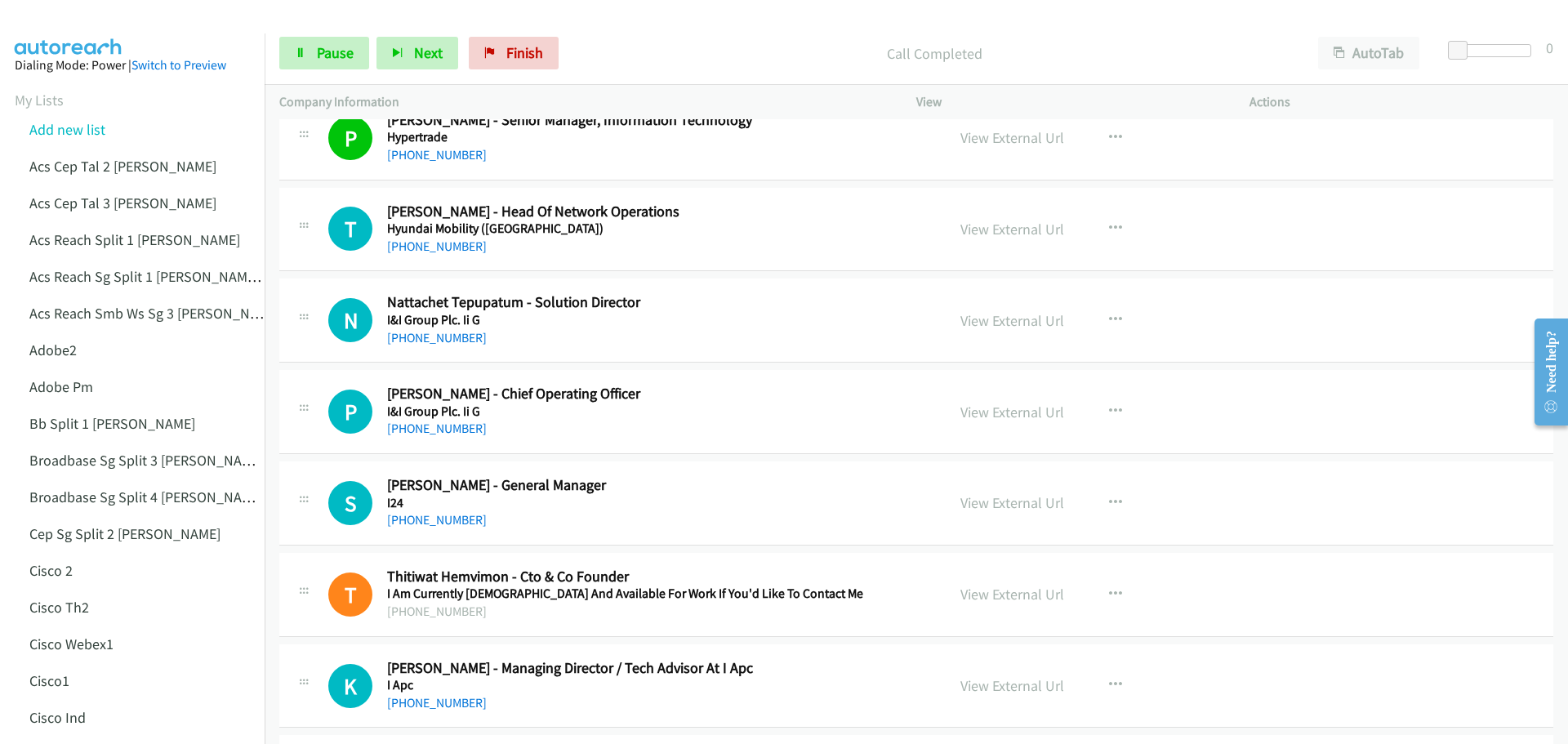
scroll to position [4796, 0]
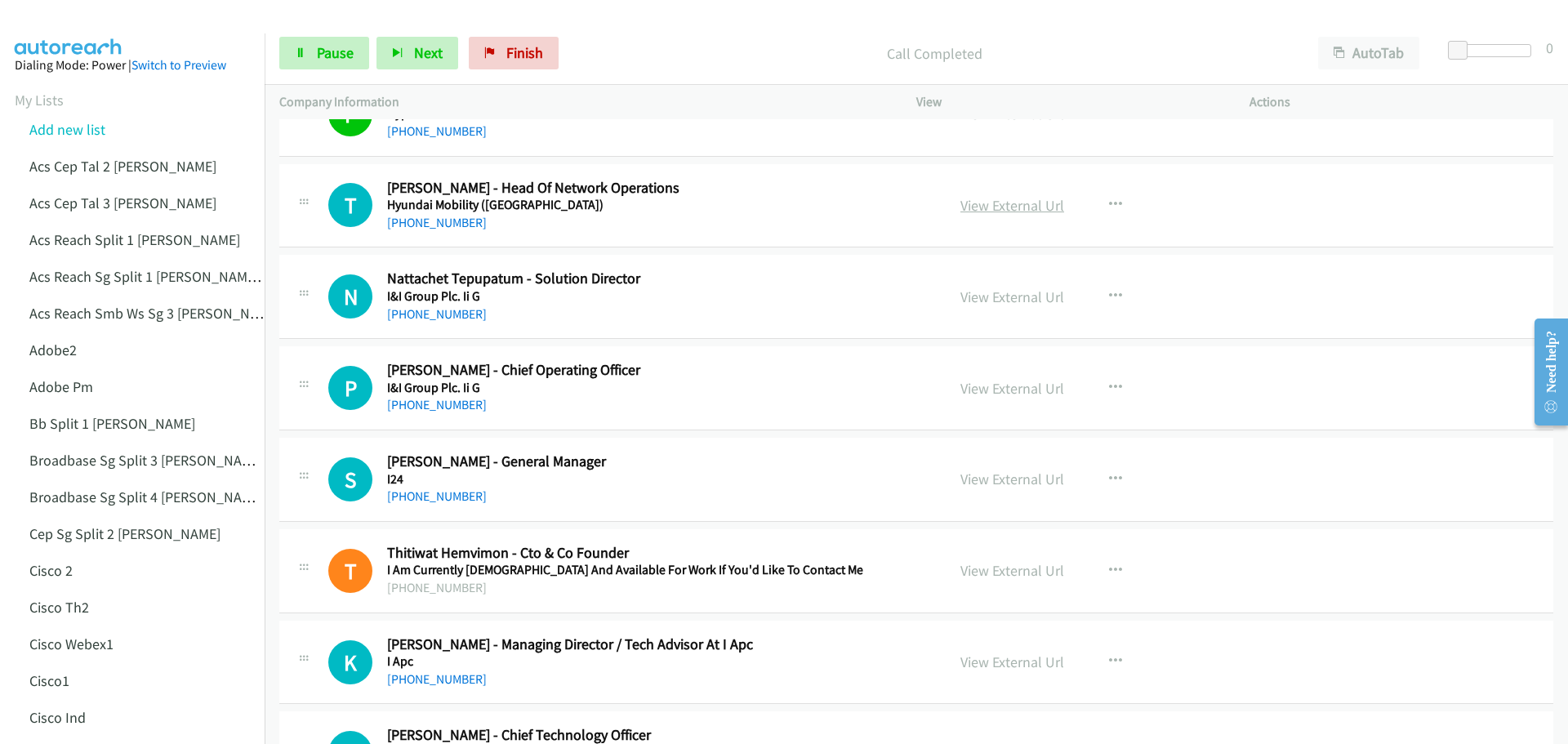
click at [1012, 209] on link "View External Url" at bounding box center [1012, 205] width 104 height 19
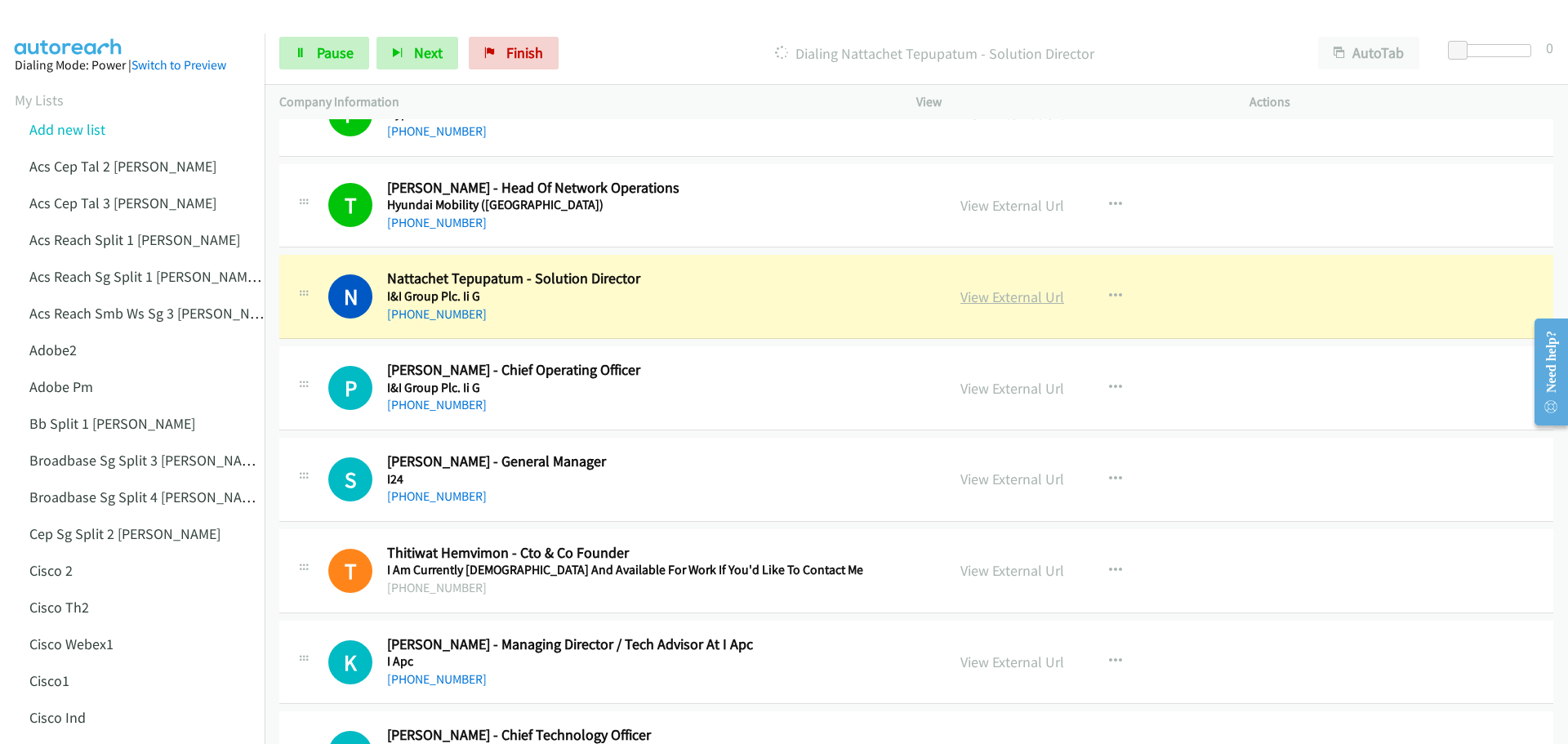
click at [1016, 292] on link "View External Url" at bounding box center [1012, 296] width 104 height 19
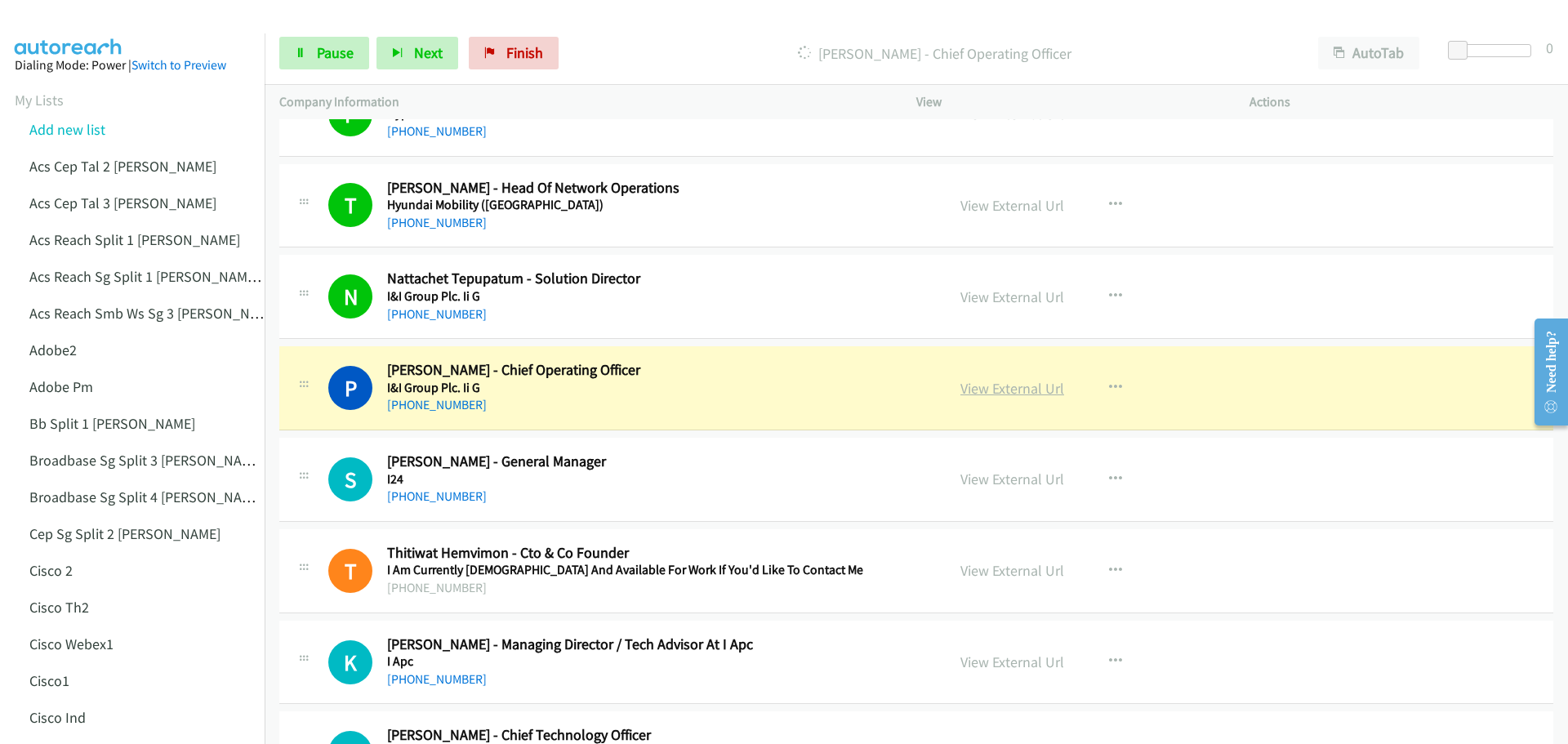
click at [994, 390] on link "View External Url" at bounding box center [1012, 387] width 104 height 19
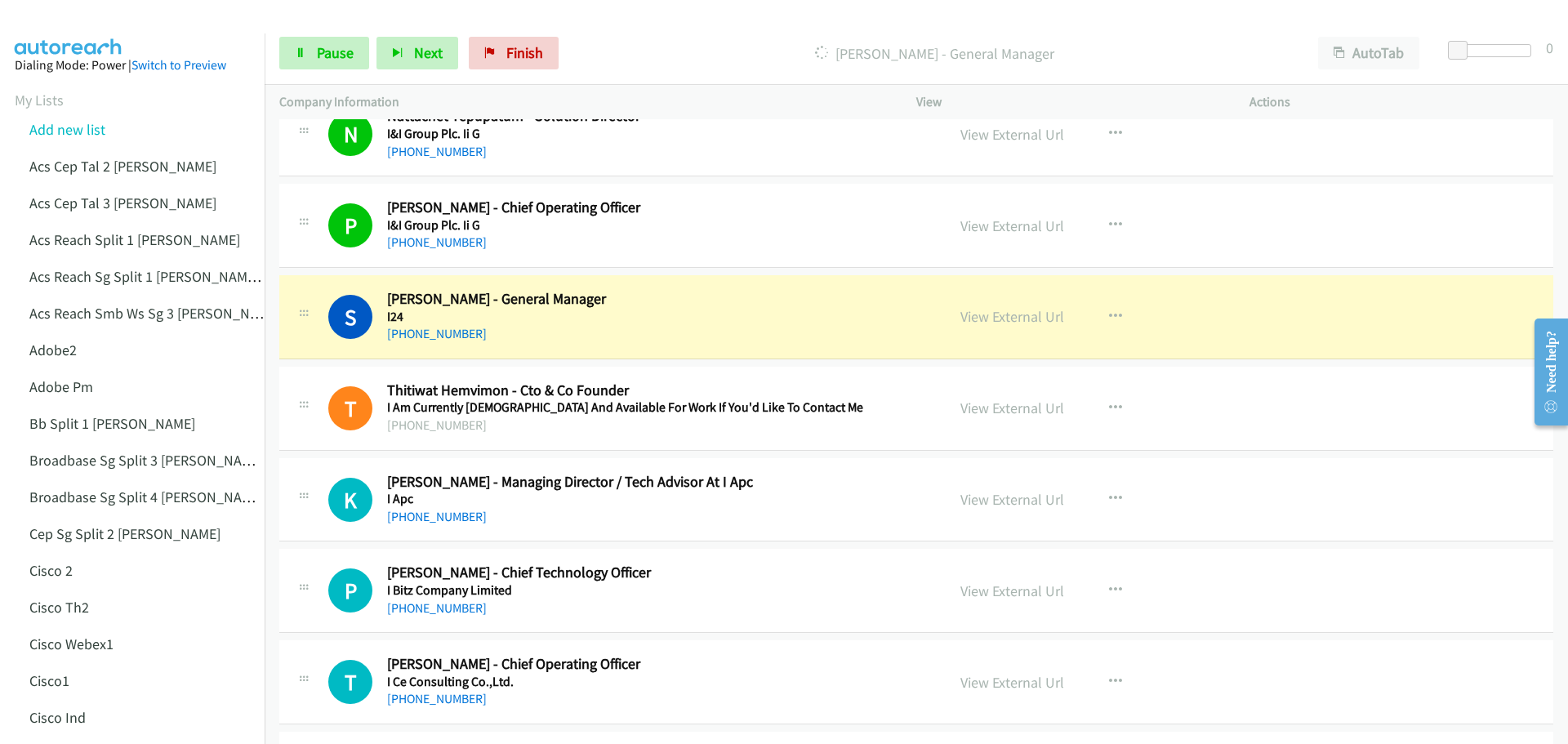
scroll to position [4960, 0]
click at [1003, 312] on link "View External Url" at bounding box center [1012, 315] width 104 height 19
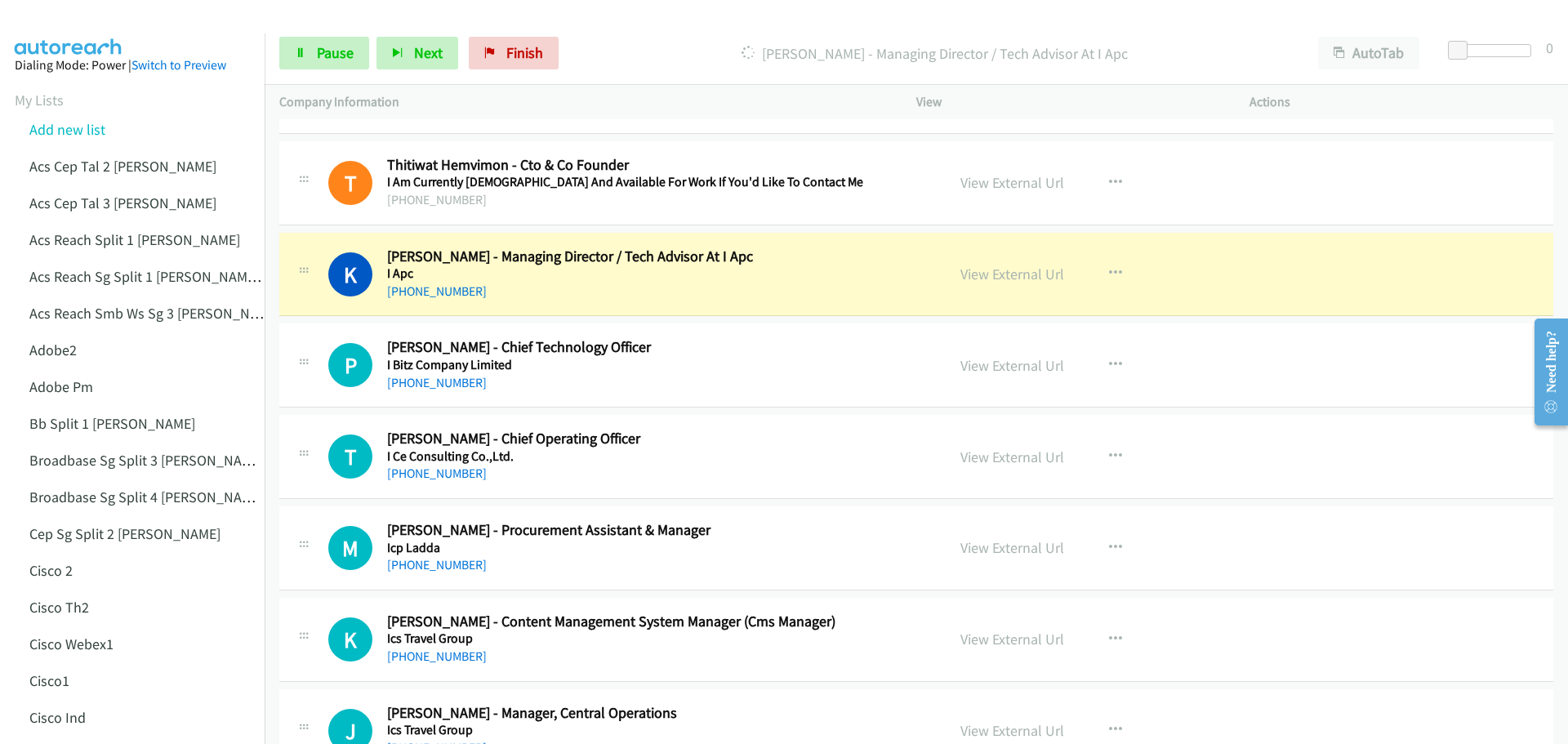
scroll to position [5204, 0]
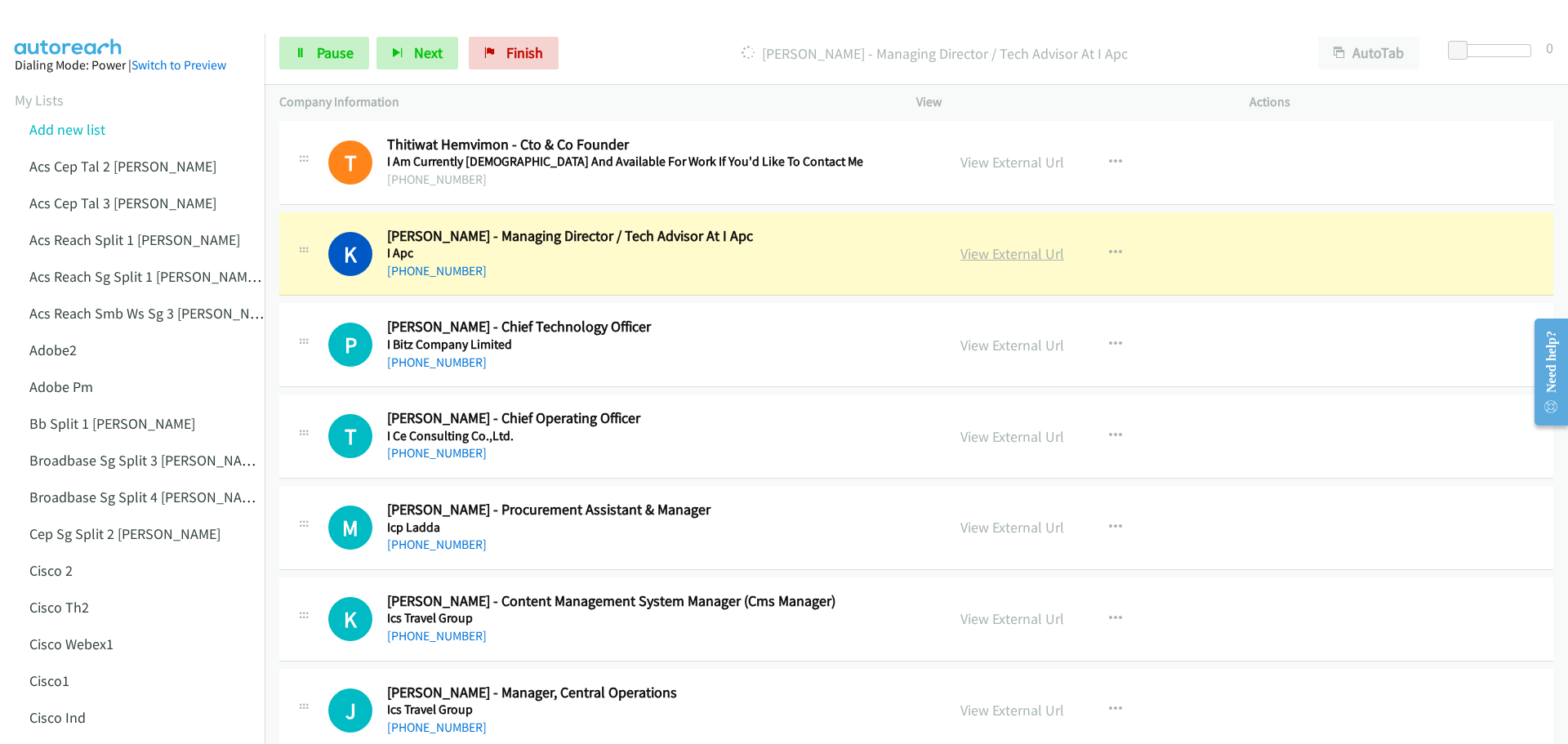
click at [994, 252] on link "View External Url" at bounding box center [1012, 253] width 104 height 19
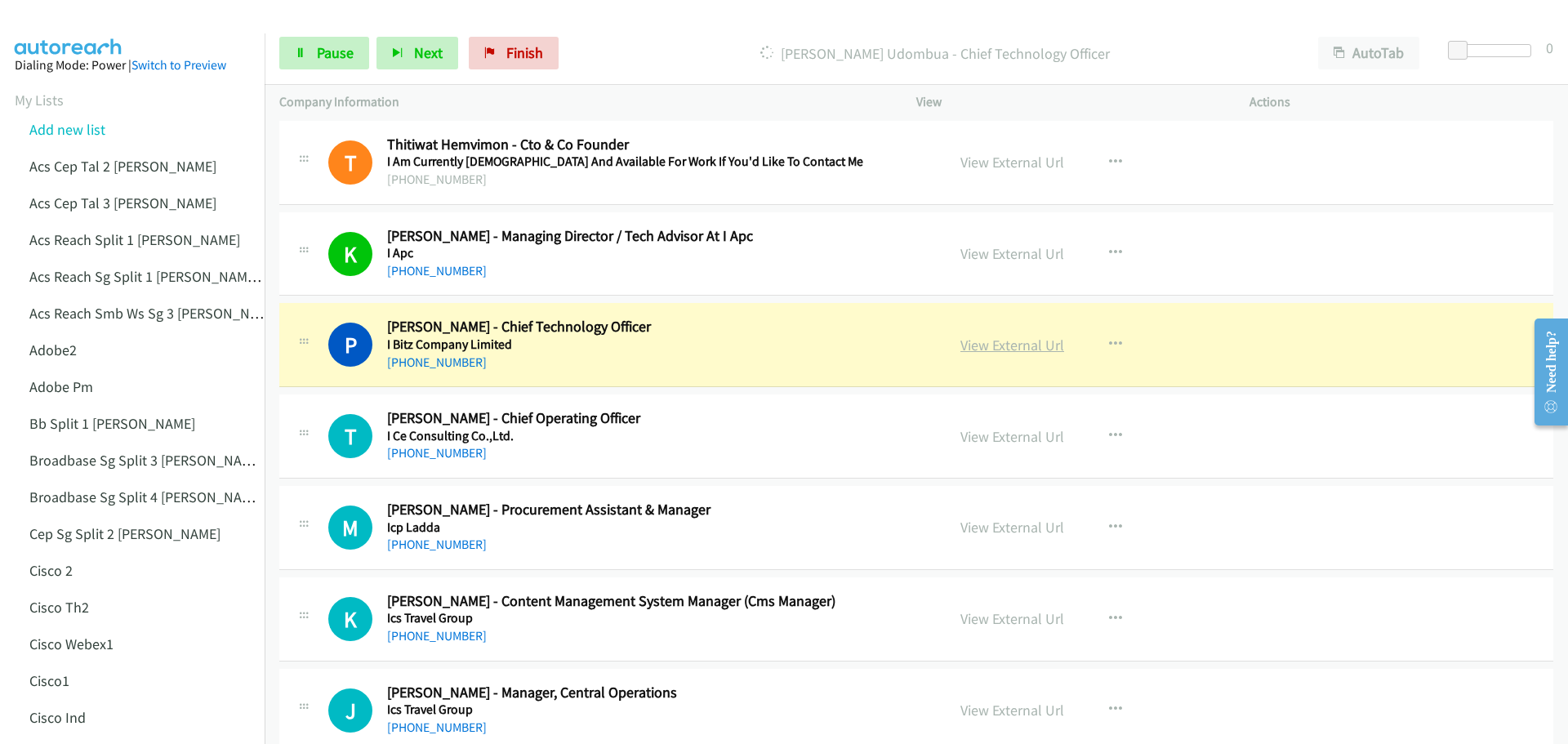
click at [970, 345] on link "View External Url" at bounding box center [1012, 345] width 104 height 19
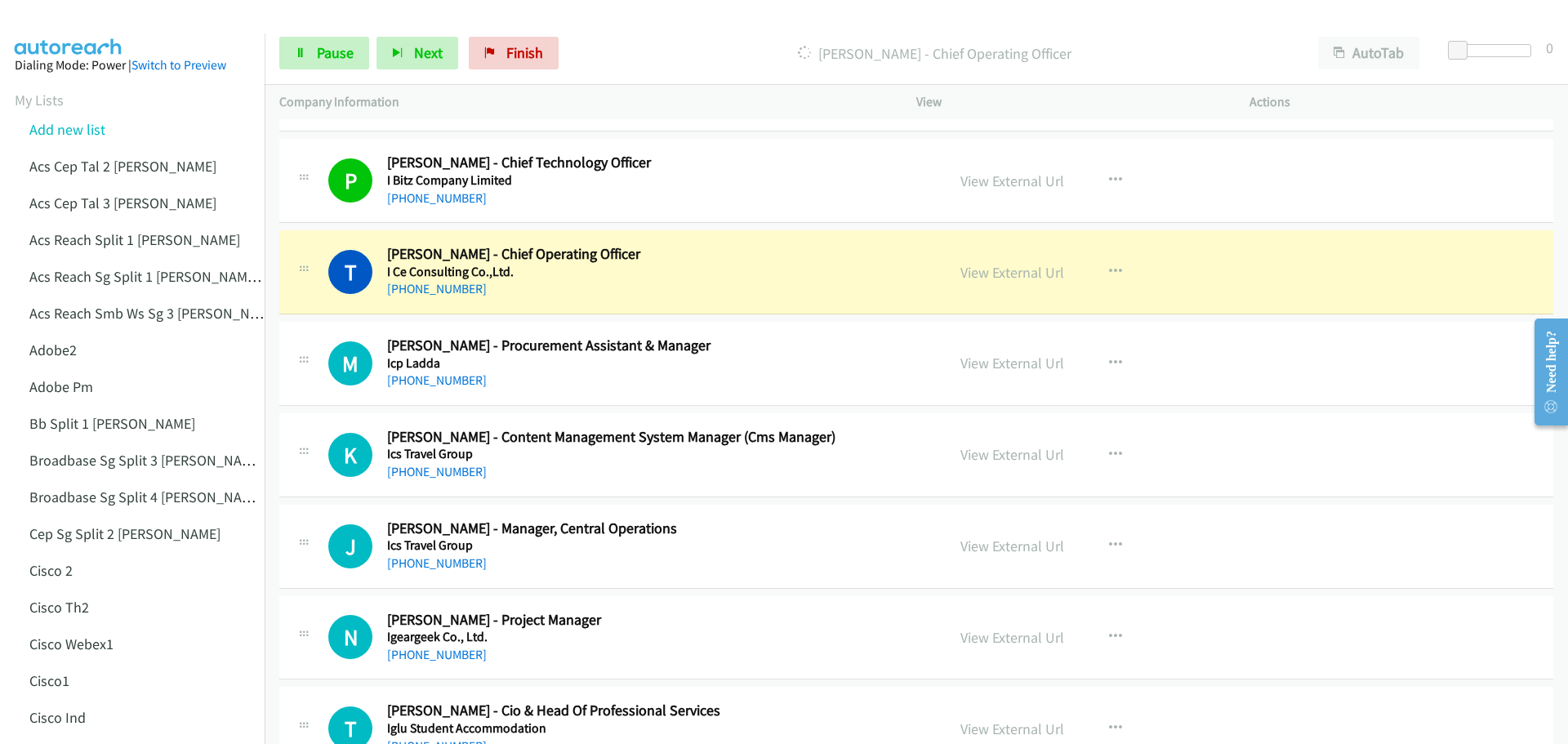
scroll to position [5368, 0]
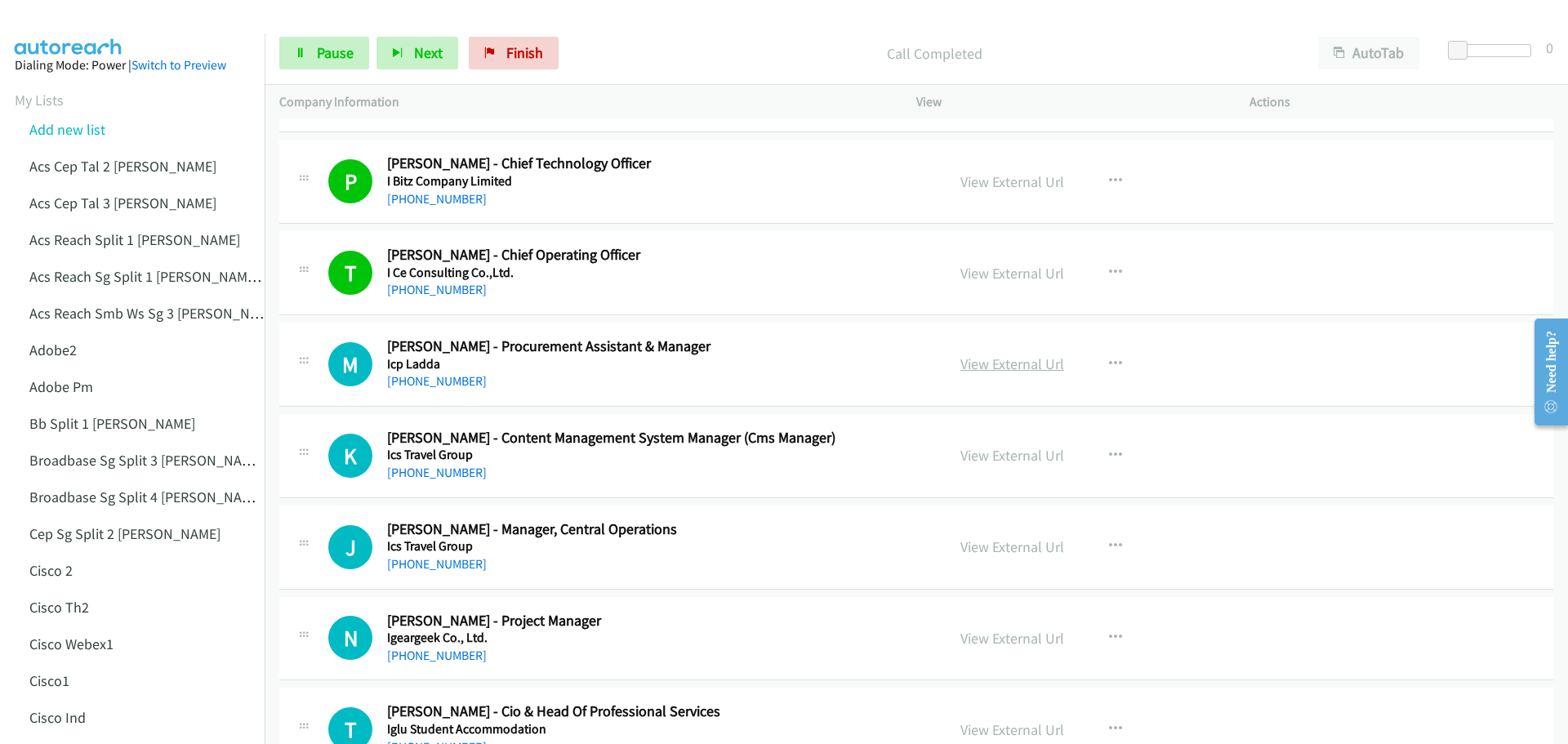
click at [997, 359] on link "View External Url" at bounding box center [1012, 363] width 104 height 19
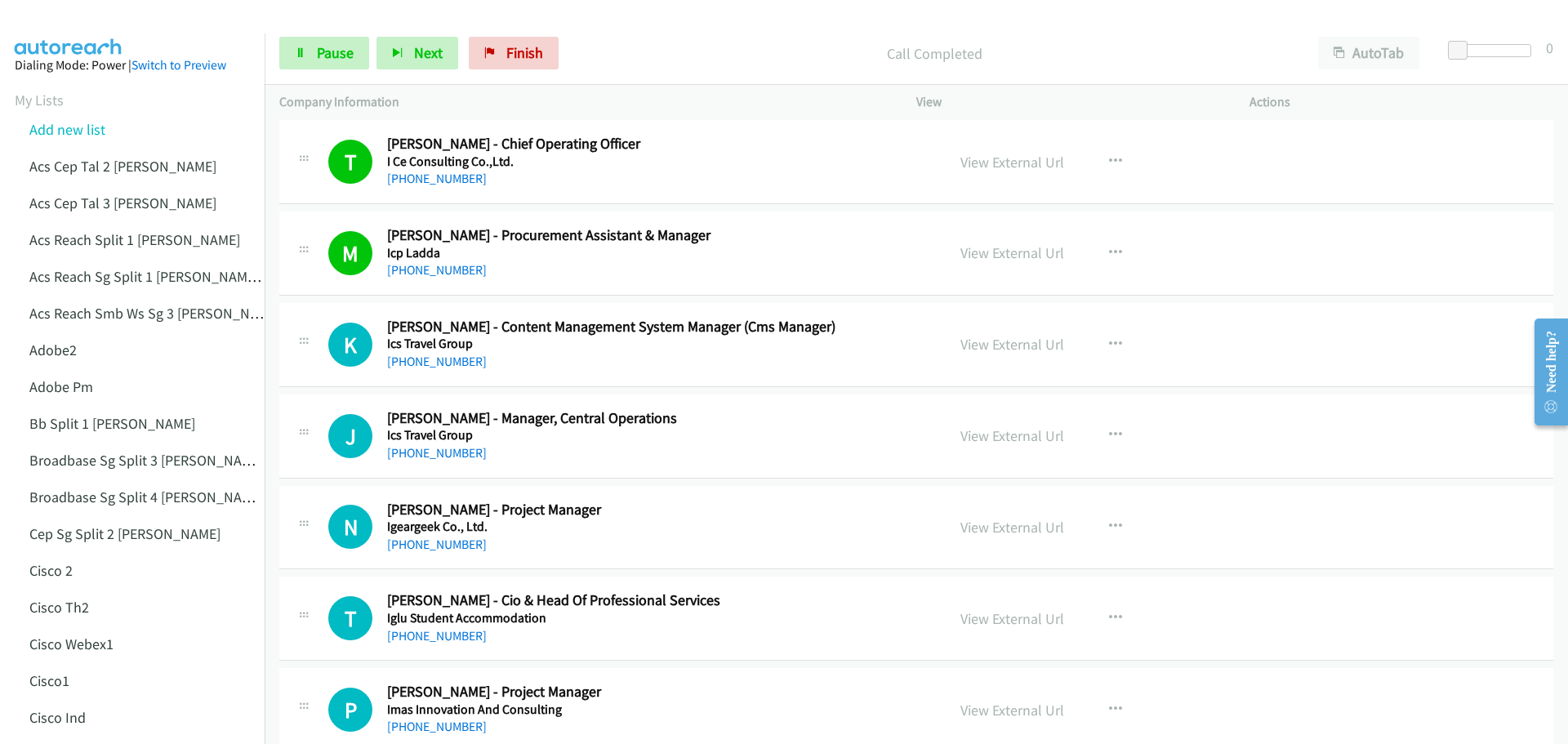
scroll to position [5613, 0]
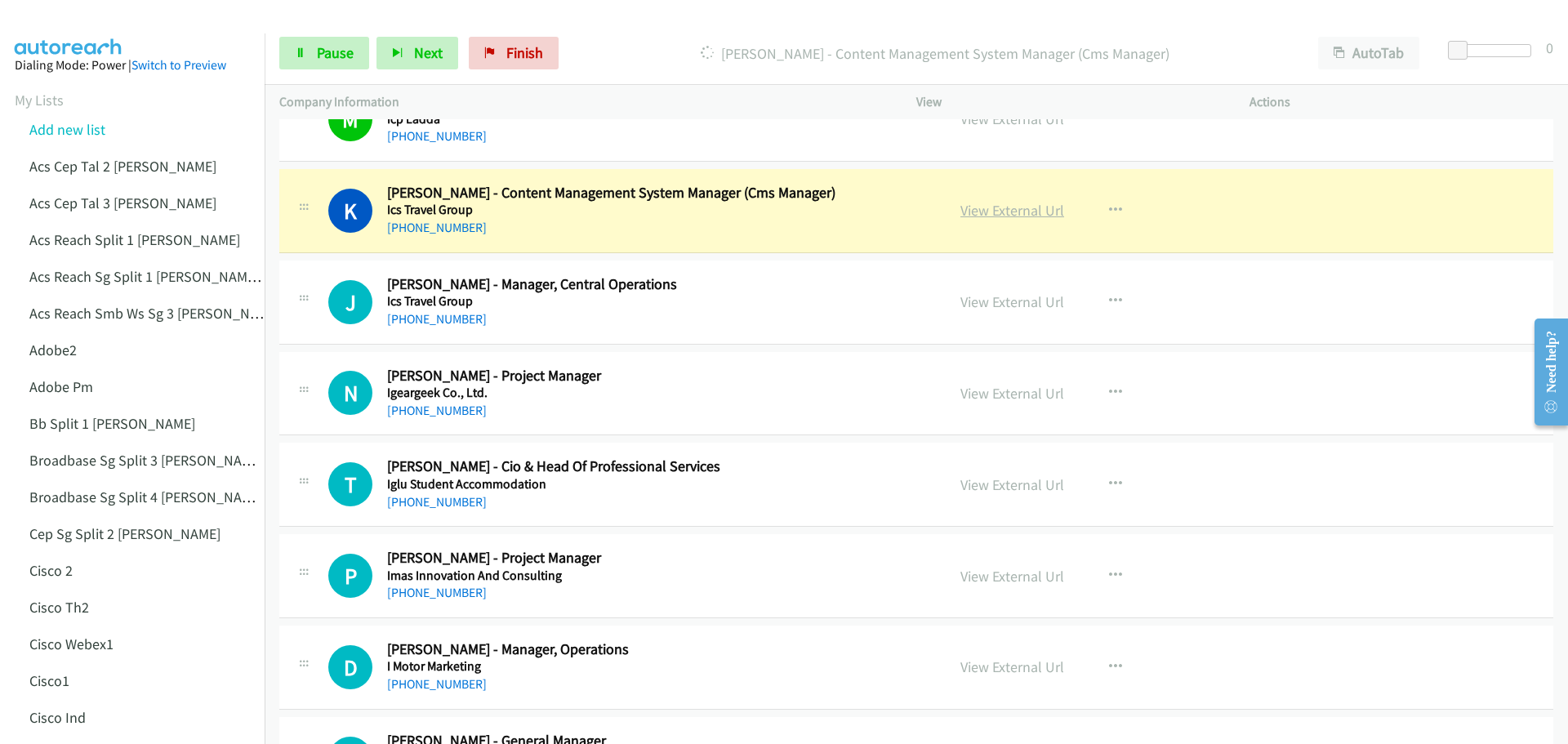
click at [1004, 212] on link "View External Url" at bounding box center [1012, 209] width 104 height 19
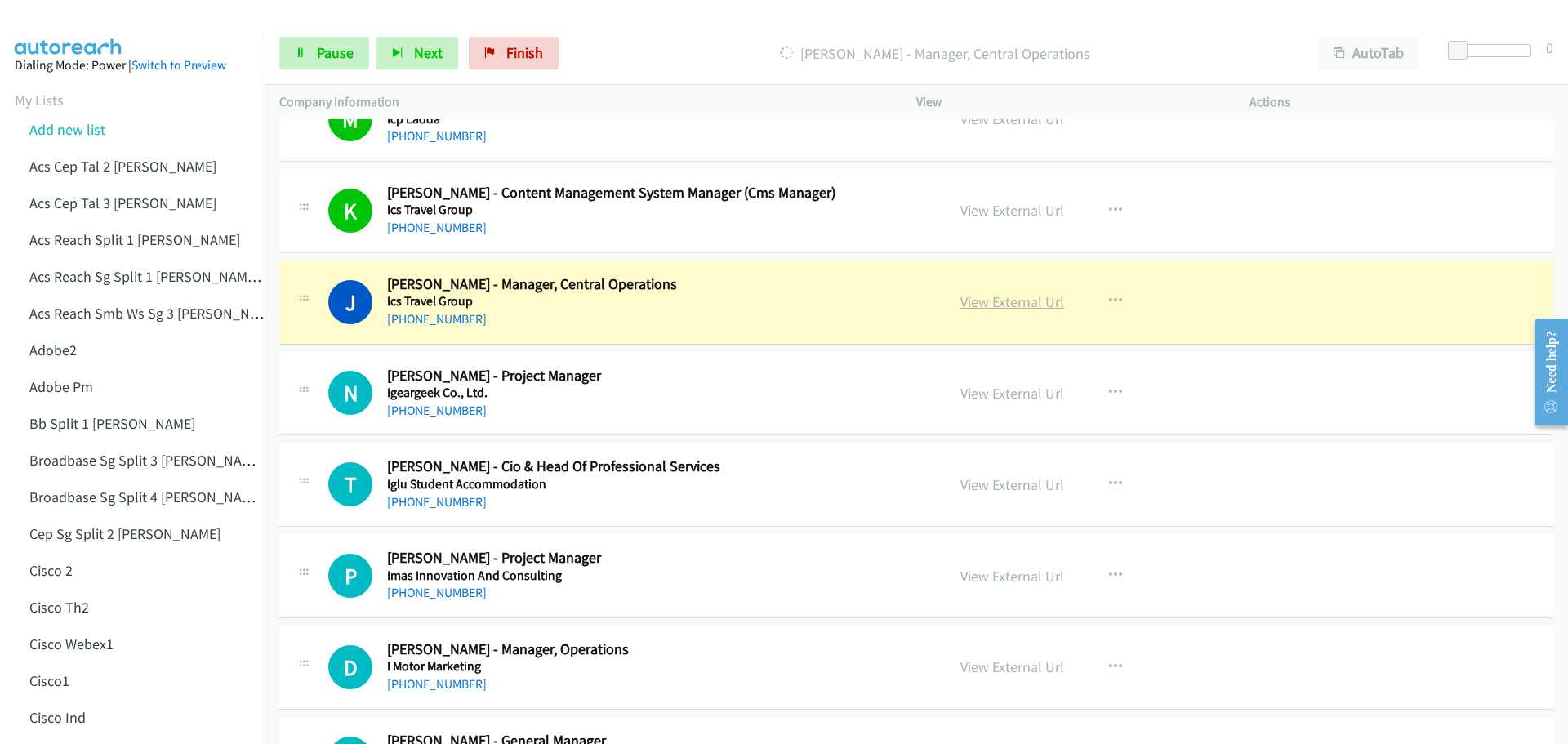
click at [988, 309] on link "View External Url" at bounding box center [1012, 302] width 104 height 19
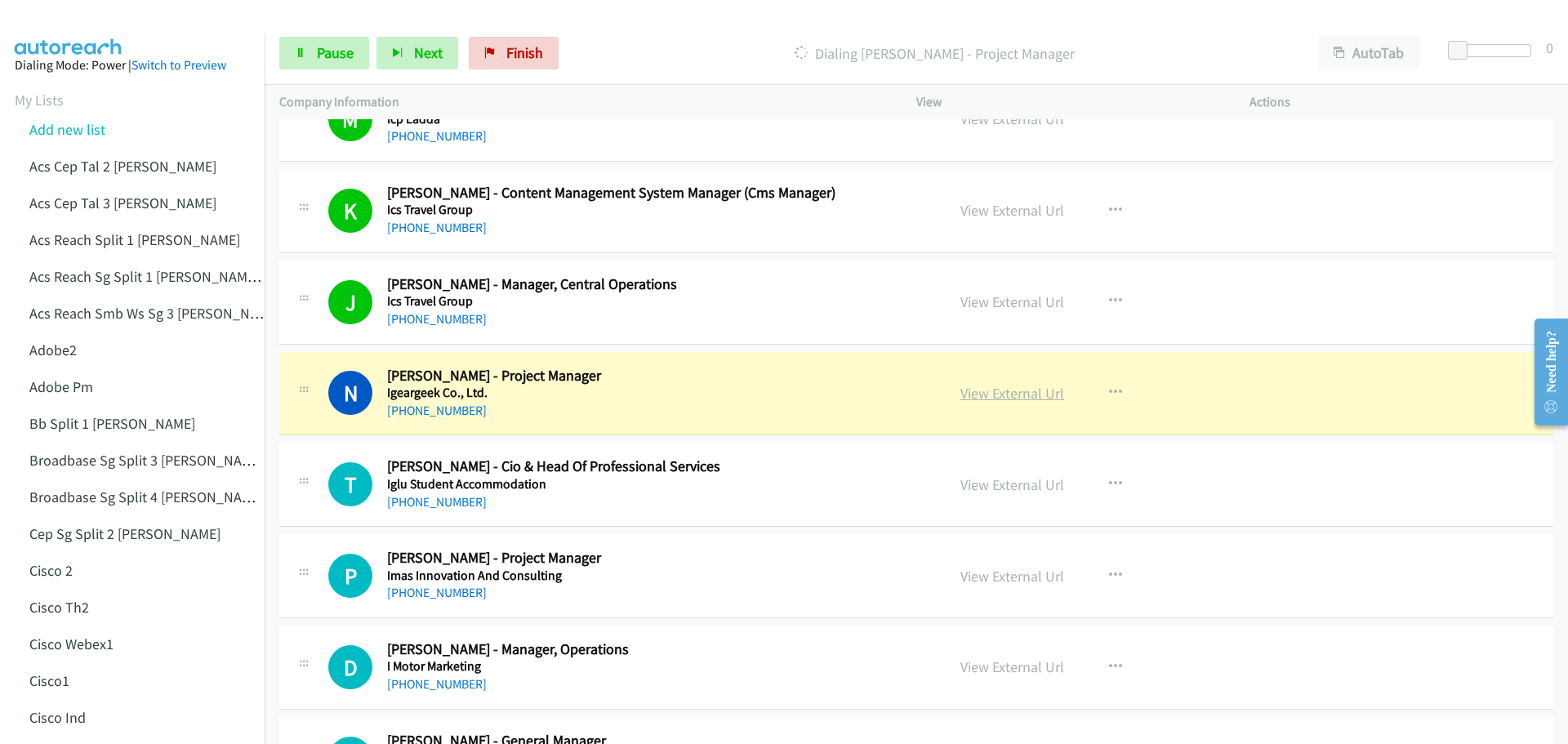
click at [1011, 395] on link "View External Url" at bounding box center [1012, 393] width 104 height 19
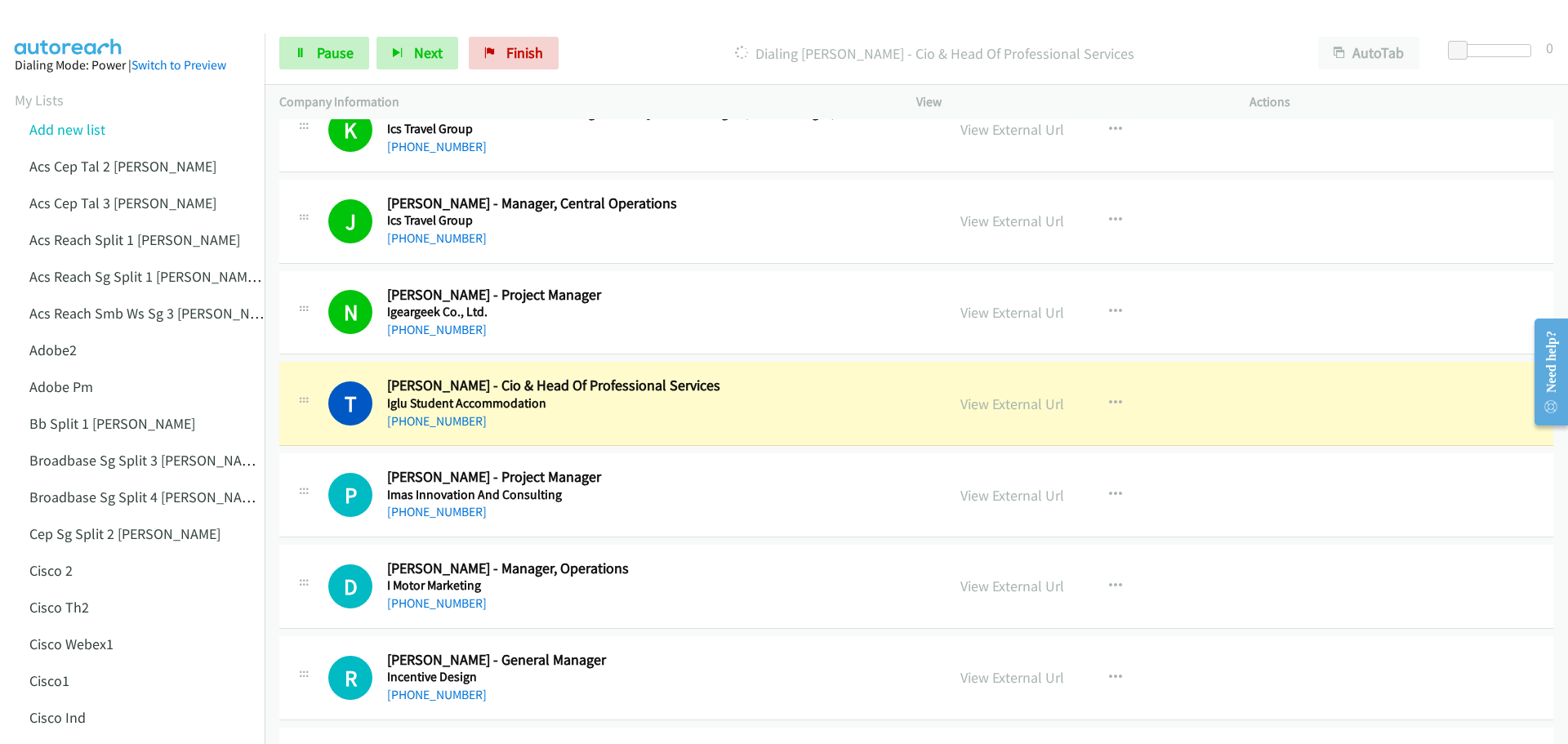
scroll to position [5694, 0]
click at [991, 405] on link "View External Url" at bounding box center [1012, 403] width 104 height 19
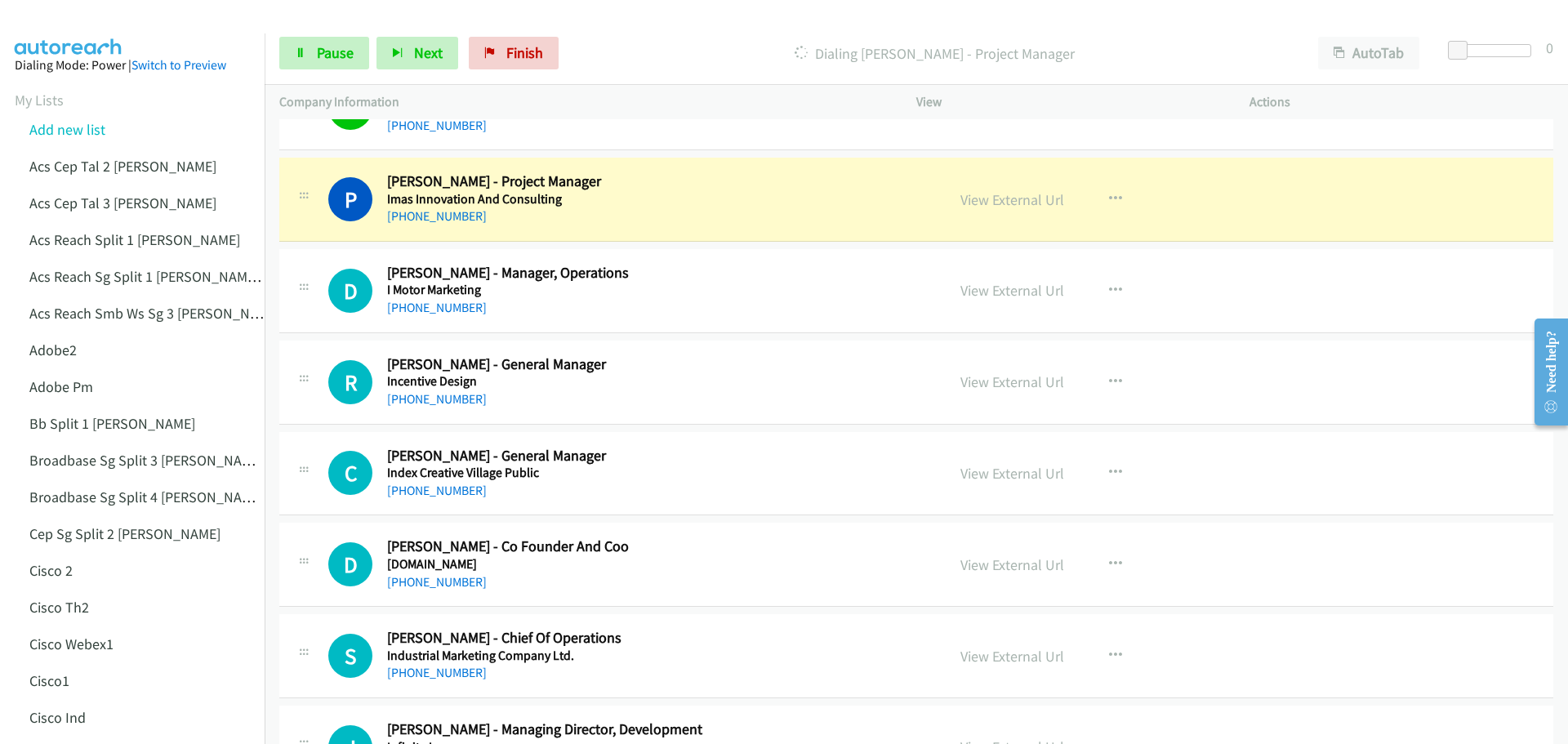
scroll to position [6021, 0]
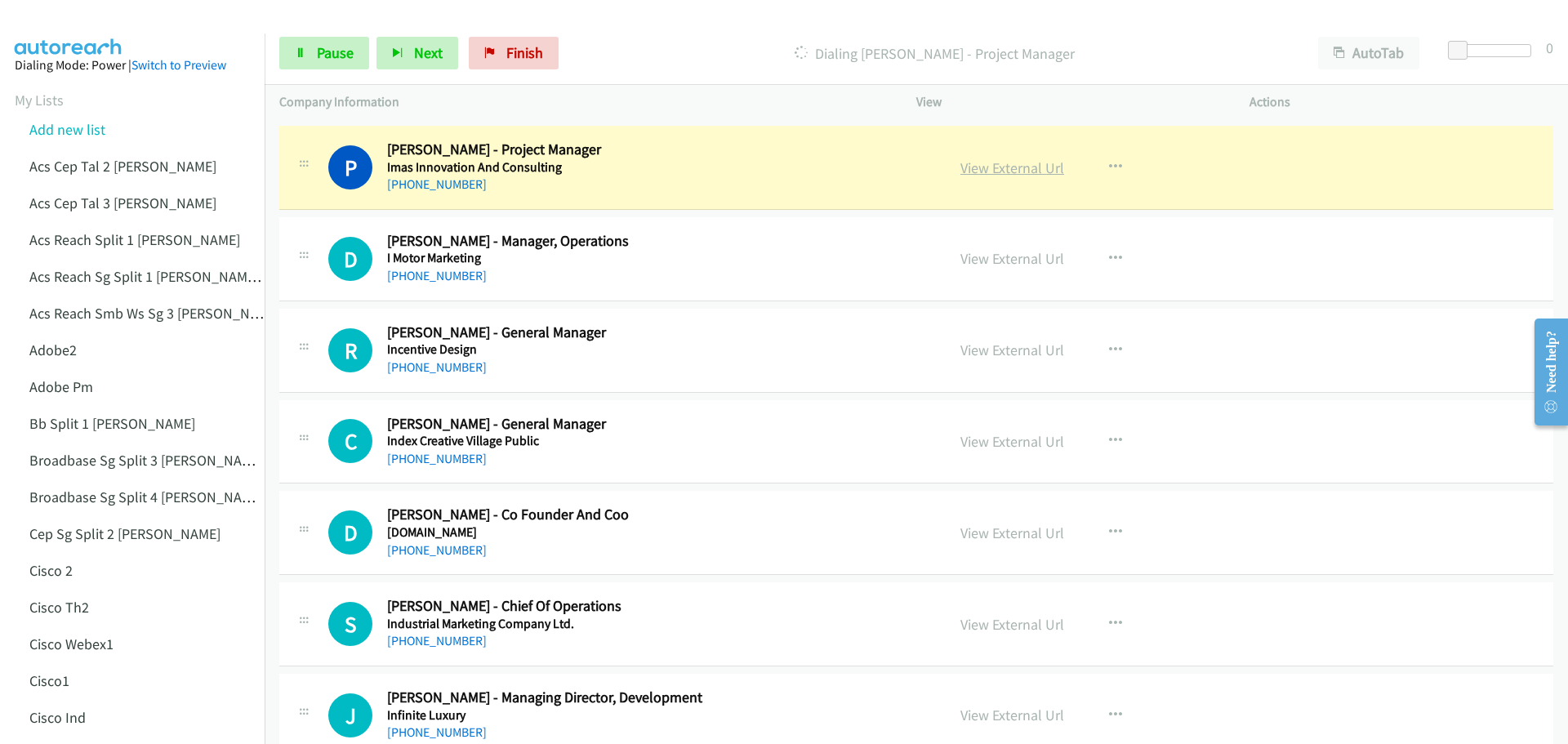
click at [993, 166] on link "View External Url" at bounding box center [1012, 167] width 104 height 19
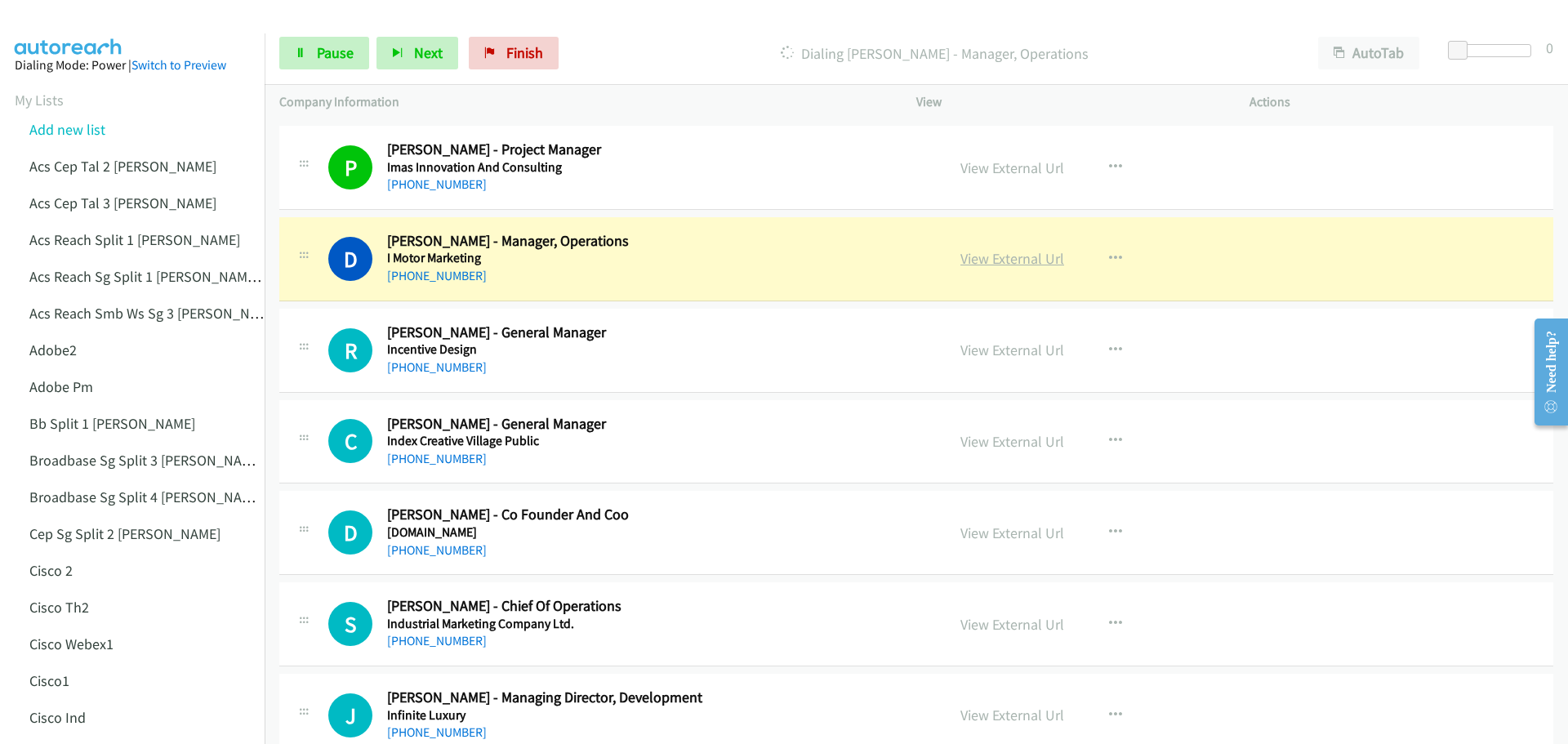
click at [1009, 259] on link "View External Url" at bounding box center [1012, 258] width 104 height 19
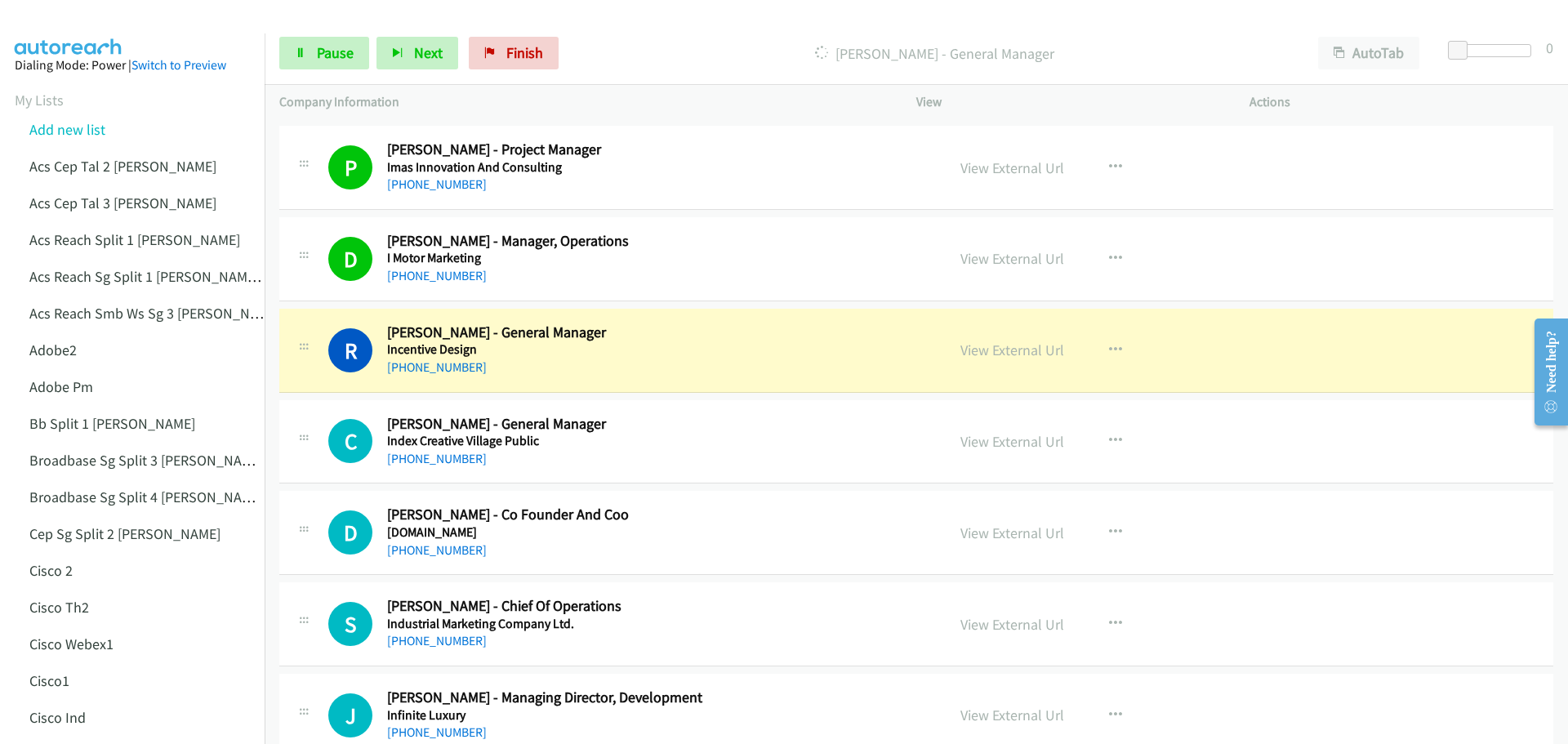
scroll to position [6102, 0]
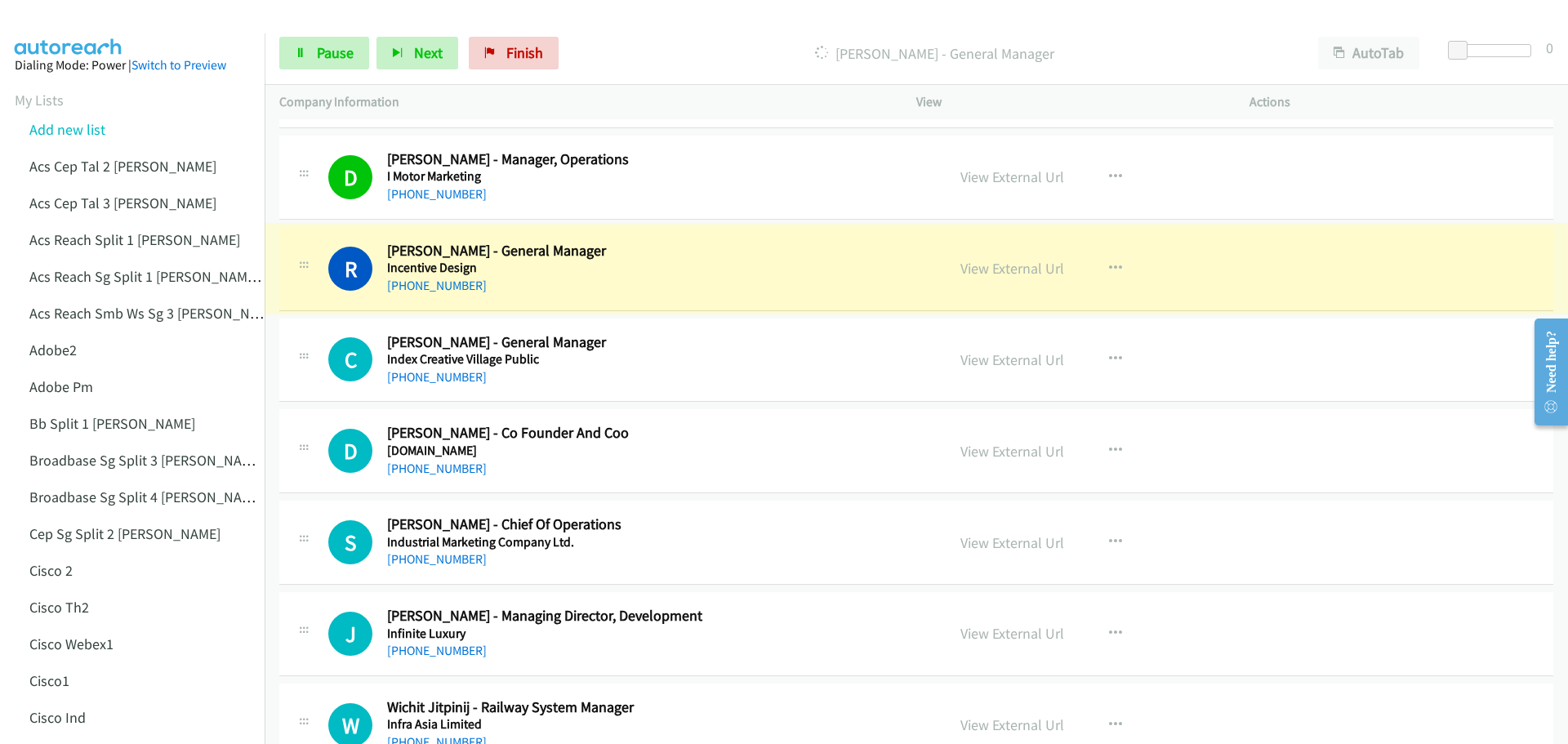
click at [988, 264] on link "View External Url" at bounding box center [1012, 268] width 104 height 19
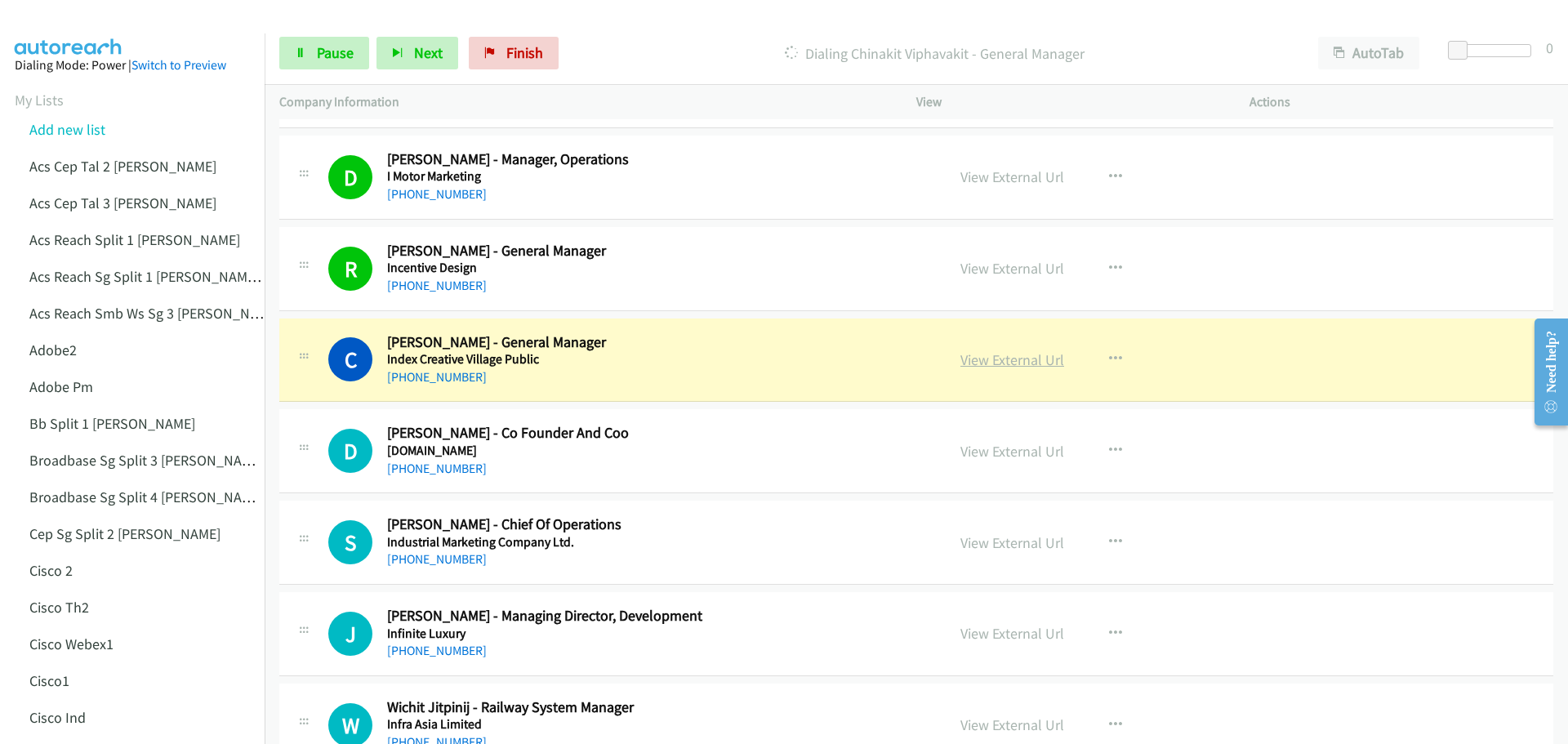
click at [1008, 353] on link "View External Url" at bounding box center [1012, 359] width 104 height 19
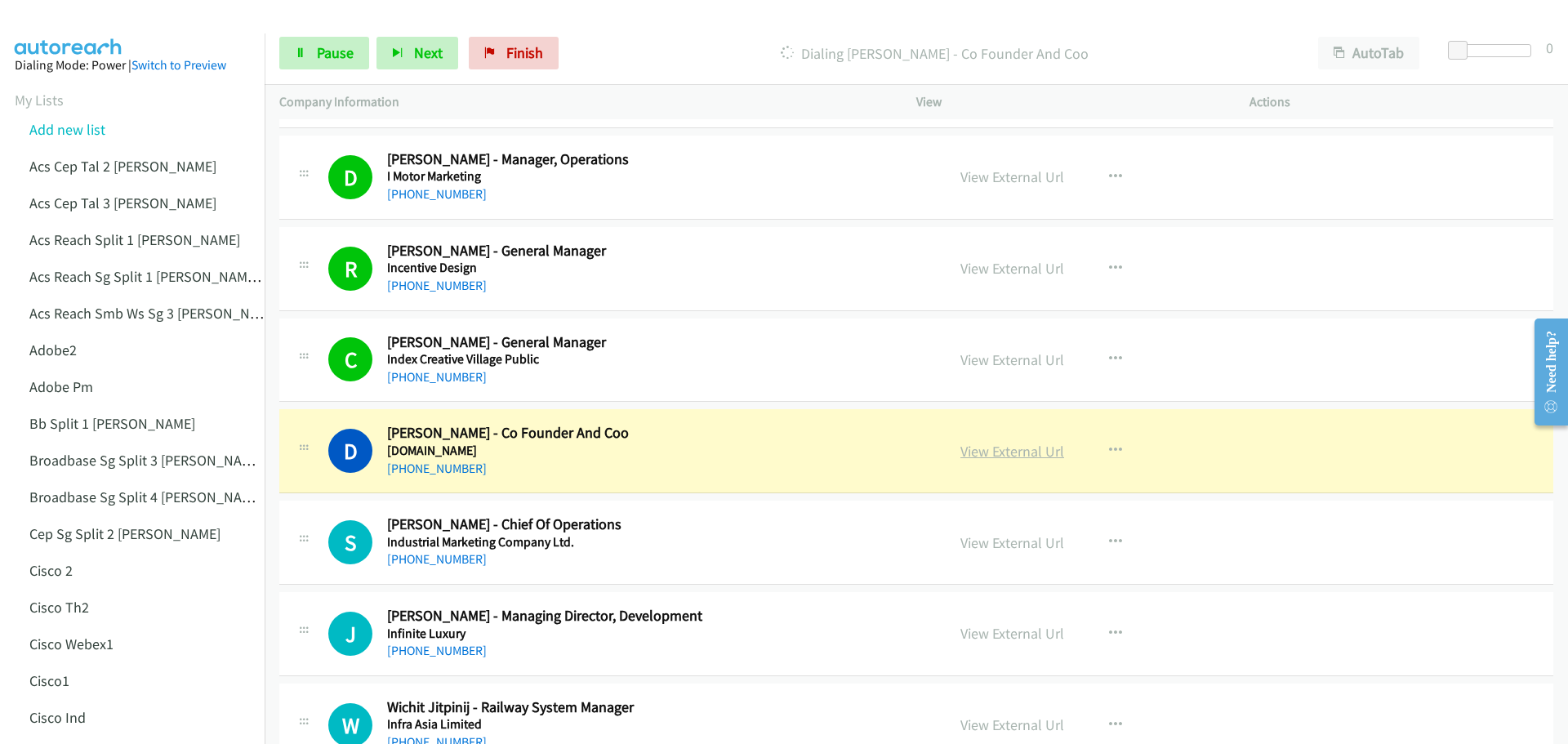
click at [1013, 451] on link "View External Url" at bounding box center [1012, 451] width 104 height 19
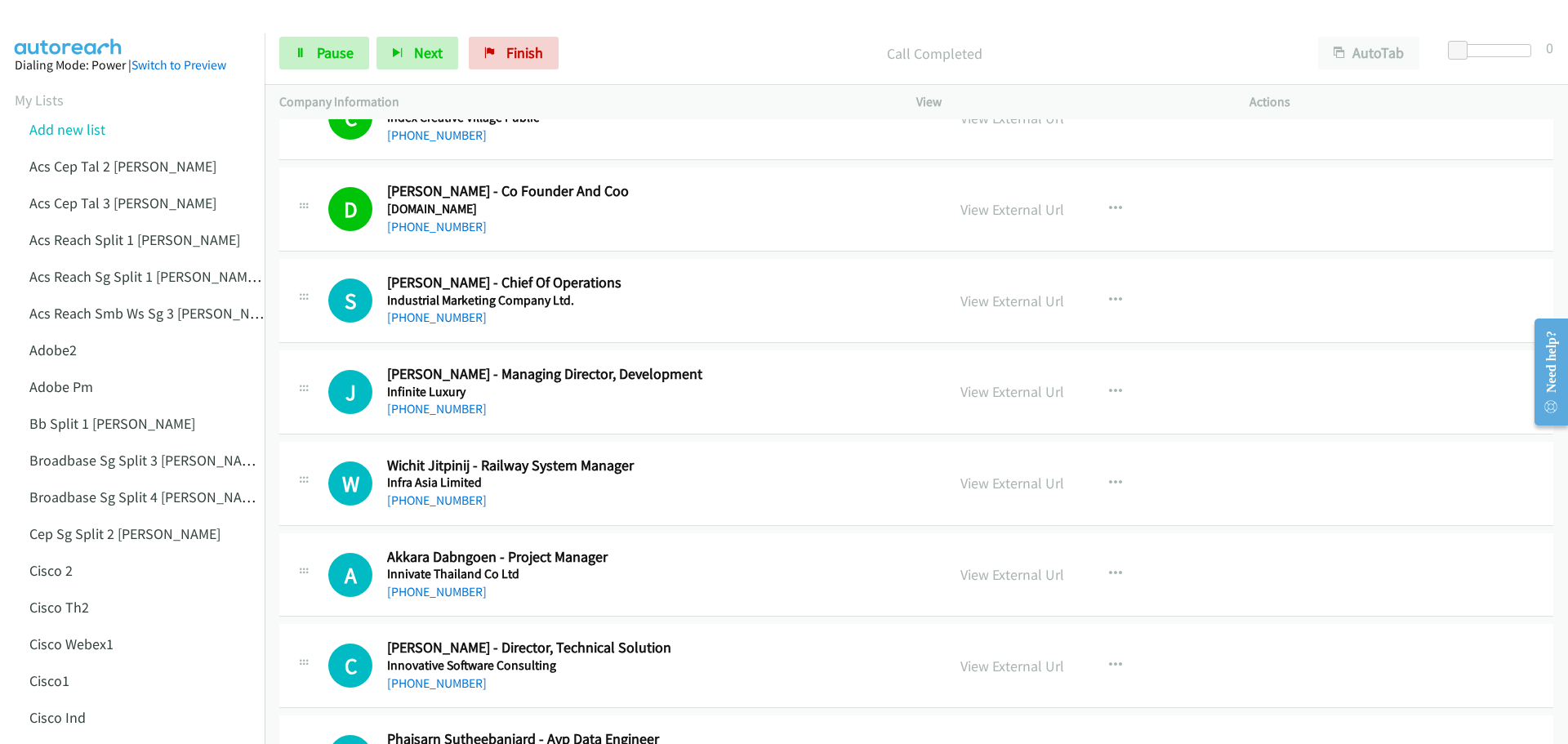
scroll to position [6347, 0]
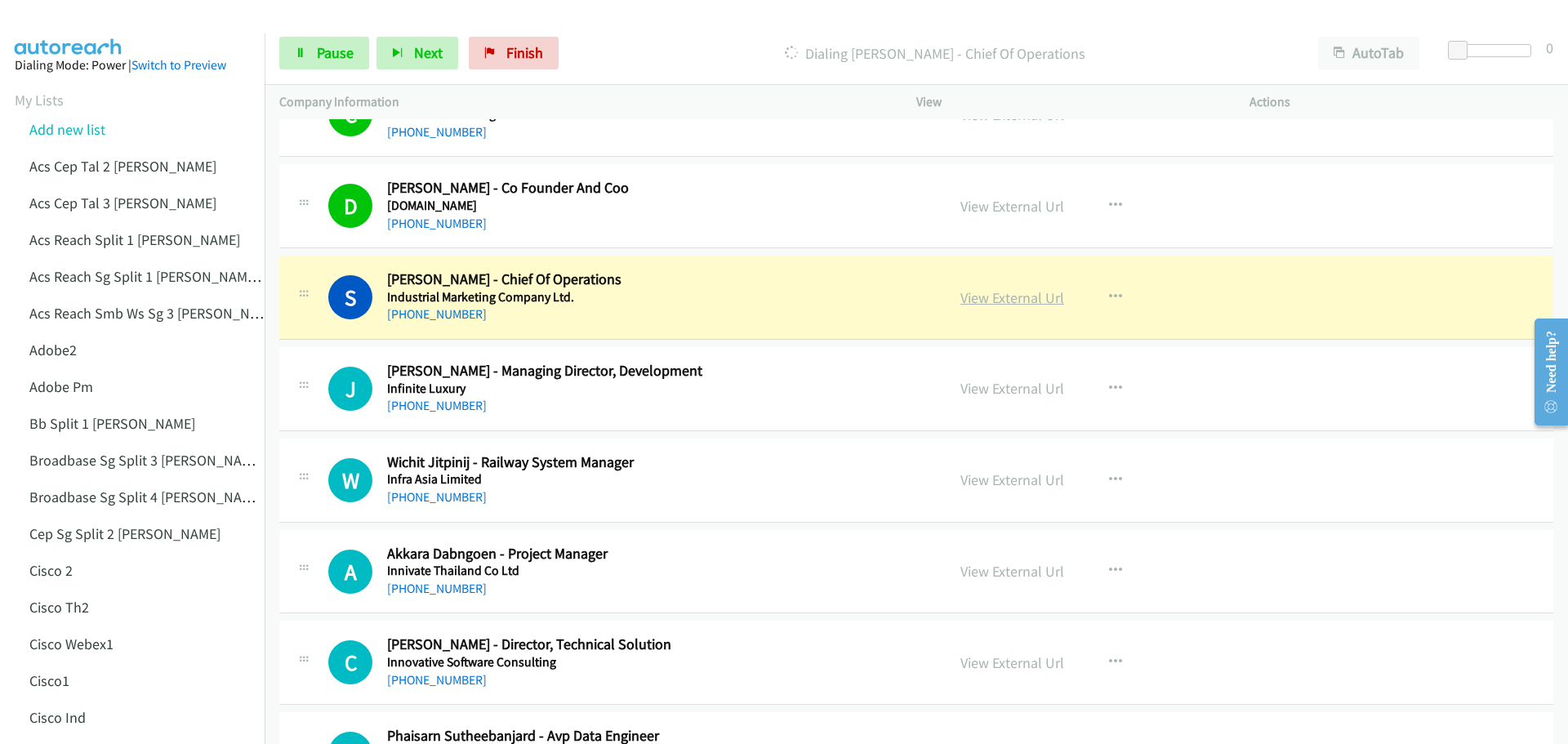
click at [1006, 299] on link "View External Url" at bounding box center [1012, 297] width 104 height 19
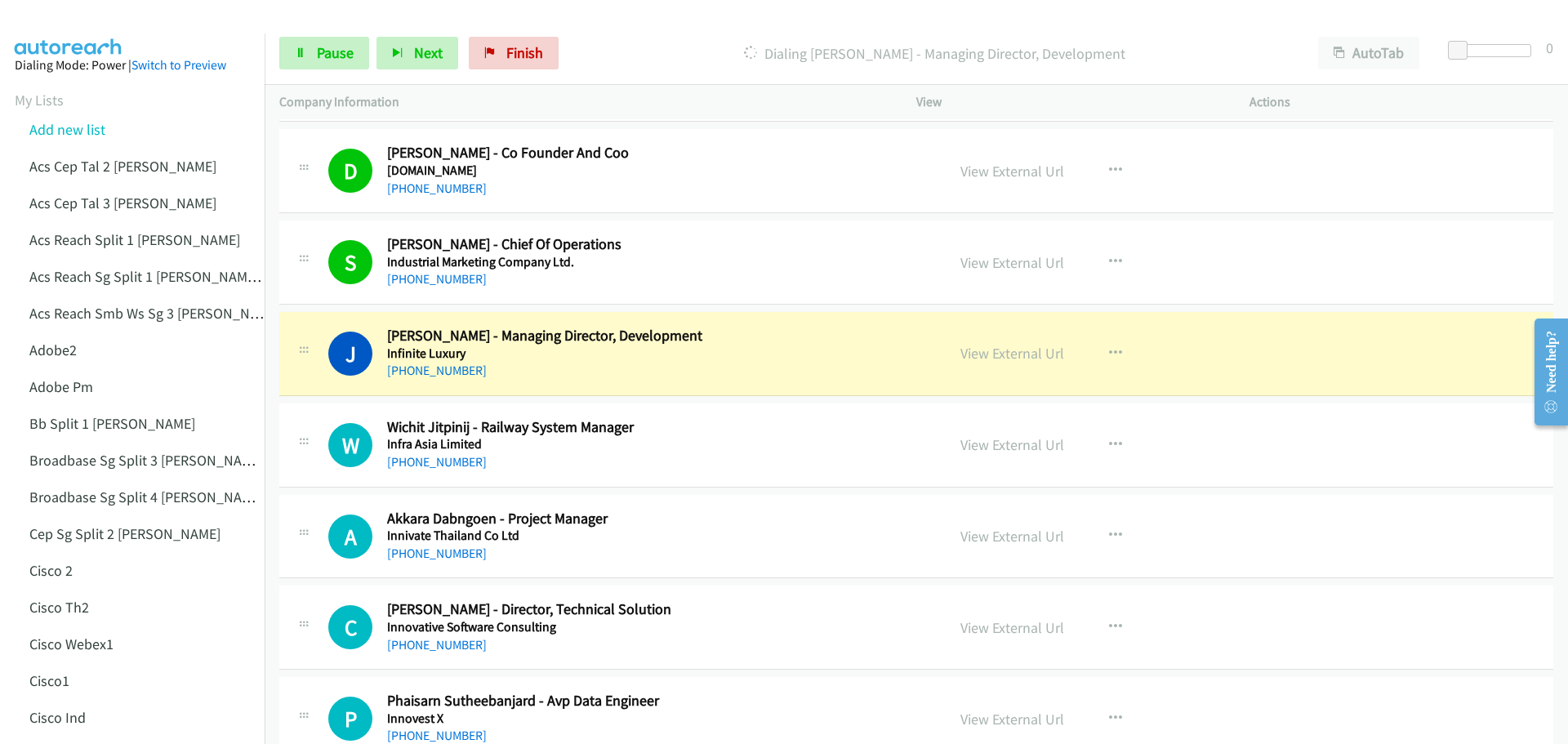
scroll to position [6510, 0]
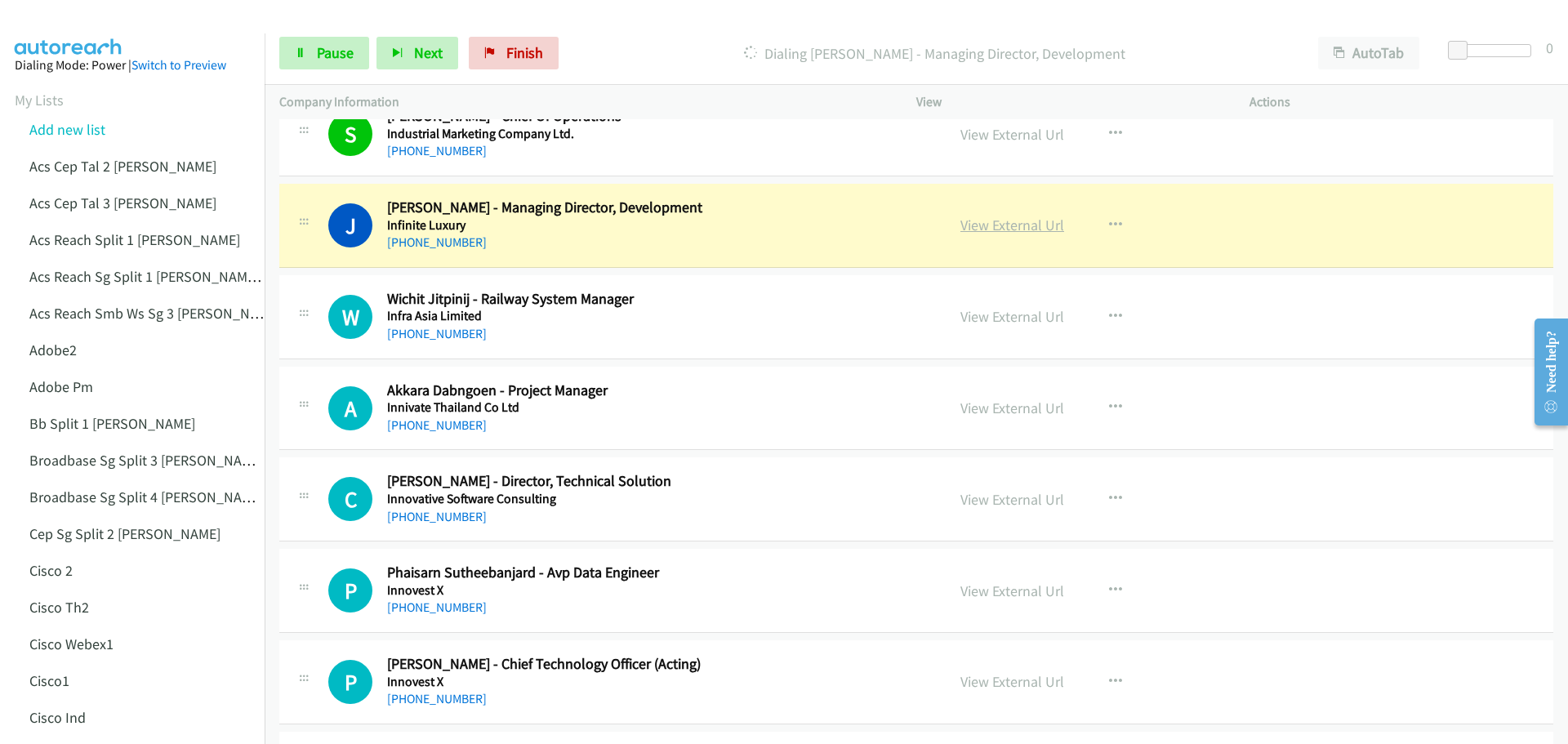
click at [996, 229] on link "View External Url" at bounding box center [1012, 225] width 104 height 19
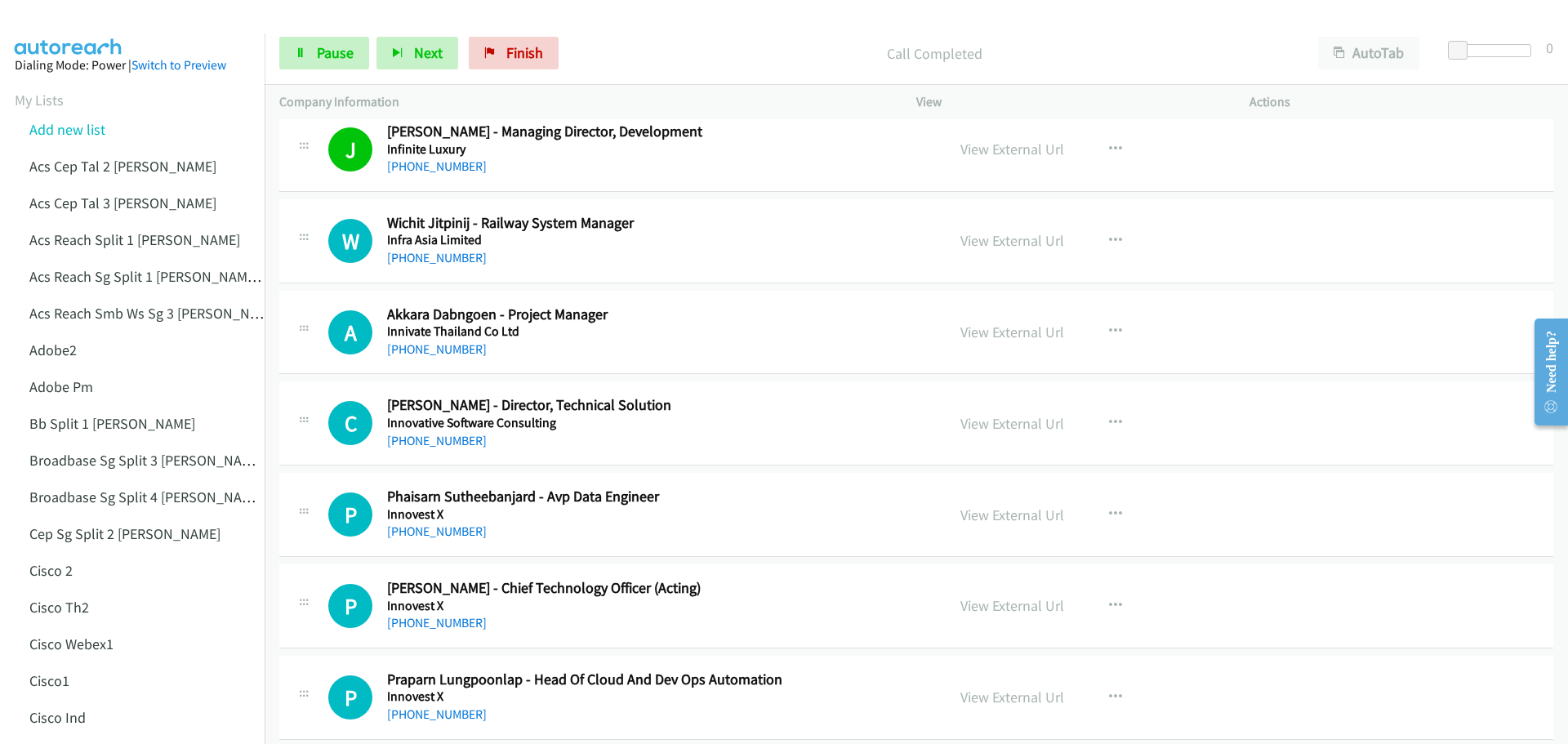
scroll to position [6592, 0]
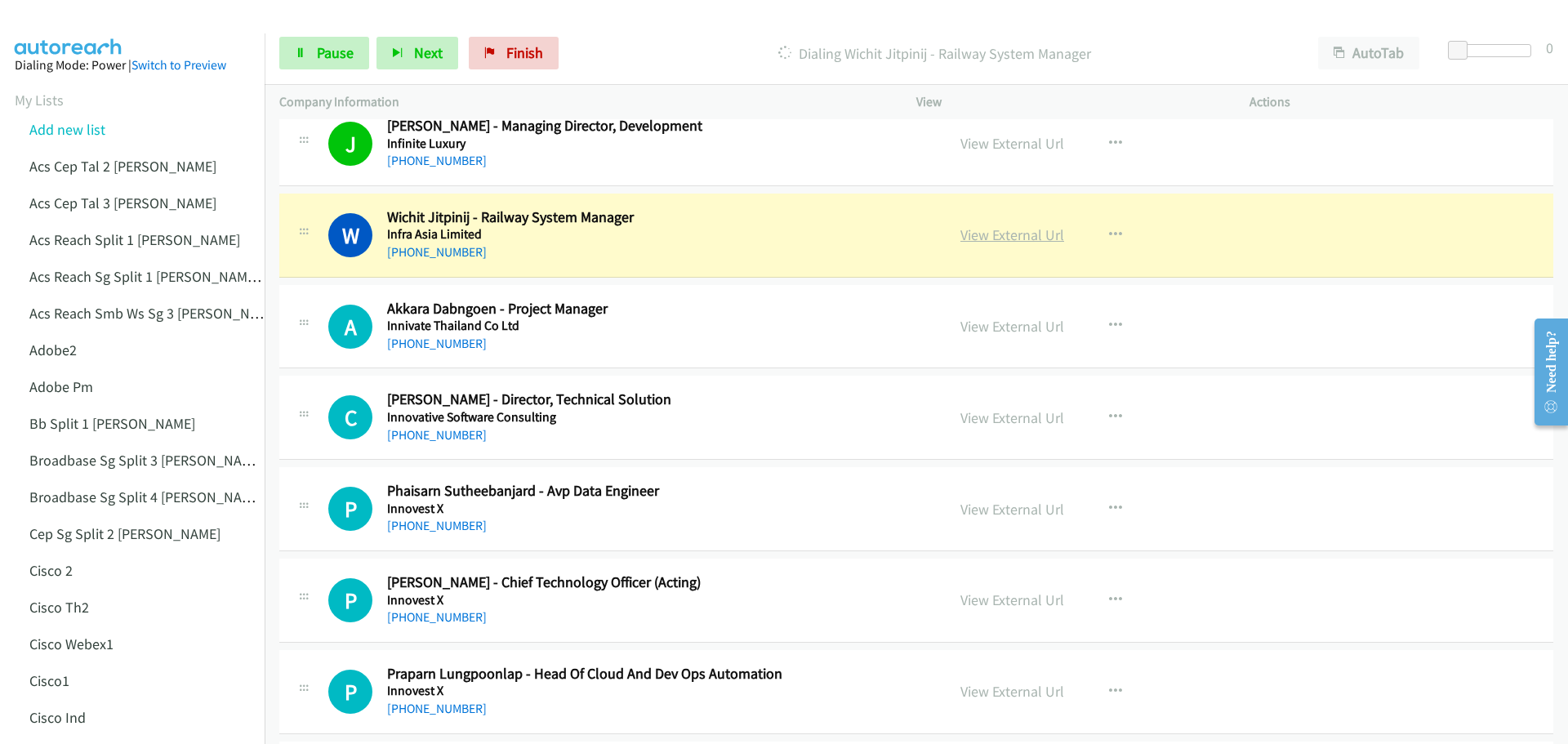
click at [1003, 240] on link "View External Url" at bounding box center [1012, 235] width 104 height 19
click at [1114, 230] on icon "button" at bounding box center [1115, 235] width 13 height 13
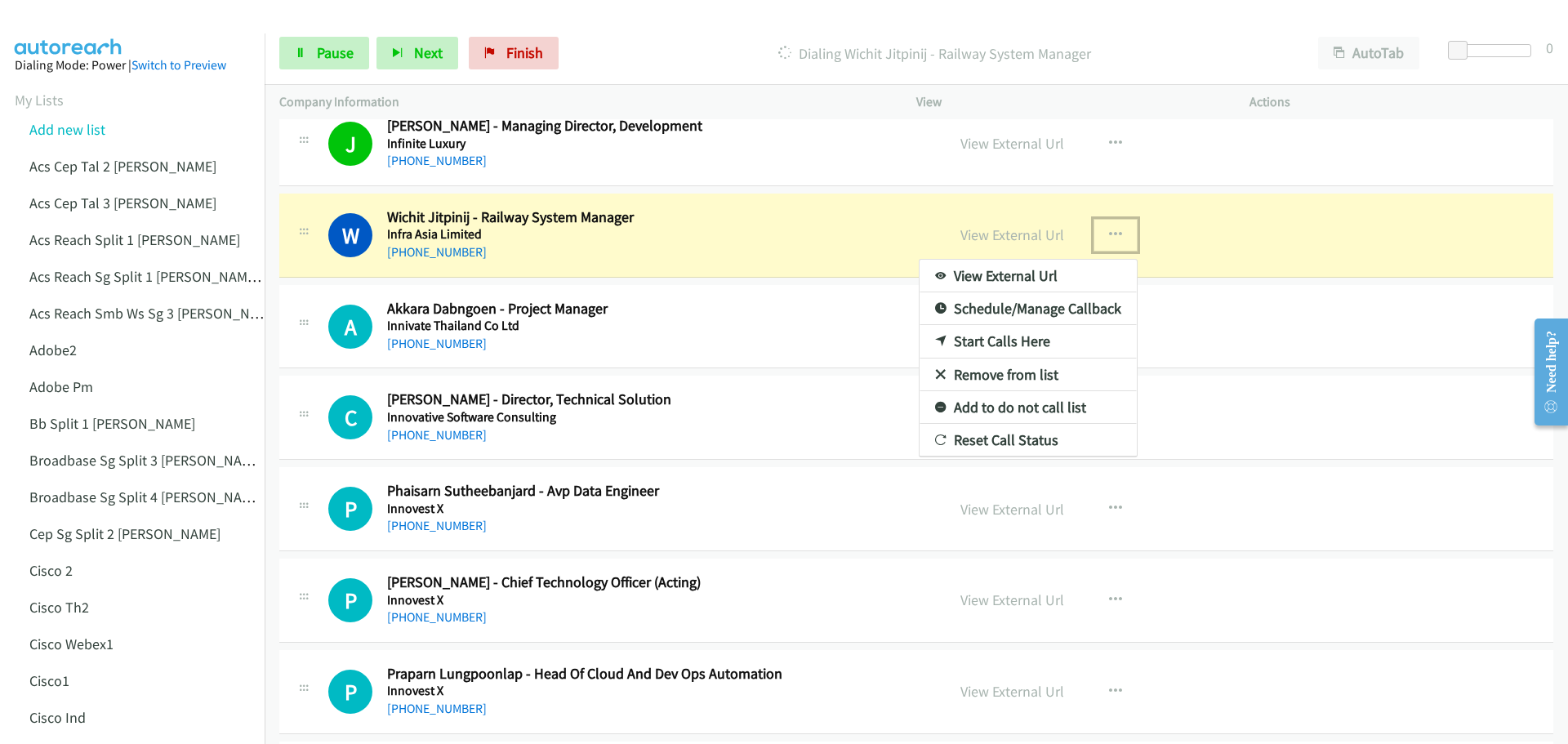
click at [701, 304] on div at bounding box center [784, 372] width 1568 height 744
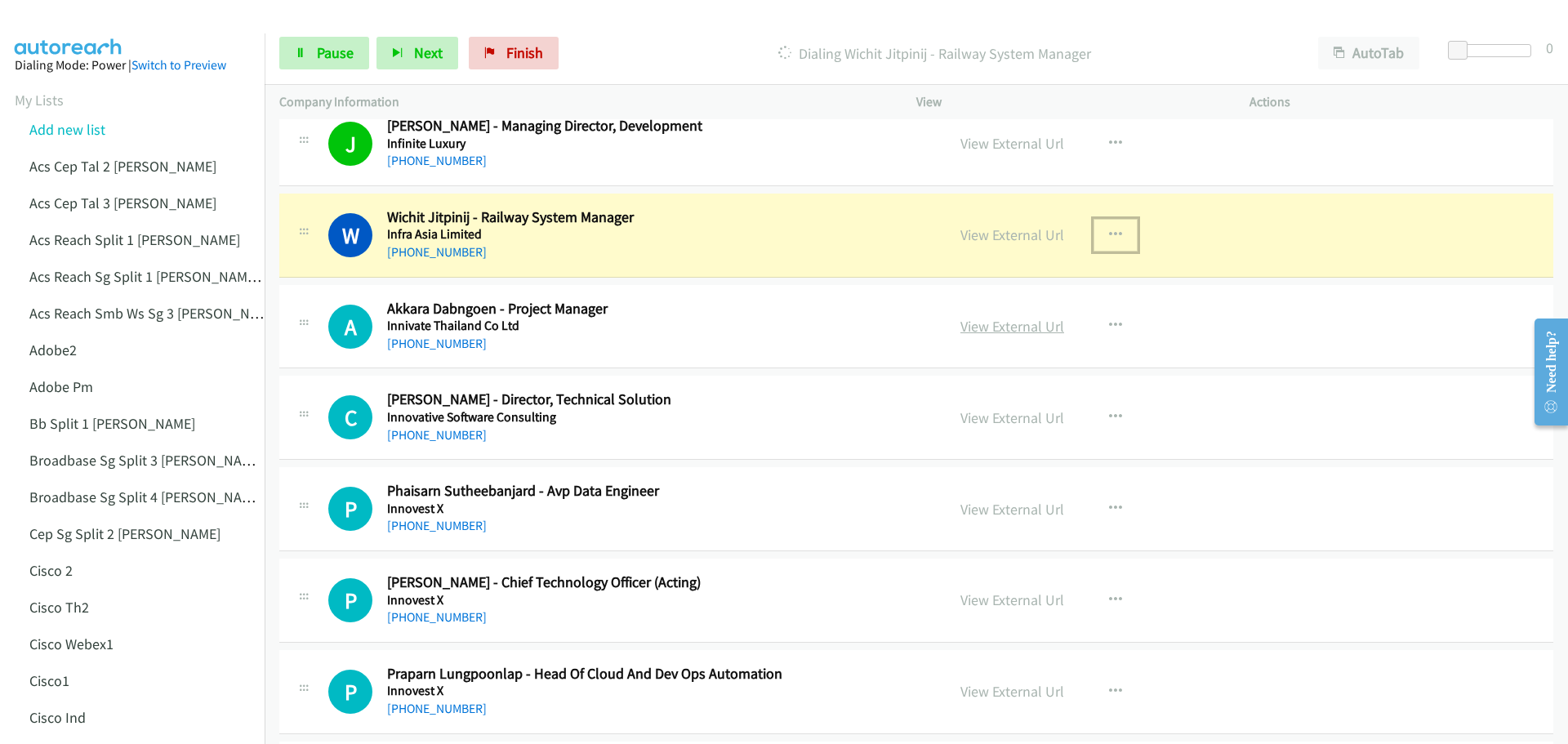
click at [979, 322] on link "View External Url" at bounding box center [1012, 326] width 104 height 19
click at [344, 53] on span "Pause" at bounding box center [335, 52] width 37 height 19
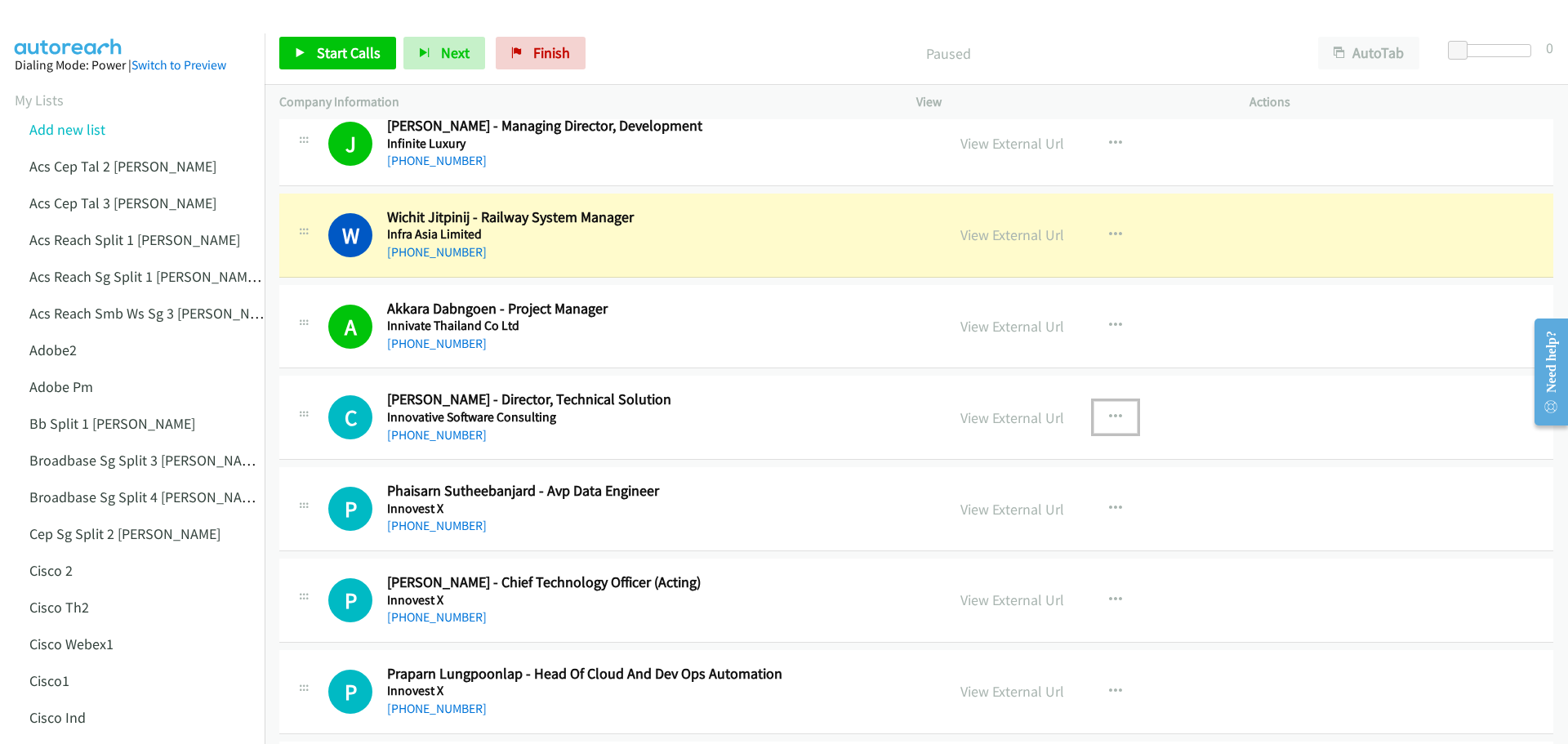
click at [1109, 415] on icon "button" at bounding box center [1115, 417] width 13 height 13
click at [1040, 521] on link "Start Calls Here" at bounding box center [1028, 524] width 217 height 33
click at [334, 60] on span "Start Calls" at bounding box center [349, 52] width 64 height 19
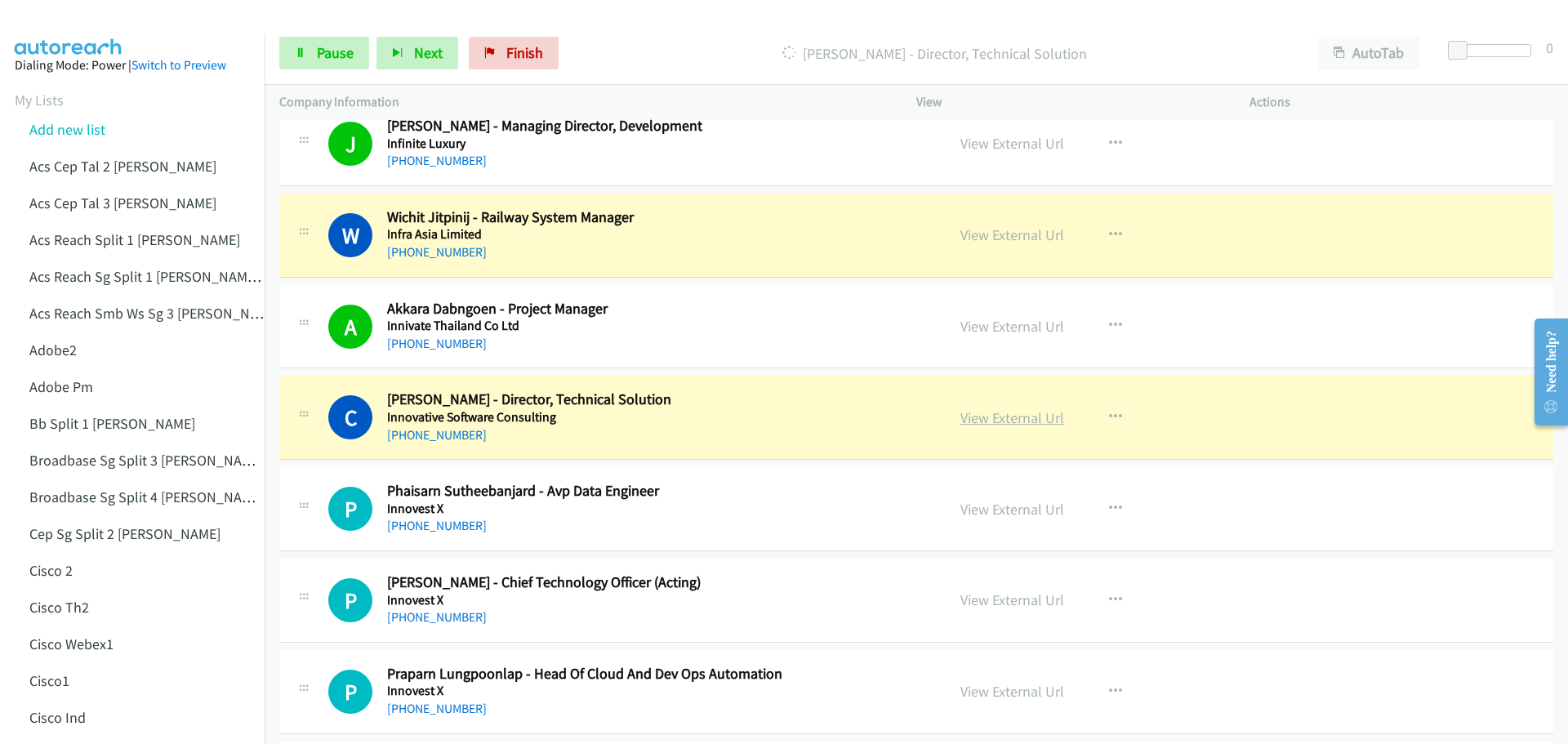
click at [1011, 416] on link "View External Url" at bounding box center [1012, 417] width 104 height 19
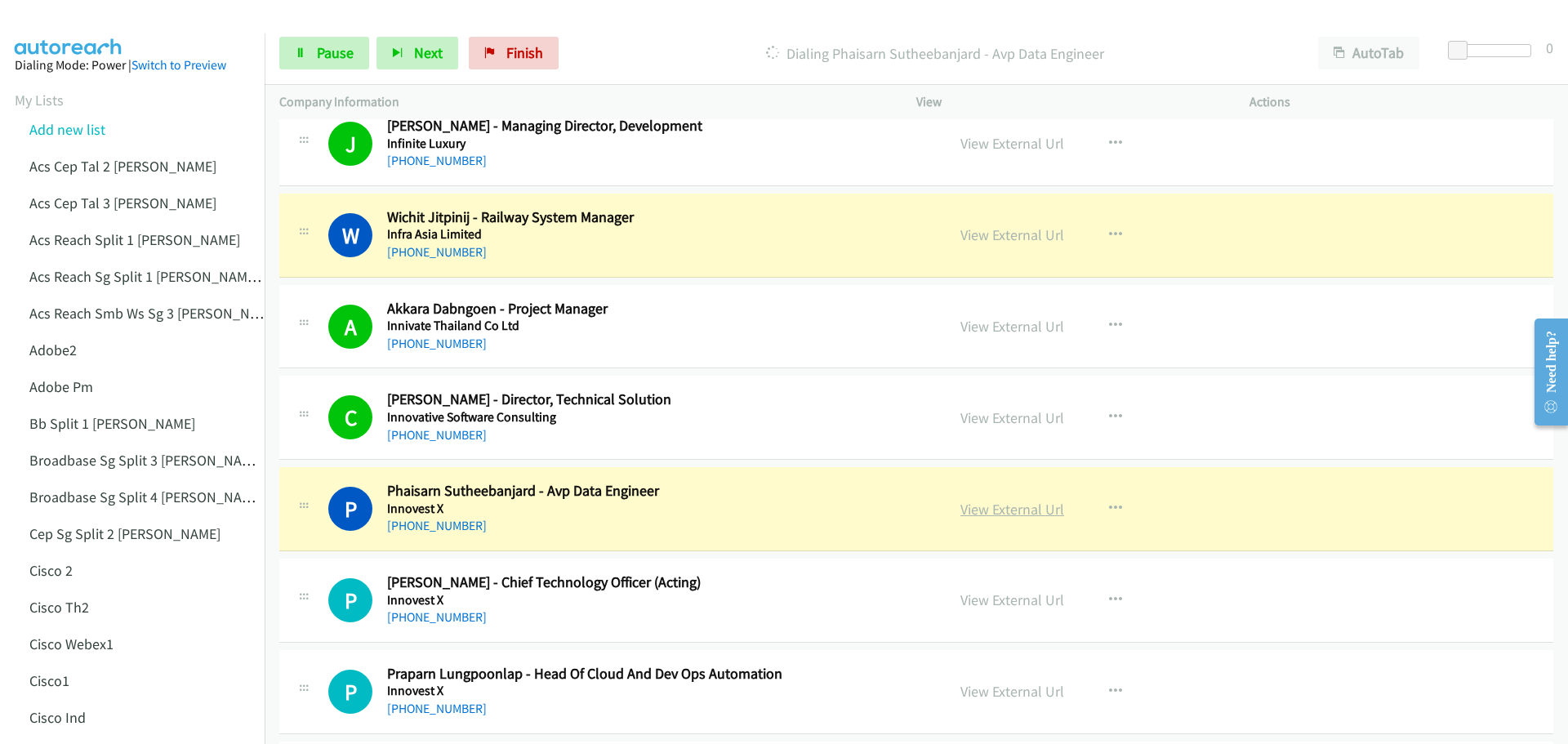
click at [999, 507] on link "View External Url" at bounding box center [1012, 508] width 104 height 19
click at [329, 50] on span "Pause" at bounding box center [335, 52] width 37 height 19
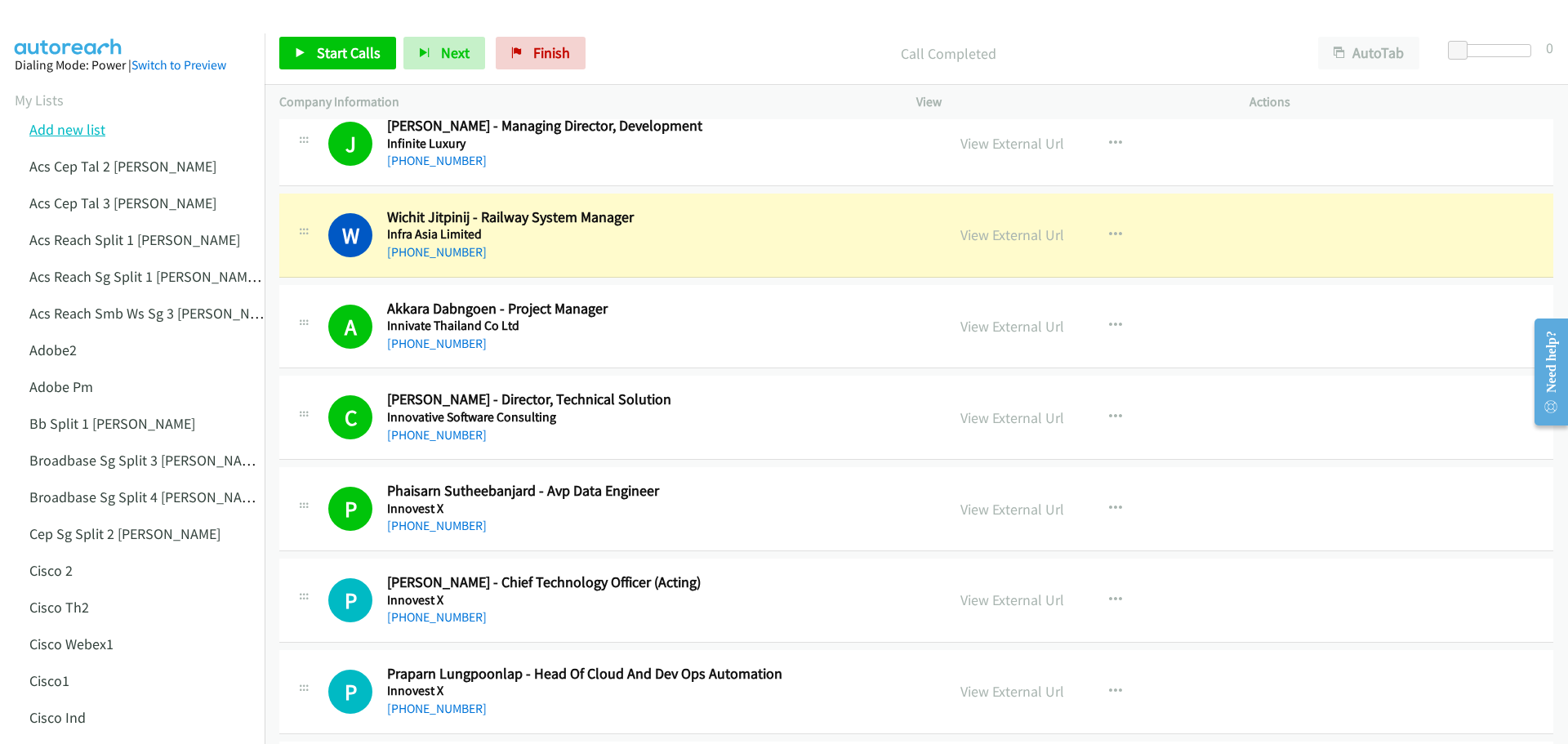
click at [97, 126] on link "Add new list" at bounding box center [68, 129] width 76 height 19
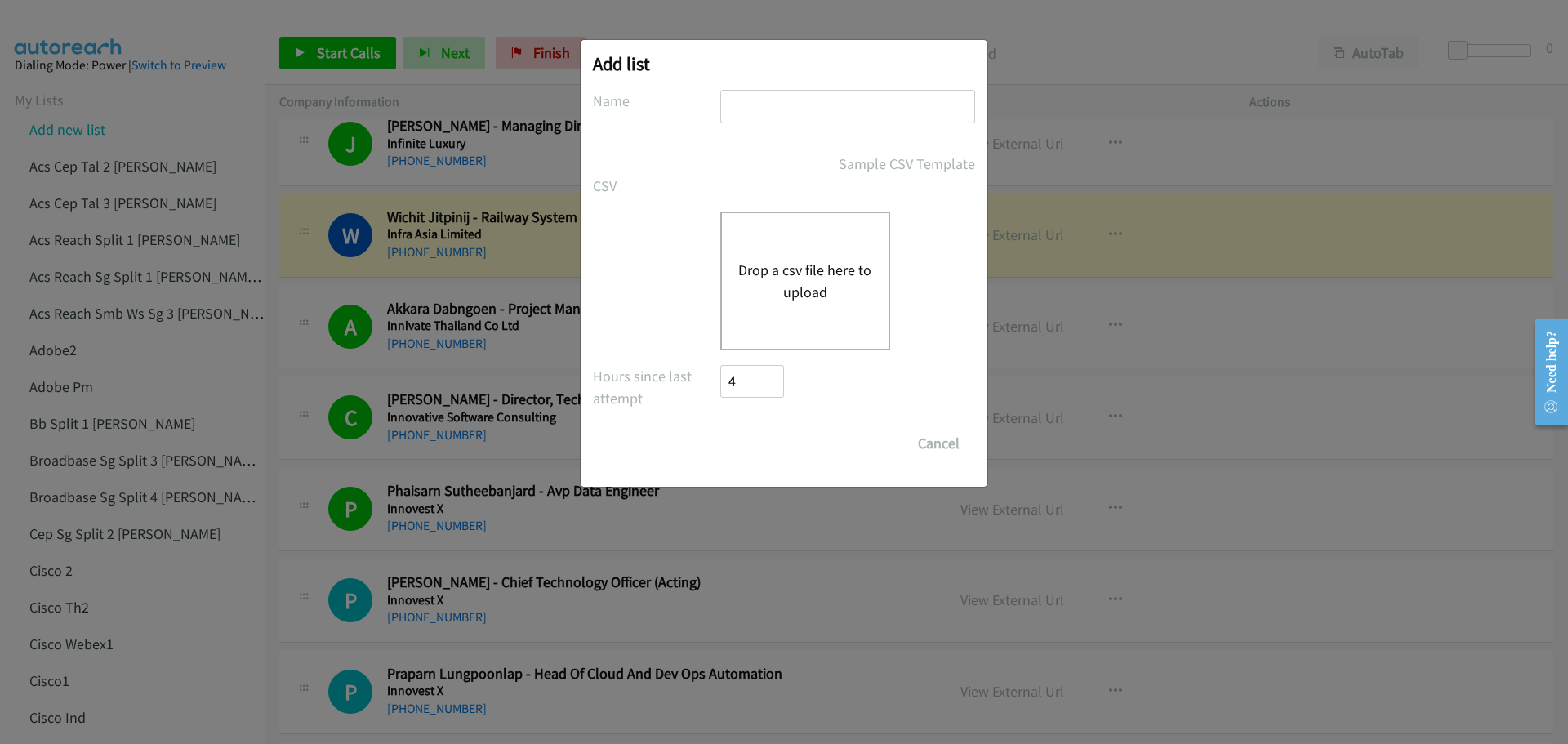
click at [798, 264] on button "Drop a csv file here to upload" at bounding box center [805, 281] width 134 height 44
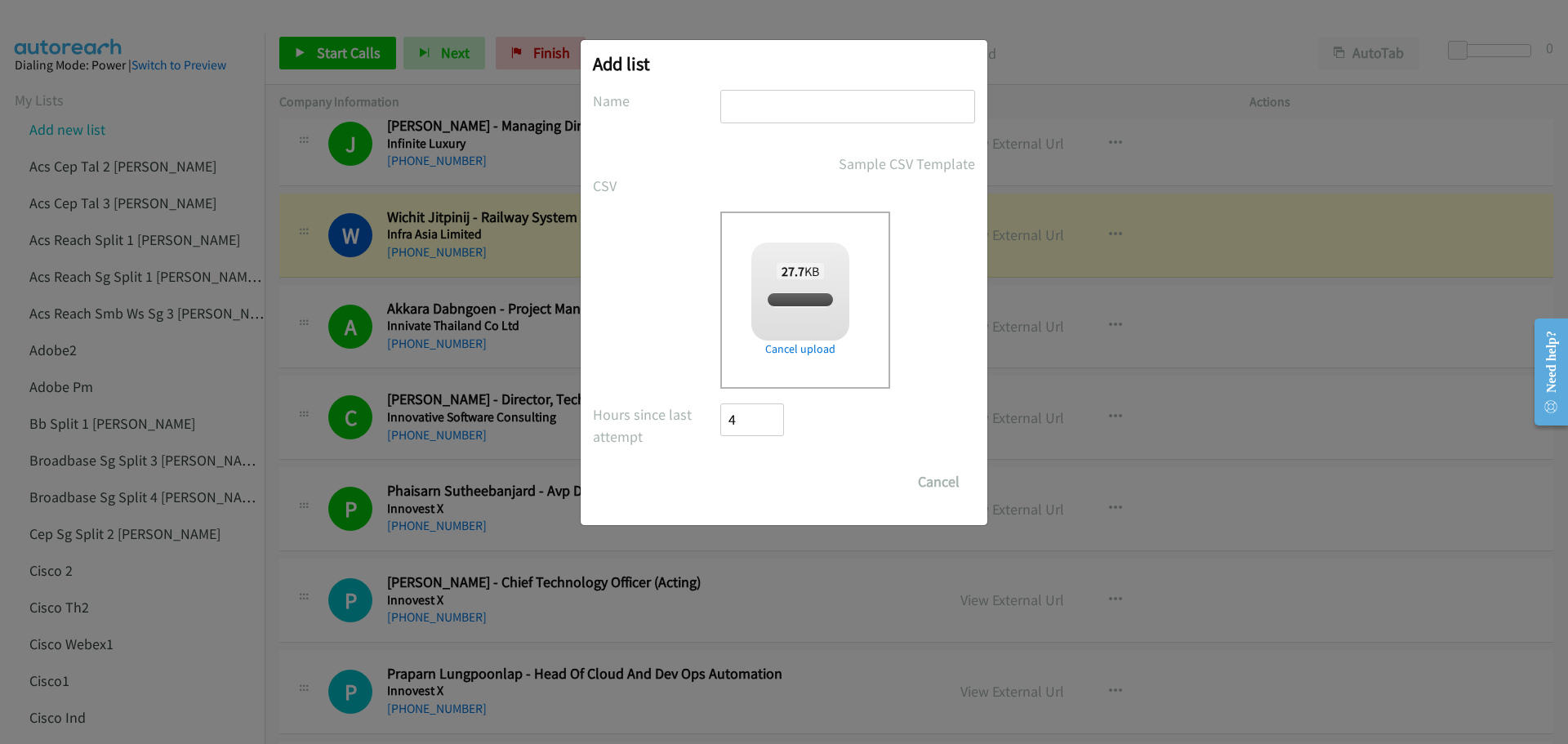
checkbox input "true"
click at [760, 112] on input "text" at bounding box center [847, 106] width 255 height 33
paste input "HP FY25"
type input "HP FY25 2"
click at [770, 311] on div "27.7 KB split_3.csv" at bounding box center [800, 285] width 98 height 88
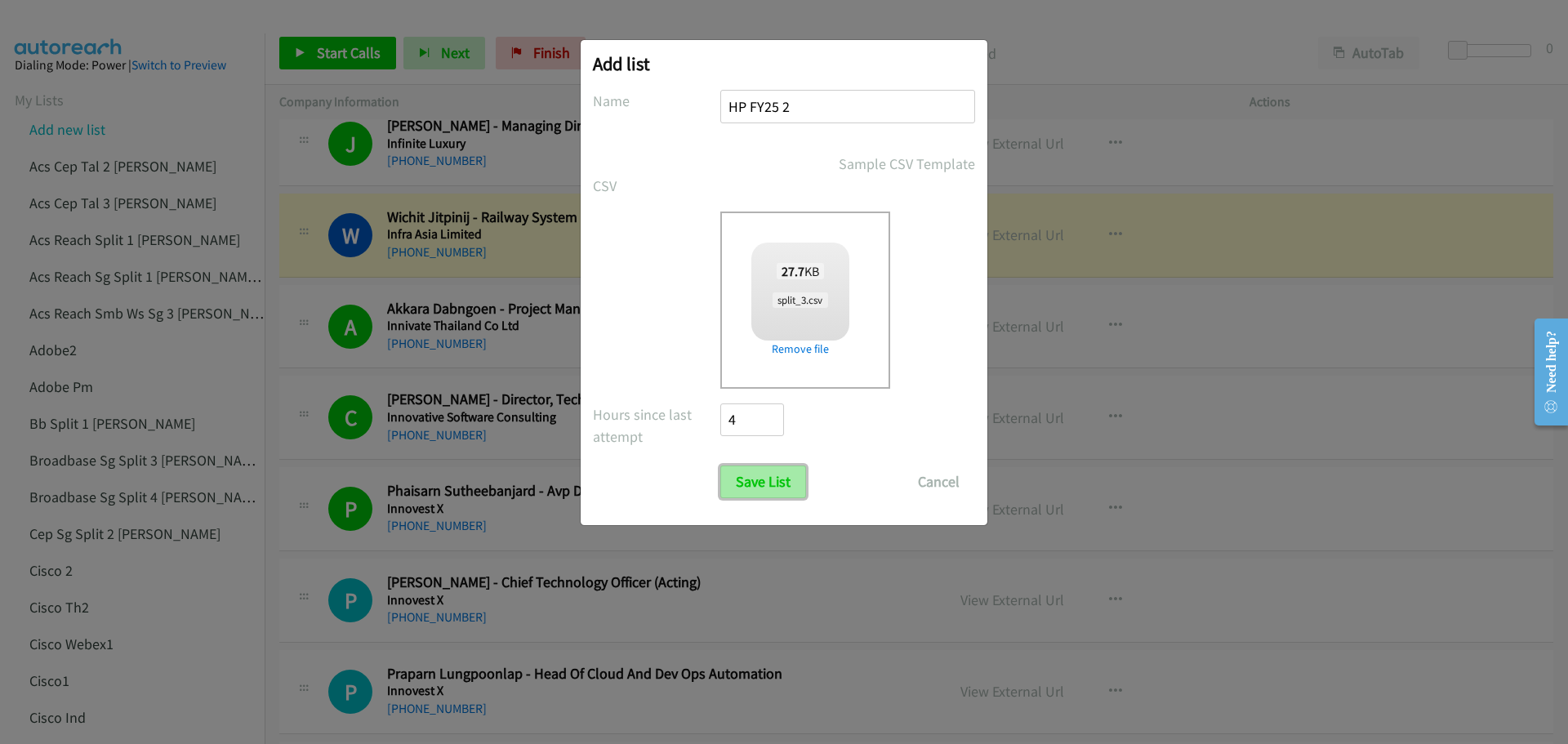
click at [770, 470] on input "Save List" at bounding box center [762, 481] width 86 height 33
